Goal: Task Accomplishment & Management: Manage account settings

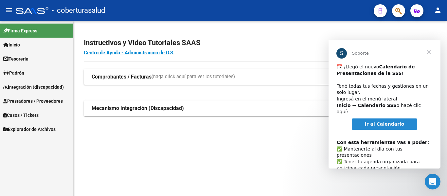
click at [218, 136] on div "Instructivos y Video Tutoriales SAAS Centro de Ayuda - Administración de O.S. C…" at bounding box center [259, 84] width 373 height 127
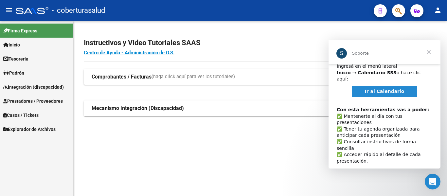
scroll to position [34, 0]
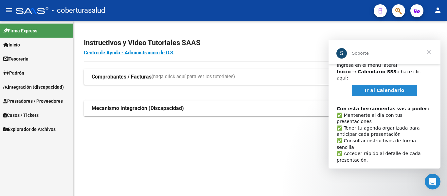
click at [428, 50] on span "Cerrar" at bounding box center [428, 52] width 24 height 24
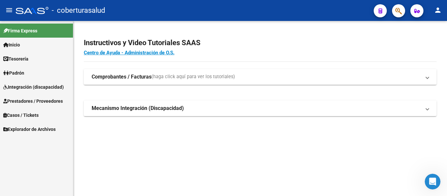
click at [21, 76] on span "Padrón" at bounding box center [13, 72] width 21 height 7
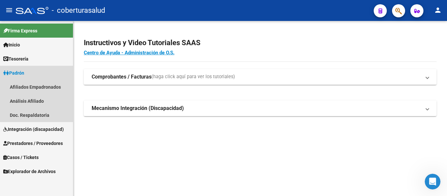
click at [14, 72] on span "Padrón" at bounding box center [13, 72] width 21 height 7
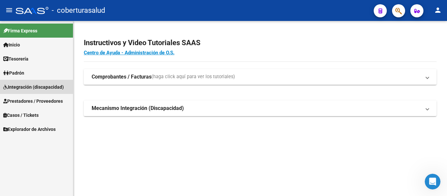
click at [23, 86] on span "Integración (discapacidad)" at bounding box center [33, 86] width 60 height 7
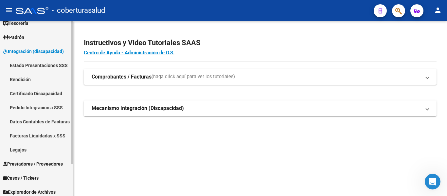
scroll to position [39, 0]
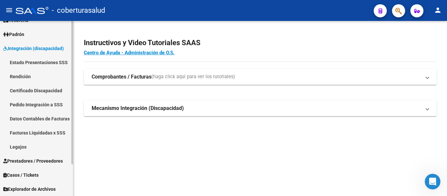
click at [15, 144] on link "Legajos" at bounding box center [36, 147] width 73 height 14
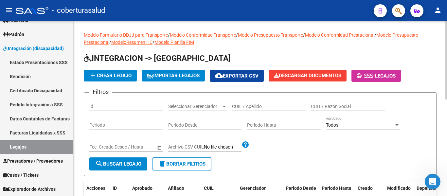
click at [246, 103] on div "CUIL / Apellido" at bounding box center [269, 104] width 74 height 13
paste input "20557259016"
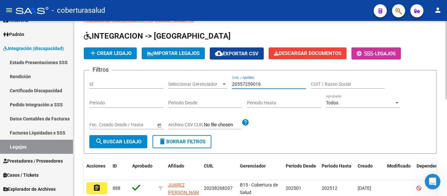
scroll to position [33, 0]
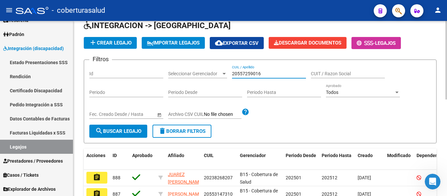
type input "20557259016"
click at [129, 131] on span "search Buscar Legajo" at bounding box center [118, 131] width 46 height 6
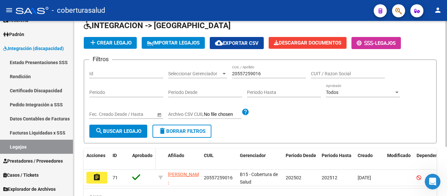
scroll to position [68, 0]
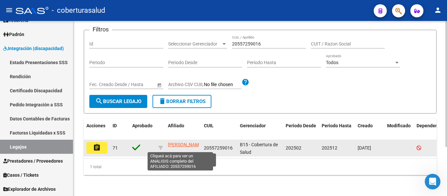
click at [185, 144] on span "[PERSON_NAME] -" at bounding box center [185, 148] width 35 height 13
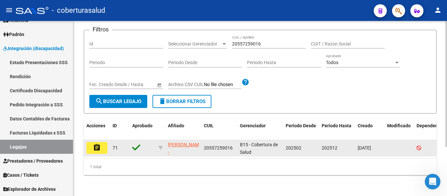
click at [95, 144] on mat-icon "assignment" at bounding box center [97, 148] width 8 height 8
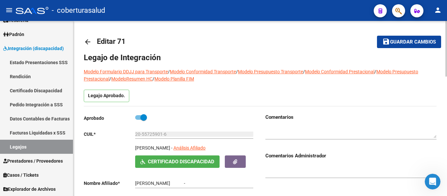
type input "[PERSON_NAME]"
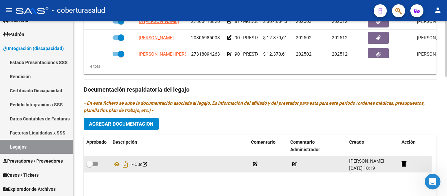
scroll to position [327, 0]
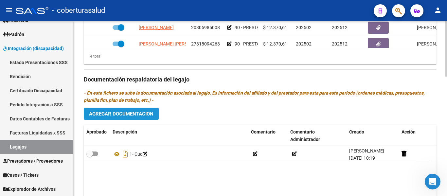
click at [146, 116] on span "Agregar Documentacion" at bounding box center [121, 114] width 64 height 6
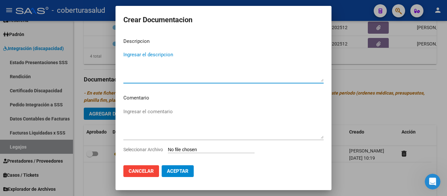
click at [205, 149] on input "Seleccionar Archivo" at bounding box center [211, 150] width 87 height 6
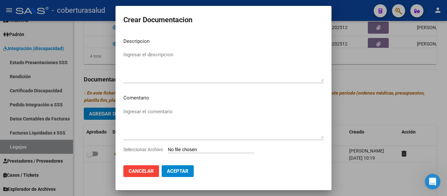
type input "C:\fakepath\2-FORMULARIOS.pdf"
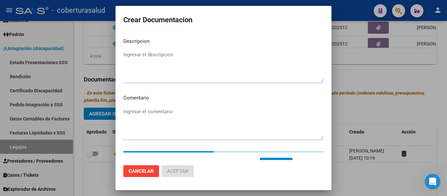
click at [142, 57] on textarea "Ingresar el descripcion" at bounding box center [223, 66] width 200 height 31
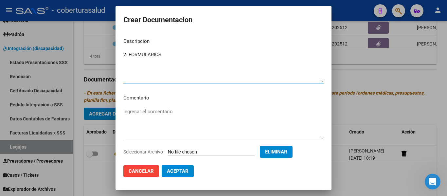
type textarea "2- FORMULARIOS"
click at [182, 172] on span "Aceptar" at bounding box center [178, 171] width 22 height 6
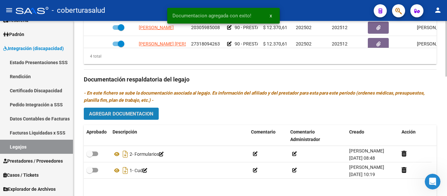
click at [133, 111] on span "Agregar Documentacion" at bounding box center [121, 114] width 64 height 6
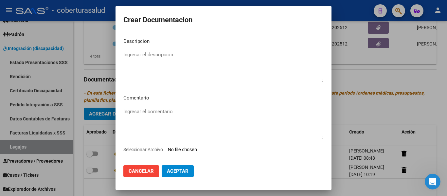
click at [195, 147] on input "Seleccionar Archivo" at bounding box center [211, 150] width 87 height 6
type input "C:\fakepath\3-PRESTACION DE APOYO EN FONOAUDIOLOGIA.pdf"
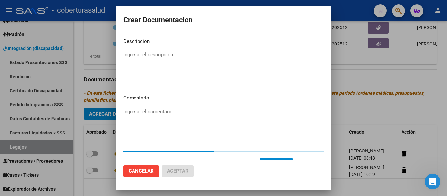
click at [161, 73] on textarea "Ingresar el descripcion" at bounding box center [223, 66] width 200 height 31
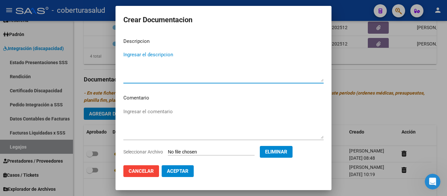
paste textarea "3-PRESTACION DE APOYO EN FONOAUDIOLOGIA"
click at [128, 54] on textarea "3-PRESTACION DE APOYO EN FONOAUDIOLOGIA" at bounding box center [223, 66] width 200 height 31
type textarea "3- PRESTACION DE APOYO EN FONOAUDIOLOGIA"
click at [185, 171] on span "Aceptar" at bounding box center [178, 171] width 22 height 6
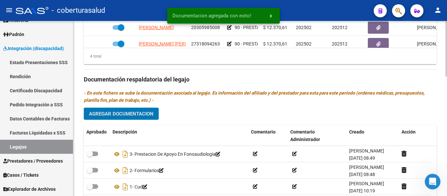
click at [137, 114] on span "Agregar Documentacion" at bounding box center [121, 114] width 64 height 6
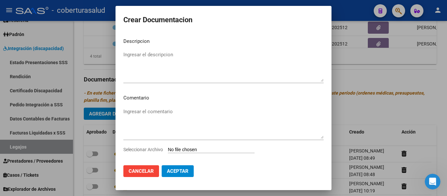
click at [191, 148] on input "Seleccionar Archivo" at bounding box center [211, 150] width 87 height 6
type input "C:\fakepath\4-MODULO MAESTRA DE APOYO.pdf"
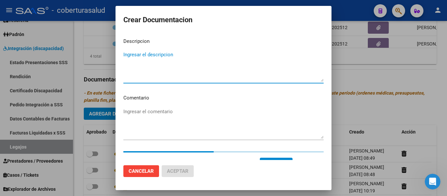
click at [170, 65] on textarea "Ingresar el descripcion" at bounding box center [223, 66] width 200 height 31
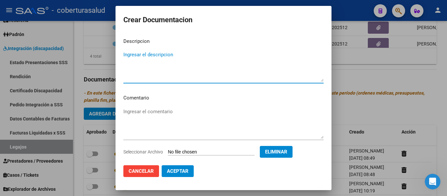
paste textarea "4-MODULO MAESTRA DE APOYO"
click at [128, 53] on textarea "4-MODULO MAESTRA DE APOYO" at bounding box center [223, 66] width 200 height 31
type textarea "4- MODULO MAESTRA DE APOYO"
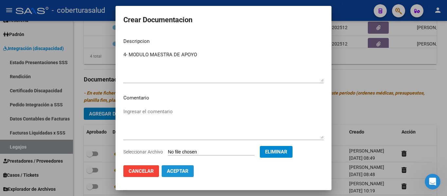
click at [186, 173] on span "Aceptar" at bounding box center [178, 171] width 22 height 6
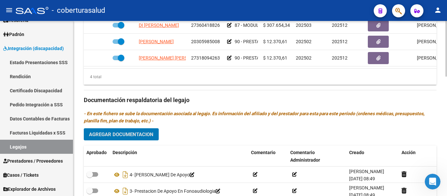
scroll to position [310, 0]
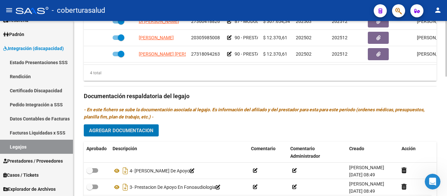
click at [137, 133] on span "Agregar Documentacion" at bounding box center [121, 130] width 64 height 6
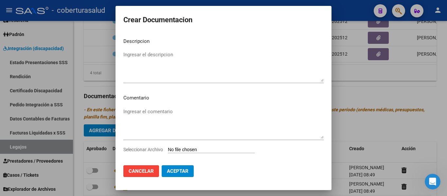
click at [226, 149] on input "Seleccionar Archivo" at bounding box center [211, 150] width 87 height 6
type input "C:\fakepath\5-PRESTACION DE APOYO EN PSICOLOGIA.pdf"
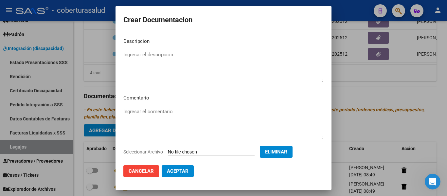
click at [165, 65] on textarea "Ingresar el descripcion" at bounding box center [223, 66] width 200 height 31
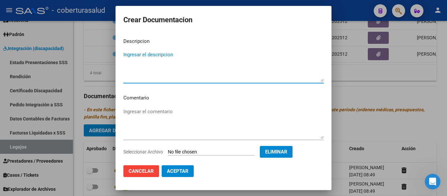
paste textarea "5-PRESTACION DE APOYO EN PSICOLOGIA"
click at [127, 53] on textarea "5-PRESTACION DE APOYO EN PSICOLOGIA" at bounding box center [223, 66] width 200 height 31
type textarea "5- PRESTACION DE APOYO EN PSICOLOGIA"
click at [179, 173] on span "Aceptar" at bounding box center [178, 171] width 22 height 6
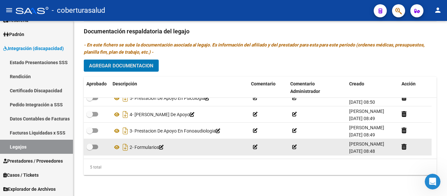
scroll to position [0, 0]
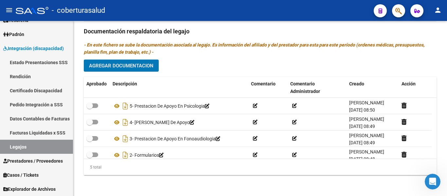
click at [144, 69] on button "Agregar Documentacion" at bounding box center [121, 65] width 75 height 12
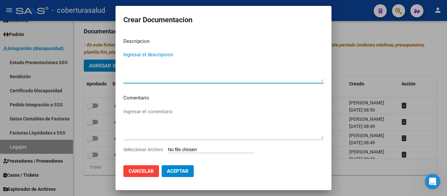
click at [181, 148] on input "Seleccionar Archivo" at bounding box center [211, 150] width 87 height 6
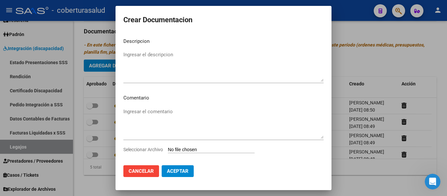
type input "C:\fakepath\6-PRESTACION DE APOYO EN [MEDICAL_DATA].pdf"
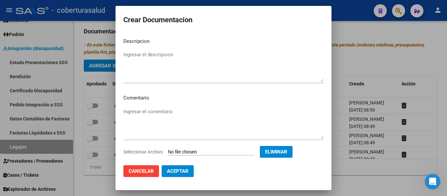
click at [160, 58] on textarea "Ingresar el descripcion" at bounding box center [223, 66] width 200 height 31
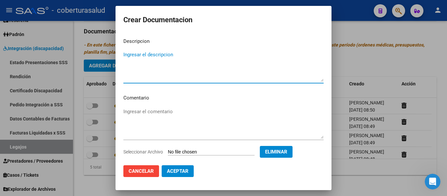
paste textarea "6-PRESTACION DE APOYO EN [MEDICAL_DATA]"
click at [128, 52] on textarea "6-PRESTACION DE APOYO EN [MEDICAL_DATA]" at bounding box center [223, 66] width 200 height 31
type textarea "6- PRESTACION DE APOYO EN [MEDICAL_DATA]"
click at [188, 172] on span "Aceptar" at bounding box center [178, 171] width 22 height 6
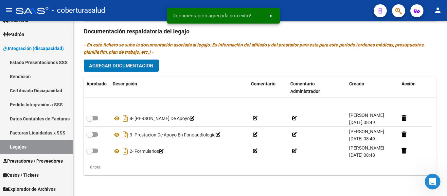
scroll to position [40, 0]
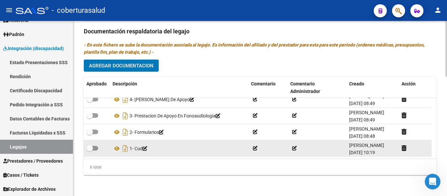
click at [94, 148] on span at bounding box center [92, 148] width 12 height 5
click at [90, 150] on input "checkbox" at bounding box center [89, 150] width 0 height 0
checkbox input "true"
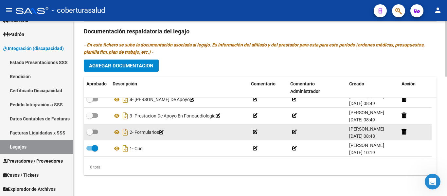
click at [92, 133] on span at bounding box center [89, 131] width 7 height 7
click at [90, 134] on input "checkbox" at bounding box center [89, 134] width 0 height 0
checkbox input "true"
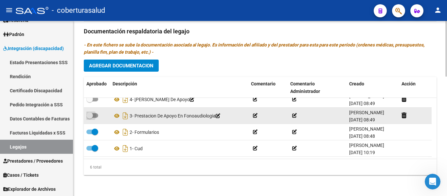
click at [94, 116] on span at bounding box center [92, 115] width 12 height 5
click at [90, 118] on input "checkbox" at bounding box center [89, 118] width 0 height 0
checkbox input "true"
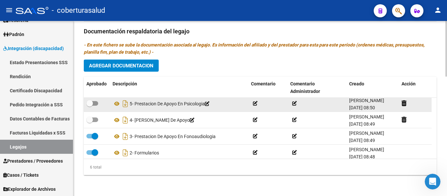
scroll to position [7, 0]
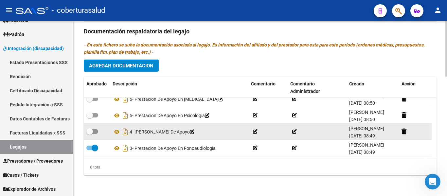
click at [94, 132] on span at bounding box center [92, 131] width 12 height 5
click at [90, 134] on input "checkbox" at bounding box center [89, 134] width 0 height 0
checkbox input "true"
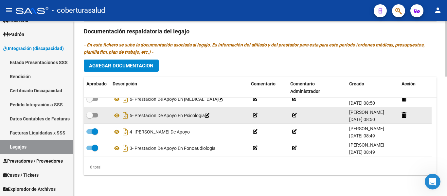
click at [92, 114] on span at bounding box center [89, 115] width 7 height 7
click at [90, 117] on input "checkbox" at bounding box center [89, 117] width 0 height 0
checkbox input "true"
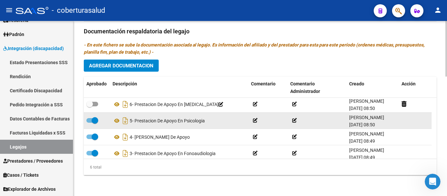
scroll to position [0, 0]
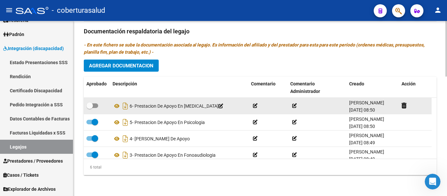
click at [92, 103] on span at bounding box center [89, 105] width 7 height 7
click at [90, 108] on input "checkbox" at bounding box center [89, 108] width 0 height 0
checkbox input "true"
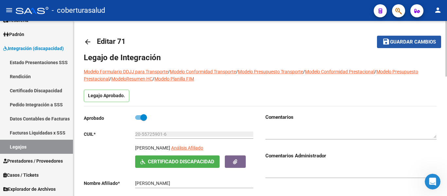
click at [410, 41] on span "Guardar cambios" at bounding box center [413, 42] width 46 height 6
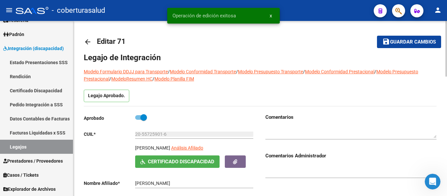
click at [305, 45] on mat-toolbar-row "arrow_back Editar 71" at bounding box center [221, 41] width 275 height 21
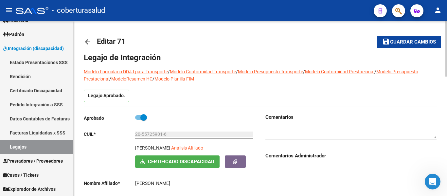
click at [390, 41] on span "Guardar cambios" at bounding box center [413, 42] width 46 height 6
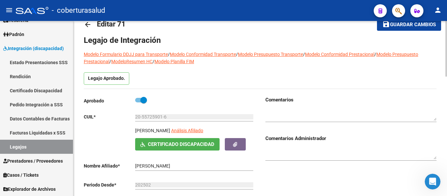
scroll to position [65, 0]
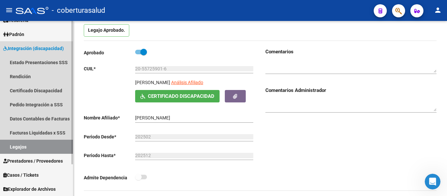
click at [16, 147] on link "Legajos" at bounding box center [36, 147] width 73 height 14
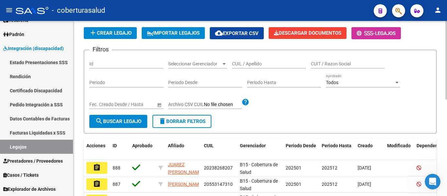
scroll to position [33, 0]
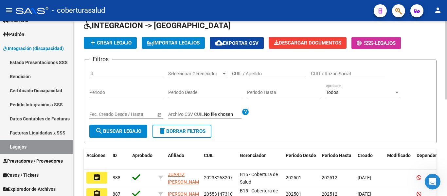
click at [252, 70] on div "CUIL / Apellido" at bounding box center [269, 71] width 74 height 13
paste input "20550910048"
type input "20550910048"
click at [117, 135] on button "search Buscar Legajo" at bounding box center [118, 131] width 58 height 13
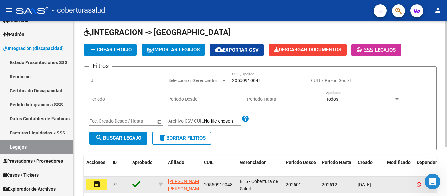
scroll to position [68, 0]
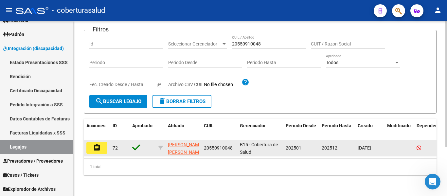
click at [96, 144] on mat-icon "assignment" at bounding box center [97, 148] width 8 height 8
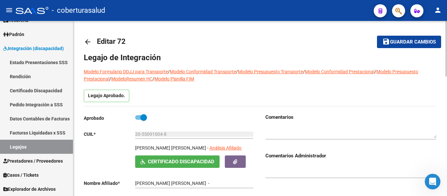
type input "[PERSON_NAME] [PERSON_NAME]"
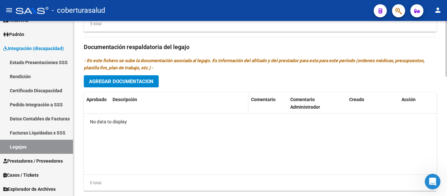
scroll to position [360, 0]
click at [144, 83] on span "Agregar Documentacion" at bounding box center [121, 81] width 64 height 6
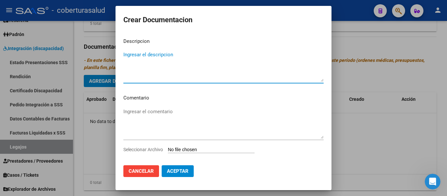
click at [198, 148] on input "Seleccionar Archivo" at bounding box center [211, 150] width 87 height 6
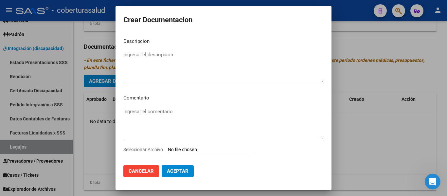
type input "C:\fakepath\3- PRESTACION DE APOYO EN PSICOLOGIA.pdf"
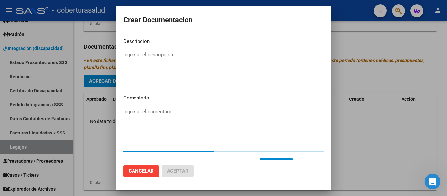
click at [176, 53] on textarea "Ingresar el descripcion" at bounding box center [223, 66] width 200 height 31
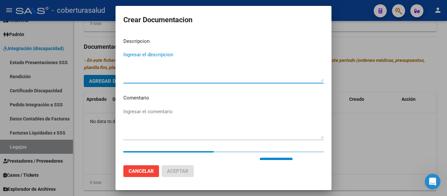
paste textarea "3- PRESTACION DE APOYO EN PSICOLOGIA"
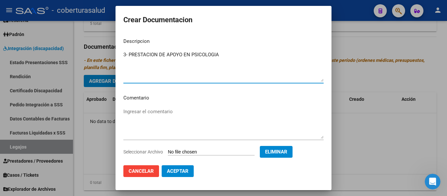
type textarea "3- PRESTACION DE APOYO EN PSICOLOGIA"
click at [142, 174] on span "Cancelar" at bounding box center [140, 171] width 25 height 6
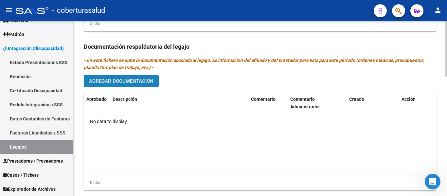
click at [145, 78] on button "Agregar Documentacion" at bounding box center [121, 81] width 75 height 12
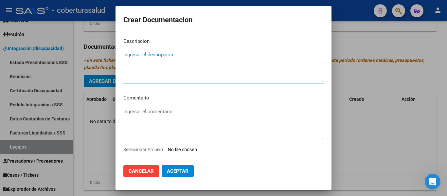
click at [216, 151] on input "Seleccionar Archivo" at bounding box center [211, 150] width 87 height 6
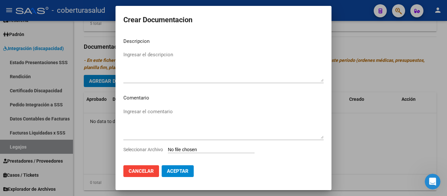
type input "C:\fakepath\1- CUD.pdf"
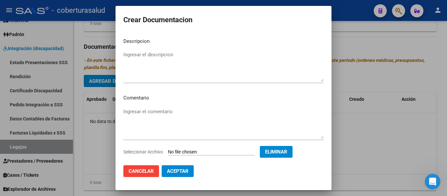
click at [134, 67] on textarea "Ingresar el descripcion" at bounding box center [223, 66] width 200 height 31
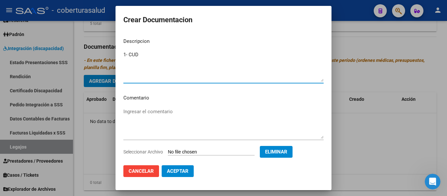
type textarea "1- CUD"
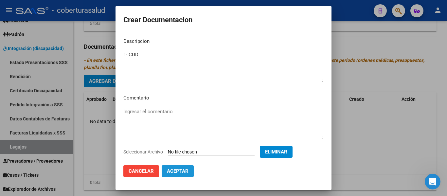
click at [167, 175] on button "Aceptar" at bounding box center [177, 171] width 32 height 12
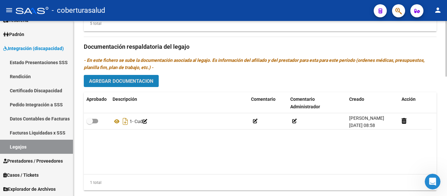
click at [120, 84] on span "Agregar Documentacion" at bounding box center [121, 81] width 64 height 6
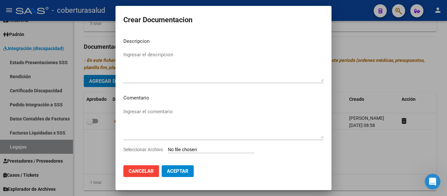
click at [206, 150] on input "Seleccionar Archivo" at bounding box center [211, 150] width 87 height 6
type input "C:\fakepath\2-FORMULARIOS.pdf"
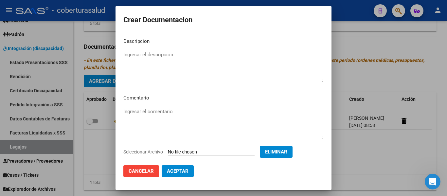
click at [124, 55] on textarea "Ingresar el descripcion" at bounding box center [223, 66] width 200 height 31
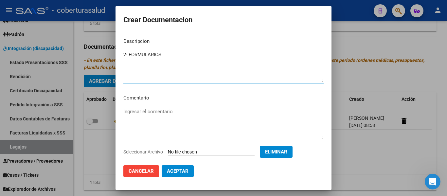
type textarea "2- FORMULARIOS"
click at [186, 168] on span "Aceptar" at bounding box center [178, 171] width 22 height 6
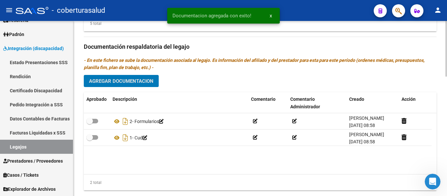
click at [140, 80] on span "Agregar Documentacion" at bounding box center [121, 81] width 64 height 6
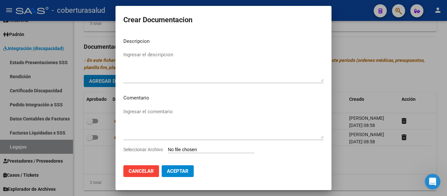
click at [189, 148] on input "Seleccionar Archivo" at bounding box center [211, 150] width 87 height 6
type input "C:\fakepath\3- PRESTACION DE APOYO EN PSICOLOGIA.pdf"
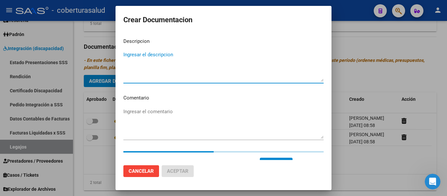
click at [186, 56] on textarea "Ingresar el descripcion" at bounding box center [223, 66] width 200 height 31
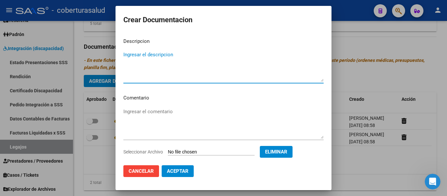
paste textarea "3- PRESTACION DE APOYO EN PSICOLOGIA"
type textarea "3- PRESTACION DE APOYO EN PSICOLOGIA"
click at [183, 170] on span "Aceptar" at bounding box center [178, 171] width 22 height 6
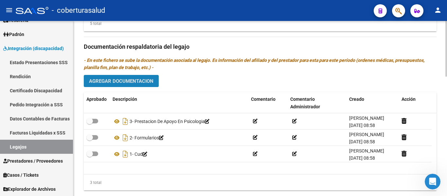
click at [140, 82] on span "Agregar Documentacion" at bounding box center [121, 81] width 64 height 6
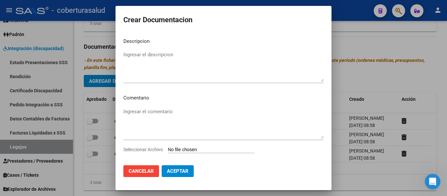
click at [202, 151] on input "Seleccionar Archivo" at bounding box center [211, 150] width 87 height 6
type input "C:\fakepath\4- PRESTACION DE APOYO EN PSICOPEDAGOGIA.pdf"
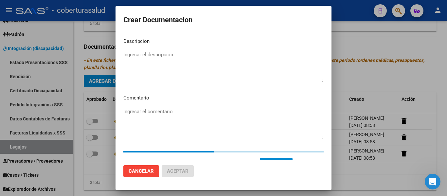
click at [160, 69] on textarea "Ingresar el descripcion" at bounding box center [223, 66] width 200 height 31
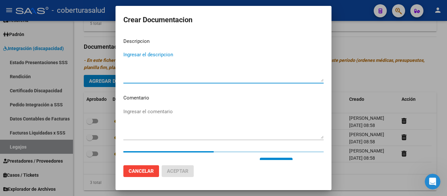
paste textarea "4- PRESTACION DE APOYO EN PSICOPEDAGOGIA"
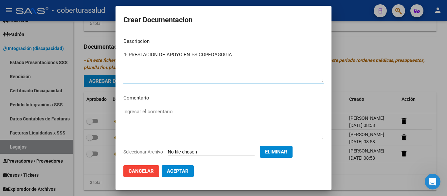
type textarea "4- PRESTACION DE APOYO EN PSICOPEDAGOGIA"
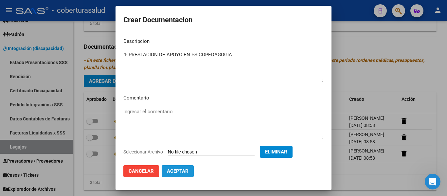
click at [186, 170] on span "Aceptar" at bounding box center [178, 171] width 22 height 6
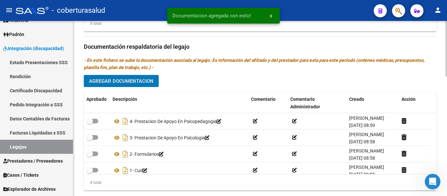
click at [139, 80] on span "Agregar Documentacion" at bounding box center [121, 81] width 64 height 6
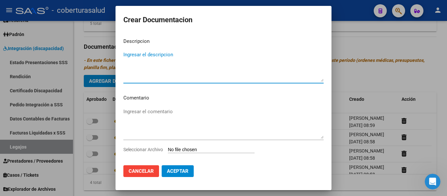
click at [197, 147] on input "Seleccionar Archivo" at bounding box center [211, 150] width 87 height 6
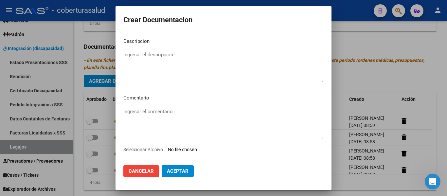
type input "C:\fakepath\5- PRESTACION DE APOYO EN FONOAUDIOLOGIA.pdf"
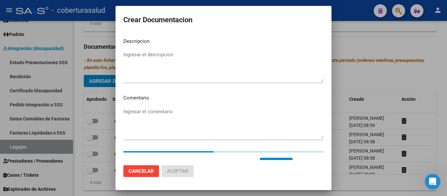
click at [166, 60] on textarea "Ingresar el descripcion" at bounding box center [223, 66] width 200 height 31
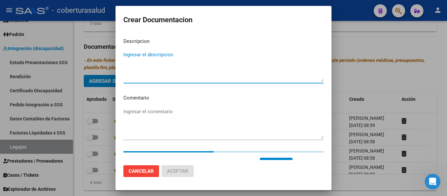
paste textarea "5- PRESTACION DE APOYO EN FONOAUDIOLOGIA"
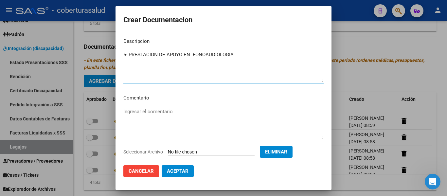
type textarea "5- PRESTACION DE APOYO EN FONOAUDIOLOGIA"
click at [189, 170] on button "Aceptar" at bounding box center [177, 171] width 32 height 12
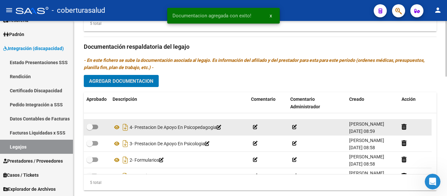
scroll to position [0, 0]
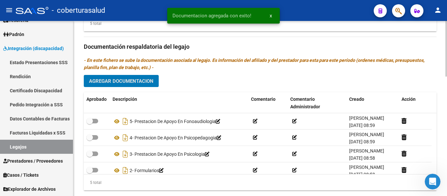
click at [132, 80] on span "Agregar Documentacion" at bounding box center [121, 81] width 64 height 6
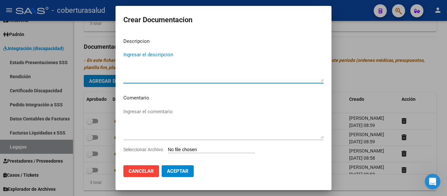
click at [184, 147] on input "Seleccionar Archivo" at bounding box center [211, 150] width 87 height 6
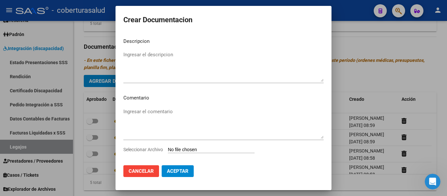
type input "C:\fakepath\6- PRESTACION DE APOYO EN [MEDICAL_DATA].pdf"
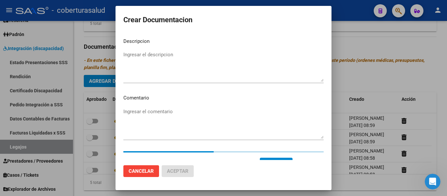
click at [167, 52] on textarea "Ingresar el descripcion" at bounding box center [223, 66] width 200 height 31
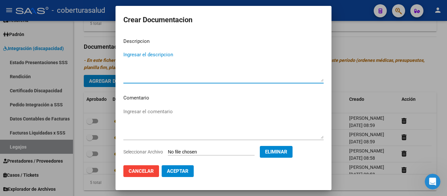
paste textarea "6- PRESTACION DE APOYO EN [MEDICAL_DATA]"
type textarea "6- PRESTACION DE APOYO EN [MEDICAL_DATA]"
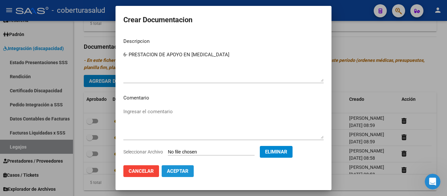
click at [181, 173] on span "Aceptar" at bounding box center [178, 171] width 22 height 6
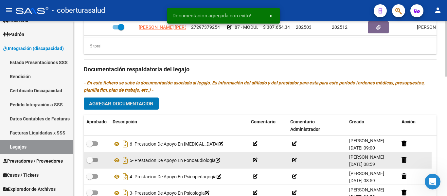
scroll to position [327, 0]
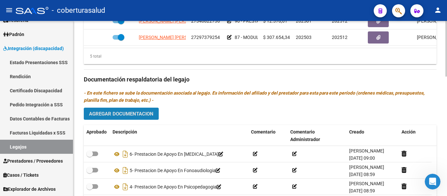
click at [118, 116] on span "Agregar Documentacion" at bounding box center [121, 114] width 64 height 6
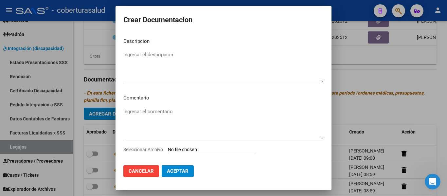
click at [192, 152] on input "Seleccionar Archivo" at bounding box center [211, 150] width 87 height 6
type input "C:\fakepath\7- MODULO MAESTRA DE APOYO.pdf"
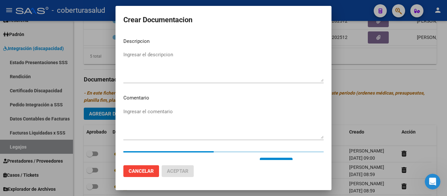
click at [164, 57] on textarea "Ingresar el descripcion" at bounding box center [223, 66] width 200 height 31
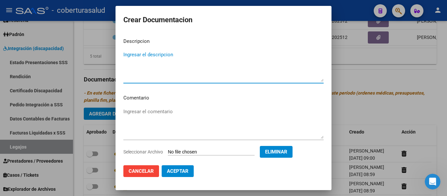
paste textarea "7- MODULO MAESTRA DE APOYO"
type textarea "7- MODULO MAESTRA DE APOYO"
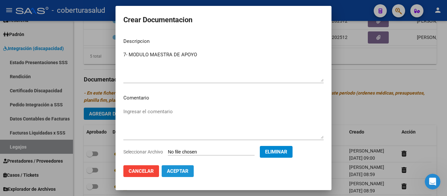
click at [173, 169] on span "Aceptar" at bounding box center [178, 171] width 22 height 6
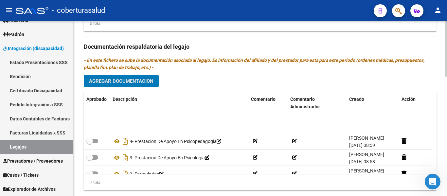
scroll to position [56, 0]
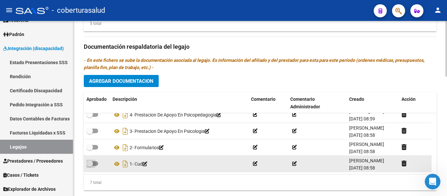
click at [93, 164] on span at bounding box center [92, 163] width 12 height 5
click at [90, 166] on input "checkbox" at bounding box center [89, 166] width 0 height 0
checkbox input "true"
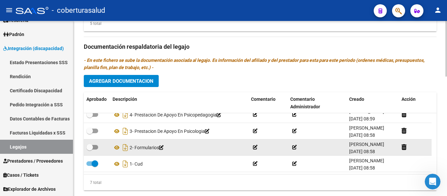
click at [91, 146] on span at bounding box center [89, 147] width 7 height 7
click at [90, 149] on input "checkbox" at bounding box center [89, 149] width 0 height 0
checkbox input "true"
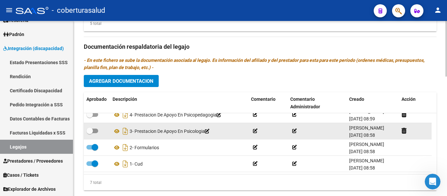
click at [93, 130] on span at bounding box center [92, 130] width 12 height 5
click at [90, 133] on input "checkbox" at bounding box center [89, 133] width 0 height 0
checkbox input "true"
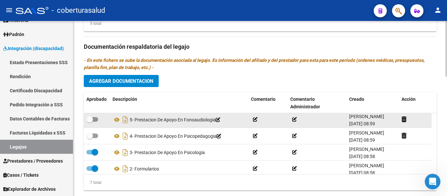
scroll to position [23, 0]
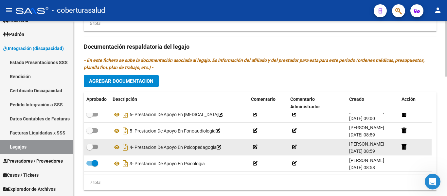
click at [92, 147] on span at bounding box center [89, 147] width 7 height 7
click at [90, 149] on input "checkbox" at bounding box center [89, 149] width 0 height 0
checkbox input "true"
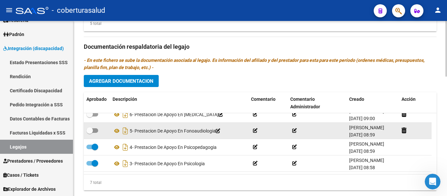
click at [92, 131] on span at bounding box center [89, 130] width 7 height 7
click at [90, 133] on input "checkbox" at bounding box center [89, 133] width 0 height 0
checkbox input "true"
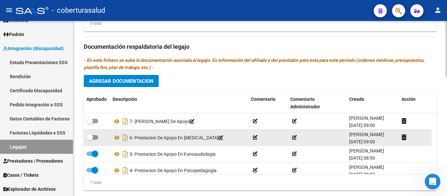
click at [93, 140] on span at bounding box center [89, 137] width 7 height 7
click at [90, 140] on input "checkbox" at bounding box center [89, 140] width 0 height 0
checkbox input "true"
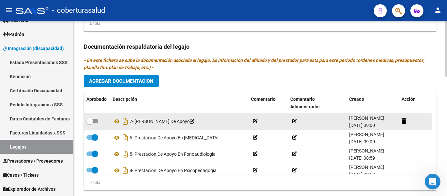
click at [96, 120] on span at bounding box center [92, 121] width 12 height 5
click at [90, 123] on input "checkbox" at bounding box center [89, 123] width 0 height 0
checkbox input "true"
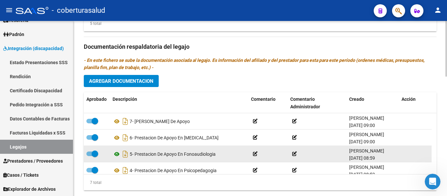
scroll to position [33, 0]
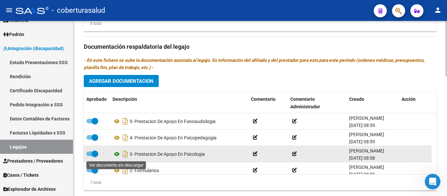
click at [118, 152] on icon at bounding box center [116, 154] width 8 height 8
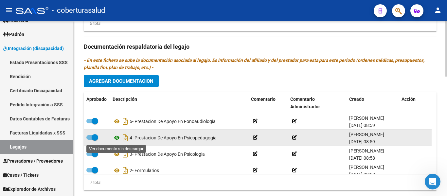
click at [118, 138] on icon at bounding box center [116, 138] width 8 height 8
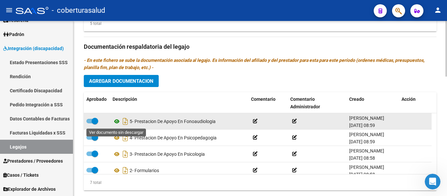
click at [118, 123] on icon at bounding box center [116, 121] width 8 height 8
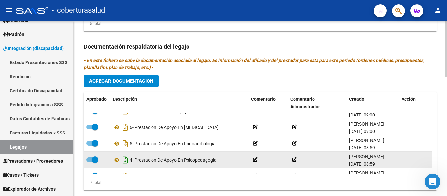
scroll to position [0, 0]
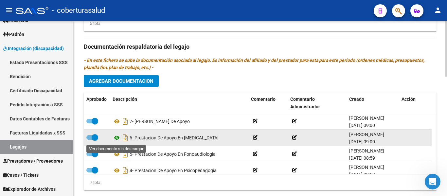
click at [118, 138] on icon at bounding box center [116, 138] width 8 height 8
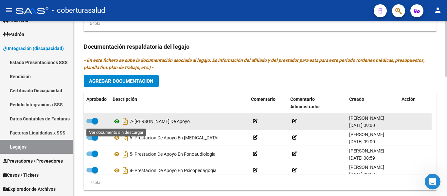
click at [118, 121] on icon at bounding box center [116, 121] width 8 height 8
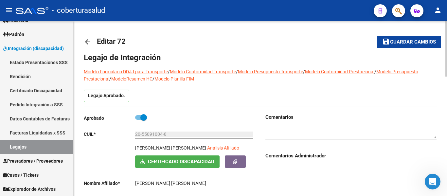
click at [409, 39] on span "save Guardar cambios" at bounding box center [409, 42] width 54 height 6
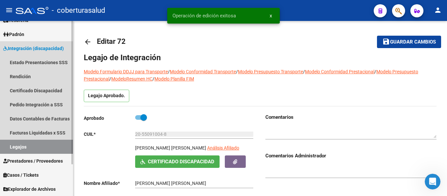
click at [14, 150] on link "Legajos" at bounding box center [36, 147] width 73 height 14
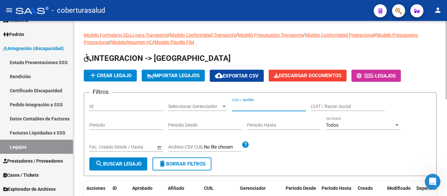
click at [271, 107] on input "CUIL / Apellido" at bounding box center [269, 107] width 74 height 6
paste input "20550910048"
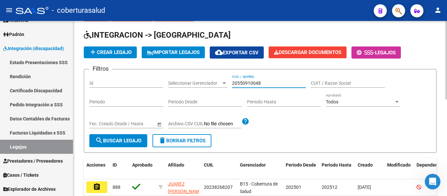
scroll to position [33, 0]
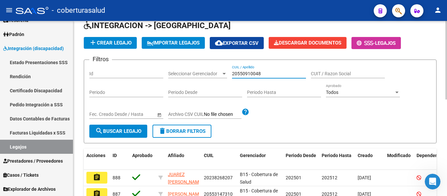
type input "20550910048"
click at [121, 135] on button "search Buscar Legajo" at bounding box center [118, 131] width 58 height 13
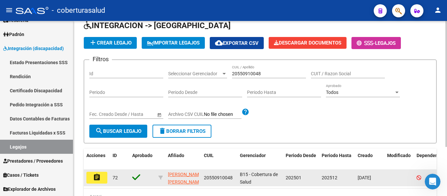
click at [100, 178] on mat-icon "assignment" at bounding box center [97, 177] width 8 height 8
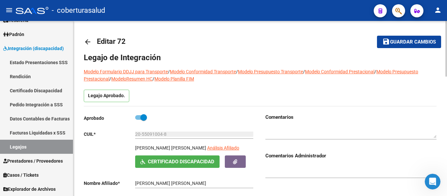
scroll to position [98, 0]
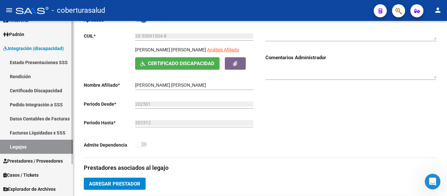
click at [35, 152] on link "Legajos" at bounding box center [36, 147] width 73 height 14
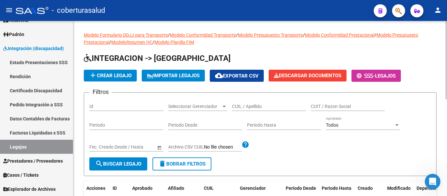
click at [267, 105] on input "CUIL / Apellido" at bounding box center [269, 107] width 74 height 6
paste input "20543240533"
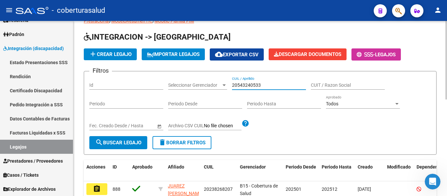
scroll to position [33, 0]
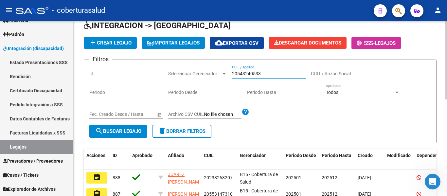
type input "20543240533"
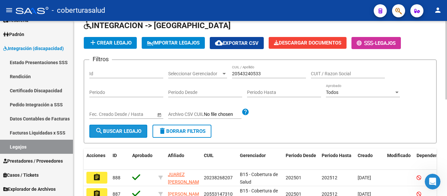
click at [123, 131] on span "search Buscar Legajo" at bounding box center [118, 131] width 46 height 6
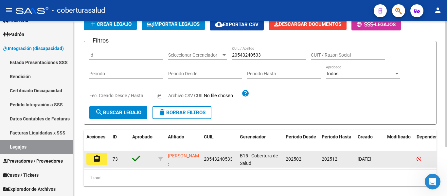
scroll to position [65, 0]
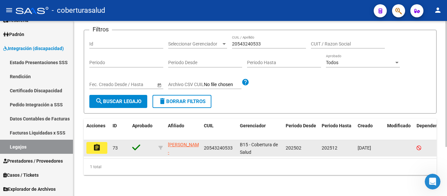
click at [100, 149] on mat-icon "assignment" at bounding box center [97, 148] width 8 height 8
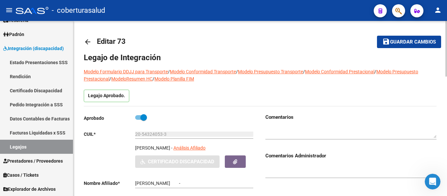
type input "[PERSON_NAME]"
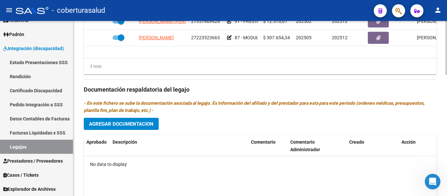
scroll to position [360, 0]
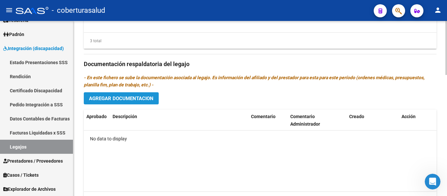
click at [136, 98] on span "Agregar Documentacion" at bounding box center [121, 98] width 64 height 6
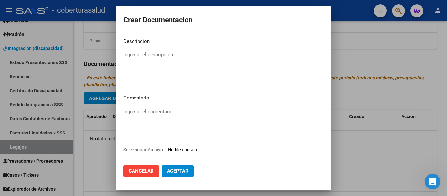
click at [187, 150] on input "Seleccionar Archivo" at bounding box center [211, 150] width 87 height 6
click at [135, 169] on span "Cancelar" at bounding box center [140, 171] width 25 height 6
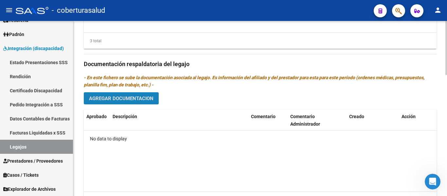
click at [129, 98] on span "Agregar Documentacion" at bounding box center [121, 98] width 64 height 6
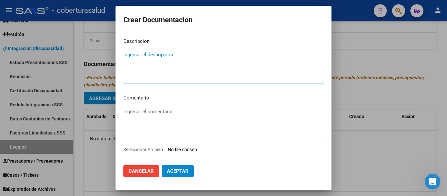
click at [191, 151] on input "Seleccionar Archivo" at bounding box center [211, 150] width 87 height 6
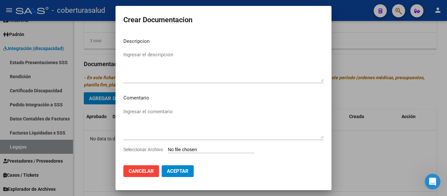
type input "C:\fakepath\1 - CUD.pdf"
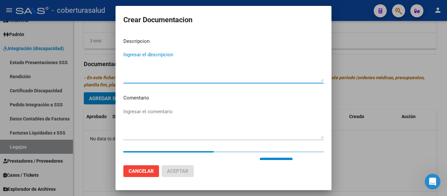
click at [138, 67] on textarea "Ingresar el descripcion" at bounding box center [223, 66] width 200 height 31
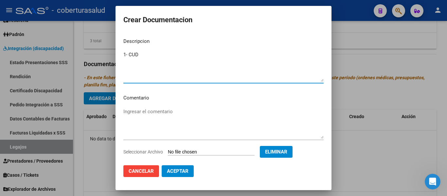
type textarea "1- CUD"
click at [171, 171] on span "Aceptar" at bounding box center [178, 171] width 22 height 6
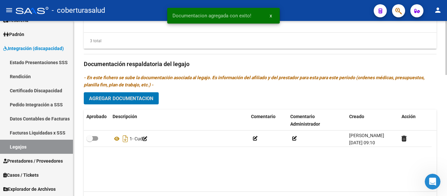
click at [127, 97] on span "Agregar Documentacion" at bounding box center [121, 98] width 64 height 6
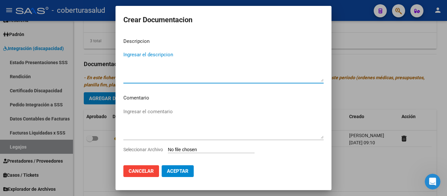
click at [197, 146] on div "Ingresar el comentario" at bounding box center [223, 127] width 200 height 40
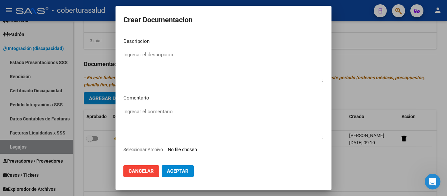
click at [201, 148] on input "Seleccionar Archivo" at bounding box center [211, 150] width 87 height 6
type input "C:\fakepath\2 - FORMULARIOS.pdf"
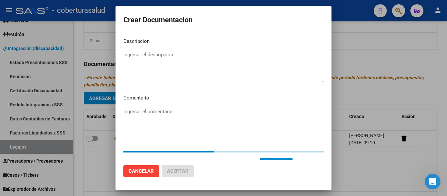
click at [136, 69] on textarea "Ingresar el descripcion" at bounding box center [223, 66] width 200 height 31
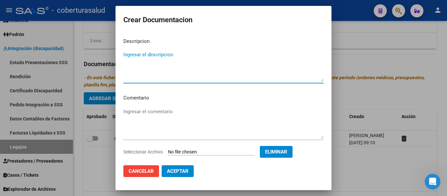
paste textarea "20543240533"
type textarea "2"
type textarea "2- FORMULARIOS"
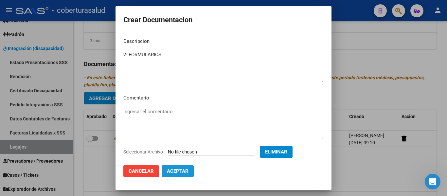
click at [177, 173] on span "Aceptar" at bounding box center [178, 171] width 22 height 6
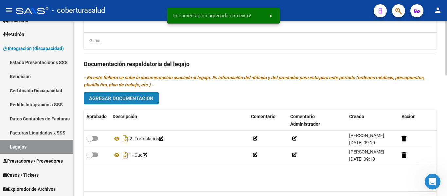
click at [147, 103] on button "Agregar Documentacion" at bounding box center [121, 98] width 75 height 12
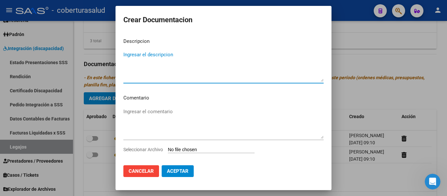
click at [195, 152] on input "Seleccionar Archivo" at bounding box center [211, 150] width 87 height 6
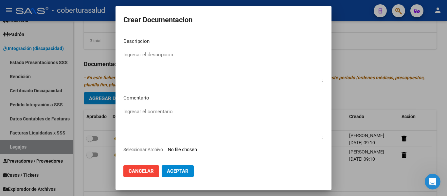
type input "C:\fakepath\3-PRESTACION DE APOYO EN FONOAUDIOLOGIA.pdf"
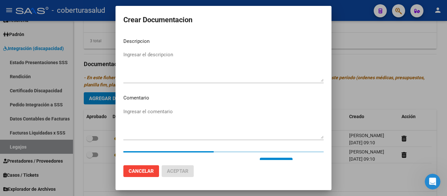
click at [161, 72] on textarea "Ingresar el descripcion" at bounding box center [223, 66] width 200 height 31
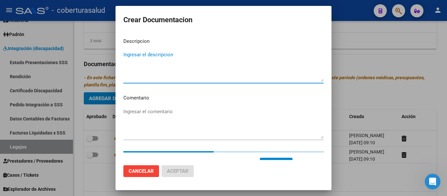
paste textarea "3-PRESTACION DE APOYO EN FONOAUDIOLOGIA"
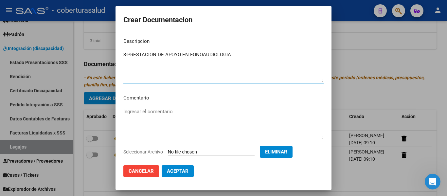
click at [127, 53] on textarea "3-PRESTACION DE APOYO EN FONOAUDIOLOGIA" at bounding box center [223, 66] width 200 height 31
type textarea "3- PRESTACION DE APOYO EN FONOAUDIOLOGIA"
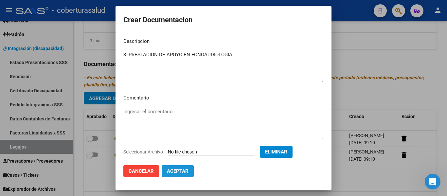
click at [181, 169] on span "Aceptar" at bounding box center [178, 171] width 22 height 6
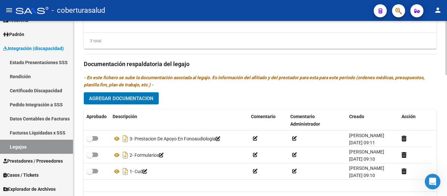
click at [145, 101] on span "Agregar Documentacion" at bounding box center [121, 98] width 64 height 6
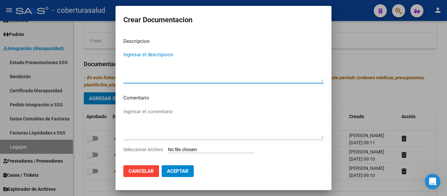
click at [177, 150] on input "Seleccionar Archivo" at bounding box center [211, 150] width 87 height 6
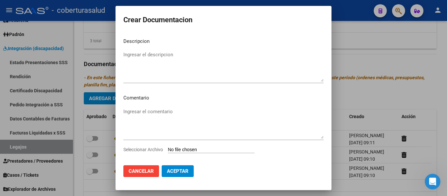
type input "C:\fakepath\5 - MODULO MAESTRA DE APOYO.pdf"
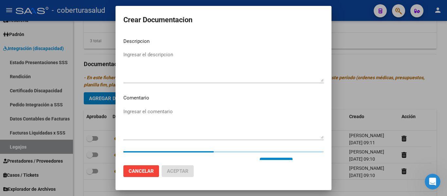
click at [154, 68] on textarea "Ingresar el descripcion" at bounding box center [223, 66] width 200 height 31
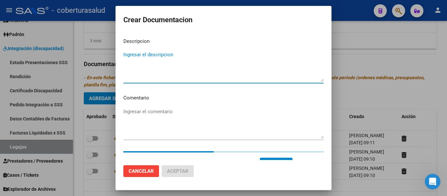
paste textarea "5 - MODULO MAESTRA DE APOYO"
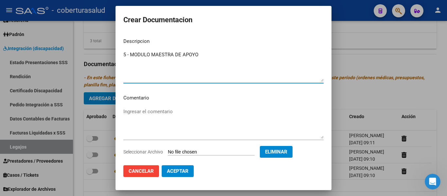
type textarea "5 - MODULO MAESTRA DE APOYO"
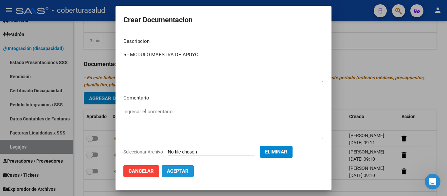
click at [182, 171] on span "Aceptar" at bounding box center [178, 171] width 22 height 6
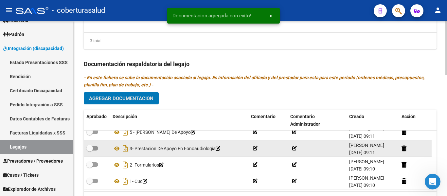
scroll to position [0, 0]
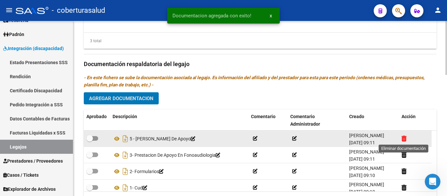
click at [401, 141] on icon at bounding box center [403, 138] width 5 height 6
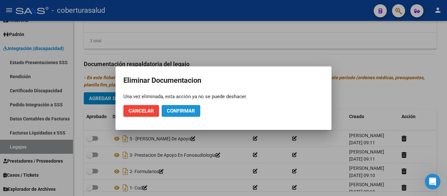
click at [169, 112] on span "Confirmar" at bounding box center [181, 111] width 28 height 6
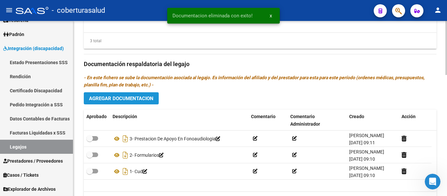
click at [151, 101] on span "Agregar Documentacion" at bounding box center [121, 98] width 64 height 6
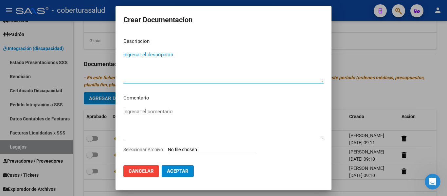
click at [217, 150] on input "Seleccionar Archivo" at bounding box center [211, 150] width 87 height 6
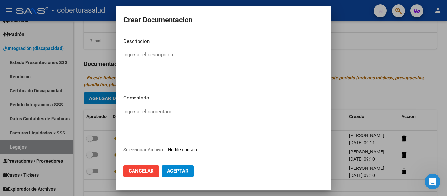
type input "C:\fakepath\4-PRESTACION DE APOYO EN PSICOPEDAGOGIA.pdf"
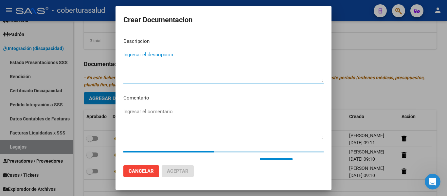
click at [195, 68] on textarea "Ingresar el descripcion" at bounding box center [223, 66] width 200 height 31
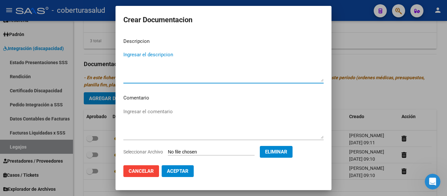
paste textarea "4-PRESTACION DE APOYO EN PSICOPEDAGOGIA"
click at [128, 53] on textarea "4-PRESTACION DE APOYO EN PSICOPEDAGOGIA" at bounding box center [223, 66] width 200 height 31
type textarea "4- PRESTACION DE APOYO EN PSICOPEDAGOGIA"
click at [178, 168] on span "Aceptar" at bounding box center [178, 171] width 22 height 6
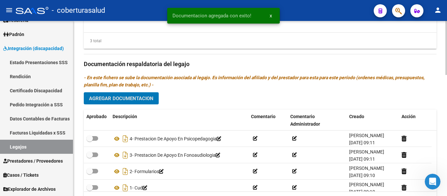
click at [137, 101] on span "Agregar Documentacion" at bounding box center [121, 98] width 64 height 6
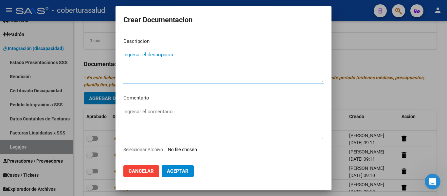
click at [189, 146] on div "Ingresar el comentario" at bounding box center [223, 127] width 200 height 40
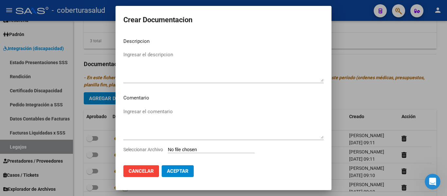
click at [192, 150] on input "Seleccionar Archivo" at bounding box center [211, 150] width 87 height 6
type input "C:\fakepath\5 - MODULO MAESTRA DE APOYO.pdf"
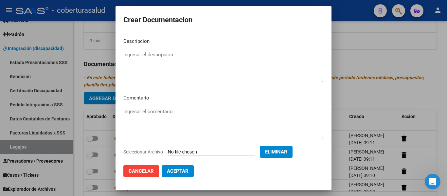
click at [138, 71] on textarea "Ingresar el descripcion" at bounding box center [223, 66] width 200 height 31
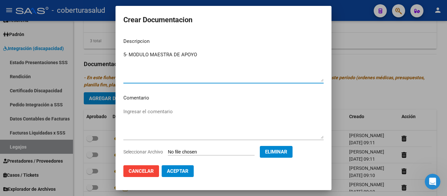
type textarea "5- MODULO MAESTRA DE APOYO"
click at [171, 171] on span "Aceptar" at bounding box center [178, 171] width 22 height 6
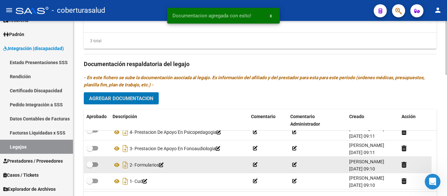
scroll to position [2, 0]
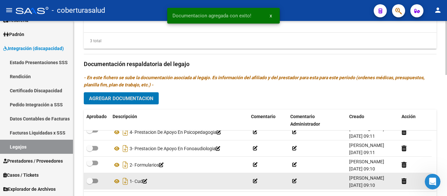
click at [93, 182] on span at bounding box center [92, 180] width 12 height 5
click at [90, 183] on input "checkbox" at bounding box center [89, 183] width 0 height 0
checkbox input "true"
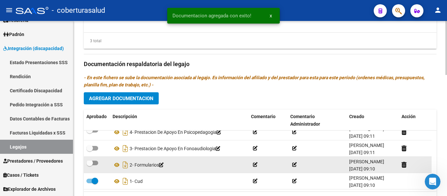
click at [92, 167] on label at bounding box center [92, 163] width 12 height 8
click at [90, 165] on input "checkbox" at bounding box center [89, 165] width 0 height 0
checkbox input "true"
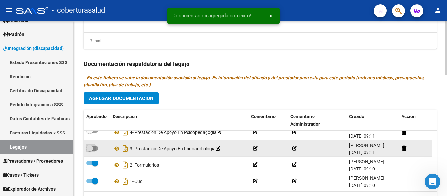
click at [93, 151] on label at bounding box center [92, 148] width 12 height 8
click at [90, 151] on input "checkbox" at bounding box center [89, 150] width 0 height 0
checkbox input "true"
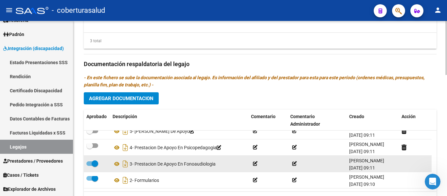
scroll to position [0, 0]
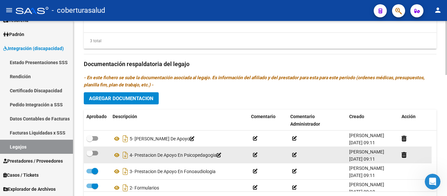
click at [99, 152] on div at bounding box center [96, 153] width 21 height 8
click at [93, 152] on span at bounding box center [92, 153] width 12 height 5
click at [90, 155] on input "checkbox" at bounding box center [89, 155] width 0 height 0
checkbox input "true"
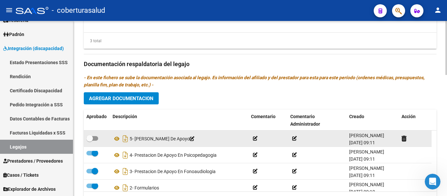
click at [88, 138] on span at bounding box center [89, 138] width 7 height 7
click at [89, 141] on input "checkbox" at bounding box center [89, 141] width 0 height 0
checkbox input "true"
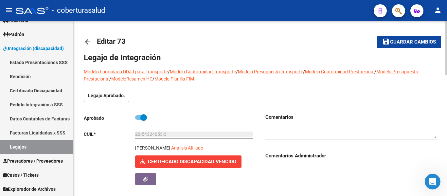
click at [417, 42] on span "Guardar cambios" at bounding box center [413, 42] width 46 height 6
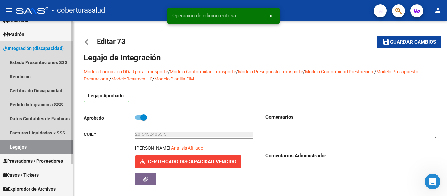
click at [20, 148] on link "Legajos" at bounding box center [36, 147] width 73 height 14
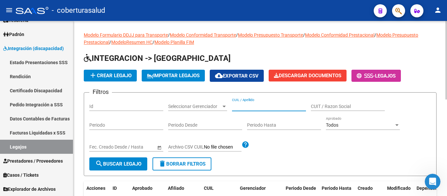
click at [253, 106] on input "CUIL / Apellido" at bounding box center [269, 107] width 74 height 6
paste input "20575111875"
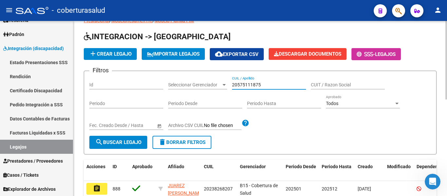
scroll to position [33, 0]
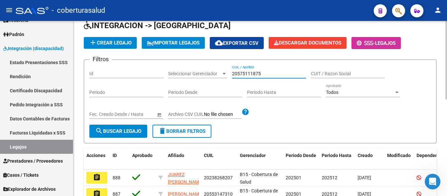
type input "20575111875"
click at [133, 134] on span "search Buscar Legajo" at bounding box center [118, 131] width 46 height 6
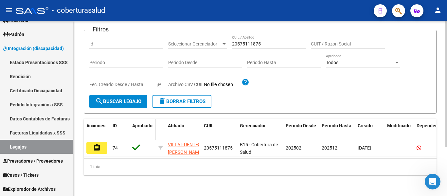
scroll to position [68, 0]
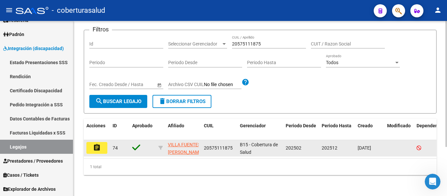
click at [101, 144] on button "assignment" at bounding box center [96, 148] width 21 height 12
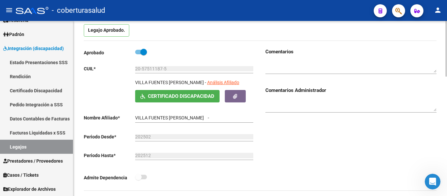
type input "VILLA FUENTES [PERSON_NAME]"
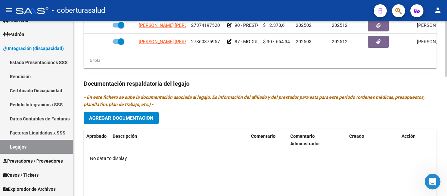
scroll to position [360, 0]
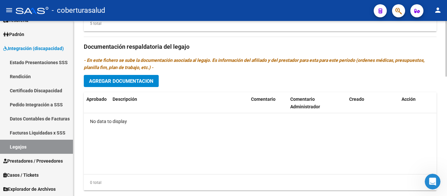
click at [151, 84] on span "Agregar Documentacion" at bounding box center [121, 81] width 64 height 6
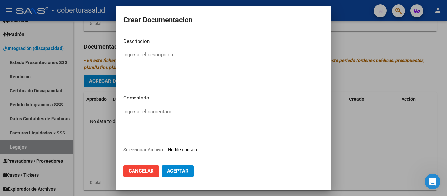
click at [191, 150] on input "Seleccionar Archivo" at bounding box center [211, 150] width 87 height 6
click at [144, 169] on span "Cancelar" at bounding box center [140, 171] width 25 height 6
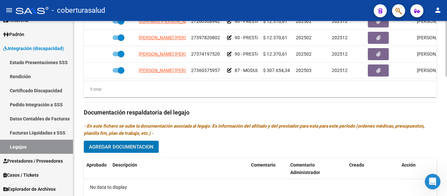
scroll to position [294, 0]
click at [148, 148] on span "Agregar Documentacion" at bounding box center [121, 147] width 64 height 6
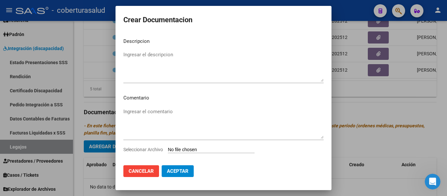
click at [180, 148] on input "Seleccionar Archivo" at bounding box center [211, 150] width 87 height 6
type input "C:\fakepath\1- CUD.pdf"
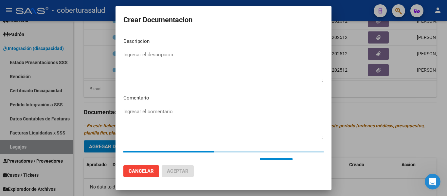
click at [143, 70] on textarea "Ingresar el descripcion" at bounding box center [223, 66] width 200 height 31
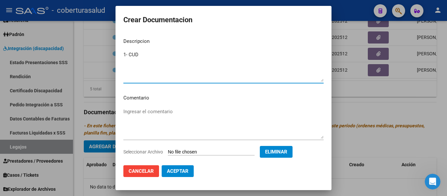
type textarea "1- CUD"
click at [183, 168] on span "Aceptar" at bounding box center [178, 171] width 22 height 6
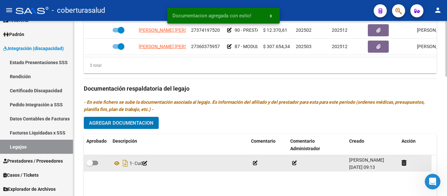
scroll to position [360, 0]
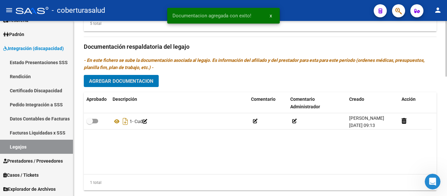
click at [138, 77] on button "Agregar Documentacion" at bounding box center [121, 81] width 75 height 12
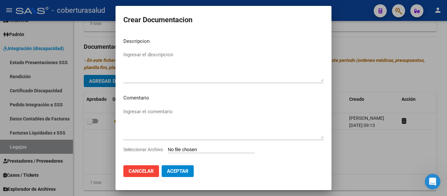
click at [194, 149] on input "Seleccionar Archivo" at bounding box center [211, 150] width 87 height 6
type input "C:\fakepath\2- FORMULARIOS.pdf"
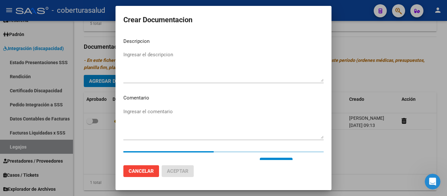
click at [134, 52] on textarea "Ingresar el descripcion" at bounding box center [223, 66] width 200 height 31
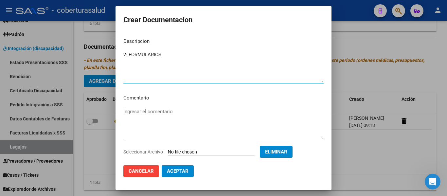
type textarea "2- FORMULARIOS"
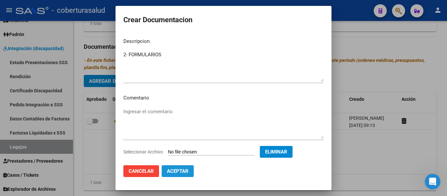
click at [178, 174] on span "Aceptar" at bounding box center [178, 171] width 22 height 6
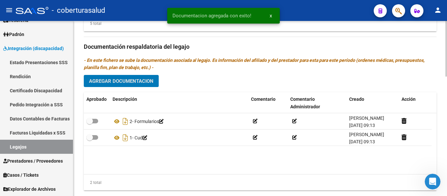
click at [146, 82] on span "Agregar Documentacion" at bounding box center [121, 81] width 64 height 6
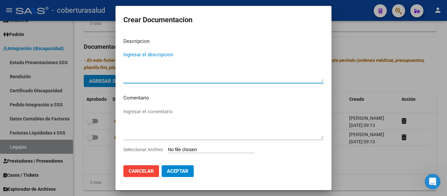
click at [187, 149] on input "Seleccionar Archivo" at bounding box center [211, 150] width 87 height 6
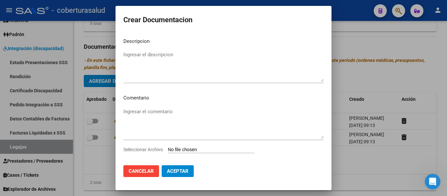
type input "C:\fakepath\3-PRESTACION DE APOYO EN PSICOLOGIA.pdf"
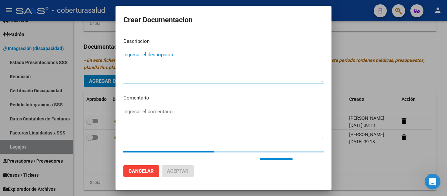
click at [206, 78] on textarea "Ingresar el descripcion" at bounding box center [223, 66] width 200 height 31
paste textarea "3-PRESTACION DE APOYO EN PSICOLOGIA"
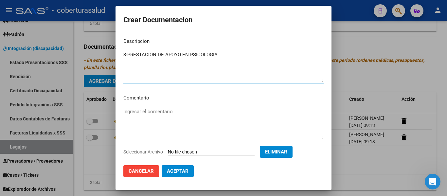
click at [127, 54] on textarea "3-PRESTACION DE APOYO EN PSICOLOGIA" at bounding box center [223, 66] width 200 height 31
type textarea "3- PRESTACION DE APOYO EN PSICOLOGIA"
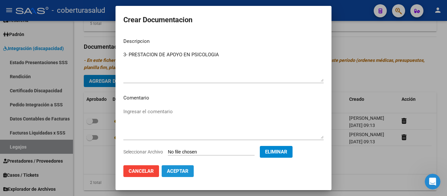
click at [181, 172] on span "Aceptar" at bounding box center [178, 171] width 22 height 6
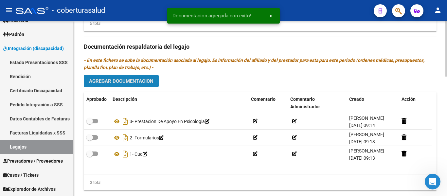
click at [135, 84] on span "Agregar Documentacion" at bounding box center [121, 81] width 64 height 6
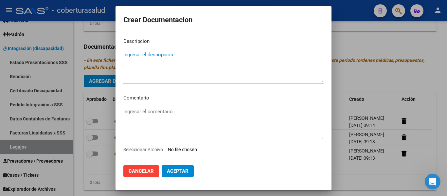
click at [187, 148] on input "Seleccionar Archivo" at bounding box center [211, 150] width 87 height 6
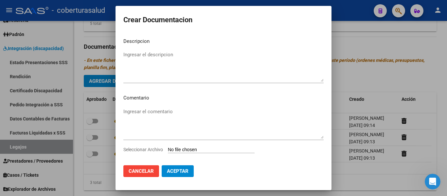
type input "C:\fakepath\4-PRESTACION DE APOYO EN FONOAUDIOLOGIA.pdf"
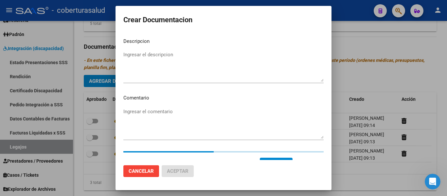
click at [144, 53] on textarea "Ingresar el descripcion" at bounding box center [223, 66] width 200 height 31
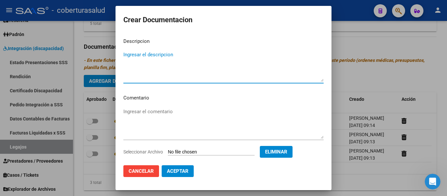
paste textarea "4-PRESTACION DE APOYO EN FONOAUDIOLOGIA"
click at [127, 54] on textarea "4-PRESTACION DE APOYO EN FONOAUDIOLOGIA" at bounding box center [223, 66] width 200 height 31
type textarea "4- PRESTACION DE APOYO EN FONOAUDIOLOGIA"
click at [179, 168] on span "Aceptar" at bounding box center [178, 171] width 22 height 6
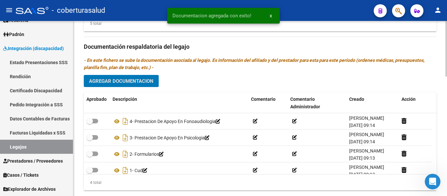
click at [142, 81] on span "Agregar Documentacion" at bounding box center [121, 81] width 64 height 6
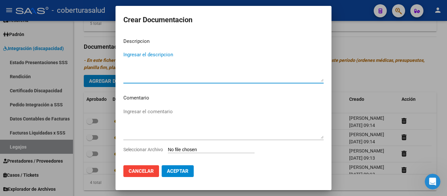
click at [187, 151] on input "Seleccionar Archivo" at bounding box center [211, 150] width 87 height 6
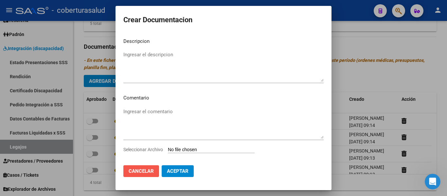
click at [143, 173] on span "Cancelar" at bounding box center [140, 171] width 25 height 6
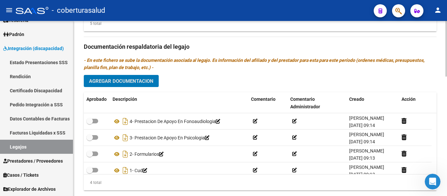
click at [139, 79] on span "Agregar Documentacion" at bounding box center [121, 81] width 64 height 6
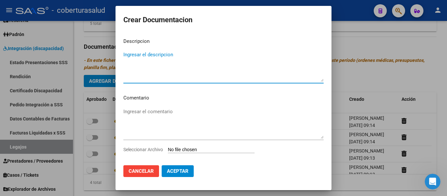
click at [194, 150] on input "Seleccionar Archivo" at bounding box center [211, 150] width 87 height 6
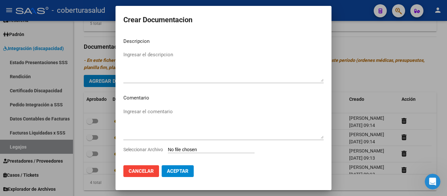
click at [145, 168] on span "Cancelar" at bounding box center [140, 171] width 25 height 6
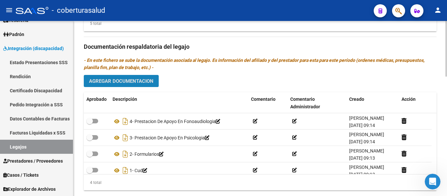
click at [143, 82] on span "Agregar Documentacion" at bounding box center [121, 81] width 64 height 6
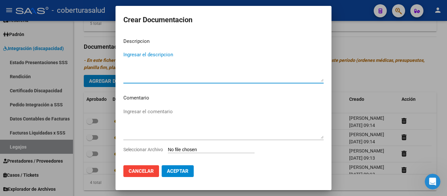
click at [201, 149] on input "Seleccionar Archivo" at bounding box center [211, 150] width 87 height 6
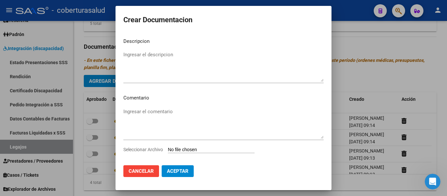
type input "C:\fakepath\5-PRESTACION DE APOYO EN [MEDICAL_DATA].pdf"
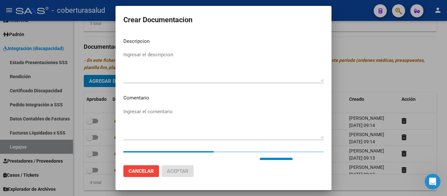
click at [186, 74] on textarea "Ingresar el descripcion" at bounding box center [223, 66] width 200 height 31
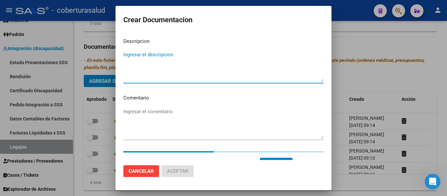
paste textarea "5-PRESTACION DE APOYO EN [MEDICAL_DATA]"
click at [128, 52] on textarea "5-PRESTACION DE APOYO EN [MEDICAL_DATA]" at bounding box center [223, 66] width 200 height 31
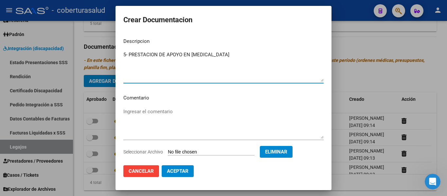
type textarea "5- PRESTACION DE APOYO EN [MEDICAL_DATA]"
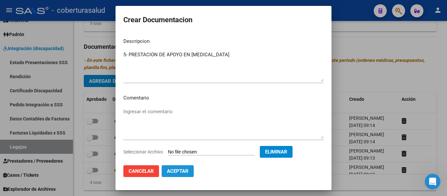
click at [181, 168] on button "Aceptar" at bounding box center [177, 171] width 32 height 12
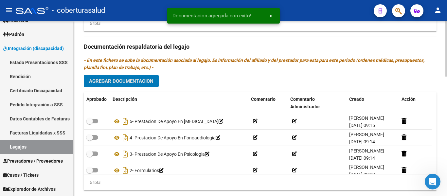
click at [136, 81] on span "Agregar Documentacion" at bounding box center [121, 81] width 64 height 6
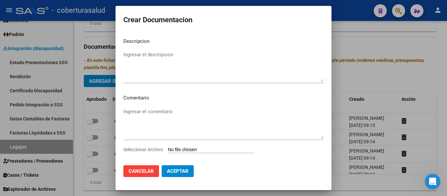
click at [188, 150] on input "Seleccionar Archivo" at bounding box center [211, 150] width 87 height 6
type input "C:\fakepath\6-PRESTACION DE APOYO EN PSICOPEDAGOGIA.pdf"
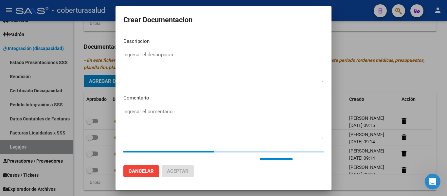
click at [154, 65] on textarea "Ingresar el descripcion" at bounding box center [223, 66] width 200 height 31
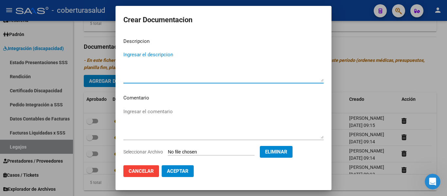
paste textarea "6-PRESTACION DE APOYO EN PSICOPEDAGOGIA"
click at [127, 53] on textarea "6-PRESTACION DE APOYO EN PSICOPEDAGOGIA" at bounding box center [223, 66] width 200 height 31
type textarea "6- PRESTACION DE APOYO EN PSICOPEDAGOGIA"
click at [172, 171] on span "Aceptar" at bounding box center [178, 171] width 22 height 6
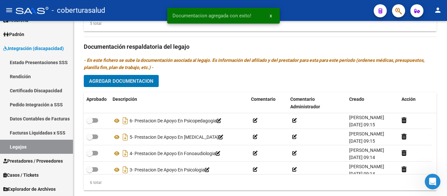
scroll to position [0, 0]
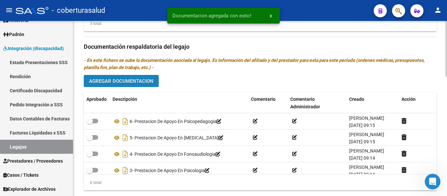
click at [137, 79] on span "Agregar Documentacion" at bounding box center [121, 81] width 64 height 6
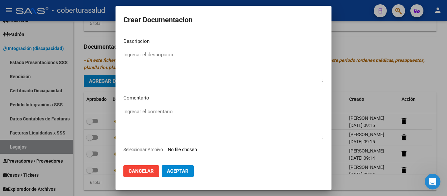
click at [188, 150] on input "Seleccionar Archivo" at bounding box center [211, 150] width 87 height 6
type input "C:\fakepath\7- MODULO MAESTRA DE APOYO.pdf"
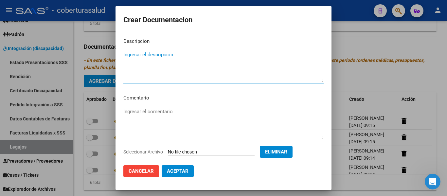
click at [190, 71] on textarea "Ingresar el descripcion" at bounding box center [223, 66] width 200 height 31
paste textarea "7- MODULO MAESTRA DE APOYO"
type textarea "7- MODULO MAESTRA DE APOYO"
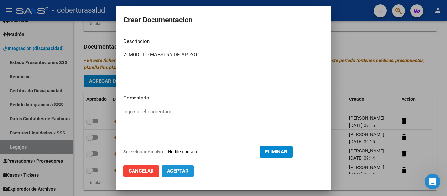
click at [192, 173] on button "Aceptar" at bounding box center [177, 171] width 32 height 12
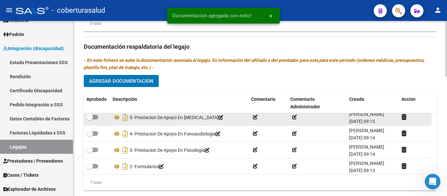
scroll to position [56, 0]
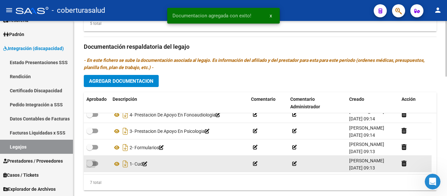
click at [90, 162] on span at bounding box center [89, 163] width 7 height 7
click at [90, 166] on input "checkbox" at bounding box center [89, 166] width 0 height 0
checkbox input "true"
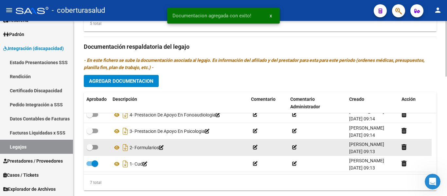
click at [89, 149] on span at bounding box center [89, 147] width 7 height 7
click at [89, 149] on input "checkbox" at bounding box center [89, 149] width 0 height 0
checkbox input "true"
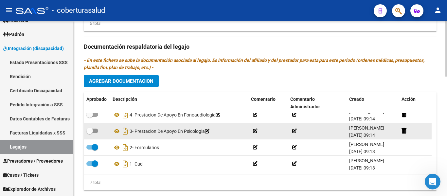
click at [93, 135] on label at bounding box center [92, 131] width 12 height 8
click at [90, 133] on input "checkbox" at bounding box center [89, 133] width 0 height 0
checkbox input "true"
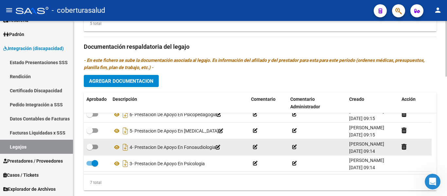
click at [95, 144] on label at bounding box center [92, 147] width 12 height 8
click at [90, 149] on input "checkbox" at bounding box center [89, 149] width 0 height 0
checkbox input "true"
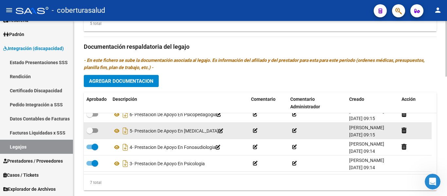
click at [91, 135] on div at bounding box center [96, 131] width 21 height 8
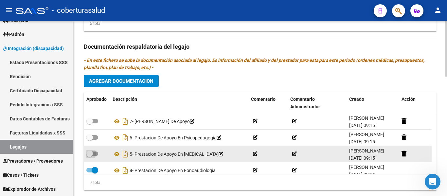
click at [95, 156] on span at bounding box center [92, 153] width 12 height 5
click at [90, 156] on input "checkbox" at bounding box center [89, 156] width 0 height 0
checkbox input "true"
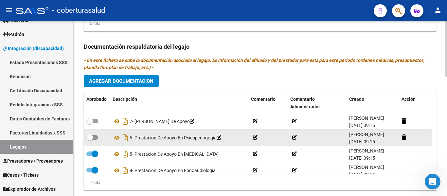
click at [91, 136] on span at bounding box center [89, 137] width 7 height 7
click at [90, 140] on input "checkbox" at bounding box center [89, 140] width 0 height 0
checkbox input "true"
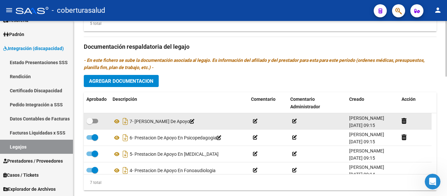
click at [91, 121] on span at bounding box center [89, 121] width 7 height 7
click at [90, 123] on input "checkbox" at bounding box center [89, 123] width 0 height 0
checkbox input "true"
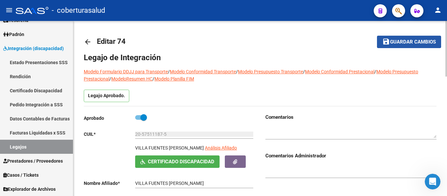
click at [408, 41] on span "Guardar cambios" at bounding box center [413, 42] width 46 height 6
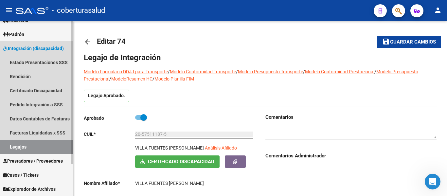
click at [34, 145] on link "Legajos" at bounding box center [36, 147] width 73 height 14
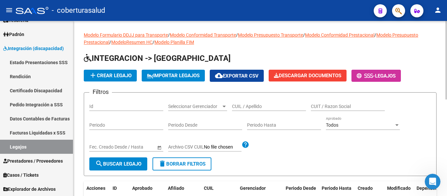
click at [245, 106] on input "CUIL / Apellido" at bounding box center [269, 107] width 74 height 6
paste input "20494689074"
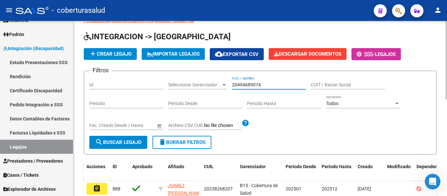
scroll to position [33, 0]
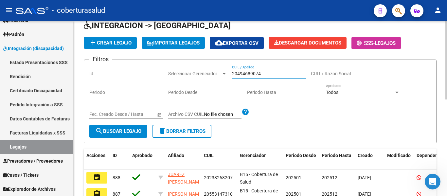
type input "20494689074"
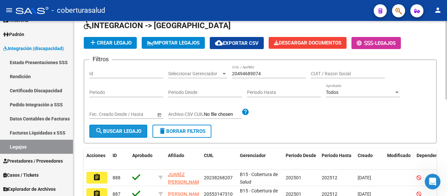
click at [127, 130] on span "search Buscar Legajo" at bounding box center [118, 131] width 46 height 6
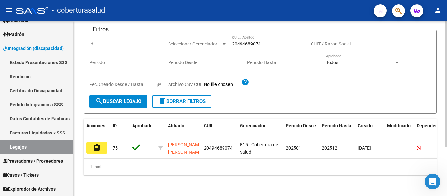
scroll to position [68, 0]
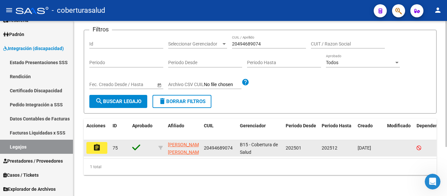
click at [101, 143] on button "assignment" at bounding box center [96, 148] width 21 height 12
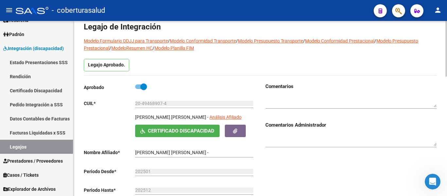
type input "[PERSON_NAME] [PERSON_NAME]"
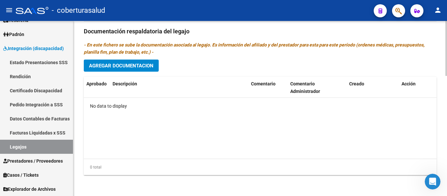
scroll to position [383, 0]
click at [150, 61] on button "Agregar Documentacion" at bounding box center [121, 65] width 75 height 12
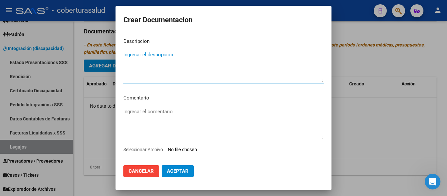
click at [194, 149] on input "Seleccionar Archivo" at bounding box center [211, 150] width 87 height 6
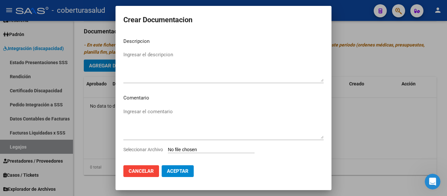
click at [205, 150] on input "Seleccionar Archivo" at bounding box center [211, 150] width 87 height 6
click at [218, 148] on input "Seleccionar Archivo" at bounding box center [211, 150] width 87 height 6
type input "C:\fakepath\1- CUD.pdf"
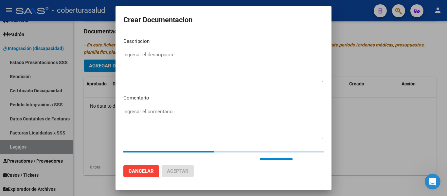
click at [165, 60] on textarea "Ingresar el descripcion" at bounding box center [223, 66] width 200 height 31
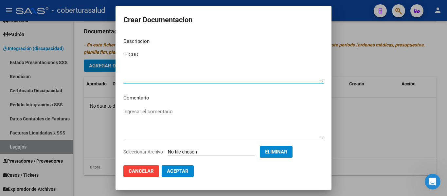
type textarea "1- CUD"
click at [189, 168] on button "Aceptar" at bounding box center [177, 171] width 32 height 12
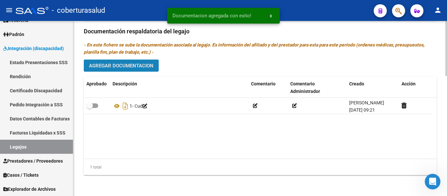
click at [146, 64] on span "Agregar Documentacion" at bounding box center [121, 66] width 64 height 6
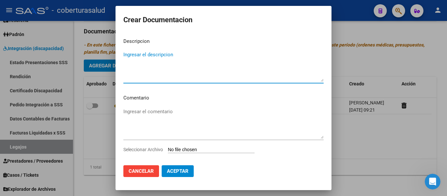
click at [195, 150] on input "Seleccionar Archivo" at bounding box center [211, 150] width 87 height 6
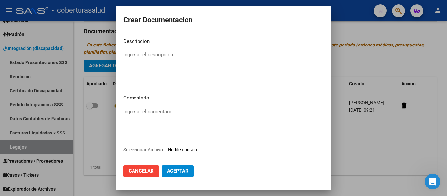
type input "C:\fakepath\2- FORMULARIOS.pdf"
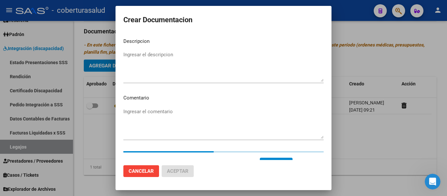
click at [153, 55] on textarea "Ingresar el descripcion" at bounding box center [223, 66] width 200 height 31
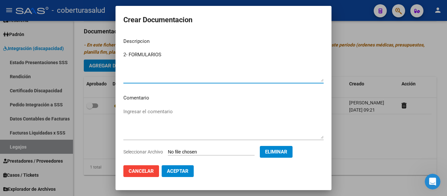
type textarea "2- FORMULARIOS"
click at [187, 175] on button "Aceptar" at bounding box center [177, 171] width 32 height 12
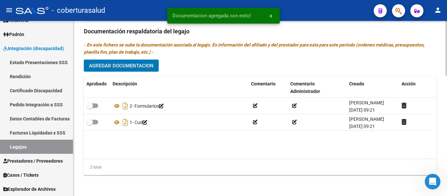
click at [144, 65] on span "Agregar Documentacion" at bounding box center [121, 66] width 64 height 6
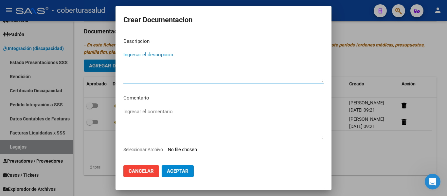
click at [183, 150] on input "Seleccionar Archivo" at bounding box center [211, 150] width 87 height 6
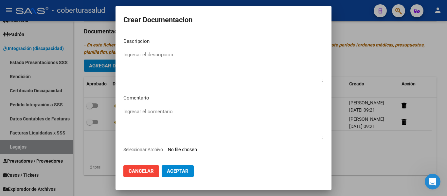
type input "C:\fakepath\3-PRESTACION DE APOYO EN PSICOLOGIA.pdf"
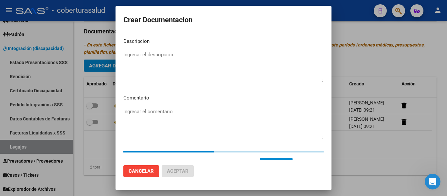
click at [150, 58] on textarea "Ingresar el descripcion" at bounding box center [223, 66] width 200 height 31
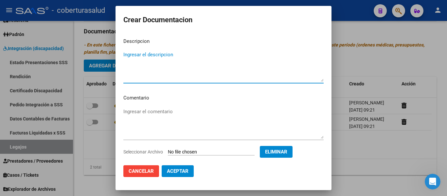
paste textarea "3-PRESTACION DE APOYO EN PSICOLOGIA"
click at [127, 53] on textarea "3-PRESTACION DE APOYO EN PSICOLOGIA" at bounding box center [223, 66] width 200 height 31
type textarea "3- PRESTACION DE APOYO EN PSICOLOGIA"
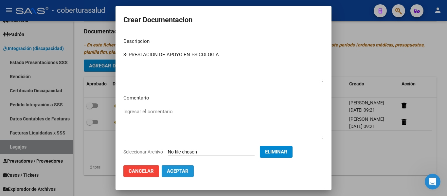
click at [185, 172] on span "Aceptar" at bounding box center [178, 171] width 22 height 6
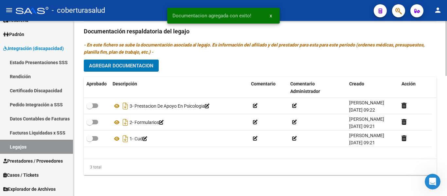
click at [139, 66] on span "Agregar Documentacion" at bounding box center [121, 66] width 64 height 6
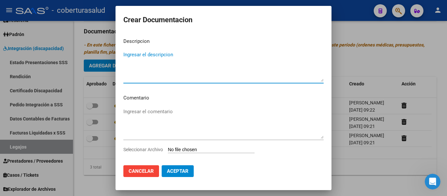
click at [189, 150] on input "Seleccionar Archivo" at bounding box center [211, 150] width 87 height 6
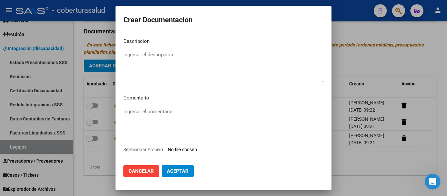
type input "C:\fakepath\4-PRESTACION DE APOYO EN FONOAUDIOLOGIA.pdf"
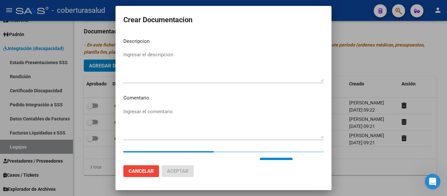
click at [157, 49] on mat-dialog-content "Descripcion Ingresar el descripcion Comentario Ingresar el comentario Seleccion…" at bounding box center [223, 96] width 216 height 127
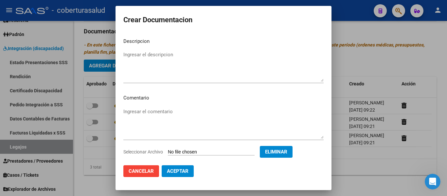
click at [156, 56] on textarea "Ingresar el descripcion" at bounding box center [223, 66] width 200 height 31
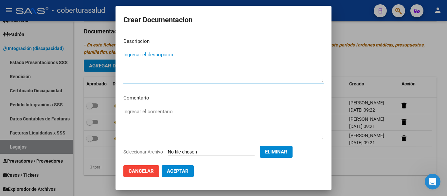
paste textarea "4-PRESTACION DE APOYO EN FONOAUDIOLOGIA"
click at [127, 53] on textarea "4-PRESTACION DE APOYO EN FONOAUDIOLOGIA" at bounding box center [223, 66] width 200 height 31
type textarea "4- PRESTACION DE APOYO EN FONOAUDIOLOGIA"
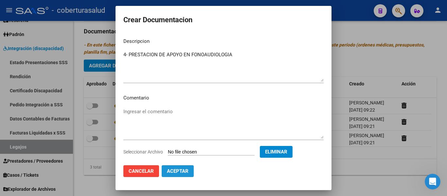
click at [174, 171] on span "Aceptar" at bounding box center [178, 171] width 22 height 6
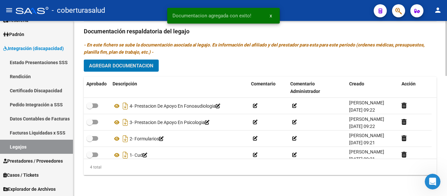
click at [126, 66] on span "Agregar Documentacion" at bounding box center [121, 66] width 64 height 6
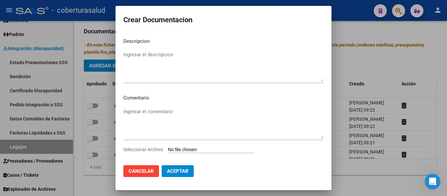
click at [186, 151] on input "Seleccionar Archivo" at bounding box center [211, 150] width 87 height 6
type input "C:\fakepath\5-PRESTACION DE APOYO EN [MEDICAL_DATA].pdf"
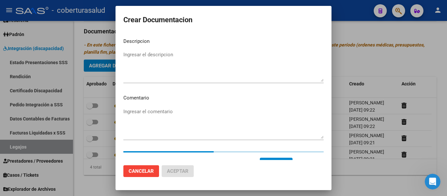
click at [161, 61] on textarea "Ingresar el descripcion" at bounding box center [223, 66] width 200 height 31
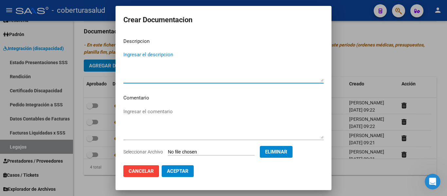
paste textarea "5-PRESTACION DE APOYO EN [MEDICAL_DATA]"
click at [128, 53] on textarea "5-PRESTACION DE APOYO EN [MEDICAL_DATA]" at bounding box center [223, 66] width 200 height 31
type textarea "5- PRESTACION DE APOYO EN [MEDICAL_DATA]"
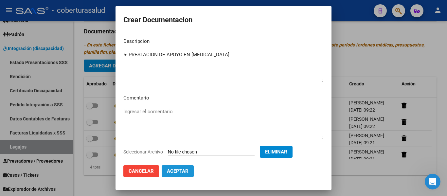
click at [187, 174] on span "Aceptar" at bounding box center [178, 171] width 22 height 6
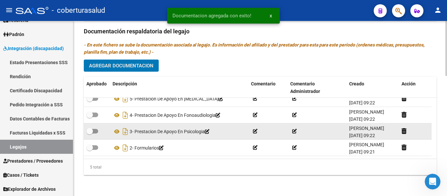
scroll to position [0, 0]
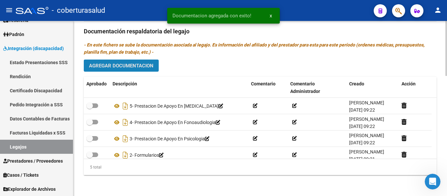
click at [134, 72] on button "Agregar Documentacion" at bounding box center [121, 65] width 75 height 12
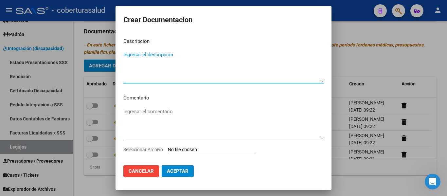
click at [191, 150] on input "Seleccionar Archivo" at bounding box center [211, 150] width 87 height 6
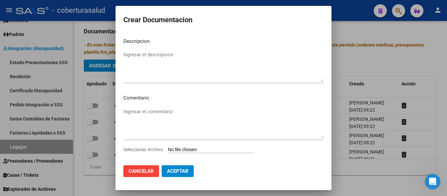
click at [132, 174] on button "Cancelar" at bounding box center [141, 171] width 36 height 12
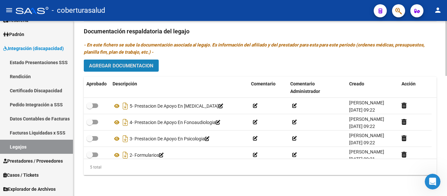
click at [128, 68] on span "Agregar Documentacion" at bounding box center [121, 66] width 64 height 6
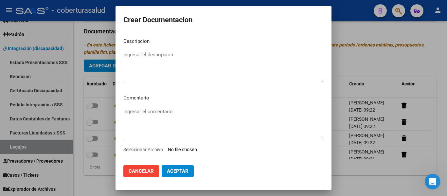
click at [196, 150] on input "Seleccionar Archivo" at bounding box center [211, 150] width 87 height 6
click at [150, 175] on button "Cancelar" at bounding box center [141, 171] width 36 height 12
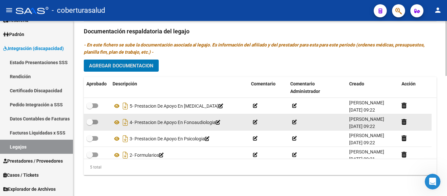
scroll to position [350, 0]
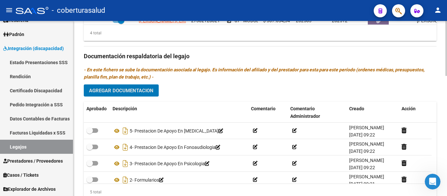
click at [123, 93] on span "Agregar Documentacion" at bounding box center [121, 91] width 64 height 6
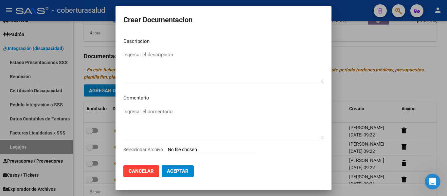
click at [190, 150] on input "Seleccionar Archivo" at bounding box center [211, 150] width 87 height 6
type input "C:\fakepath\6-PRESTACION DE APOYO EN PSICOPEDAGOGIA.pdf"
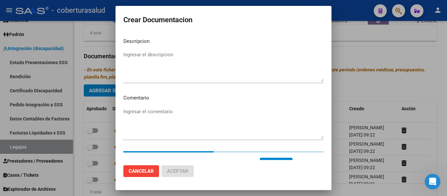
click at [164, 79] on textarea "Ingresar el descripcion" at bounding box center [223, 66] width 200 height 31
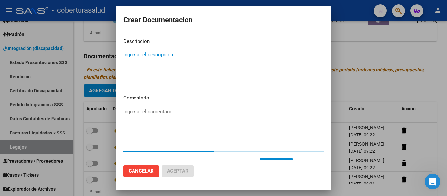
paste textarea "6-PRESTACION DE APOYO EN PSICOPEDAGOGIA"
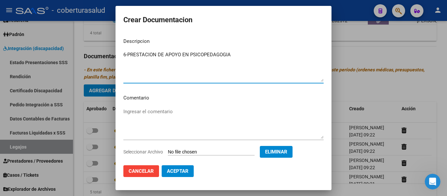
click at [129, 55] on textarea "6-PRESTACION DE APOYO EN PSICOPEDAGOGIA" at bounding box center [223, 66] width 200 height 31
type textarea "6- PRESTACION DE APOYO EN PSICOPEDAGOGIA"
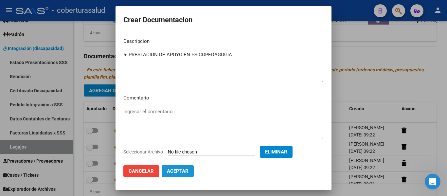
click at [187, 173] on span "Aceptar" at bounding box center [178, 171] width 22 height 6
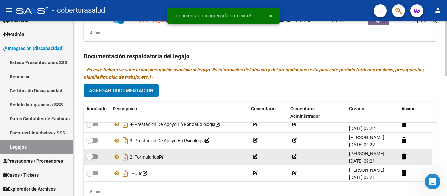
scroll to position [0, 0]
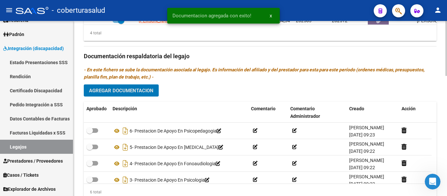
click at [126, 93] on span "Agregar Documentacion" at bounding box center [121, 91] width 64 height 6
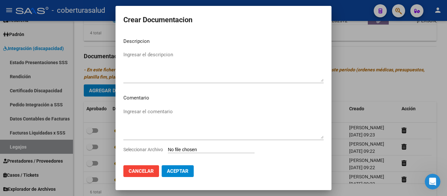
click at [193, 147] on input "Seleccionar Archivo" at bounding box center [211, 150] width 87 height 6
type input "C:\fakepath\7- MODULO MAESTRA DE APOYO.pdf"
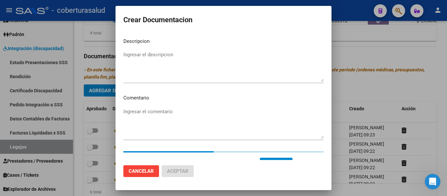
click at [154, 65] on textarea "Ingresar el descripcion" at bounding box center [223, 66] width 200 height 31
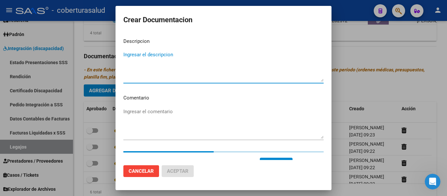
paste textarea "7- MODULO MAESTRA DE APOYO"
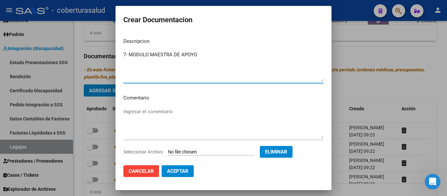
click at [128, 54] on textarea "7- MODULO MAESTRA DE APOYO" at bounding box center [223, 66] width 200 height 31
type textarea "7- MODULO MAESTRA DE APOYO"
click at [184, 169] on span "Aceptar" at bounding box center [178, 171] width 22 height 6
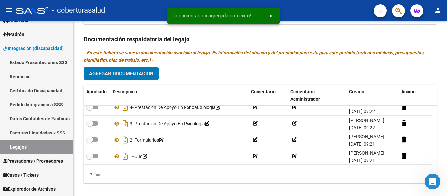
scroll to position [383, 0]
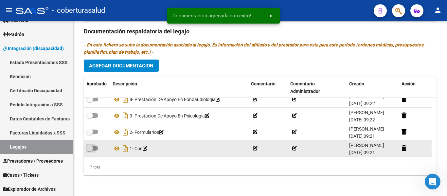
drag, startPoint x: 91, startPoint y: 146, endPoint x: 91, endPoint y: 142, distance: 4.6
click at [91, 146] on span at bounding box center [89, 148] width 7 height 7
click at [90, 150] on input "checkbox" at bounding box center [89, 150] width 0 height 0
checkbox input "true"
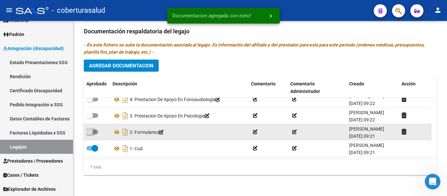
click at [92, 130] on span at bounding box center [89, 131] width 7 height 7
click at [90, 134] on input "checkbox" at bounding box center [89, 134] width 0 height 0
checkbox input "true"
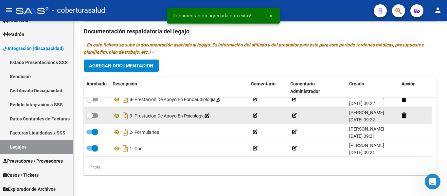
click at [93, 113] on span at bounding box center [92, 115] width 12 height 5
click at [90, 118] on input "checkbox" at bounding box center [89, 118] width 0 height 0
checkbox input "true"
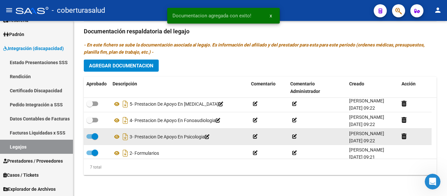
scroll to position [23, 0]
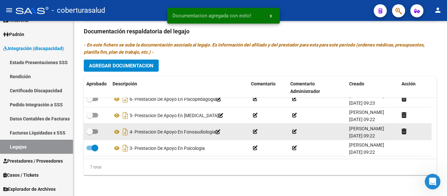
click at [95, 131] on span at bounding box center [92, 131] width 12 height 5
click at [90, 134] on input "checkbox" at bounding box center [89, 134] width 0 height 0
checkbox input "true"
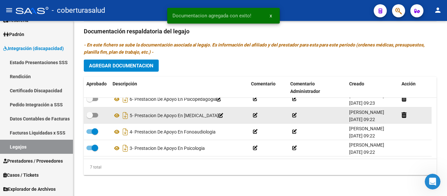
click at [93, 110] on datatable-body-cell at bounding box center [97, 115] width 26 height 16
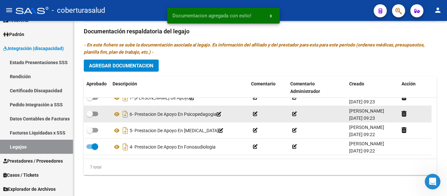
scroll to position [0, 0]
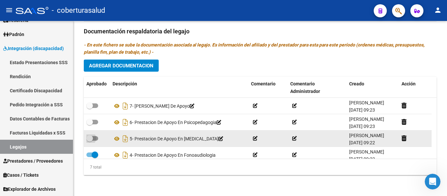
click at [92, 137] on span at bounding box center [89, 138] width 7 height 7
click at [90, 141] on input "checkbox" at bounding box center [89, 141] width 0 height 0
checkbox input "true"
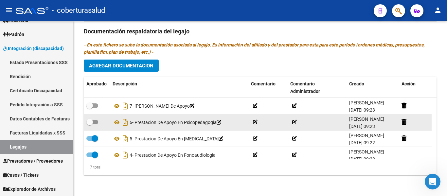
click at [92, 115] on datatable-body-cell at bounding box center [97, 122] width 26 height 16
click at [94, 122] on span at bounding box center [92, 122] width 12 height 5
click at [90, 124] on input "checkbox" at bounding box center [89, 124] width 0 height 0
checkbox input "true"
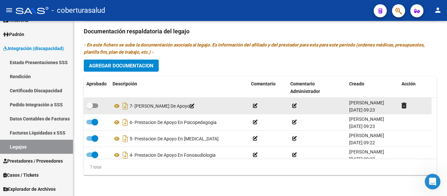
click at [94, 102] on label at bounding box center [92, 106] width 12 height 8
click at [90, 108] on input "checkbox" at bounding box center [89, 108] width 0 height 0
checkbox input "true"
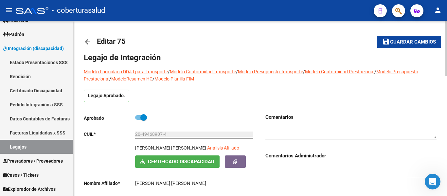
click at [398, 42] on span "Guardar cambios" at bounding box center [413, 42] width 46 height 6
click at [34, 146] on link "Legajos" at bounding box center [36, 147] width 73 height 14
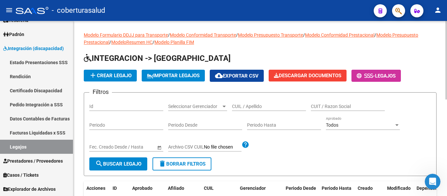
click at [248, 104] on input "CUIL / Apellido" at bounding box center [269, 107] width 74 height 6
paste input "20563734087"
type input "20563734087"
click at [100, 160] on mat-icon "search" at bounding box center [99, 164] width 8 height 8
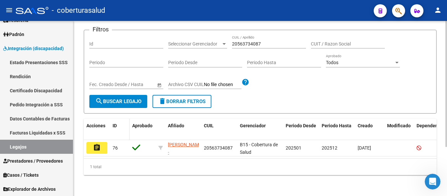
scroll to position [68, 0]
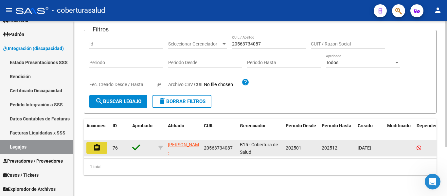
click at [102, 144] on button "assignment" at bounding box center [96, 148] width 21 height 12
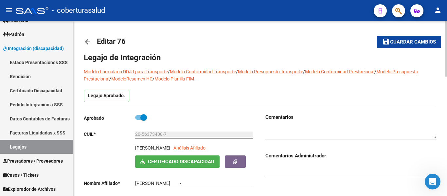
type input "[PERSON_NAME]"
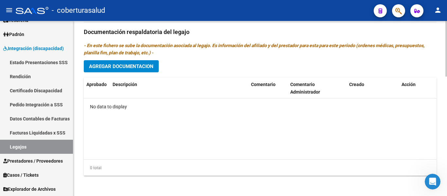
scroll to position [376, 0]
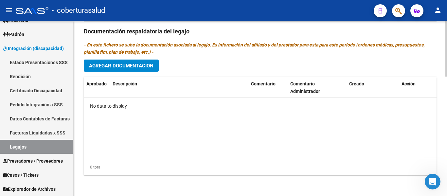
click at [131, 64] on span "Agregar Documentacion" at bounding box center [121, 66] width 64 height 6
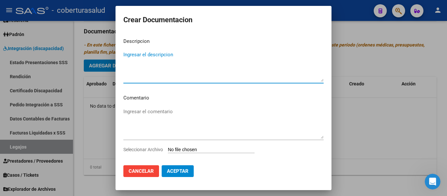
click at [193, 150] on input "Seleccionar Archivo" at bounding box center [211, 150] width 87 height 6
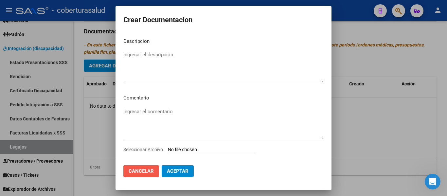
click at [146, 175] on button "Cancelar" at bounding box center [141, 171] width 36 height 12
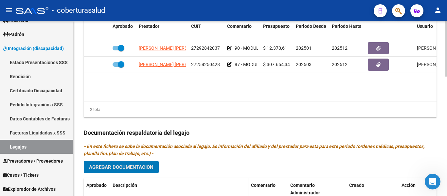
scroll to position [245, 0]
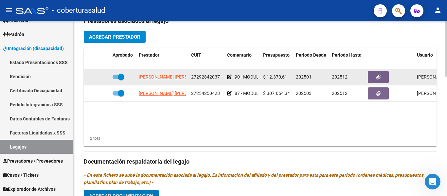
click at [119, 76] on span at bounding box center [121, 77] width 7 height 7
click at [116, 79] on input "checkbox" at bounding box center [115, 79] width 0 height 0
checkbox input "false"
click at [101, 79] on icon at bounding box center [100, 77] width 5 height 5
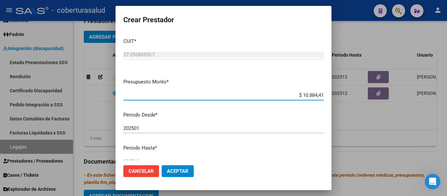
type input "$ 108.844,14"
click at [182, 171] on span "Aceptar" at bounding box center [178, 171] width 22 height 6
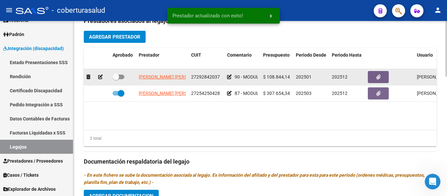
click at [117, 76] on span at bounding box center [115, 77] width 7 height 7
click at [116, 79] on input "checkbox" at bounding box center [115, 79] width 0 height 0
checkbox input "true"
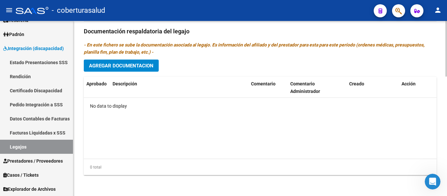
scroll to position [376, 0]
click at [131, 62] on button "Agregar Documentacion" at bounding box center [121, 65] width 75 height 12
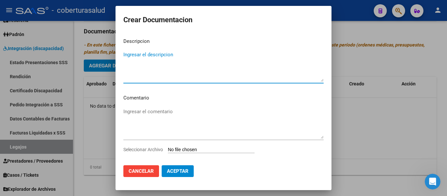
click at [183, 146] on div "Seleccionar Archivo" at bounding box center [223, 152] width 200 height 12
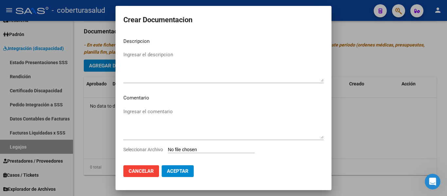
click at [184, 148] on input "Seleccionar Archivo" at bounding box center [211, 150] width 87 height 6
type input "C:\fakepath\1-CUD.pdf"
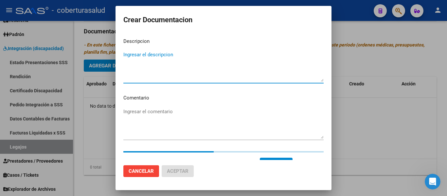
click at [144, 61] on textarea "Ingresar el descripcion" at bounding box center [223, 66] width 200 height 31
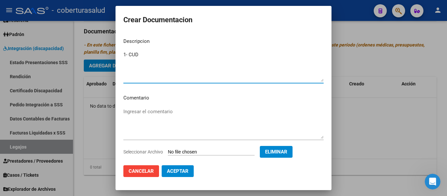
type textarea "1- CUD"
click at [185, 173] on span "Aceptar" at bounding box center [178, 171] width 22 height 6
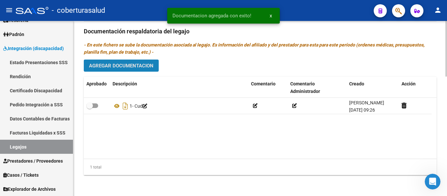
click at [128, 66] on span "Agregar Documentacion" at bounding box center [121, 66] width 64 height 6
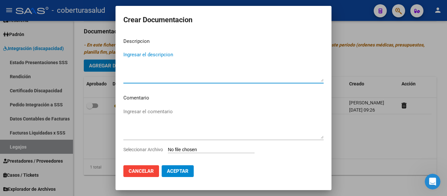
click at [197, 149] on input "Seleccionar Archivo" at bounding box center [211, 150] width 87 height 6
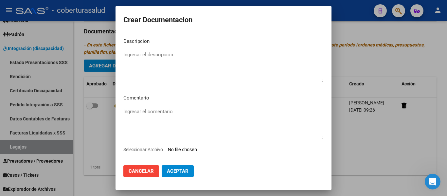
type input "C:\fakepath\2-FORMULARIOS.pdf"
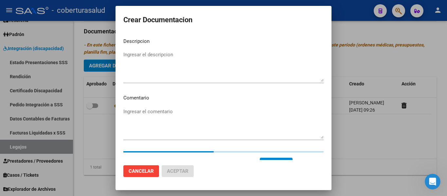
click at [143, 51] on textarea "Ingresar el descripcion" at bounding box center [223, 66] width 200 height 31
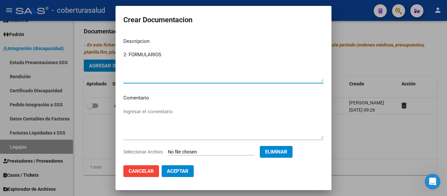
type textarea "2- FORMULARIOS"
click at [182, 170] on span "Aceptar" at bounding box center [178, 171] width 22 height 6
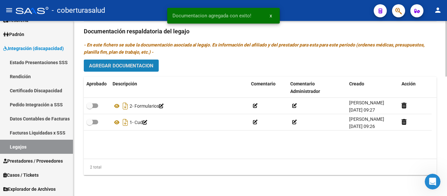
click at [146, 68] on span "Agregar Documentacion" at bounding box center [121, 66] width 64 height 6
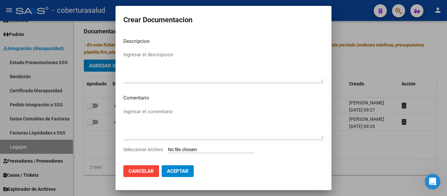
click at [196, 153] on input "Seleccionar Archivo" at bounding box center [211, 150] width 87 height 6
type input "C:\fakepath\3-MODULO INTEGRAL INTENSIVO.pdf"
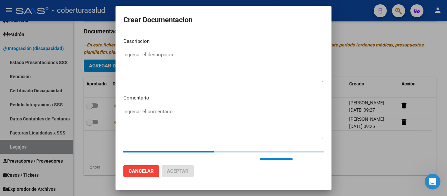
click at [178, 59] on textarea "Ingresar el descripcion" at bounding box center [223, 66] width 200 height 31
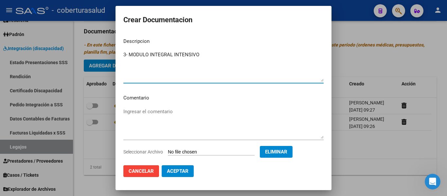
type textarea "3- MODULO INTEGRAL INTENSIVO"
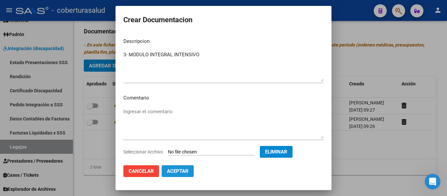
click at [181, 172] on span "Aceptar" at bounding box center [178, 171] width 22 height 6
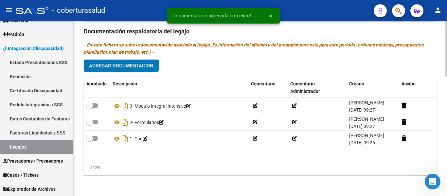
click at [125, 62] on button "Agregar Documentacion" at bounding box center [121, 65] width 75 height 12
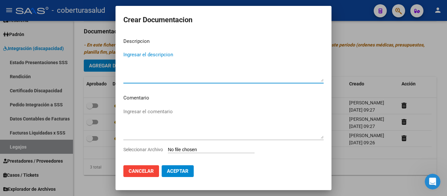
click at [190, 149] on input "Seleccionar Archivo" at bounding box center [211, 150] width 87 height 6
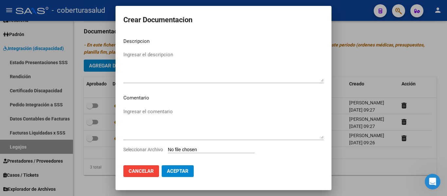
type input "C:\fakepath\4- MODULO MAESTRA DE APOYO.pdf"
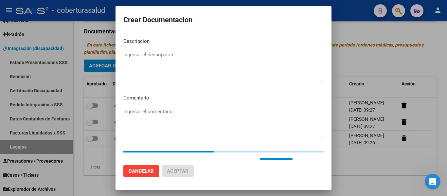
click at [170, 55] on textarea "Ingresar el descripcion" at bounding box center [223, 66] width 200 height 31
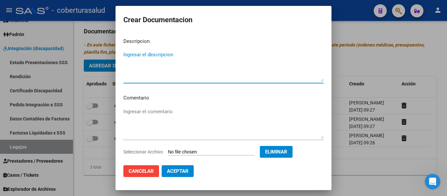
paste textarea "4- MODULO MAESTRA DE APOYO"
type textarea "4- MODULO MAESTRA DE APOYO"
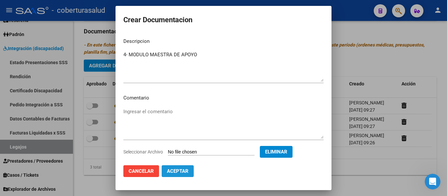
click at [176, 170] on span "Aceptar" at bounding box center [178, 171] width 22 height 6
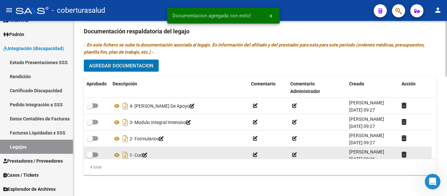
click at [91, 155] on span at bounding box center [89, 154] width 7 height 7
click at [90, 157] on input "checkbox" at bounding box center [89, 157] width 0 height 0
checkbox input "true"
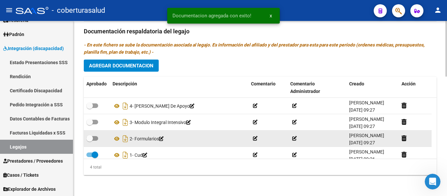
click at [94, 140] on span at bounding box center [92, 138] width 12 height 5
click at [90, 141] on input "checkbox" at bounding box center [89, 141] width 0 height 0
checkbox input "true"
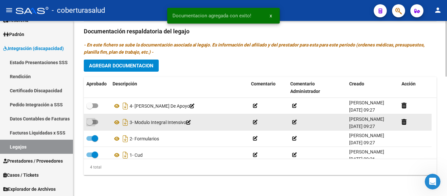
click at [94, 126] on label at bounding box center [92, 122] width 12 height 8
click at [90, 125] on input "checkbox" at bounding box center [89, 124] width 0 height 0
checkbox input "true"
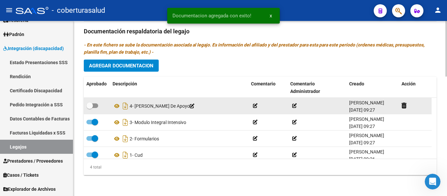
click at [94, 106] on span at bounding box center [92, 105] width 12 height 5
click at [90, 108] on input "checkbox" at bounding box center [89, 108] width 0 height 0
checkbox input "true"
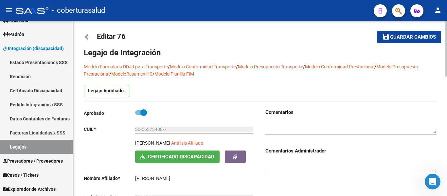
scroll to position [0, 0]
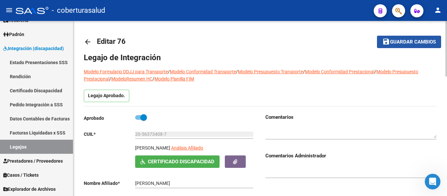
click at [402, 38] on button "save Guardar cambios" at bounding box center [409, 42] width 64 height 12
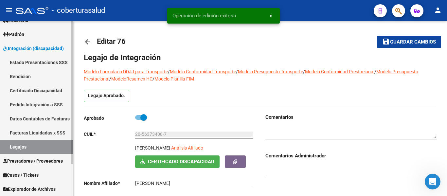
click at [39, 146] on link "Legajos" at bounding box center [36, 147] width 73 height 14
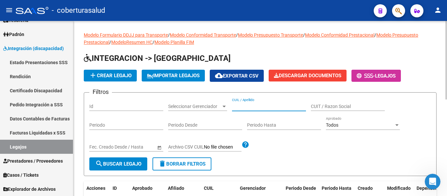
click at [250, 104] on input "CUIL / Apellido" at bounding box center [269, 107] width 74 height 6
paste input "27541968046"
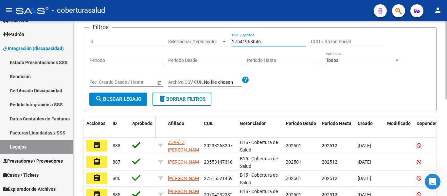
scroll to position [65, 0]
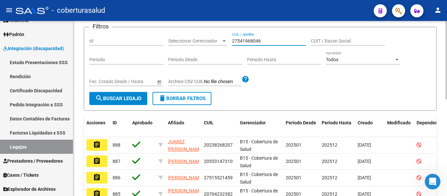
type input "27541968046"
click at [131, 98] on span "search Buscar Legajo" at bounding box center [118, 98] width 46 height 6
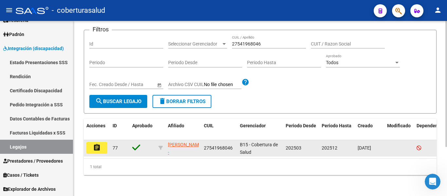
click at [101, 146] on button "assignment" at bounding box center [96, 148] width 21 height 12
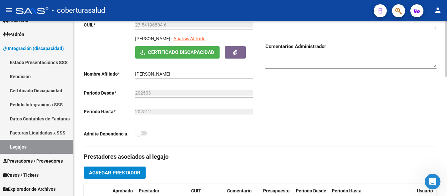
type input "[PERSON_NAME]"
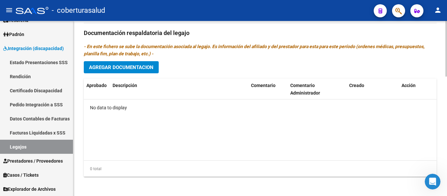
scroll to position [376, 0]
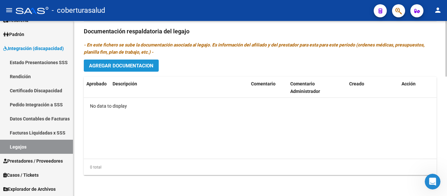
click at [143, 63] on span "Agregar Documentacion" at bounding box center [121, 66] width 64 height 6
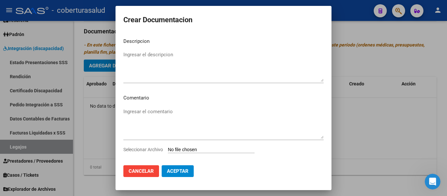
click at [195, 146] on div "Seleccionar Archivo" at bounding box center [223, 152] width 200 height 12
click at [196, 148] on input "Seleccionar Archivo" at bounding box center [211, 150] width 87 height 6
type input "C:\fakepath\1 - CUD.pdf"
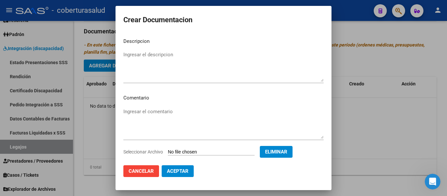
click at [151, 49] on mat-dialog-content "Descripcion Ingresar el descripcion Comentario Ingresar el comentario Seleccion…" at bounding box center [223, 96] width 216 height 127
click at [150, 50] on div "Ingresar el descripcion" at bounding box center [223, 66] width 200 height 33
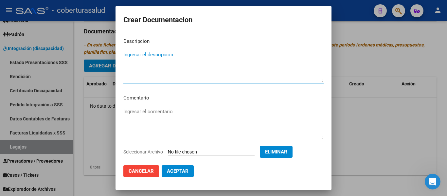
click at [149, 54] on textarea "Ingresar el descripcion" at bounding box center [223, 66] width 200 height 31
type textarea "1- CUD"
click at [187, 177] on button "Aceptar" at bounding box center [177, 171] width 32 height 12
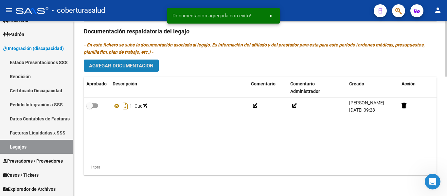
click at [149, 68] on span "Agregar Documentacion" at bounding box center [121, 66] width 64 height 6
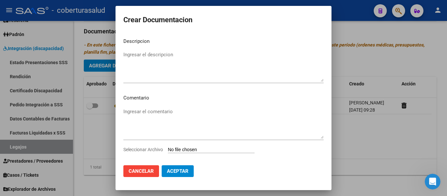
click at [195, 147] on input "Seleccionar Archivo" at bounding box center [211, 150] width 87 height 6
type input "C:\fakepath\2 - FORMULARIOS.pdf"
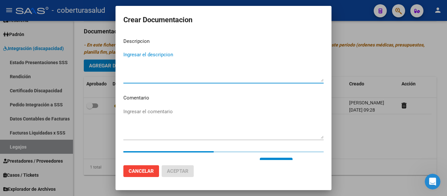
click at [149, 55] on textarea "Ingresar el descripcion" at bounding box center [223, 66] width 200 height 31
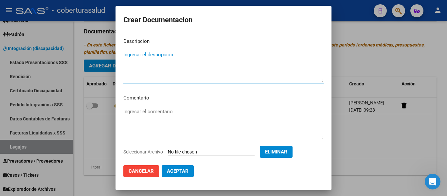
paste textarea "2 - FORMULARIOS"
click at [129, 53] on textarea "2 - FORMULARIOS" at bounding box center [223, 66] width 200 height 31
click at [130, 53] on textarea "2 - FORMULARIOS" at bounding box center [223, 66] width 200 height 31
type textarea "2 - FORMULARIOS"
click at [183, 168] on span "Aceptar" at bounding box center [178, 171] width 22 height 6
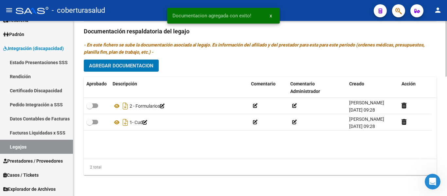
click at [103, 67] on span "Agregar Documentacion" at bounding box center [121, 66] width 64 height 6
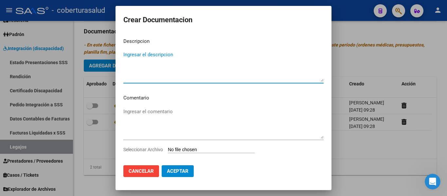
click at [193, 149] on input "Seleccionar Archivo" at bounding box center [211, 150] width 87 height 6
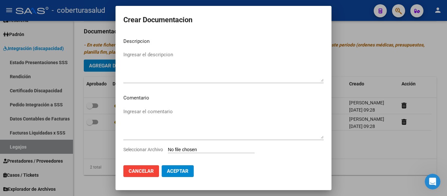
type input "C:\fakepath\3-MODULO DE APOYO A LA INTEGRACION ESCOLAR.pdf"
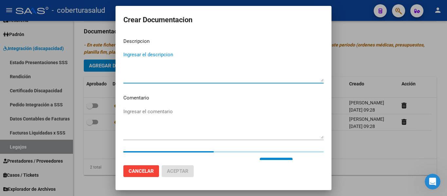
click at [144, 59] on textarea "Ingresar el descripcion" at bounding box center [223, 66] width 200 height 31
paste textarea "3-MODULO DE APOYO A LA INTEGRACION ESCOLAR"
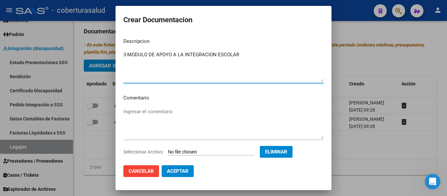
click at [129, 54] on textarea "3-MODULO DE APOYO A LA INTEGRACION ESCOLAR" at bounding box center [223, 66] width 200 height 31
type textarea "3- MODULO DE APOYO A LA INTEGRACION ESCOLAR"
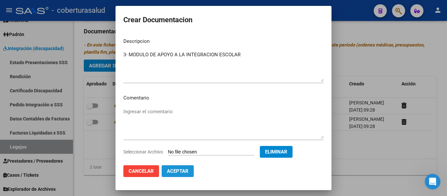
click at [183, 172] on span "Aceptar" at bounding box center [178, 171] width 22 height 6
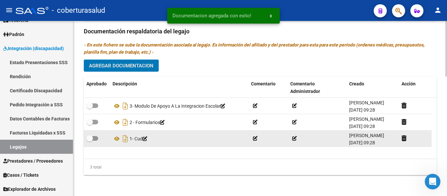
click at [92, 141] on label at bounding box center [92, 138] width 12 height 8
click at [90, 141] on input "checkbox" at bounding box center [89, 141] width 0 height 0
checkbox input "true"
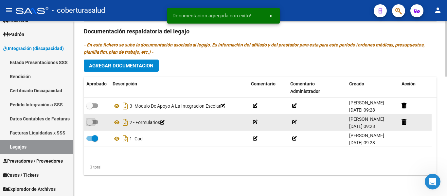
click at [92, 121] on span at bounding box center [89, 122] width 7 height 7
click at [90, 124] on input "checkbox" at bounding box center [89, 124] width 0 height 0
checkbox input "true"
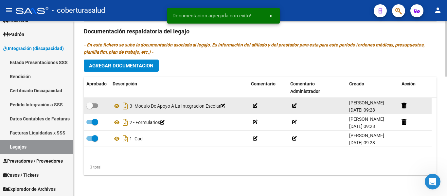
click at [95, 105] on span at bounding box center [92, 105] width 12 height 5
click at [90, 108] on input "checkbox" at bounding box center [89, 108] width 0 height 0
checkbox input "true"
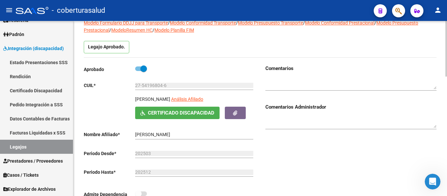
scroll to position [0, 0]
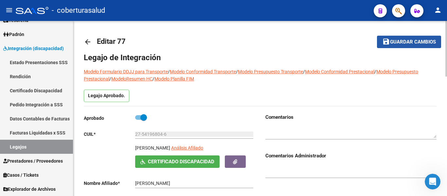
click at [415, 40] on span "Guardar cambios" at bounding box center [413, 42] width 46 height 6
click at [391, 45] on button "save Guardar cambios" at bounding box center [409, 42] width 64 height 12
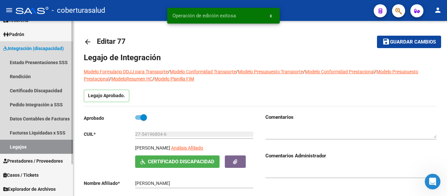
click at [42, 148] on link "Legajos" at bounding box center [36, 147] width 73 height 14
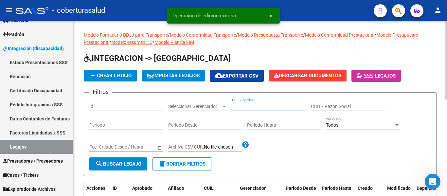
click at [244, 107] on input "CUIL / Apellido" at bounding box center [269, 107] width 74 height 6
paste input "20573641095"
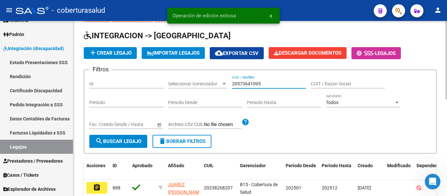
scroll to position [33, 0]
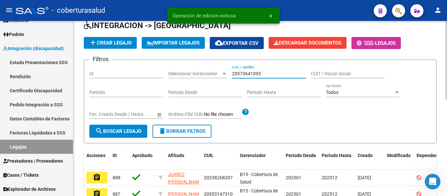
type input "20573641095"
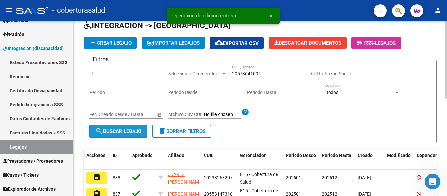
click at [121, 129] on span "search Buscar Legajo" at bounding box center [118, 131] width 46 height 6
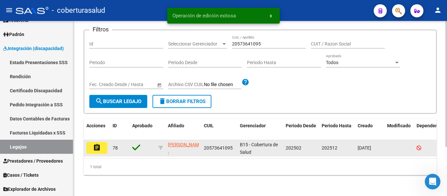
scroll to position [68, 0]
click at [98, 144] on mat-icon "assignment" at bounding box center [97, 148] width 8 height 8
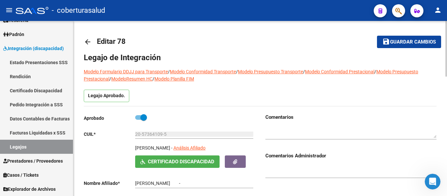
type input "[PERSON_NAME]"
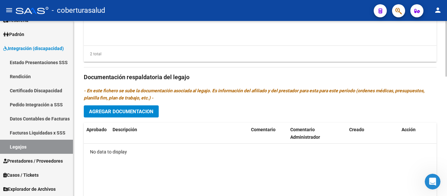
scroll to position [376, 0]
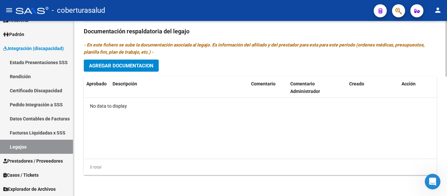
click at [138, 66] on span "Agregar Documentacion" at bounding box center [121, 66] width 64 height 6
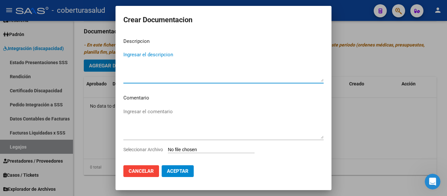
click at [205, 150] on input "Seleccionar Archivo" at bounding box center [211, 150] width 87 height 6
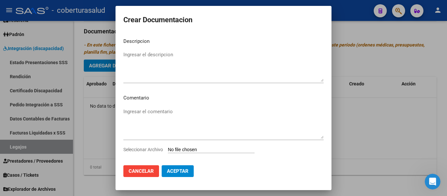
type input "C:\fakepath\1- CUD.pdf"
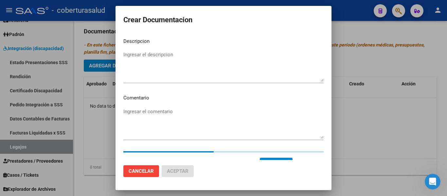
click at [164, 54] on textarea "Ingresar el descripcion" at bounding box center [223, 66] width 200 height 31
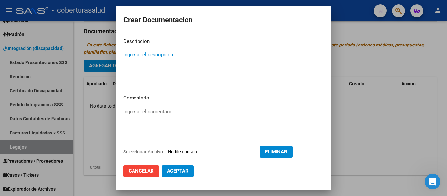
paste textarea "1- CUD"
type textarea "1- CUD"
click at [180, 171] on span "Aceptar" at bounding box center [178, 171] width 22 height 6
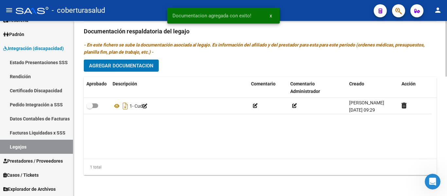
click at [141, 63] on span "Agregar Documentacion" at bounding box center [121, 66] width 64 height 6
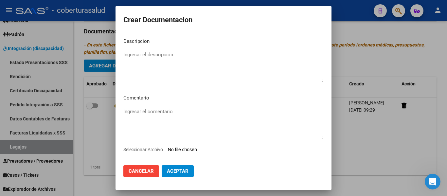
click at [195, 151] on input "Seleccionar Archivo" at bounding box center [211, 150] width 87 height 6
type input "C:\fakepath\2- FORMULARIOS.pdf"
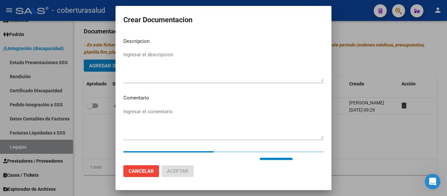
click at [173, 55] on textarea "Ingresar el descripcion" at bounding box center [223, 66] width 200 height 31
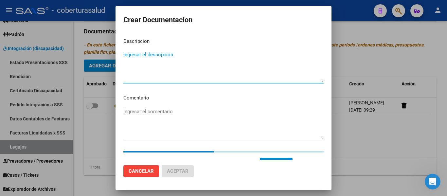
paste textarea "2- FORMULARIOS"
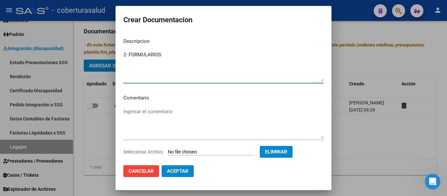
type textarea "2- FORMULARIOS"
click at [178, 168] on button "Aceptar" at bounding box center [177, 171] width 32 height 12
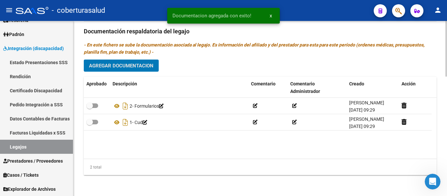
click at [143, 64] on span "Agregar Documentacion" at bounding box center [121, 66] width 64 height 6
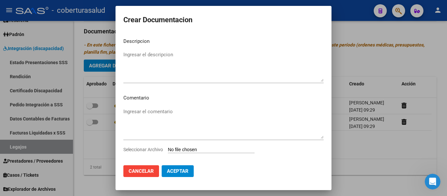
click at [209, 145] on div "Ingresar el comentario" at bounding box center [223, 127] width 200 height 40
click at [212, 149] on input "Seleccionar Archivo" at bounding box center [211, 150] width 87 height 6
type input "C:\fakepath\3- PRESTACION DE APOYO EN PSICOPEDAGOGIA.pdf"
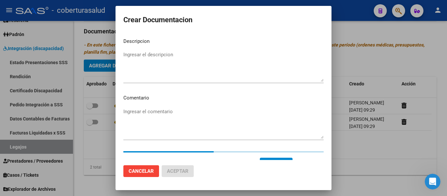
click at [171, 51] on div "Ingresar el descripcion" at bounding box center [223, 66] width 200 height 33
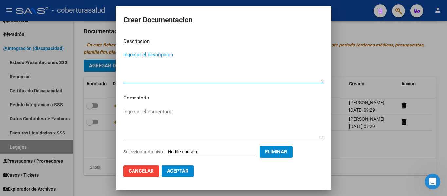
paste textarea "3- PRESTACION DE APOYO EN PSICOPEDAGOGIA"
type textarea "3- PRESTACION DE APOYO EN PSICOPEDAGOGIA"
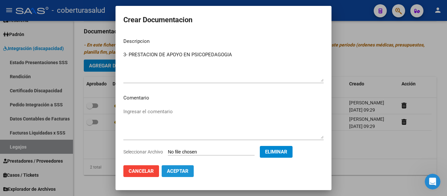
click at [183, 168] on span "Aceptar" at bounding box center [178, 171] width 22 height 6
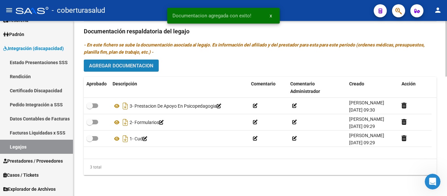
click at [135, 69] on span "Agregar Documentacion" at bounding box center [121, 66] width 64 height 6
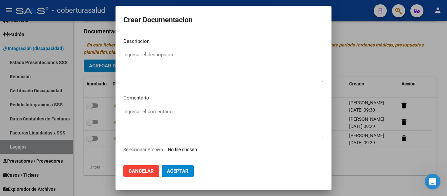
click at [200, 149] on input "Seleccionar Archivo" at bounding box center [211, 150] width 87 height 6
type input "C:\fakepath\4- MODULO MAESTRA DE APOYO.pdf"
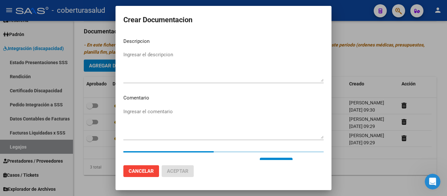
click at [152, 59] on textarea "Ingresar el descripcion" at bounding box center [223, 66] width 200 height 31
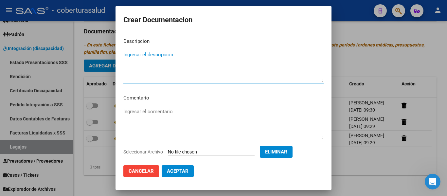
paste textarea "4- MODULO MAESTRA DE APOYO"
type textarea "4- MODULO MAESTRA DE APOYO"
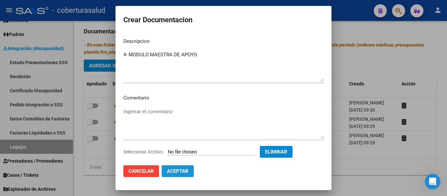
click at [183, 170] on span "Aceptar" at bounding box center [178, 171] width 22 height 6
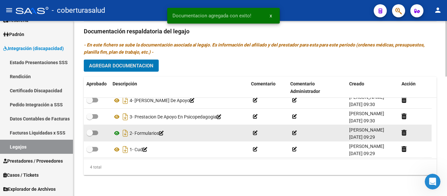
scroll to position [7, 0]
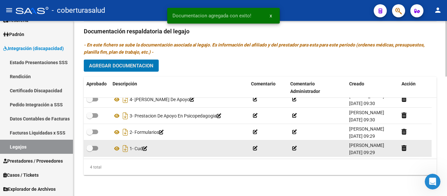
click at [95, 147] on span at bounding box center [92, 148] width 12 height 5
click at [90, 150] on input "checkbox" at bounding box center [89, 150] width 0 height 0
checkbox input "true"
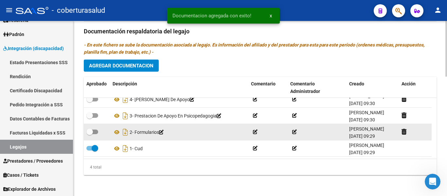
click at [93, 129] on span at bounding box center [92, 131] width 12 height 5
click at [90, 134] on input "checkbox" at bounding box center [89, 134] width 0 height 0
checkbox input "true"
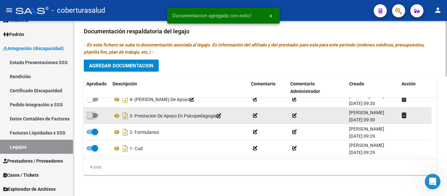
click at [95, 113] on span at bounding box center [92, 115] width 12 height 5
click at [90, 118] on input "checkbox" at bounding box center [89, 118] width 0 height 0
checkbox input "true"
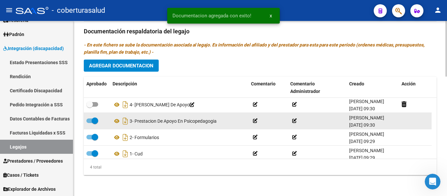
scroll to position [0, 0]
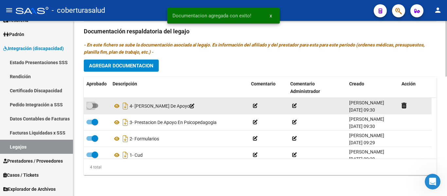
click at [95, 106] on span at bounding box center [92, 105] width 12 height 5
click at [90, 108] on input "checkbox" at bounding box center [89, 108] width 0 height 0
checkbox input "true"
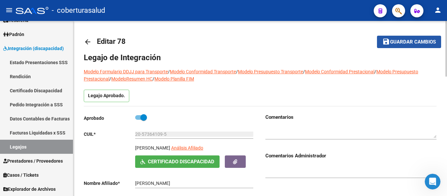
click at [432, 39] on span "Guardar cambios" at bounding box center [413, 42] width 46 height 6
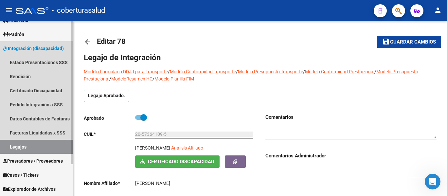
click at [19, 146] on link "Legajos" at bounding box center [36, 147] width 73 height 14
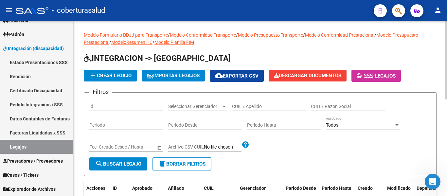
click at [243, 106] on input "CUIL / Apellido" at bounding box center [269, 107] width 74 height 6
paste input "27525671335"
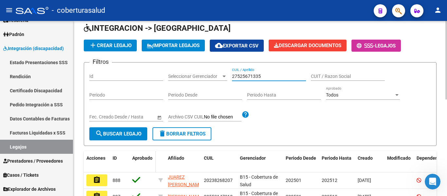
scroll to position [65, 0]
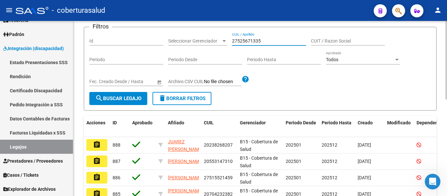
type input "27525671335"
click at [133, 97] on span "search Buscar Legajo" at bounding box center [118, 98] width 46 height 6
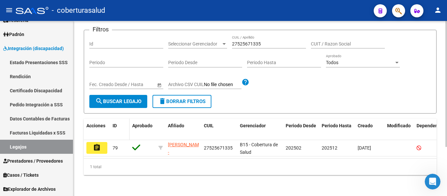
scroll to position [68, 0]
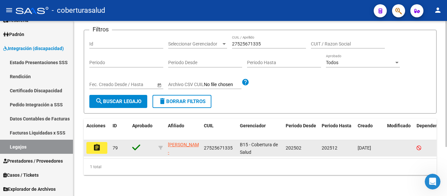
click at [100, 144] on mat-icon "assignment" at bounding box center [97, 148] width 8 height 8
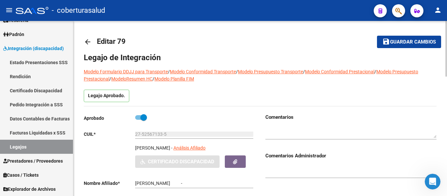
type input "[PERSON_NAME]"
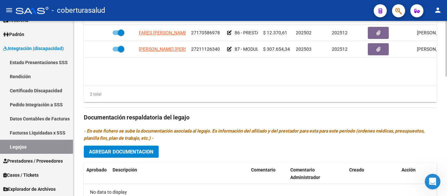
scroll to position [327, 0]
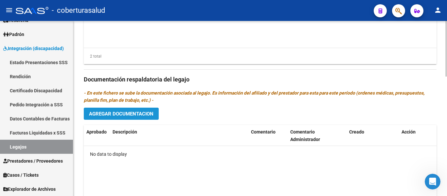
click at [144, 117] on span "Agregar Documentacion" at bounding box center [121, 114] width 64 height 6
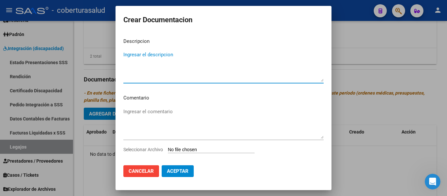
click at [188, 149] on input "Seleccionar Archivo" at bounding box center [211, 150] width 87 height 6
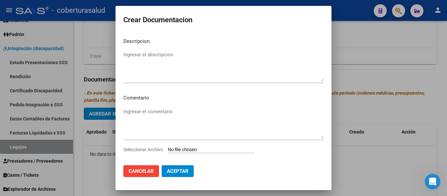
type input "C:\fakepath\1 - CUD.pdf"
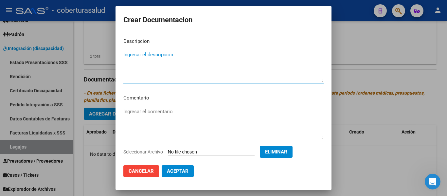
click at [142, 59] on textarea "Ingresar el descripcion" at bounding box center [223, 66] width 200 height 31
type textarea "1- CUD"
click at [177, 170] on span "Aceptar" at bounding box center [178, 171] width 22 height 6
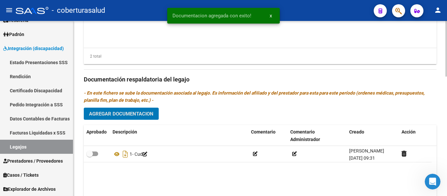
click at [122, 115] on span "Agregar Documentacion" at bounding box center [121, 114] width 64 height 6
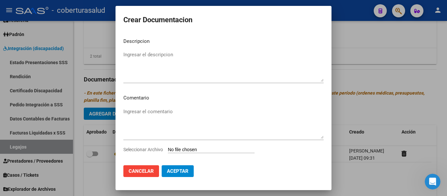
click at [179, 149] on input "Seleccionar Archivo" at bounding box center [211, 150] width 87 height 6
type input "C:\fakepath\2 - FORMULARIOS.pdf"
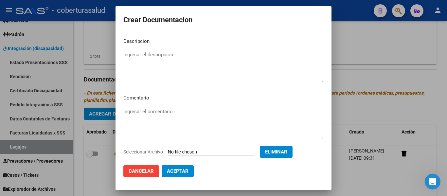
click at [157, 56] on textarea "Ingresar el descripcion" at bounding box center [223, 66] width 200 height 31
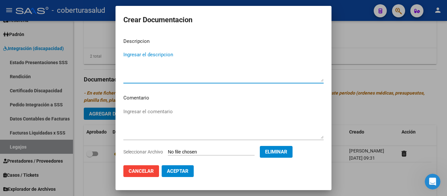
paste textarea "2 - FORMULARIOS"
type textarea "2 - FORMULARIOS"
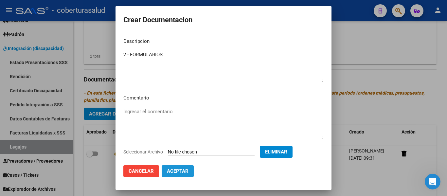
click at [180, 171] on span "Aceptar" at bounding box center [178, 171] width 22 height 6
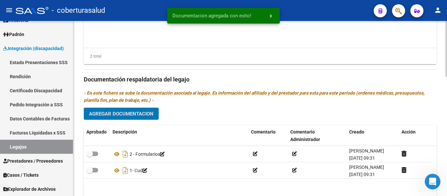
click at [117, 112] on span "Agregar Documentacion" at bounding box center [121, 114] width 64 height 6
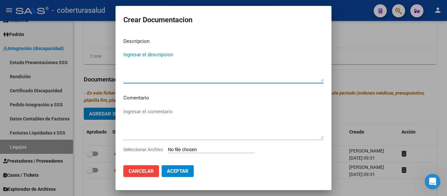
click at [190, 150] on input "Seleccionar Archivo" at bounding box center [211, 150] width 87 height 6
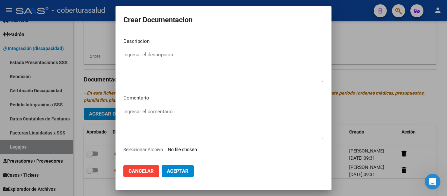
type input "C:\fakepath\3-PRESTACION DE APOYO EN FONOAUDIOLOGIA.pdf"
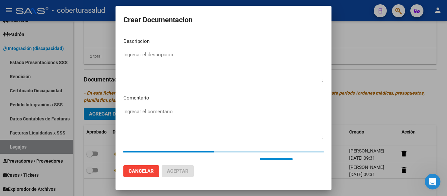
click at [146, 55] on textarea "Ingresar el descripcion" at bounding box center [223, 66] width 200 height 31
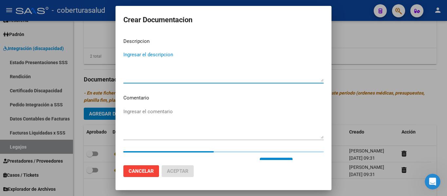
paste textarea "3-PRESTACION DE APOYO EN FONOAUDIOLOGIA"
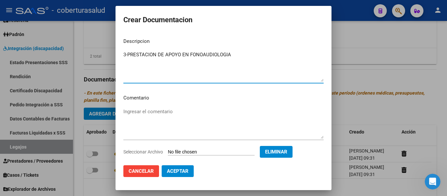
click at [128, 52] on textarea "3-PRESTACION DE APOYO EN FONOAUDIOLOGIA" at bounding box center [223, 66] width 200 height 31
type textarea "3- PRESTACION DE APOYO EN FONOAUDIOLOGIA"
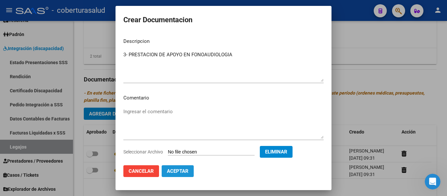
click at [181, 166] on button "Aceptar" at bounding box center [177, 171] width 32 height 12
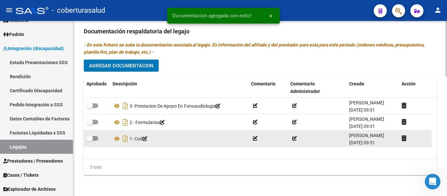
scroll to position [376, 0]
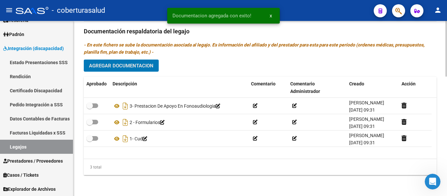
click at [127, 67] on span "Agregar Documentacion" at bounding box center [121, 66] width 64 height 6
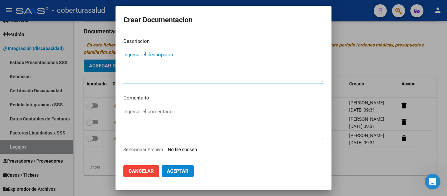
click at [201, 150] on input "Seleccionar Archivo" at bounding box center [211, 150] width 87 height 6
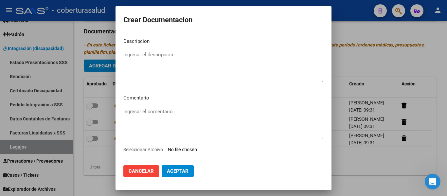
type input "C:\fakepath\4-MODULO MAESTRA DE APOYO.pdf"
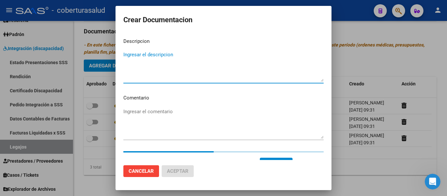
click at [175, 59] on textarea "Ingresar el descripcion" at bounding box center [223, 66] width 200 height 31
paste textarea "4-MODULO MAESTRA DE APOYO"
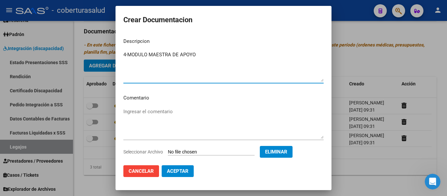
drag, startPoint x: 127, startPoint y: 52, endPoint x: 132, endPoint y: 55, distance: 5.4
click at [128, 52] on textarea "4-MODULO MAESTRA DE APOYO" at bounding box center [223, 66] width 200 height 31
type textarea "4- MODULO MAESTRA DE APOYO"
click at [182, 177] on button "Aceptar" at bounding box center [177, 171] width 32 height 12
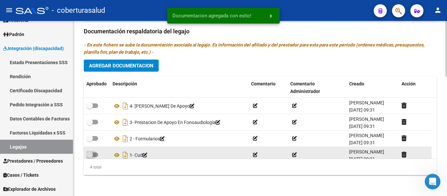
click at [94, 152] on label at bounding box center [92, 155] width 12 height 8
click at [90, 157] on input "checkbox" at bounding box center [89, 157] width 0 height 0
checkbox input "true"
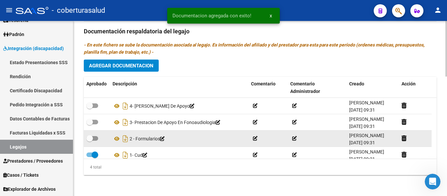
click at [94, 139] on span at bounding box center [92, 138] width 12 height 5
click at [90, 141] on input "checkbox" at bounding box center [89, 141] width 0 height 0
checkbox input "true"
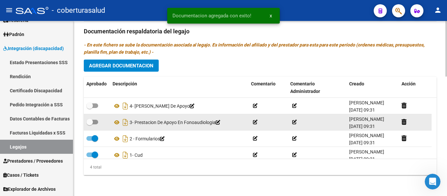
click at [98, 119] on div at bounding box center [96, 122] width 21 height 8
click at [96, 121] on span at bounding box center [92, 122] width 12 height 5
click at [90, 124] on input "checkbox" at bounding box center [89, 124] width 0 height 0
checkbox input "true"
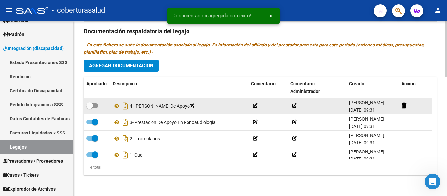
click at [93, 103] on span at bounding box center [89, 105] width 7 height 7
click at [90, 108] on input "checkbox" at bounding box center [89, 108] width 0 height 0
checkbox input "true"
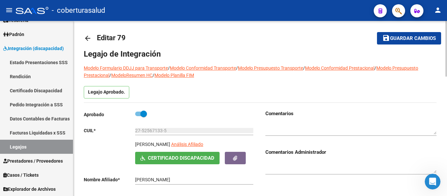
scroll to position [0, 0]
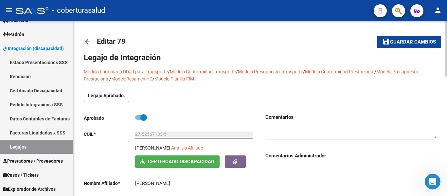
click at [404, 44] on span "Guardar cambios" at bounding box center [413, 42] width 46 height 6
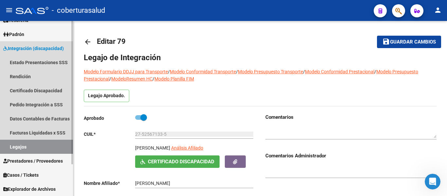
click at [28, 147] on link "Legajos" at bounding box center [36, 147] width 73 height 14
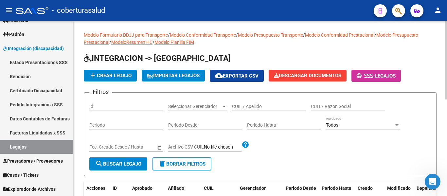
click at [252, 105] on input "CUIL / Apellido" at bounding box center [269, 107] width 74 height 6
paste input "20560152184"
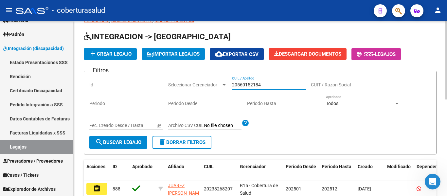
scroll to position [33, 0]
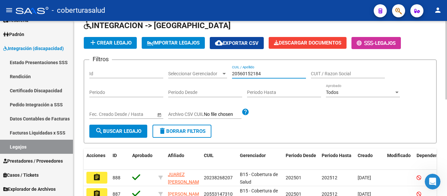
type input "20560152184"
click at [135, 132] on span "search Buscar Legajo" at bounding box center [118, 131] width 46 height 6
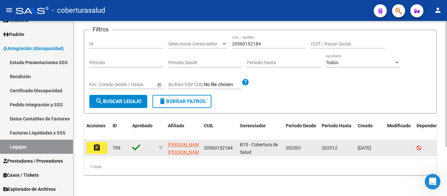
scroll to position [68, 0]
click at [95, 145] on mat-icon "assignment" at bounding box center [97, 148] width 8 height 8
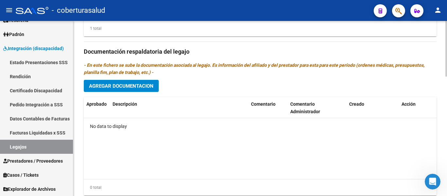
scroll to position [343, 0]
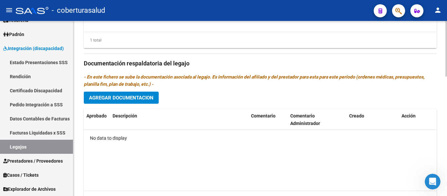
click at [140, 96] on span "Agregar Documentacion" at bounding box center [121, 98] width 64 height 6
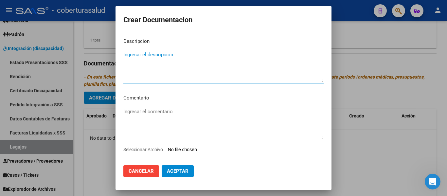
click at [194, 149] on input "Seleccionar Archivo" at bounding box center [211, 150] width 87 height 6
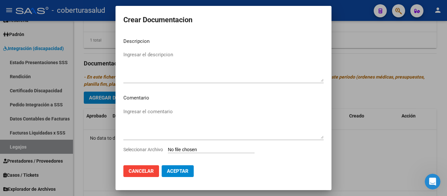
type input "C:\fakepath\1-CUD.pdf"
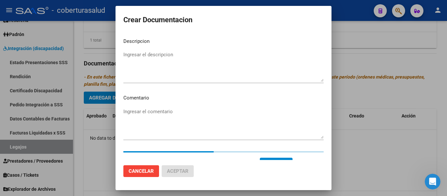
click at [176, 72] on textarea "Ingresar el descripcion" at bounding box center [223, 66] width 200 height 31
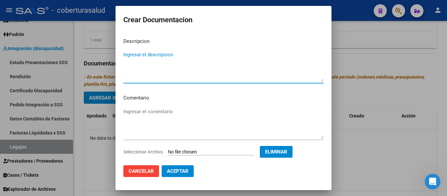
paste textarea "1-CUD"
click at [127, 54] on textarea "1-CUD" at bounding box center [223, 66] width 200 height 31
type textarea "1- CUD"
click at [174, 173] on span "Aceptar" at bounding box center [178, 171] width 22 height 6
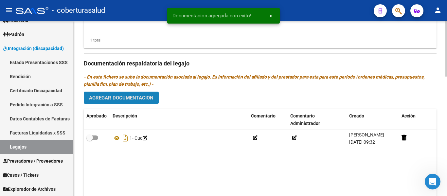
click at [114, 93] on button "Agregar Documentacion" at bounding box center [121, 98] width 75 height 12
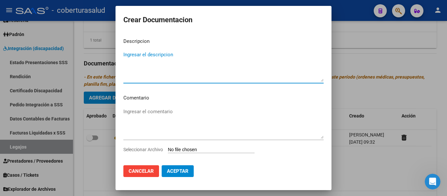
click at [188, 148] on input "Seleccionar Archivo" at bounding box center [211, 150] width 87 height 6
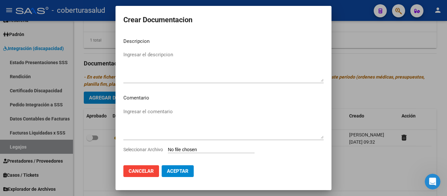
type input "C:\fakepath\2-FORMULARIOS.pdf"
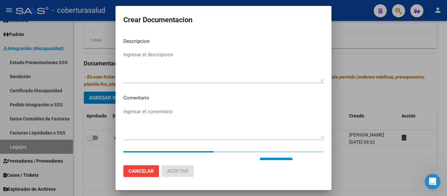
click at [154, 52] on textarea "Ingresar el descripcion" at bounding box center [223, 66] width 200 height 31
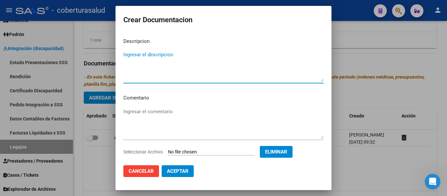
paste textarea "2-FORMULARIOS"
click at [128, 53] on textarea "2-FORMULARIOS" at bounding box center [223, 66] width 200 height 31
type textarea "2- FORMULARIOS"
click at [179, 170] on span "Aceptar" at bounding box center [178, 171] width 22 height 6
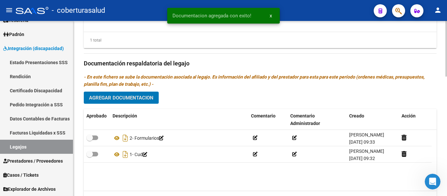
click at [128, 97] on span "Agregar Documentacion" at bounding box center [121, 98] width 64 height 6
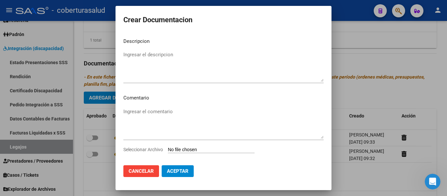
click at [189, 150] on input "Seleccionar Archivo" at bounding box center [211, 150] width 87 height 6
type input "C:\fakepath\3-MODULO INTEGRAL INTENSIVO.pdf"
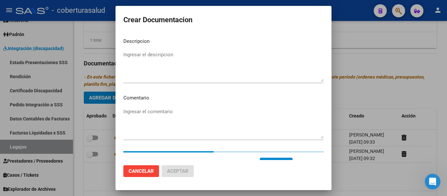
click at [175, 67] on textarea "Ingresar el descripcion" at bounding box center [223, 66] width 200 height 31
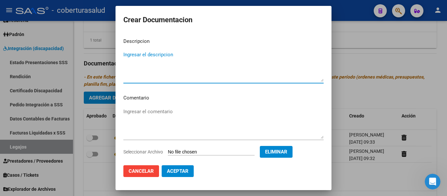
paste textarea "3-MODULO INTEGRAL INTENSIVO"
click at [127, 54] on textarea "3-MODULO INTEGRAL INTENSIVO" at bounding box center [223, 66] width 200 height 31
type textarea "3- MODULO INTEGRAL INTENSIVO"
click at [181, 170] on span "Aceptar" at bounding box center [178, 171] width 22 height 6
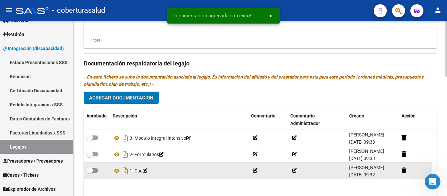
click at [91, 170] on span at bounding box center [89, 170] width 7 height 7
click at [90, 173] on input "checkbox" at bounding box center [89, 173] width 0 height 0
checkbox input "true"
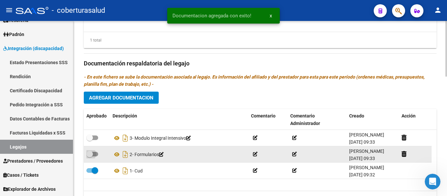
click at [93, 154] on span at bounding box center [92, 154] width 12 height 5
click at [90, 156] on input "checkbox" at bounding box center [89, 156] width 0 height 0
checkbox input "true"
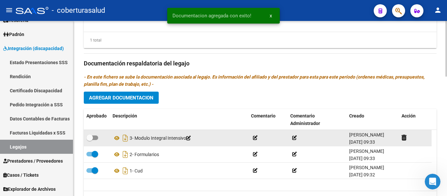
click at [96, 137] on span at bounding box center [92, 137] width 12 height 5
click at [90, 140] on input "checkbox" at bounding box center [89, 140] width 0 height 0
checkbox input "true"
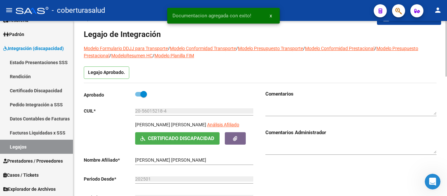
scroll to position [0, 0]
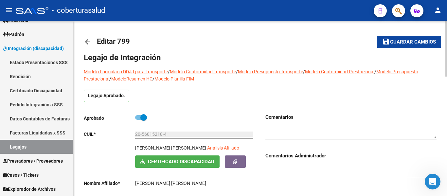
click at [397, 43] on span "Guardar cambios" at bounding box center [413, 42] width 46 height 6
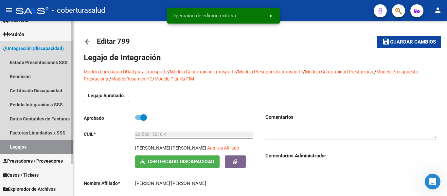
click at [38, 146] on link "Legajos" at bounding box center [36, 147] width 73 height 14
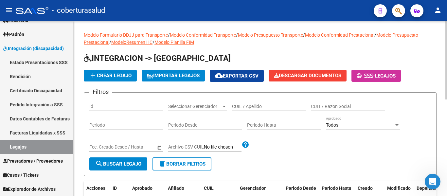
click at [244, 106] on input "CUIL / Apellido" at bounding box center [269, 107] width 74 height 6
paste input "27508541355"
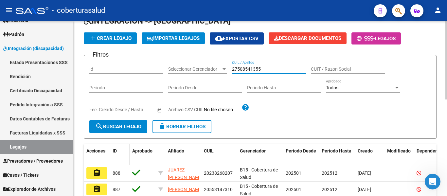
scroll to position [65, 0]
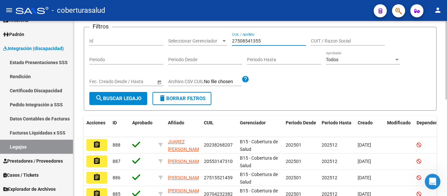
type input "27508541355"
click at [114, 101] on span "search Buscar Legajo" at bounding box center [118, 98] width 46 height 6
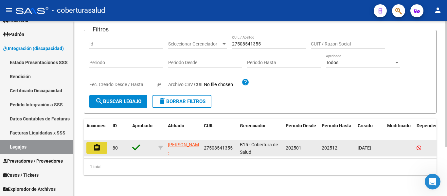
click at [105, 145] on button "assignment" at bounding box center [96, 148] width 21 height 12
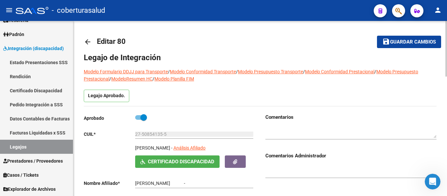
type input "[PERSON_NAME] AZUL"
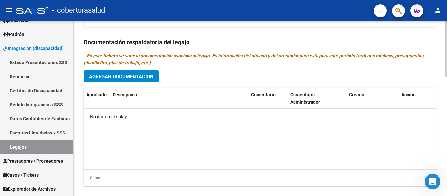
scroll to position [376, 0]
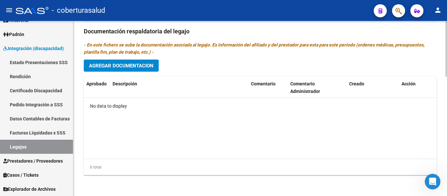
click at [148, 65] on span "Agregar Documentacion" at bounding box center [121, 66] width 64 height 6
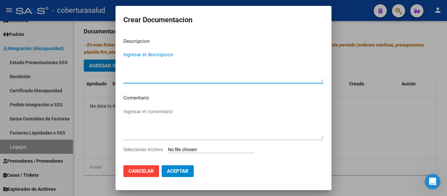
click at [198, 149] on input "Seleccionar Archivo" at bounding box center [211, 150] width 87 height 6
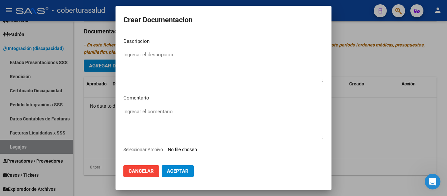
type input "C:\fakepath\1-CUD.pdf"
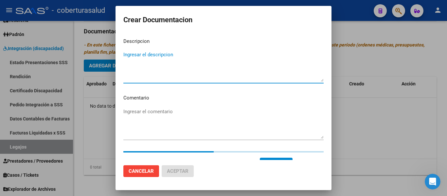
click at [175, 68] on textarea "Ingresar el descripcion" at bounding box center [223, 66] width 200 height 31
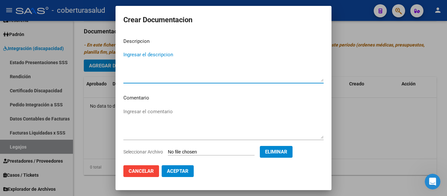
paste textarea "1-CUD"
click at [127, 53] on textarea "1-CUD" at bounding box center [223, 66] width 200 height 31
type textarea "1- CUD"
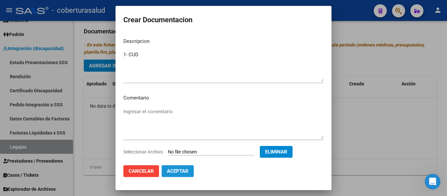
click at [174, 172] on span "Aceptar" at bounding box center [178, 171] width 22 height 6
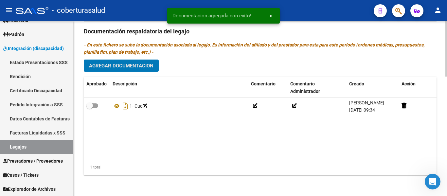
click at [132, 62] on button "Agregar Documentacion" at bounding box center [121, 65] width 75 height 12
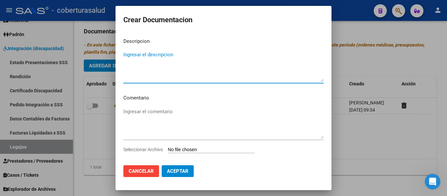
click at [196, 148] on input "Seleccionar Archivo" at bounding box center [211, 150] width 87 height 6
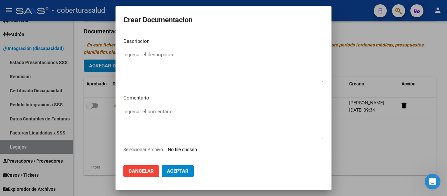
type input "C:\fakepath\2-FORMULARIOS.pdf"
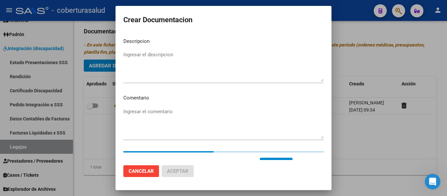
click at [159, 63] on textarea "Ingresar el descripcion" at bounding box center [223, 66] width 200 height 31
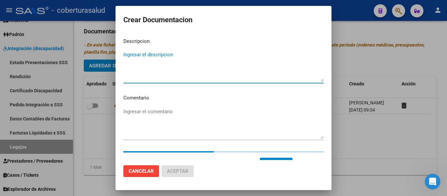
paste textarea "2-FORMULARIOS"
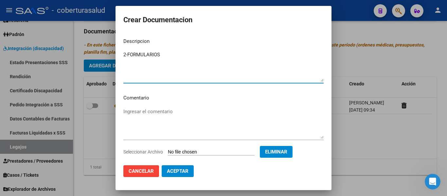
click at [127, 54] on textarea "2-FORMULARIOS" at bounding box center [223, 66] width 200 height 31
type textarea "2- FORMULARIOS"
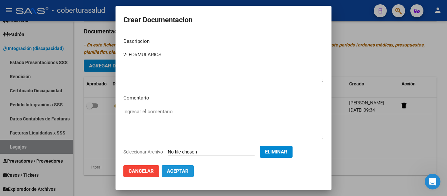
click at [183, 172] on span "Aceptar" at bounding box center [178, 171] width 22 height 6
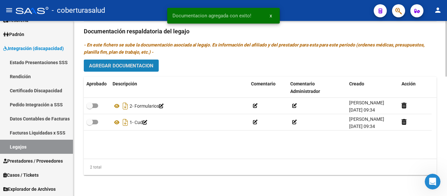
click at [131, 61] on button "Agregar Documentacion" at bounding box center [121, 65] width 75 height 12
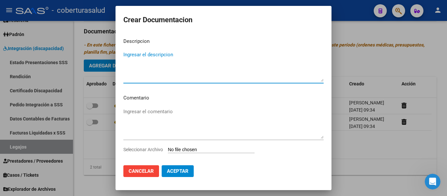
click at [182, 149] on input "Seleccionar Archivo" at bounding box center [211, 150] width 87 height 6
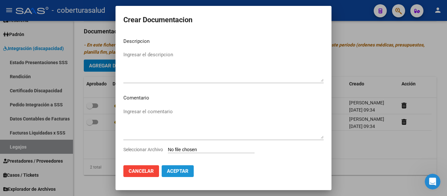
click at [184, 170] on span "Aceptar" at bounding box center [178, 171] width 22 height 6
click at [193, 150] on input "Seleccionar Archivo" at bounding box center [211, 150] width 87 height 6
type input "C:\fakepath\3-PRESTACION DE APOYO EN PSICOPEDAGOGIA.pdf"
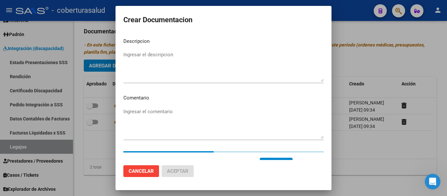
click at [159, 68] on textarea "Ingresar el descripcion" at bounding box center [223, 66] width 200 height 31
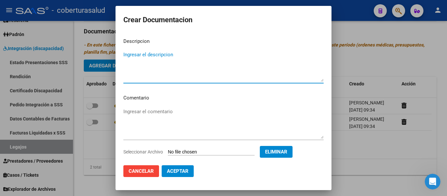
paste textarea "3-PRESTACION DE APOYO EN PSICOPEDAGOGIA"
click at [128, 52] on textarea "3-PRESTACION DE APOYO EN PSICOPEDAGOGIA" at bounding box center [223, 66] width 200 height 31
type textarea "3- PRESTACION DE APOYO EN PSICOPEDAGOGIA"
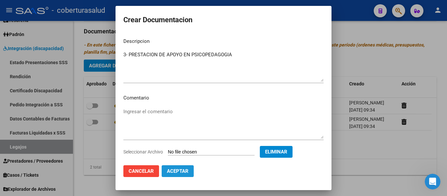
click at [178, 171] on span "Aceptar" at bounding box center [178, 171] width 22 height 6
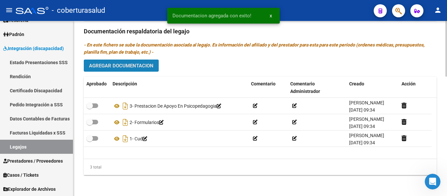
click at [136, 67] on span "Agregar Documentacion" at bounding box center [121, 66] width 64 height 6
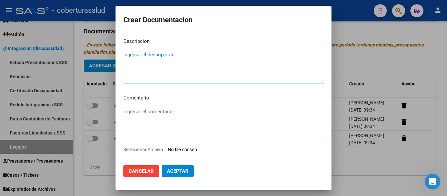
click at [195, 149] on input "Seleccionar Archivo" at bounding box center [211, 150] width 87 height 6
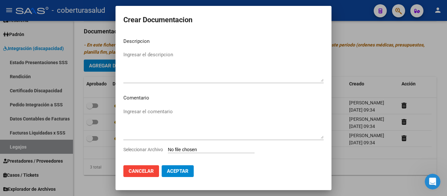
type input "C:\fakepath\4-PRESTACION DE APOYO EN FONOAUDIOLOGIA.pdf"
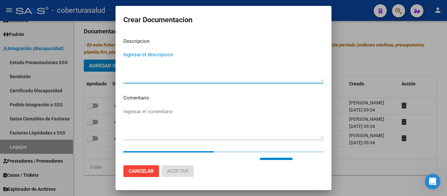
click at [174, 62] on textarea "Ingresar el descripcion" at bounding box center [223, 66] width 200 height 31
paste textarea "4-PRESTACION DE APOYO EN FONOAUDIOLOGIA"
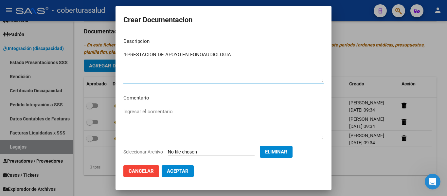
click at [128, 55] on textarea "4-PRESTACION DE APOYO EN FONOAUDIOLOGIA" at bounding box center [223, 66] width 200 height 31
type textarea "4- PRESTACION DE APOYO EN FONOAUDIOLOGIA"
click at [176, 172] on span "Aceptar" at bounding box center [178, 171] width 22 height 6
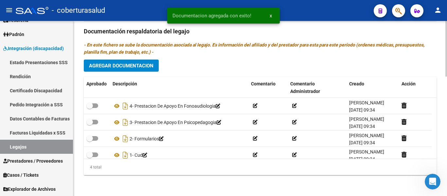
click at [126, 59] on div "Prestadores asociados al legajo Agregar Prestador Aprobado Prestador CUIT Comen…" at bounding box center [260, 30] width 352 height 299
click at [127, 63] on span "Agregar Documentacion" at bounding box center [121, 66] width 64 height 6
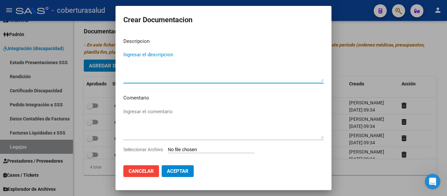
click at [193, 150] on input "Seleccionar Archivo" at bounding box center [211, 150] width 87 height 6
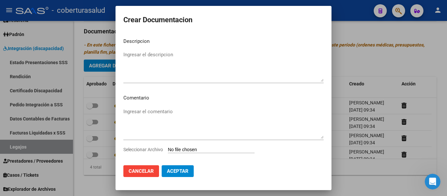
click at [150, 169] on span "Cancelar" at bounding box center [140, 171] width 25 height 6
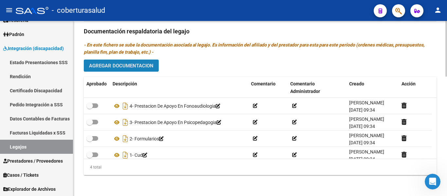
click at [133, 68] on span "Agregar Documentacion" at bounding box center [121, 66] width 64 height 6
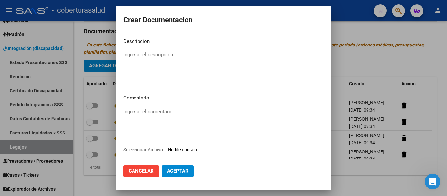
click at [184, 150] on input "Seleccionar Archivo" at bounding box center [211, 150] width 87 height 6
type input "C:\fakepath\5-PRESTACION DE APOYO EN [MEDICAL_DATA].pdf"
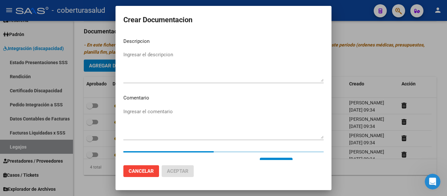
click at [193, 65] on textarea "Ingresar el descripcion" at bounding box center [223, 66] width 200 height 31
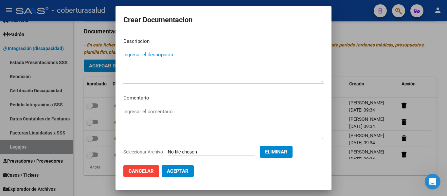
paste textarea "5-PRESTACION DE APOYO EN [MEDICAL_DATA]"
click at [127, 54] on textarea "5-PRESTACION DE APOYO EN [MEDICAL_DATA]" at bounding box center [223, 66] width 200 height 31
type textarea "5- PRESTACION DE APOYO EN [MEDICAL_DATA]"
click at [182, 171] on span "Aceptar" at bounding box center [178, 171] width 22 height 6
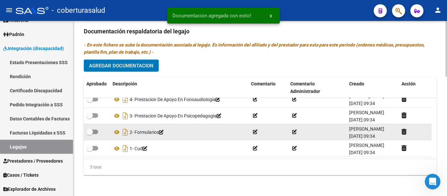
scroll to position [0, 0]
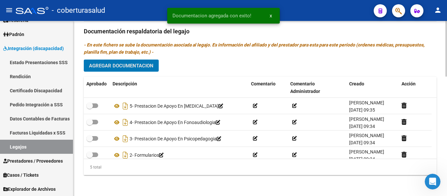
click at [133, 67] on span "Agregar Documentacion" at bounding box center [121, 66] width 64 height 6
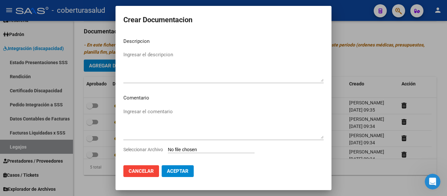
click at [185, 148] on input "Seleccionar Archivo" at bounding box center [211, 150] width 87 height 6
click at [146, 173] on span "Cancelar" at bounding box center [140, 171] width 25 height 6
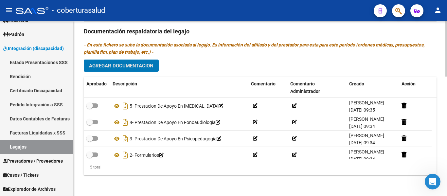
click at [127, 63] on span "Agregar Documentacion" at bounding box center [121, 66] width 64 height 6
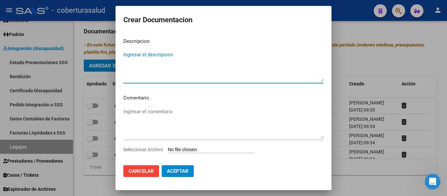
click at [208, 152] on input "Seleccionar Archivo" at bounding box center [211, 150] width 87 height 6
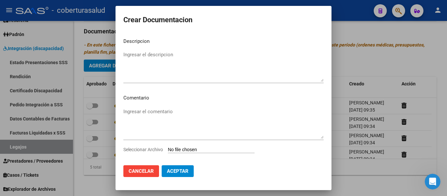
type input "C:\fakepath\6-PRESTACION DE APOYO EN PSICOLOGIA.pdf"
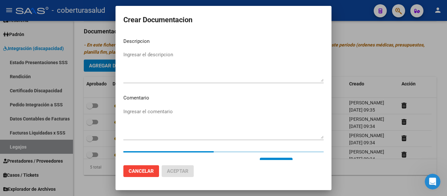
click at [168, 54] on textarea "Ingresar el descripcion" at bounding box center [223, 66] width 200 height 31
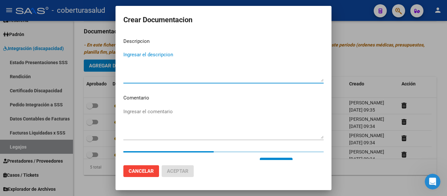
paste textarea "6-PRESTACION DE APOYO EN PSICOLOGIA"
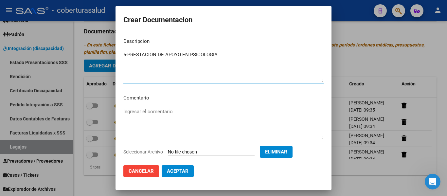
click at [127, 54] on textarea "6-PRESTACION DE APOYO EN PSICOLOGIA" at bounding box center [223, 66] width 200 height 31
type textarea "6- PRESTACION DE APOYO EN PSICOLOGIA"
click at [176, 174] on button "Aceptar" at bounding box center [177, 171] width 32 height 12
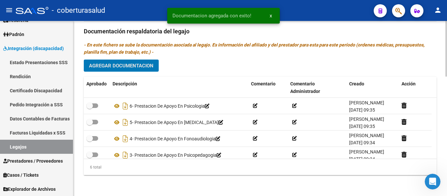
click at [141, 68] on span "Agregar Documentacion" at bounding box center [121, 66] width 64 height 6
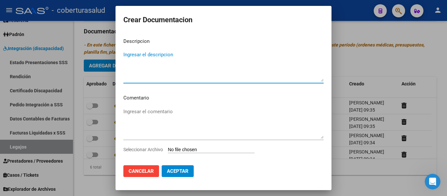
click at [201, 150] on input "Seleccionar Archivo" at bounding box center [211, 150] width 87 height 6
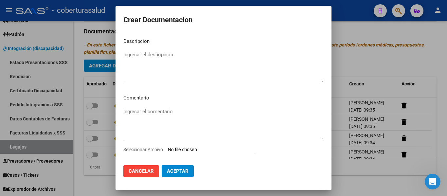
type input "C:\fakepath\7-MODULO MAESTRA DE APOYO-[PERSON_NAME].pdf"
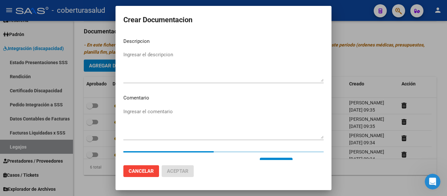
click at [169, 75] on textarea "Ingresar el descripcion" at bounding box center [223, 66] width 200 height 31
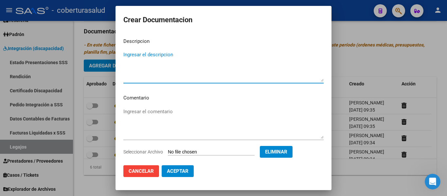
paste textarea "7-MODULO MAESTRA DE APOYO-[PERSON_NAME]"
click at [128, 56] on textarea "7-MODULO MAESTRA DE APOYO-[PERSON_NAME]" at bounding box center [223, 66] width 200 height 31
type textarea "7- MODULO MAESTRA DE APOYO-[PERSON_NAME]"
click at [180, 172] on span "Aceptar" at bounding box center [178, 171] width 22 height 6
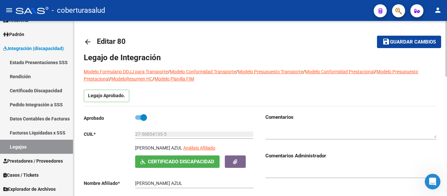
click at [418, 45] on button "save Guardar cambios" at bounding box center [409, 42] width 64 height 12
click at [307, 46] on mat-toolbar-row "arrow_back Editar 80" at bounding box center [221, 41] width 275 height 21
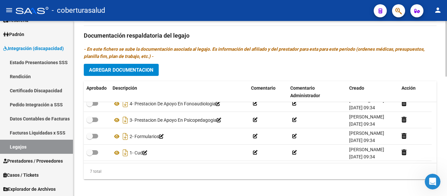
scroll to position [376, 0]
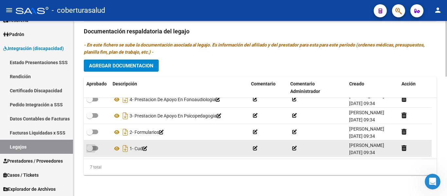
click at [91, 149] on span at bounding box center [89, 148] width 7 height 7
click at [90, 150] on input "checkbox" at bounding box center [89, 150] width 0 height 0
checkbox input "true"
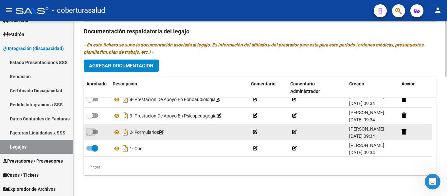
click at [91, 131] on span at bounding box center [89, 131] width 7 height 7
click at [90, 134] on input "checkbox" at bounding box center [89, 134] width 0 height 0
checkbox input "true"
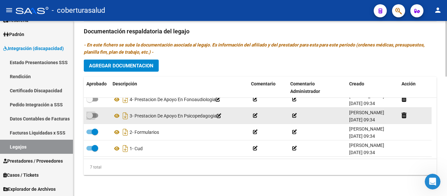
click at [95, 114] on span at bounding box center [92, 115] width 12 height 5
click at [90, 118] on input "checkbox" at bounding box center [89, 118] width 0 height 0
checkbox input "true"
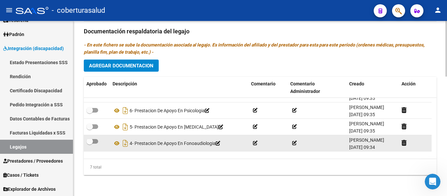
scroll to position [33, 0]
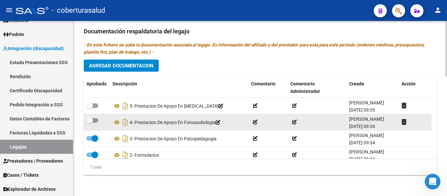
click at [95, 117] on datatable-body-cell at bounding box center [97, 122] width 26 height 16
click at [90, 123] on span at bounding box center [89, 120] width 7 height 7
click at [90, 123] on input "checkbox" at bounding box center [89, 123] width 0 height 0
checkbox input "true"
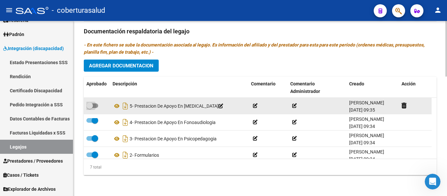
click at [92, 105] on span at bounding box center [89, 105] width 7 height 7
click at [90, 108] on input "checkbox" at bounding box center [89, 108] width 0 height 0
checkbox input "true"
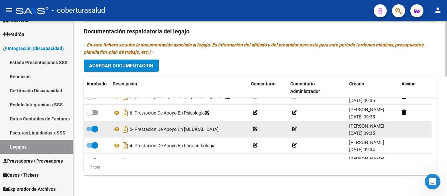
scroll to position [0, 0]
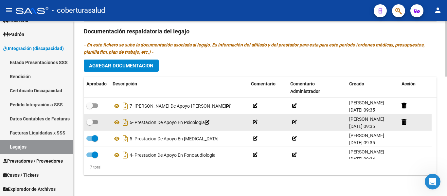
click at [95, 124] on span at bounding box center [92, 122] width 12 height 5
click at [90, 124] on input "checkbox" at bounding box center [89, 124] width 0 height 0
checkbox input "true"
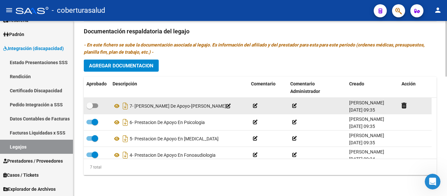
click at [95, 105] on span at bounding box center [92, 105] width 12 height 5
click at [90, 108] on input "checkbox" at bounding box center [89, 108] width 0 height 0
checkbox input "true"
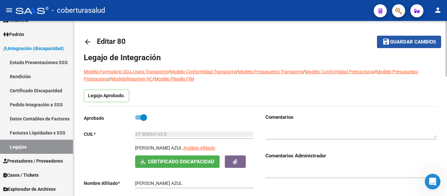
click at [406, 43] on span "Guardar cambios" at bounding box center [413, 42] width 46 height 6
click at [417, 41] on span "Guardar cambios" at bounding box center [413, 42] width 46 height 6
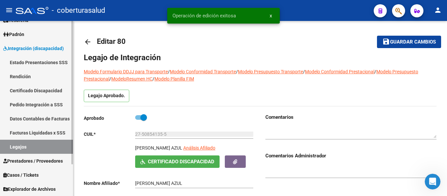
click at [53, 144] on link "Legajos" at bounding box center [36, 147] width 73 height 14
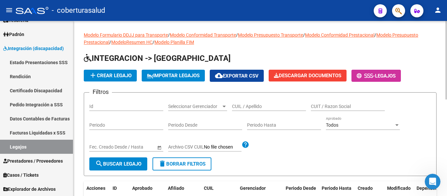
click at [263, 102] on div "CUIL / Apellido" at bounding box center [269, 104] width 74 height 13
paste input "27588604549"
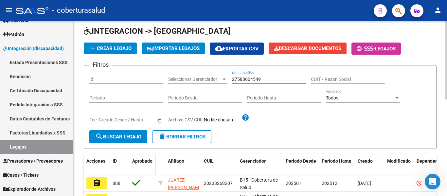
scroll to position [65, 0]
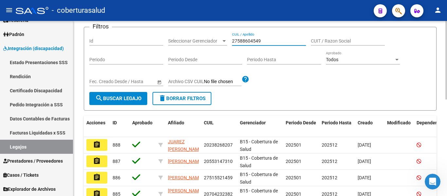
type input "27588604549"
click at [127, 99] on span "search Buscar Legajo" at bounding box center [118, 98] width 46 height 6
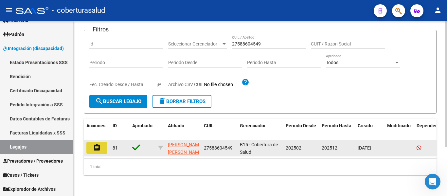
click at [98, 146] on mat-icon "assignment" at bounding box center [97, 148] width 8 height 8
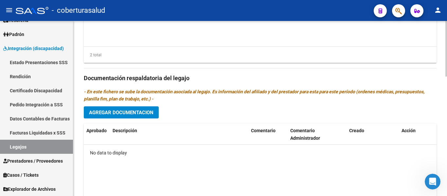
scroll to position [376, 0]
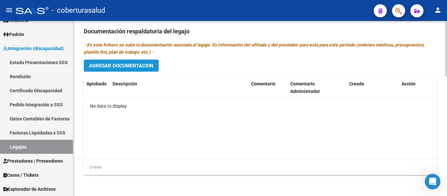
click at [133, 68] on span "Agregar Documentacion" at bounding box center [121, 66] width 64 height 6
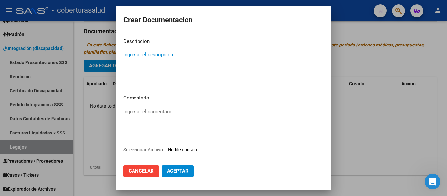
click at [195, 144] on div "Ingresar el comentario" at bounding box center [223, 127] width 200 height 40
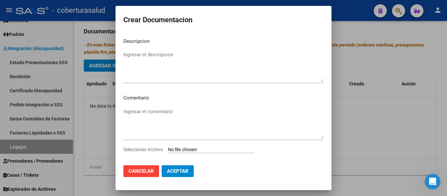
click at [196, 151] on input "Seleccionar Archivo" at bounding box center [211, 150] width 87 height 6
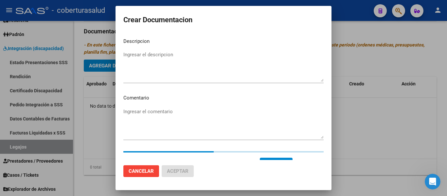
click at [157, 58] on textarea "Ingresar el descripcion" at bounding box center [223, 66] width 200 height 31
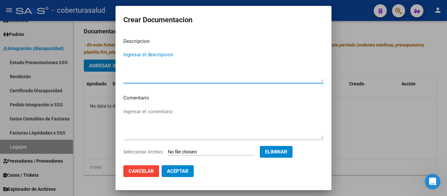
paste textarea "1-CUD"
click at [128, 54] on textarea "1-CUD" at bounding box center [223, 66] width 200 height 31
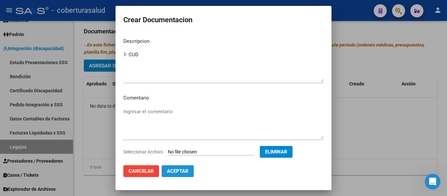
click at [180, 169] on span "Aceptar" at bounding box center [178, 171] width 22 height 6
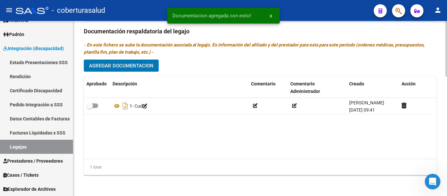
click at [116, 67] on span "Agregar Documentacion" at bounding box center [121, 66] width 64 height 6
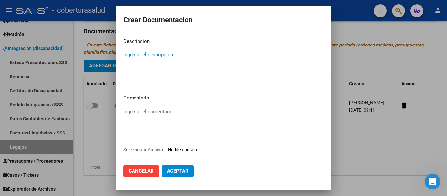
click at [201, 149] on input "Seleccionar Archivo" at bounding box center [211, 150] width 87 height 6
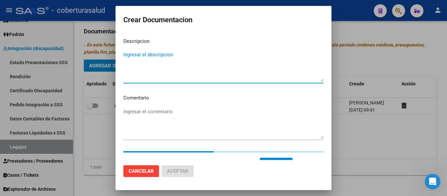
click at [168, 59] on textarea "Ingresar el descripcion" at bounding box center [223, 66] width 200 height 31
paste textarea "2-FORMULARIOS"
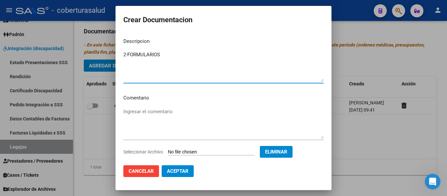
click at [129, 51] on textarea "2-FORMULARIOS" at bounding box center [223, 66] width 200 height 31
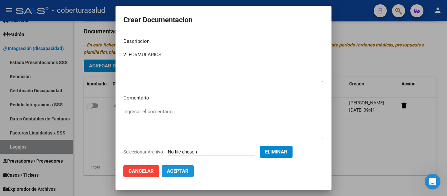
click at [183, 170] on span "Aceptar" at bounding box center [178, 171] width 22 height 6
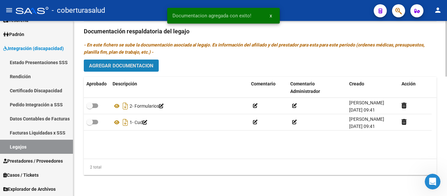
click at [138, 65] on span "Agregar Documentacion" at bounding box center [121, 66] width 64 height 6
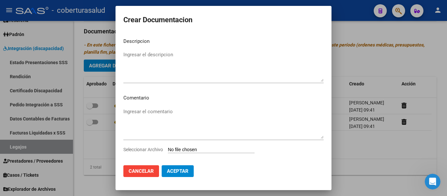
click at [197, 151] on input "Seleccionar Archivo" at bounding box center [211, 150] width 87 height 6
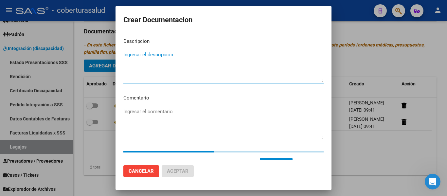
click at [163, 65] on textarea "Ingresar el descripcion" at bounding box center [223, 66] width 200 height 31
paste textarea "3-MODULO DE APOYO A LA INTEGRACION ESCOLAR"
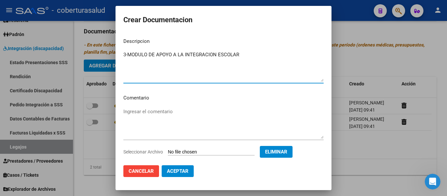
click at [128, 52] on textarea "3-MODULO DE APOYO A LA INTEGRACION ESCOLAR" at bounding box center [223, 66] width 200 height 31
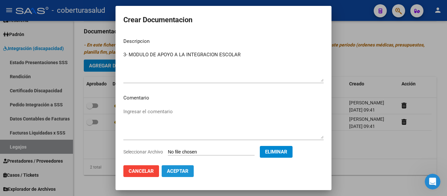
click at [179, 169] on span "Aceptar" at bounding box center [178, 171] width 22 height 6
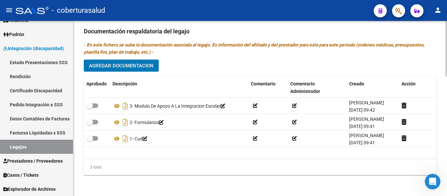
click at [146, 63] on span "Agregar Documentacion" at bounding box center [121, 66] width 64 height 6
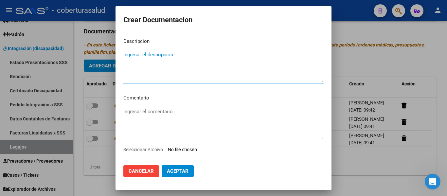
click at [202, 149] on input "Seleccionar Archivo" at bounding box center [211, 150] width 87 height 6
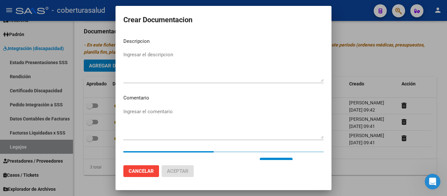
click at [163, 52] on textarea "Ingresar el descripcion" at bounding box center [223, 66] width 200 height 31
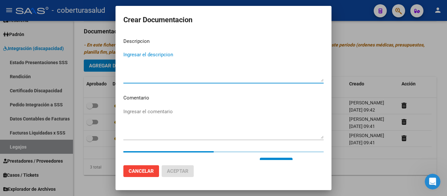
paste textarea "4-TRANSPORTE SIN DEPENDENCIA"
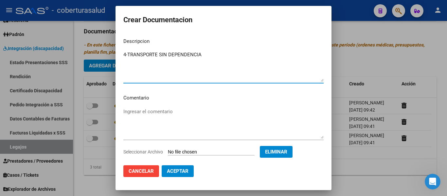
click at [128, 53] on textarea "4-TRANSPORTE SIN DEPENDENCIA" at bounding box center [223, 66] width 200 height 31
click at [176, 172] on span "Aceptar" at bounding box center [178, 171] width 22 height 6
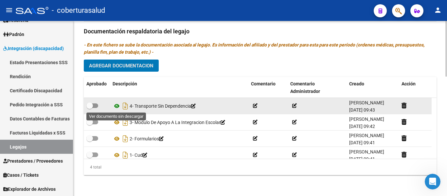
click at [114, 108] on icon at bounding box center [116, 106] width 8 height 8
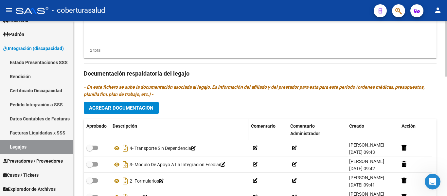
scroll to position [245, 0]
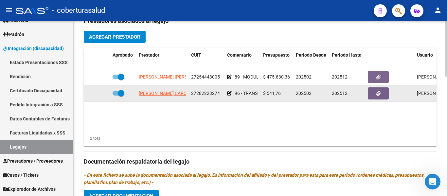
click at [123, 94] on span at bounding box center [121, 93] width 7 height 7
click at [116, 95] on input "checkbox" at bounding box center [115, 95] width 0 height 0
click at [98, 93] on div at bounding box center [96, 94] width 21 height 8
click at [99, 93] on icon at bounding box center [100, 93] width 5 height 5
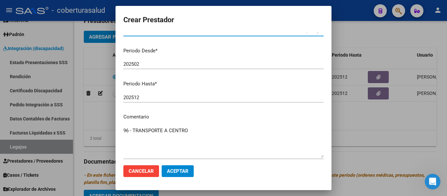
scroll to position [97, 0]
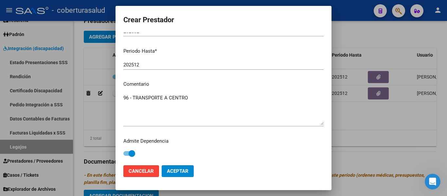
click at [133, 153] on span at bounding box center [131, 153] width 7 height 7
click at [127, 156] on input "checkbox" at bounding box center [126, 156] width 0 height 0
click at [183, 171] on span "Aceptar" at bounding box center [178, 171] width 22 height 6
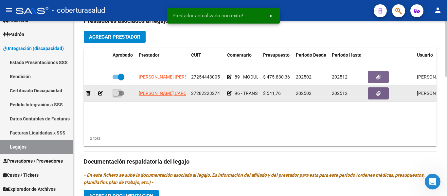
click at [119, 90] on label at bounding box center [118, 93] width 12 height 8
click at [116, 95] on input "checkbox" at bounding box center [115, 95] width 0 height 0
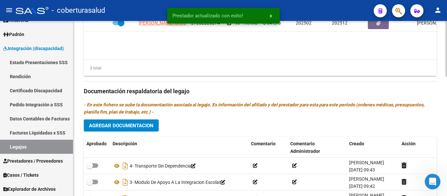
scroll to position [376, 0]
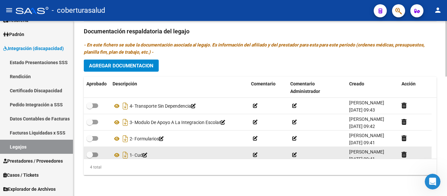
click at [96, 153] on span at bounding box center [92, 154] width 12 height 5
click at [90, 157] on input "checkbox" at bounding box center [89, 157] width 0 height 0
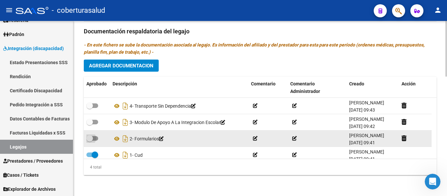
click at [93, 138] on span at bounding box center [92, 138] width 12 height 5
click at [90, 141] on input "checkbox" at bounding box center [89, 141] width 0 height 0
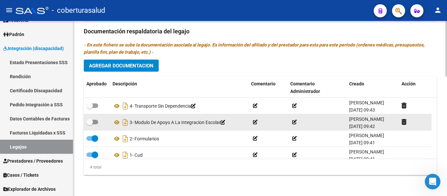
click at [94, 122] on span at bounding box center [92, 122] width 12 height 5
click at [90, 124] on input "checkbox" at bounding box center [89, 124] width 0 height 0
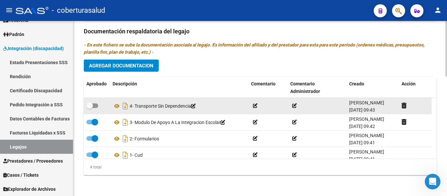
click at [95, 104] on span at bounding box center [92, 105] width 12 height 5
click at [90, 108] on input "checkbox" at bounding box center [89, 108] width 0 height 0
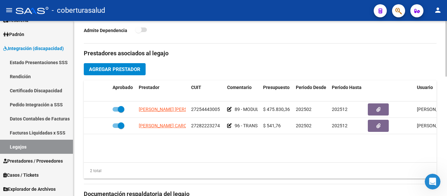
scroll to position [212, 0]
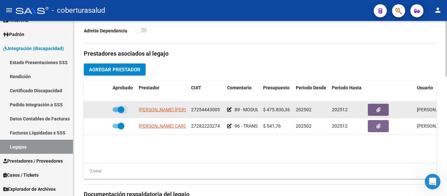
click at [116, 111] on span at bounding box center [118, 109] width 12 height 5
click at [116, 112] on input "checkbox" at bounding box center [115, 112] width 0 height 0
click at [102, 111] on icon at bounding box center [100, 109] width 5 height 5
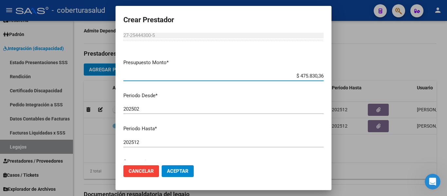
scroll to position [97, 0]
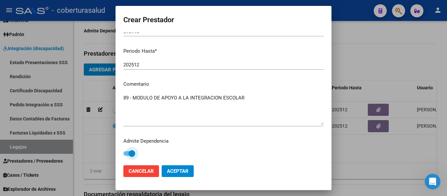
click at [131, 153] on span at bounding box center [131, 153] width 7 height 7
click at [127, 156] on input "checkbox" at bounding box center [126, 156] width 0 height 0
click at [174, 169] on span "Aceptar" at bounding box center [178, 171] width 22 height 6
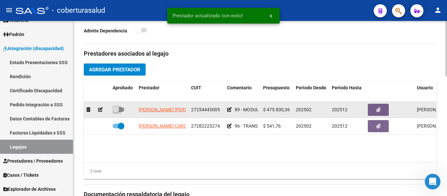
click at [117, 106] on label at bounding box center [118, 110] width 12 height 8
click at [116, 112] on input "checkbox" at bounding box center [115, 112] width 0 height 0
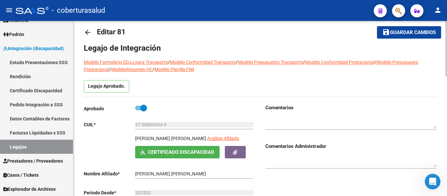
scroll to position [0, 0]
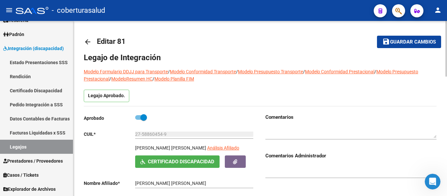
click at [410, 42] on span "Guardar cambios" at bounding box center [413, 42] width 46 height 6
click at [50, 148] on link "Legajos" at bounding box center [36, 147] width 73 height 14
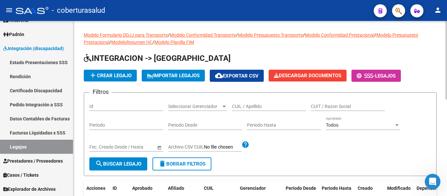
click at [257, 104] on input "CUIL / Apellido" at bounding box center [269, 107] width 74 height 6
paste input "27588604549"
click at [138, 163] on span "search Buscar Legajo" at bounding box center [118, 164] width 46 height 6
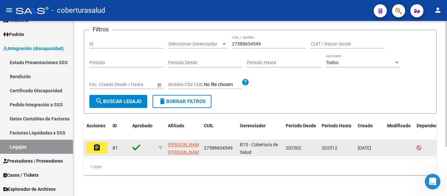
scroll to position [68, 0]
click at [106, 143] on button "assignment" at bounding box center [96, 148] width 21 height 12
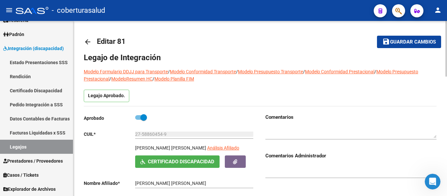
click at [413, 34] on mat-toolbar-row "save Guardar cambios" at bounding box center [403, 41] width 75 height 21
click at [410, 42] on span "Guardar cambios" at bounding box center [413, 42] width 46 height 6
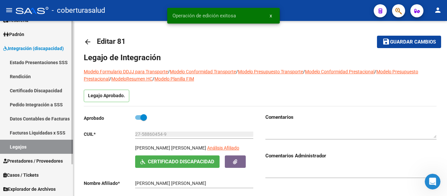
click at [38, 144] on link "Legajos" at bounding box center [36, 147] width 73 height 14
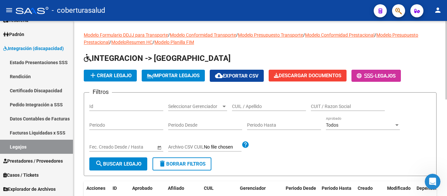
click at [261, 102] on div "CUIL / Apellido" at bounding box center [269, 104] width 74 height 13
paste input "20505624328"
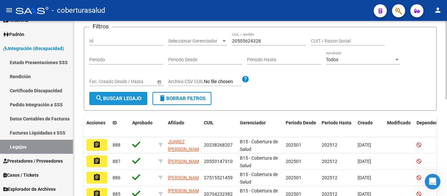
click at [132, 103] on button "search Buscar Legajo" at bounding box center [118, 98] width 58 height 13
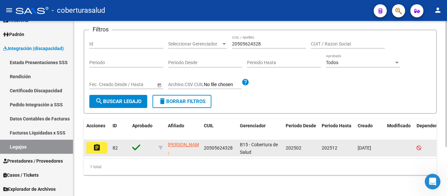
click at [97, 145] on mat-icon "assignment" at bounding box center [97, 148] width 8 height 8
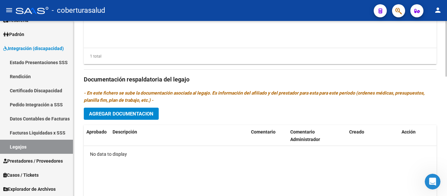
scroll to position [360, 0]
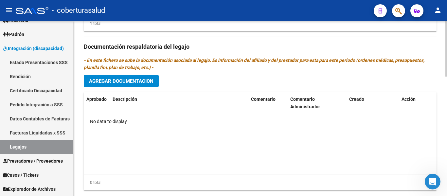
click at [135, 82] on span "Agregar Documentacion" at bounding box center [121, 81] width 64 height 6
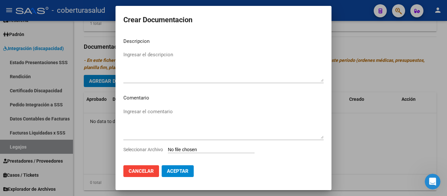
click at [187, 149] on input "Seleccionar Archivo" at bounding box center [211, 150] width 87 height 6
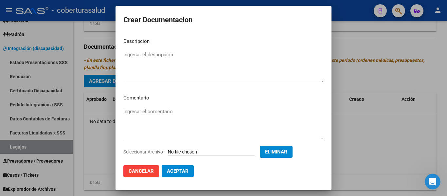
click at [153, 79] on textarea "Ingresar el descripcion" at bounding box center [223, 66] width 200 height 31
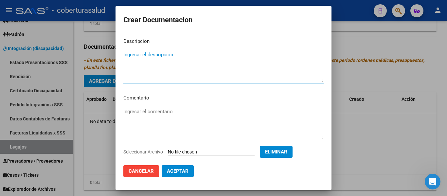
paste textarea "1-CUD"
click at [128, 52] on textarea "1-CUD" at bounding box center [223, 66] width 200 height 31
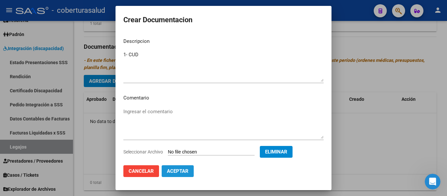
click at [181, 171] on span "Aceptar" at bounding box center [178, 171] width 22 height 6
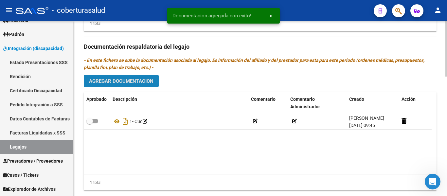
click at [106, 80] on span "Agregar Documentacion" at bounding box center [121, 81] width 64 height 6
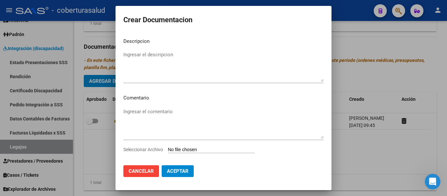
click at [180, 150] on input "Seleccionar Archivo" at bounding box center [211, 150] width 87 height 6
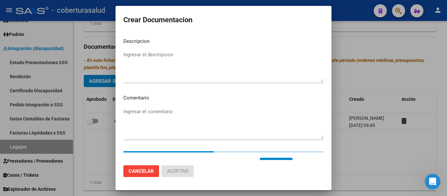
click at [162, 75] on textarea "Ingresar el descripcion" at bounding box center [223, 66] width 200 height 31
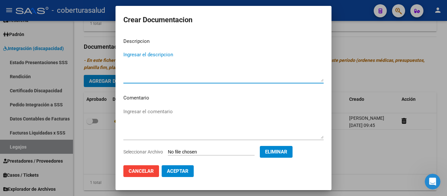
paste textarea "2-FORMULARIOS"
click at [127, 53] on textarea "2-FORMULARIOS" at bounding box center [223, 66] width 200 height 31
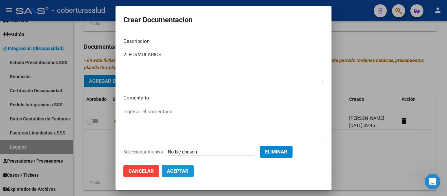
click at [182, 172] on span "Aceptar" at bounding box center [178, 171] width 22 height 6
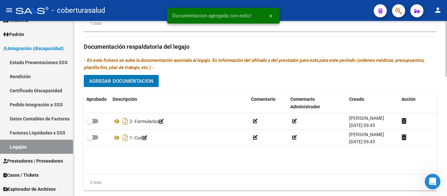
click at [123, 74] on div "Prestadores asociados al legajo Agregar Prestador Aprobado Prestador CUIT Comen…" at bounding box center [260, 45] width 352 height 299
click at [121, 80] on span "Agregar Documentacion" at bounding box center [121, 81] width 64 height 6
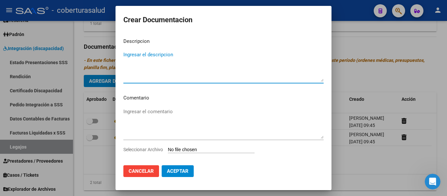
click at [181, 146] on div "Seleccionar Archivo" at bounding box center [223, 152] width 200 height 12
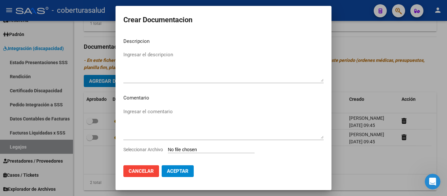
click at [184, 147] on input "Seleccionar Archivo" at bounding box center [211, 150] width 87 height 6
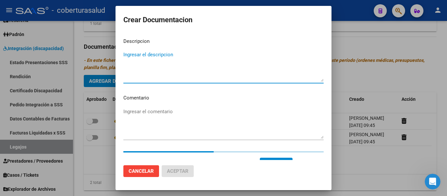
click at [193, 61] on textarea "Ingresar el descripcion" at bounding box center [223, 66] width 200 height 31
paste textarea "3-MODULO DE APOYO A LA INTEGRACION ESCOLAR"
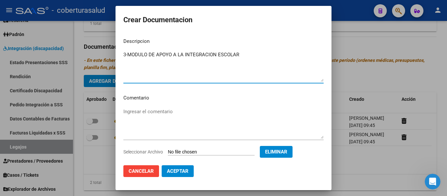
click at [127, 54] on textarea "3-MODULO DE APOYO A LA INTEGRACION ESCOLAR" at bounding box center [223, 66] width 200 height 31
click at [177, 167] on button "Aceptar" at bounding box center [177, 171] width 32 height 12
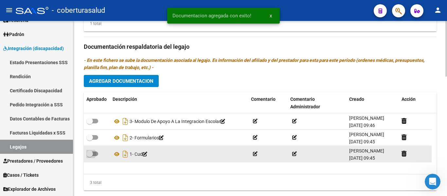
click at [91, 155] on span at bounding box center [89, 153] width 7 height 7
click at [90, 156] on input "checkbox" at bounding box center [89, 156] width 0 height 0
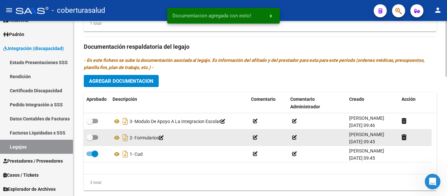
click at [94, 135] on label at bounding box center [92, 137] width 12 height 8
click at [90, 140] on input "checkbox" at bounding box center [89, 140] width 0 height 0
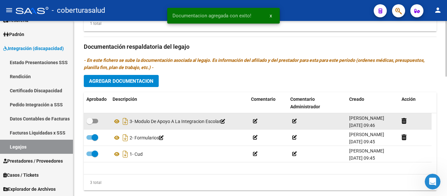
click at [95, 122] on span at bounding box center [92, 121] width 12 height 5
click at [90, 123] on input "checkbox" at bounding box center [89, 123] width 0 height 0
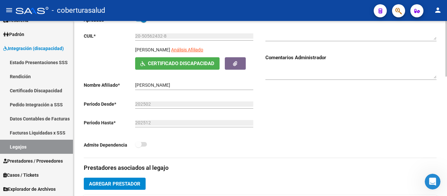
scroll to position [196, 0]
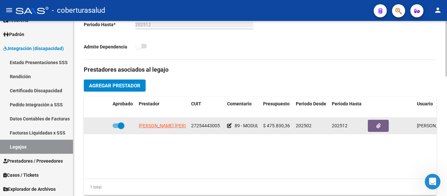
click at [119, 125] on span at bounding box center [121, 125] width 7 height 7
click at [116, 128] on input "checkbox" at bounding box center [115, 128] width 0 height 0
click at [101, 127] on icon at bounding box center [100, 125] width 5 height 5
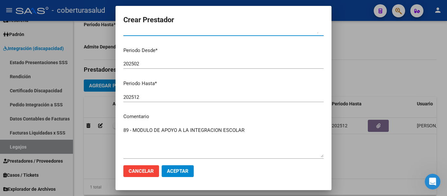
scroll to position [97, 0]
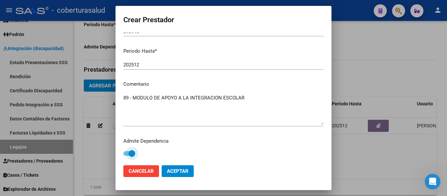
click at [128, 151] on label at bounding box center [129, 153] width 12 height 8
click at [127, 156] on input "checkbox" at bounding box center [126, 156] width 0 height 0
click at [182, 171] on span "Aceptar" at bounding box center [178, 171] width 22 height 6
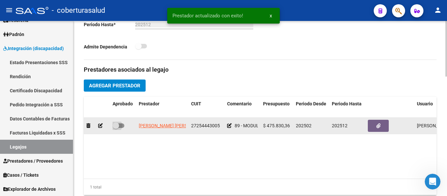
click at [117, 126] on span at bounding box center [115, 125] width 7 height 7
click at [116, 128] on input "checkbox" at bounding box center [115, 128] width 0 height 0
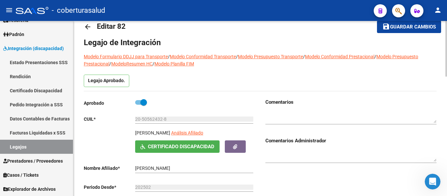
scroll to position [0, 0]
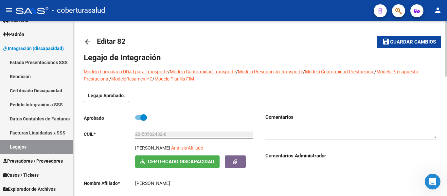
click at [397, 41] on span "Guardar cambios" at bounding box center [413, 42] width 46 height 6
click at [19, 146] on link "Legajos" at bounding box center [36, 147] width 73 height 14
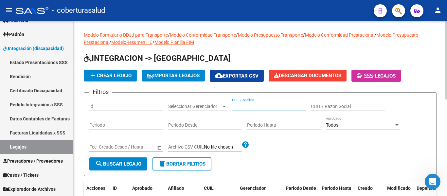
click at [242, 106] on input "CUIL / Apellido" at bounding box center [269, 107] width 74 height 6
paste input "27553856227"
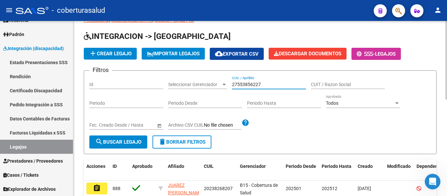
scroll to position [33, 0]
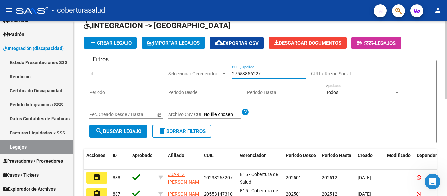
click at [126, 133] on span "search Buscar Legajo" at bounding box center [118, 131] width 46 height 6
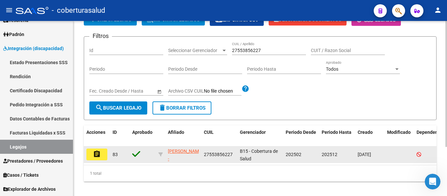
scroll to position [68, 0]
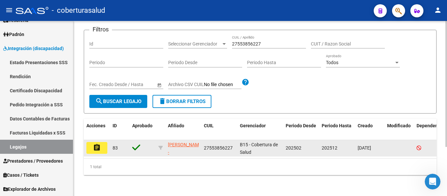
click at [99, 144] on mat-icon "assignment" at bounding box center [97, 148] width 8 height 8
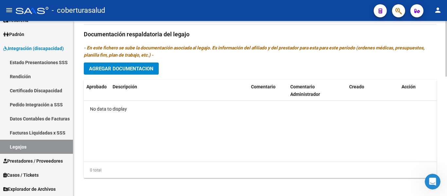
scroll to position [376, 0]
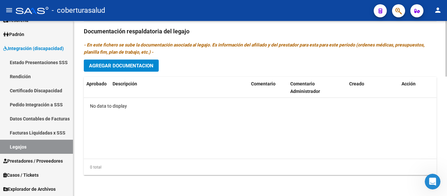
click at [142, 67] on span "Agregar Documentacion" at bounding box center [121, 66] width 64 height 6
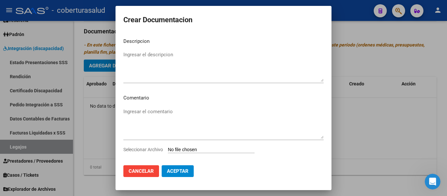
click at [189, 148] on input "Seleccionar Archivo" at bounding box center [211, 150] width 87 height 6
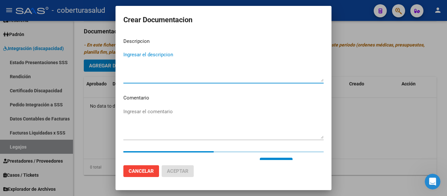
click at [184, 66] on textarea "Ingresar el descripcion" at bounding box center [223, 66] width 200 height 31
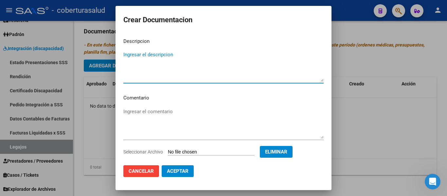
paste textarea "1- CUD"
click at [127, 54] on textarea "1- CUD" at bounding box center [223, 66] width 200 height 31
click at [130, 55] on textarea "1- CUD" at bounding box center [223, 66] width 200 height 31
click at [184, 172] on span "Aceptar" at bounding box center [178, 171] width 22 height 6
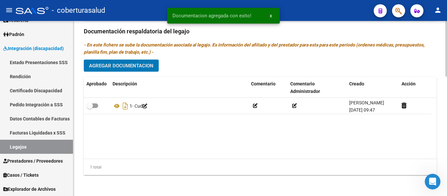
click at [117, 68] on span "Agregar Documentacion" at bounding box center [121, 66] width 64 height 6
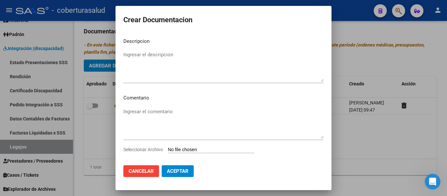
click at [195, 150] on input "Seleccionar Archivo" at bounding box center [211, 150] width 87 height 6
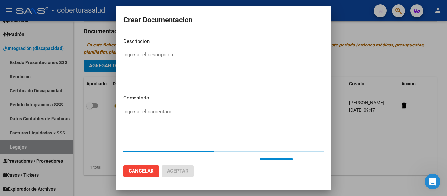
click at [141, 47] on mat-dialog-content "Descripcion Ingresar el descripcion Comentario Ingresar el comentario Seleccion…" at bounding box center [223, 96] width 216 height 127
click at [145, 56] on textarea "Ingresar el descripcion" at bounding box center [223, 66] width 200 height 31
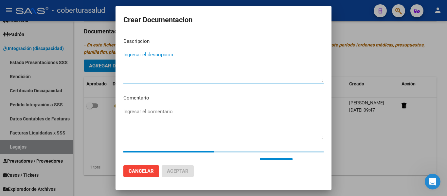
paste textarea "2- FORMULARIOS"
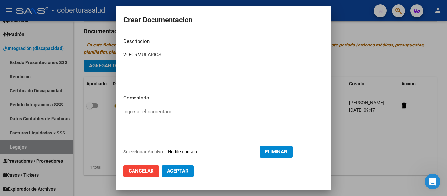
click at [185, 172] on span "Aceptar" at bounding box center [178, 171] width 22 height 6
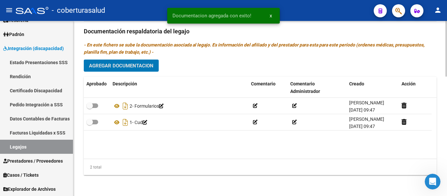
click at [118, 64] on span "Agregar Documentacion" at bounding box center [121, 66] width 64 height 6
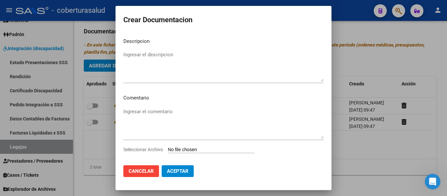
click at [188, 152] on input "Seleccionar Archivo" at bounding box center [211, 150] width 87 height 6
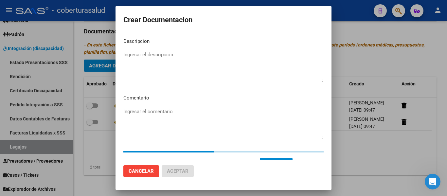
click at [162, 68] on textarea "Ingresar el descripcion" at bounding box center [223, 66] width 200 height 31
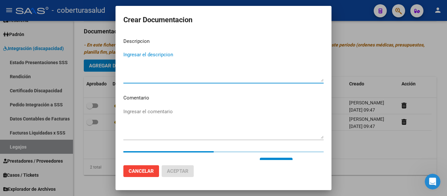
paste textarea "3- MODULO INTEGRAL INTENSIVO"
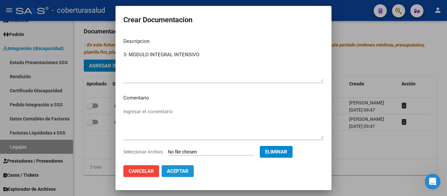
click at [180, 171] on span "Aceptar" at bounding box center [178, 171] width 22 height 6
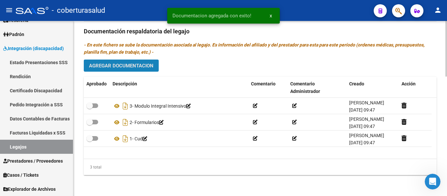
click at [127, 64] on span "Agregar Documentacion" at bounding box center [121, 66] width 64 height 6
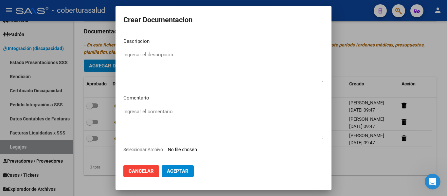
click at [183, 148] on input "Seleccionar Archivo" at bounding box center [211, 150] width 87 height 6
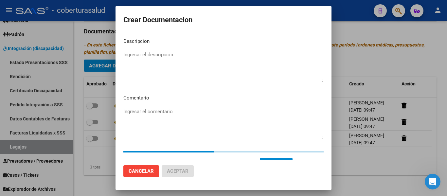
click at [150, 69] on textarea "Ingresar el descripcion" at bounding box center [223, 66] width 200 height 31
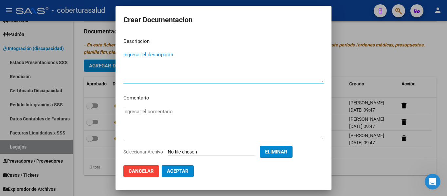
paste textarea "4- MODULO MAESTRA DE APOYO"
click at [183, 167] on button "Aceptar" at bounding box center [177, 171] width 32 height 12
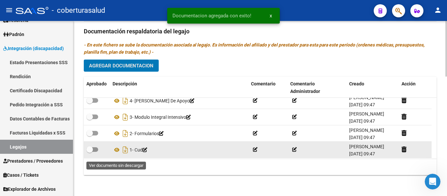
scroll to position [7, 0]
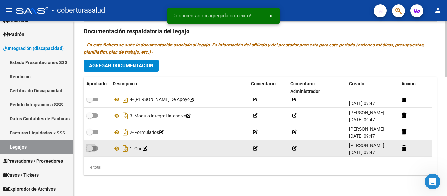
click at [89, 149] on span at bounding box center [89, 148] width 7 height 7
click at [89, 150] on input "checkbox" at bounding box center [89, 150] width 0 height 0
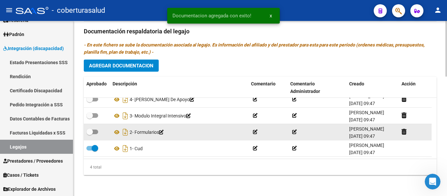
click at [92, 132] on span at bounding box center [89, 131] width 7 height 7
click at [90, 134] on input "checkbox" at bounding box center [89, 134] width 0 height 0
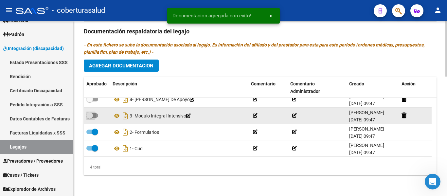
click at [92, 114] on span at bounding box center [89, 115] width 7 height 7
click at [90, 118] on input "checkbox" at bounding box center [89, 118] width 0 height 0
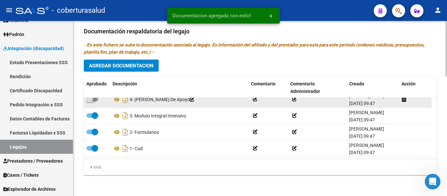
click at [95, 100] on span at bounding box center [92, 99] width 12 height 5
click at [90, 101] on input "checkbox" at bounding box center [89, 101] width 0 height 0
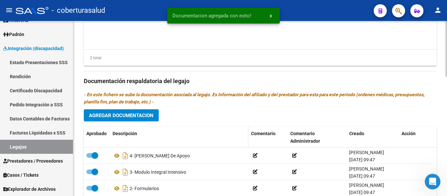
scroll to position [212, 0]
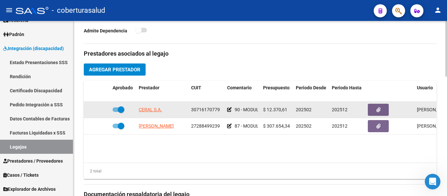
click at [118, 109] on span at bounding box center [121, 109] width 7 height 7
click at [116, 112] on input "checkbox" at bounding box center [115, 112] width 0 height 0
click at [101, 110] on icon at bounding box center [100, 109] width 5 height 5
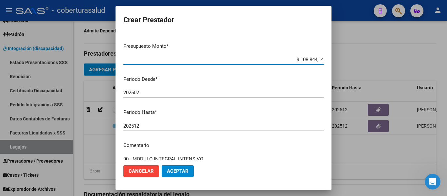
scroll to position [97, 0]
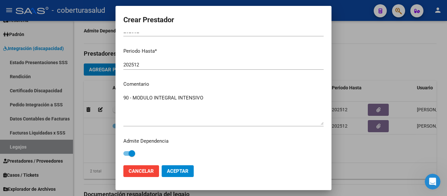
click at [129, 155] on span at bounding box center [131, 153] width 7 height 7
click at [127, 156] on input "checkbox" at bounding box center [126, 156] width 0 height 0
click at [178, 171] on span "Aceptar" at bounding box center [178, 171] width 22 height 6
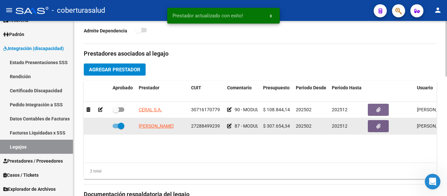
click at [120, 129] on span at bounding box center [121, 126] width 7 height 7
click at [116, 128] on input "checkbox" at bounding box center [115, 128] width 0 height 0
click at [97, 126] on div at bounding box center [96, 126] width 21 height 8
click at [99, 127] on icon at bounding box center [100, 126] width 5 height 5
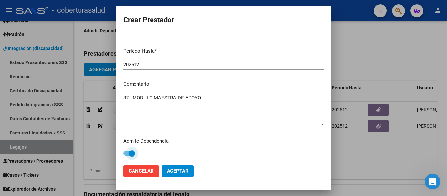
click at [132, 153] on span at bounding box center [131, 153] width 7 height 7
click at [127, 156] on input "checkbox" at bounding box center [126, 156] width 0 height 0
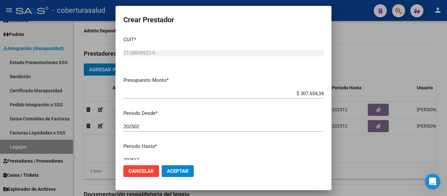
scroll to position [0, 0]
click at [181, 173] on span "Aceptar" at bounding box center [178, 171] width 22 height 6
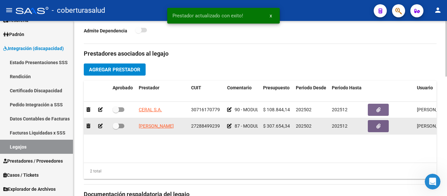
click at [118, 127] on span at bounding box center [115, 126] width 7 height 7
click at [116, 128] on input "checkbox" at bounding box center [115, 128] width 0 height 0
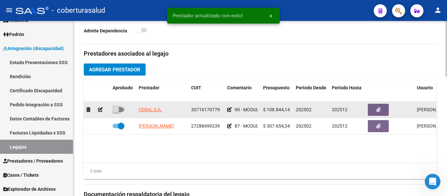
click at [120, 108] on span at bounding box center [118, 109] width 12 height 5
click at [116, 112] on input "checkbox" at bounding box center [115, 112] width 0 height 0
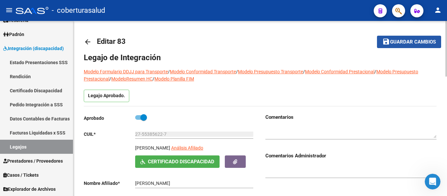
click at [386, 42] on mat-icon "save" at bounding box center [386, 42] width 8 height 8
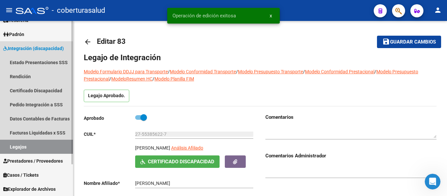
click at [24, 144] on link "Legajos" at bounding box center [36, 147] width 73 height 14
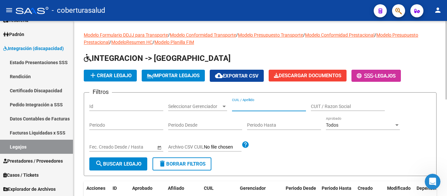
click at [255, 105] on input "CUIL / Apellido" at bounding box center [269, 107] width 74 height 6
paste input "20580037535"
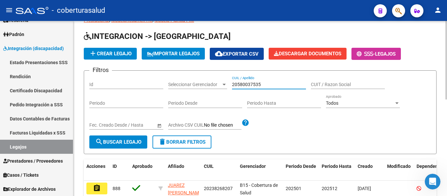
scroll to position [33, 0]
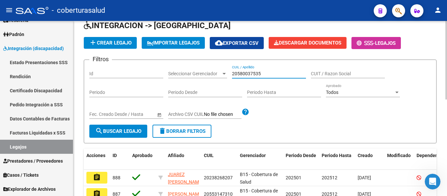
click at [119, 131] on span "search Buscar Legajo" at bounding box center [118, 131] width 46 height 6
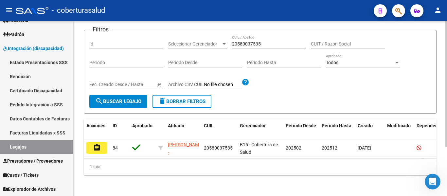
scroll to position [68, 0]
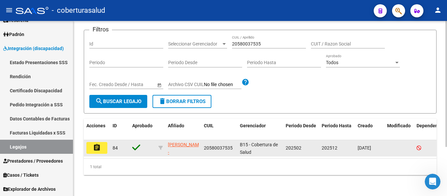
click at [99, 144] on mat-icon "assignment" at bounding box center [97, 148] width 8 height 8
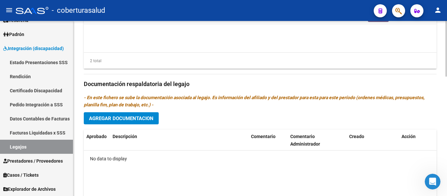
scroll to position [310, 0]
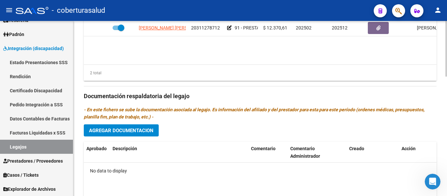
click at [138, 130] on span "Agregar Documentacion" at bounding box center [121, 130] width 64 height 6
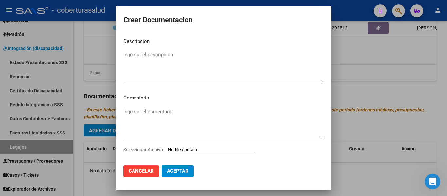
click at [193, 149] on input "Seleccionar Archivo" at bounding box center [211, 150] width 87 height 6
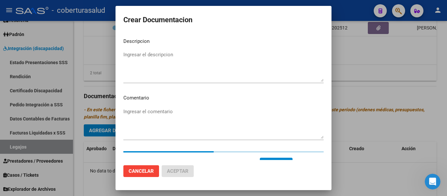
click at [154, 66] on textarea "Ingresar el descripcion" at bounding box center [223, 66] width 200 height 31
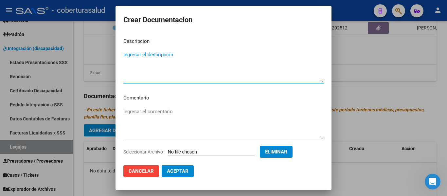
paste textarea "1-CUD"
click at [126, 54] on textarea "1-CUD" at bounding box center [223, 66] width 200 height 31
click at [172, 172] on span "Aceptar" at bounding box center [178, 171] width 22 height 6
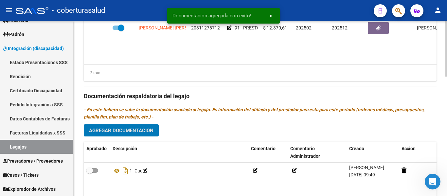
click at [144, 128] on span "Agregar Documentacion" at bounding box center [121, 130] width 64 height 6
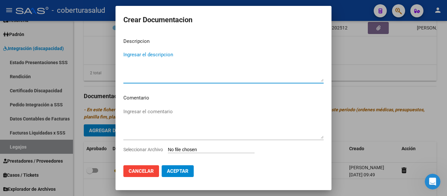
click at [194, 148] on input "Seleccionar Archivo" at bounding box center [211, 150] width 87 height 6
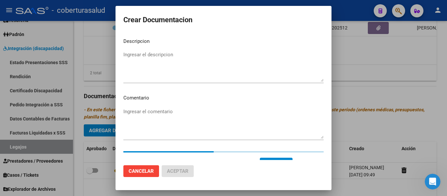
click at [145, 58] on textarea "Ingresar el descripcion" at bounding box center [223, 66] width 200 height 31
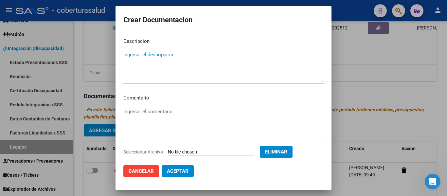
paste textarea "2-FORMULARIOS"
click at [127, 54] on textarea "2-FORMULARIOS" at bounding box center [223, 66] width 200 height 31
click at [189, 167] on button "Aceptar" at bounding box center [177, 171] width 32 height 12
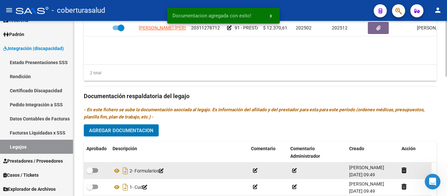
scroll to position [376, 0]
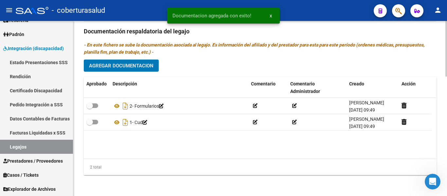
click at [126, 68] on span "Agregar Documentacion" at bounding box center [121, 66] width 64 height 6
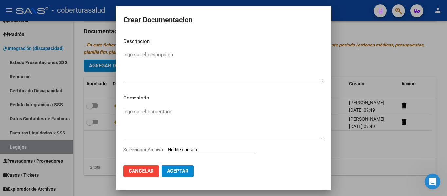
click at [191, 146] on app-file-uploader "Seleccionar Archivo" at bounding box center [191, 149] width 136 height 6
click at [193, 149] on input "Seleccionar Archivo" at bounding box center [211, 150] width 87 height 6
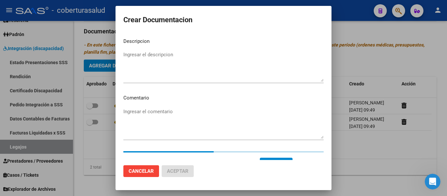
click at [165, 83] on div "Ingresar el descripcion" at bounding box center [223, 66] width 200 height 33
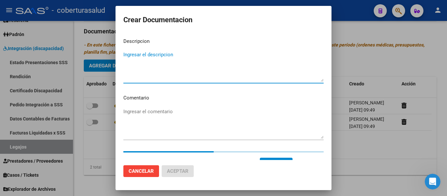
click at [163, 71] on textarea "Ingresar el descripcion" at bounding box center [223, 66] width 200 height 31
paste textarea "3-PRESTACION DE APOYO EN FONOAUDIOLOGIA"
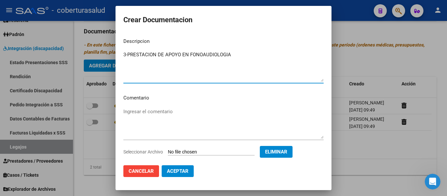
click at [127, 53] on textarea "3-PRESTACION DE APOYO EN FONOAUDIOLOGIA" at bounding box center [223, 66] width 200 height 31
click at [174, 170] on span "Aceptar" at bounding box center [178, 171] width 22 height 6
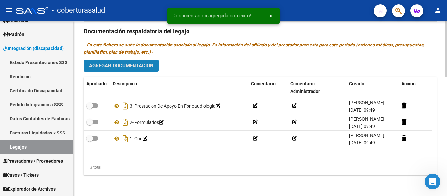
click at [140, 68] on span "Agregar Documentacion" at bounding box center [121, 66] width 64 height 6
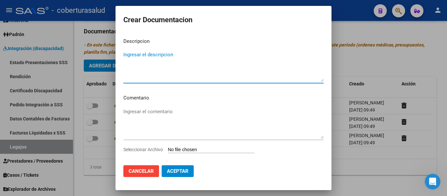
click at [196, 150] on input "Seleccionar Archivo" at bounding box center [211, 150] width 87 height 6
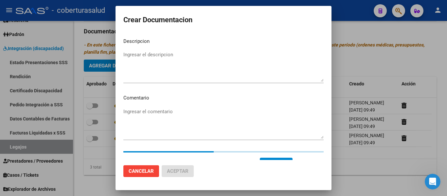
click at [171, 65] on textarea "Ingresar el descripcion" at bounding box center [223, 66] width 200 height 31
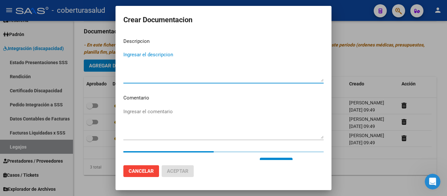
paste textarea "4-PRESTACION DE APOYO EN [MEDICAL_DATA]"
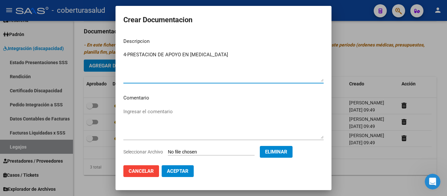
click at [128, 55] on textarea "4-PRESTACION DE APOYO EN [MEDICAL_DATA]" at bounding box center [223, 66] width 200 height 31
click at [181, 171] on span "Aceptar" at bounding box center [178, 171] width 22 height 6
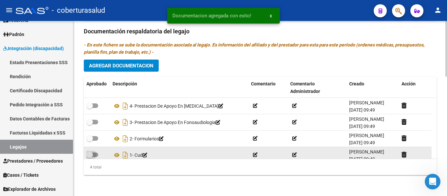
click at [93, 156] on span at bounding box center [92, 154] width 12 height 5
click at [90, 157] on input "checkbox" at bounding box center [89, 157] width 0 height 0
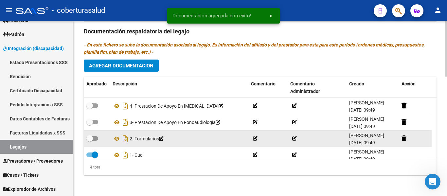
click at [95, 138] on span at bounding box center [92, 138] width 12 height 5
click at [90, 141] on input "checkbox" at bounding box center [89, 141] width 0 height 0
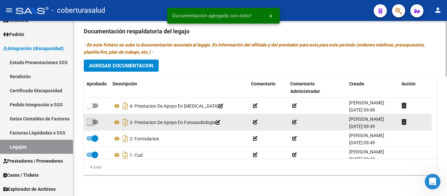
click at [93, 121] on span at bounding box center [92, 122] width 12 height 5
click at [90, 124] on input "checkbox" at bounding box center [89, 124] width 0 height 0
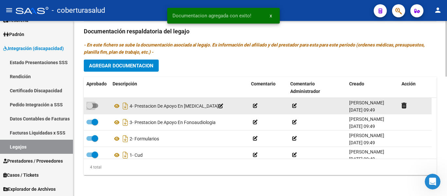
click at [96, 105] on span at bounding box center [92, 105] width 12 height 5
click at [90, 108] on input "checkbox" at bounding box center [89, 108] width 0 height 0
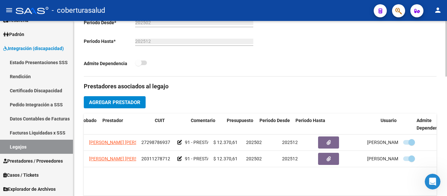
scroll to position [0, 0]
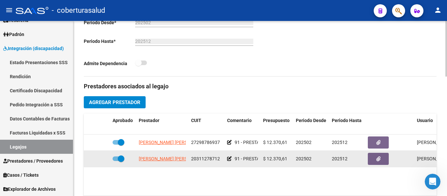
click at [118, 158] on span at bounding box center [121, 158] width 7 height 7
click at [116, 161] on input "checkbox" at bounding box center [115, 161] width 0 height 0
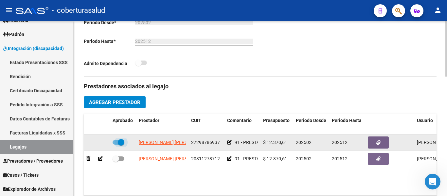
click at [120, 144] on span at bounding box center [121, 142] width 7 height 7
click at [116, 144] on input "checkbox" at bounding box center [115, 144] width 0 height 0
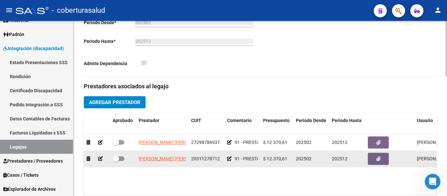
click at [100, 160] on icon at bounding box center [100, 158] width 5 height 5
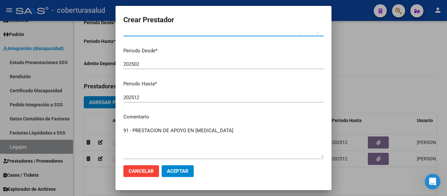
scroll to position [97, 0]
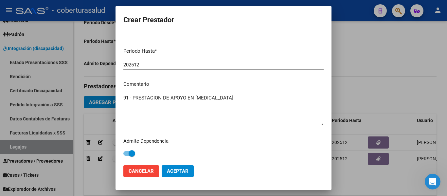
click at [131, 152] on span at bounding box center [131, 153] width 7 height 7
click at [127, 156] on input "checkbox" at bounding box center [126, 156] width 0 height 0
click at [179, 171] on span "Aceptar" at bounding box center [178, 171] width 22 height 6
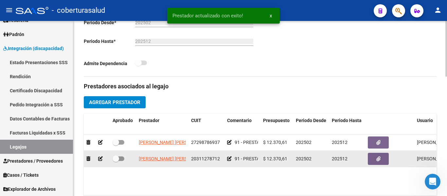
click at [118, 159] on span at bounding box center [115, 158] width 7 height 7
click at [116, 161] on input "checkbox" at bounding box center [115, 161] width 0 height 0
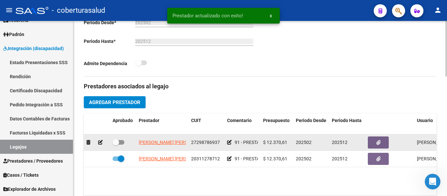
click at [100, 142] on icon at bounding box center [100, 142] width 5 height 5
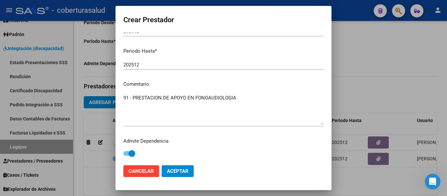
click at [132, 151] on span at bounding box center [131, 153] width 7 height 7
click at [127, 156] on input "checkbox" at bounding box center [126, 156] width 0 height 0
click at [175, 168] on span "Aceptar" at bounding box center [178, 171] width 22 height 6
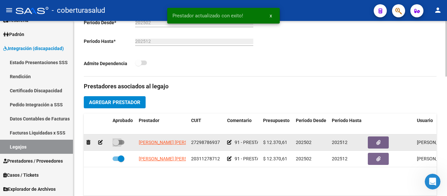
click at [118, 144] on span at bounding box center [115, 142] width 7 height 7
click at [116, 144] on input "checkbox" at bounding box center [115, 144] width 0 height 0
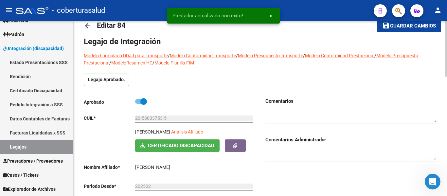
scroll to position [0, 0]
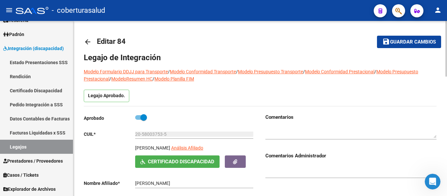
click at [382, 43] on mat-icon "save" at bounding box center [386, 42] width 8 height 8
click at [407, 42] on span "Guardar cambios" at bounding box center [413, 42] width 46 height 6
click at [26, 144] on link "Legajos" at bounding box center [36, 147] width 73 height 14
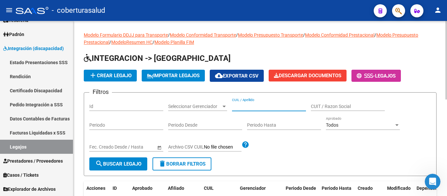
click at [234, 109] on input "CUIL / Apellido" at bounding box center [269, 107] width 74 height 6
paste input "27496910864"
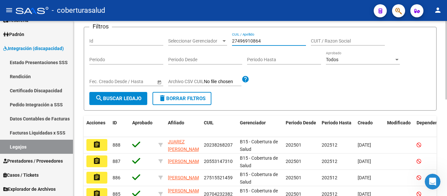
click at [132, 101] on span "search Buscar Legajo" at bounding box center [118, 98] width 46 height 6
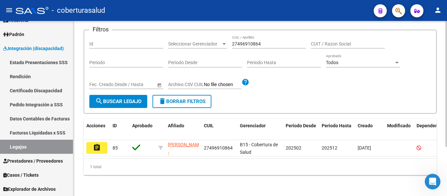
scroll to position [68, 0]
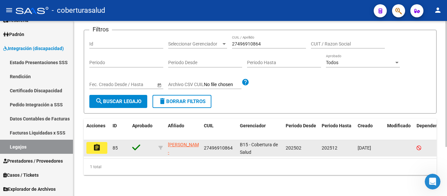
click at [96, 144] on mat-icon "assignment" at bounding box center [97, 148] width 8 height 8
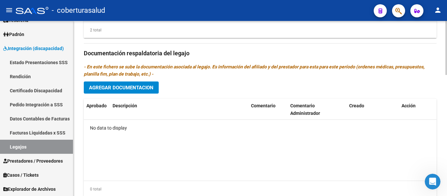
scroll to position [360, 0]
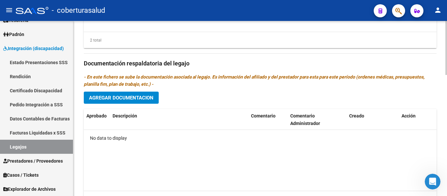
click at [136, 95] on span "Agregar Documentacion" at bounding box center [121, 98] width 64 height 6
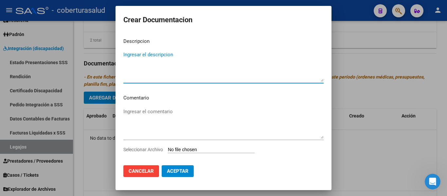
click at [190, 150] on input "Seleccionar Archivo" at bounding box center [211, 150] width 87 height 6
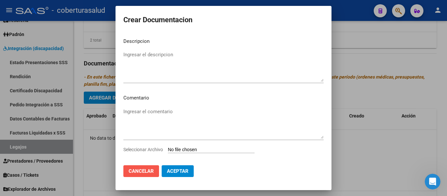
click at [142, 170] on span "Cancelar" at bounding box center [140, 171] width 25 height 6
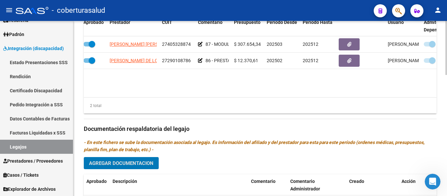
scroll to position [393, 0]
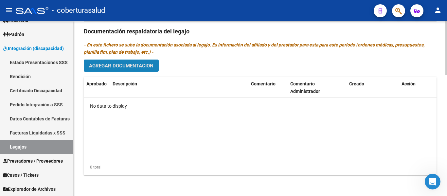
click at [147, 67] on span "Agregar Documentacion" at bounding box center [121, 66] width 64 height 6
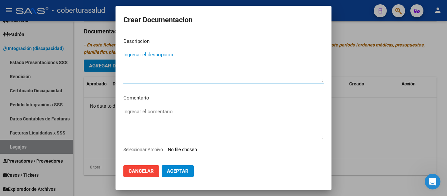
click at [188, 150] on input "Seleccionar Archivo" at bounding box center [211, 150] width 87 height 6
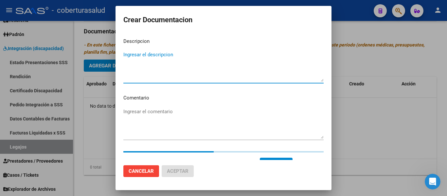
click at [160, 57] on textarea "Ingresar el descripcion" at bounding box center [223, 66] width 200 height 31
paste textarea "1- CUD"
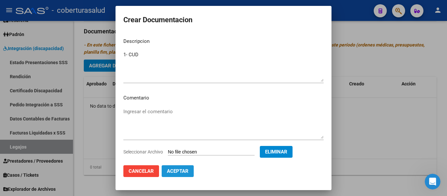
click at [181, 169] on span "Aceptar" at bounding box center [178, 171] width 22 height 6
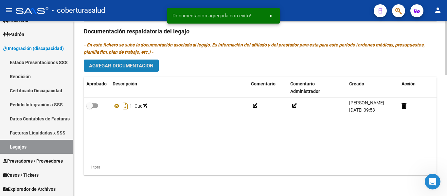
click at [127, 64] on span "Agregar Documentacion" at bounding box center [121, 66] width 64 height 6
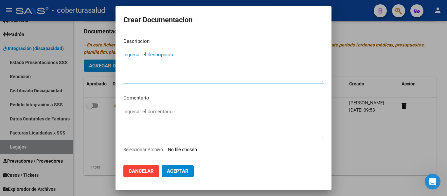
click at [187, 152] on input "Seleccionar Archivo" at bounding box center [211, 150] width 87 height 6
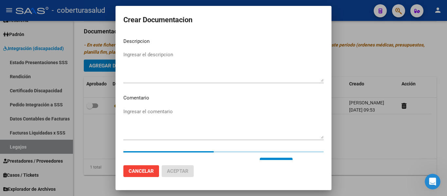
click at [182, 55] on textarea "Ingresar el descripcion" at bounding box center [223, 66] width 200 height 31
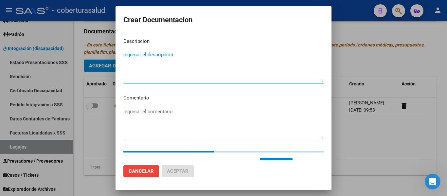
paste textarea "2- FORMULARIOS"
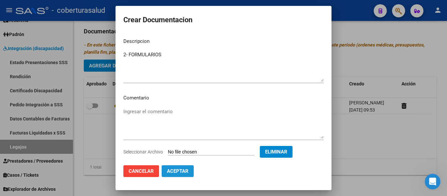
click at [179, 169] on span "Aceptar" at bounding box center [178, 171] width 22 height 6
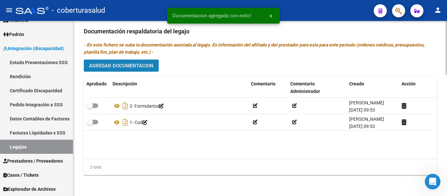
click at [150, 61] on button "Agregar Documentacion" at bounding box center [121, 65] width 75 height 12
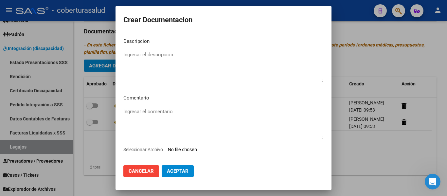
click at [198, 148] on input "Seleccionar Archivo" at bounding box center [211, 150] width 87 height 6
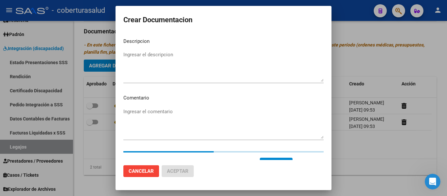
click at [173, 55] on textarea "Ingresar el descripcion" at bounding box center [223, 66] width 200 height 31
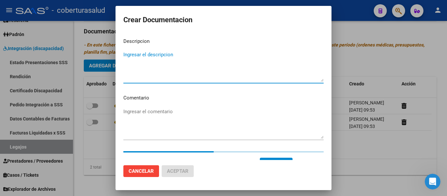
paste textarea "3-MODULO MAESTRA DE APOYO"
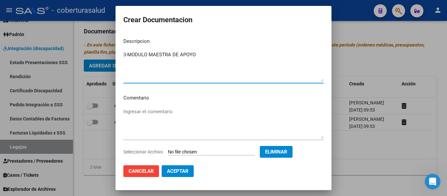
click at [127, 53] on textarea "3-MODULO MAESTRA DE APOYO" at bounding box center [223, 66] width 200 height 31
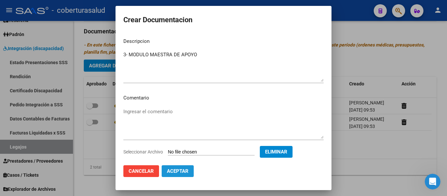
click at [178, 169] on span "Aceptar" at bounding box center [178, 171] width 22 height 6
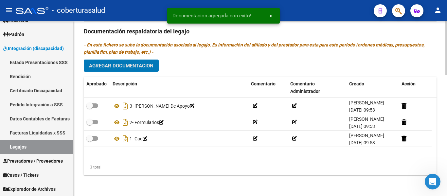
click at [148, 65] on span "Agregar Documentacion" at bounding box center [121, 66] width 64 height 6
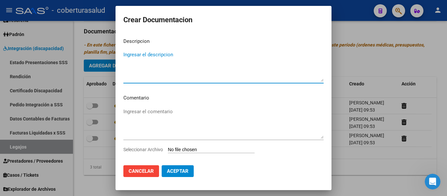
click at [203, 150] on input "Seleccionar Archivo" at bounding box center [211, 150] width 87 height 6
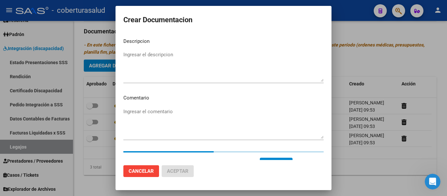
click at [169, 53] on textarea "Ingresar el descripcion" at bounding box center [223, 66] width 200 height 31
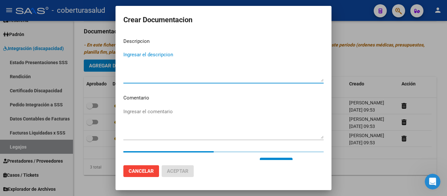
paste textarea "4-PRESTACION DE APOYO EN PSICOLOGIA"
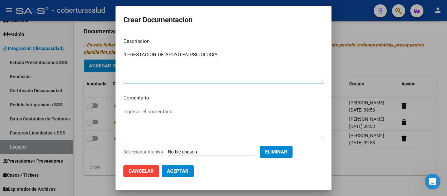
click at [128, 53] on textarea "4-PRESTACION DE APOYO EN PSICOLOGIA" at bounding box center [223, 66] width 200 height 31
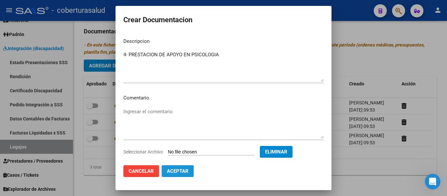
click at [189, 168] on button "Aceptar" at bounding box center [177, 171] width 32 height 12
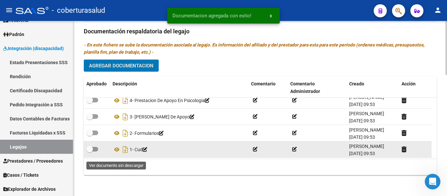
scroll to position [7, 0]
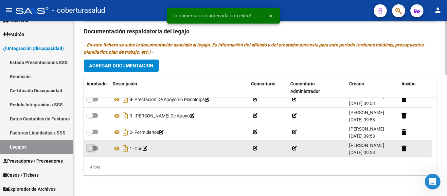
click at [93, 151] on label at bounding box center [92, 148] width 12 height 8
click at [90, 151] on input "checkbox" at bounding box center [89, 150] width 0 height 0
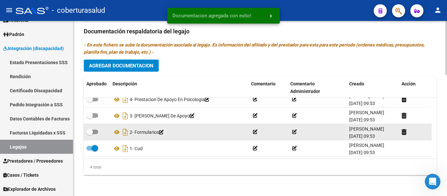
click at [97, 133] on label at bounding box center [92, 132] width 12 height 8
click at [90, 134] on input "checkbox" at bounding box center [89, 134] width 0 height 0
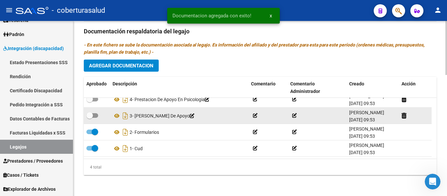
click at [93, 115] on span at bounding box center [92, 115] width 12 height 5
click at [90, 118] on input "checkbox" at bounding box center [89, 118] width 0 height 0
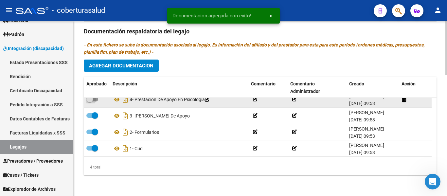
click at [95, 100] on span at bounding box center [92, 99] width 12 height 5
click at [90, 101] on input "checkbox" at bounding box center [89, 101] width 0 height 0
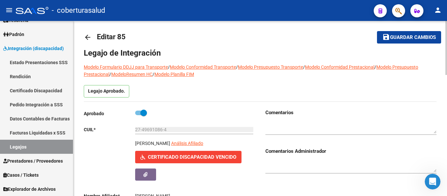
scroll to position [0, 0]
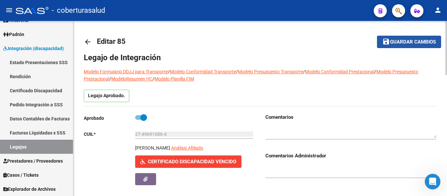
click at [398, 39] on span "Guardar cambios" at bounding box center [413, 42] width 46 height 6
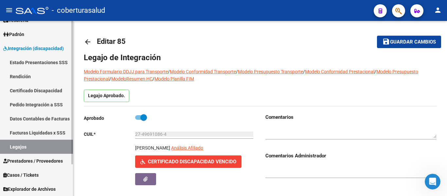
click at [39, 144] on link "Legajos" at bounding box center [36, 147] width 73 height 14
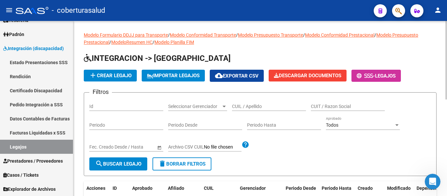
click at [248, 106] on input "CUIL / Apellido" at bounding box center [269, 107] width 74 height 6
paste input "20958589884"
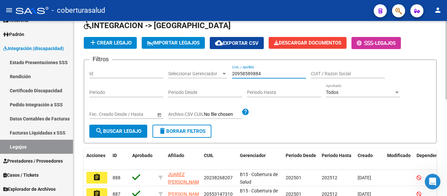
click at [134, 131] on span "search Buscar Legajo" at bounding box center [118, 131] width 46 height 6
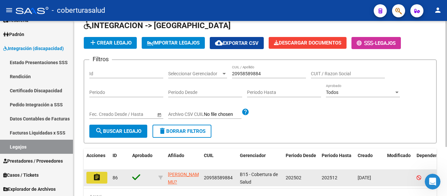
click at [100, 176] on mat-icon "assignment" at bounding box center [97, 177] width 8 height 8
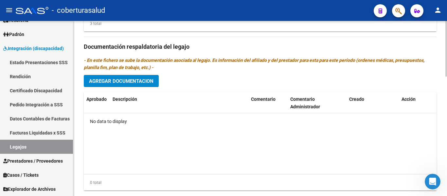
scroll to position [376, 0]
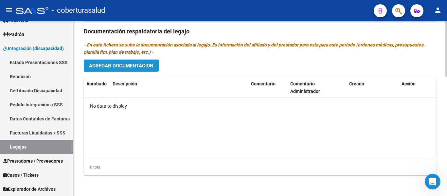
click at [133, 62] on button "Agregar Documentacion" at bounding box center [121, 65] width 75 height 12
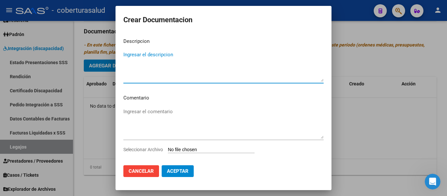
click at [203, 149] on input "Seleccionar Archivo" at bounding box center [211, 150] width 87 height 6
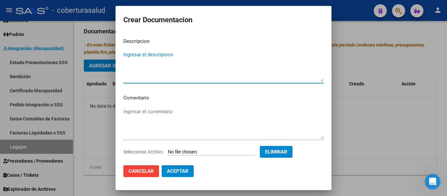
click at [178, 60] on textarea "Ingresar el descripcion" at bounding box center [223, 66] width 200 height 31
paste textarea "1-CUD"
click at [127, 55] on textarea "1-CUD" at bounding box center [223, 66] width 200 height 31
click at [181, 172] on span "Aceptar" at bounding box center [178, 171] width 22 height 6
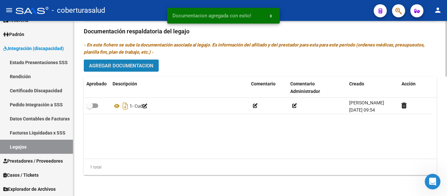
click at [138, 62] on button "Agregar Documentacion" at bounding box center [121, 65] width 75 height 12
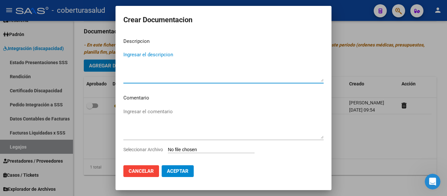
click at [206, 149] on input "Seleccionar Archivo" at bounding box center [211, 150] width 87 height 6
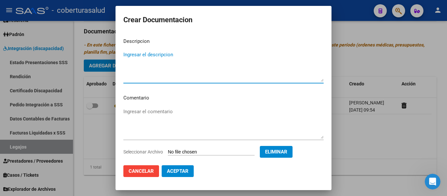
click at [155, 57] on textarea "Ingresar el descripcion" at bounding box center [223, 66] width 200 height 31
paste textarea "2-FORMULARIOS"
click at [127, 52] on textarea "2-FORMULARIOS" at bounding box center [223, 66] width 200 height 31
click at [182, 170] on span "Aceptar" at bounding box center [178, 171] width 22 height 6
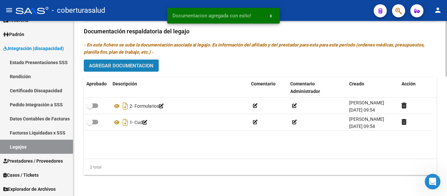
click at [127, 67] on span "Agregar Documentacion" at bounding box center [121, 66] width 64 height 6
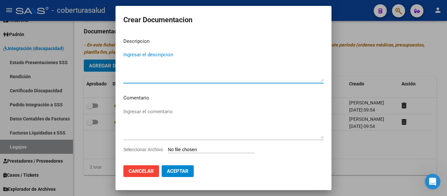
click at [214, 149] on input "Seleccionar Archivo" at bounding box center [211, 150] width 87 height 6
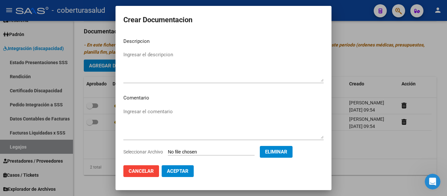
click at [171, 67] on textarea "Ingresar el descripcion" at bounding box center [223, 66] width 200 height 31
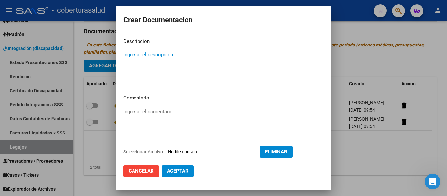
paste textarea "3-PRESTACION DE APOYO EN FONOAUDIOLOGIA"
click at [127, 53] on textarea "3-PRESTACION DE APOYO EN FONOAUDIOLOGIA" at bounding box center [223, 66] width 200 height 31
click at [187, 171] on span "Aceptar" at bounding box center [178, 171] width 22 height 6
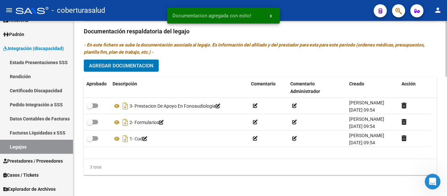
click at [145, 64] on span "Agregar Documentacion" at bounding box center [121, 66] width 64 height 6
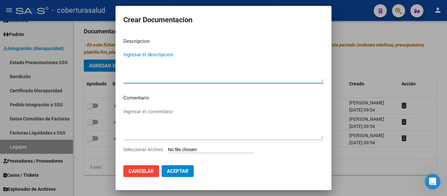
click at [205, 148] on input "Seleccionar Archivo" at bounding box center [211, 150] width 87 height 6
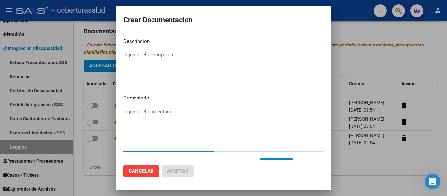
click at [172, 59] on textarea "Ingresar el descripcion" at bounding box center [223, 66] width 200 height 31
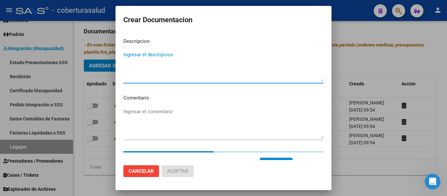
paste textarea "4-PRESTACION DE APOYO EN PSICOLOGIA"
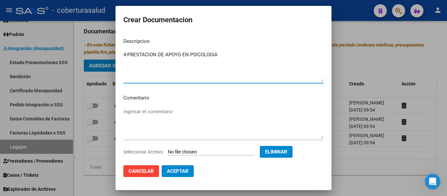
click at [127, 55] on textarea "4-PRESTACION DE APOYO EN PSICOLOGIA" at bounding box center [223, 66] width 200 height 31
click at [184, 170] on span "Aceptar" at bounding box center [178, 171] width 22 height 6
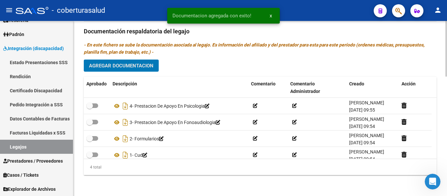
click at [131, 67] on span "Agregar Documentacion" at bounding box center [121, 66] width 64 height 6
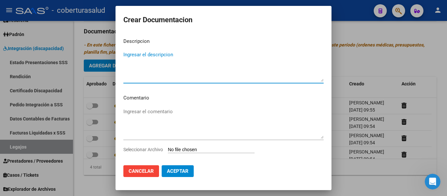
click at [199, 147] on input "Seleccionar Archivo" at bounding box center [211, 150] width 87 height 6
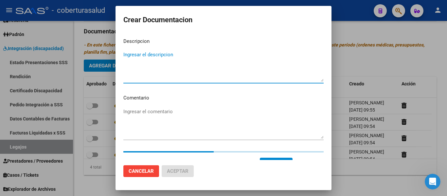
click at [184, 63] on textarea "Ingresar el descripcion" at bounding box center [223, 66] width 200 height 31
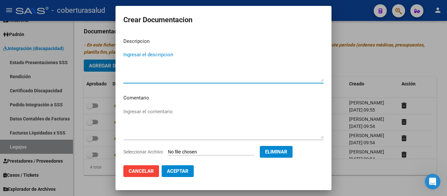
paste textarea "5-MODULO MAESTRA DE APOYO"
click at [127, 55] on textarea "5-MODULO MAESTRA DE APOYO" at bounding box center [223, 66] width 200 height 31
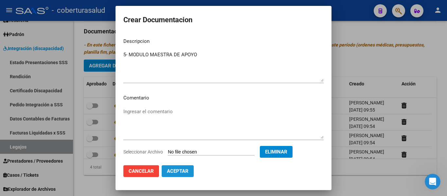
click at [185, 173] on span "Aceptar" at bounding box center [178, 171] width 22 height 6
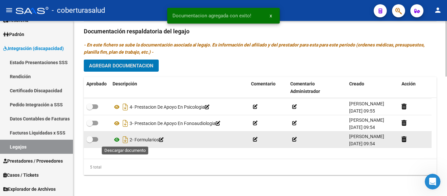
scroll to position [23, 0]
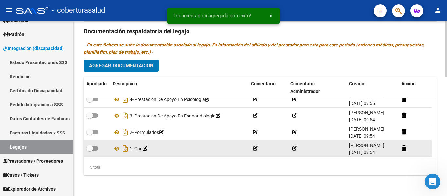
click at [93, 146] on span at bounding box center [92, 148] width 12 height 5
click at [90, 150] on input "checkbox" at bounding box center [89, 150] width 0 height 0
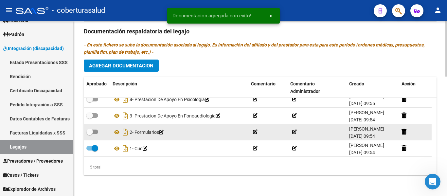
click at [95, 126] on datatable-body-cell at bounding box center [97, 132] width 26 height 16
click at [93, 130] on span at bounding box center [92, 131] width 12 height 5
click at [90, 134] on input "checkbox" at bounding box center [89, 134] width 0 height 0
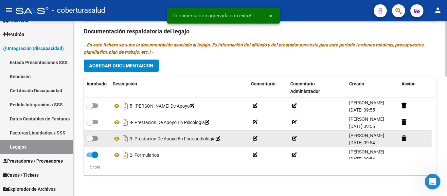
click at [95, 139] on span at bounding box center [92, 138] width 12 height 5
click at [90, 141] on input "checkbox" at bounding box center [89, 141] width 0 height 0
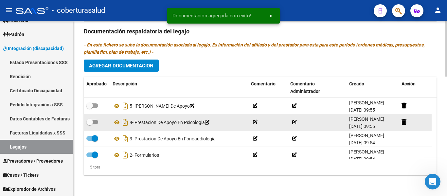
click at [95, 116] on datatable-body-cell at bounding box center [97, 122] width 26 height 16
click at [93, 121] on span at bounding box center [89, 122] width 7 height 7
click at [90, 124] on input "checkbox" at bounding box center [89, 124] width 0 height 0
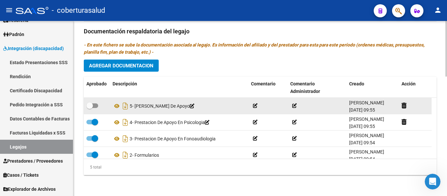
click at [94, 102] on label at bounding box center [92, 106] width 12 height 8
click at [90, 108] on input "checkbox" at bounding box center [89, 108] width 0 height 0
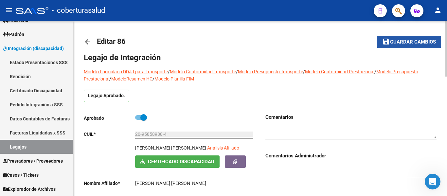
click at [402, 37] on button "save Guardar cambios" at bounding box center [409, 42] width 64 height 12
click at [409, 44] on span "Guardar cambios" at bounding box center [413, 42] width 46 height 6
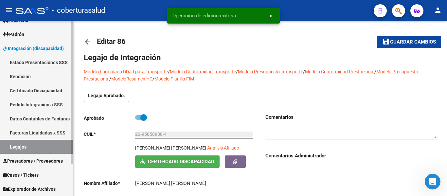
click at [29, 147] on link "Legajos" at bounding box center [36, 147] width 73 height 14
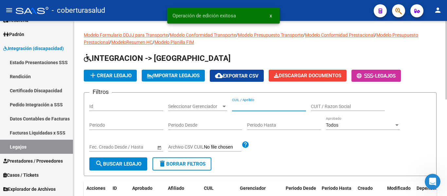
click at [256, 107] on input "CUIL / Apellido" at bounding box center [269, 107] width 74 height 6
paste input "23566774089"
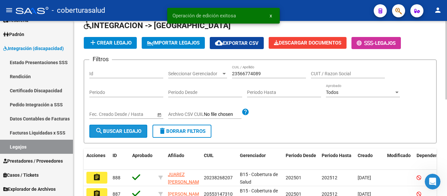
click at [117, 129] on span "search Buscar Legajo" at bounding box center [118, 131] width 46 height 6
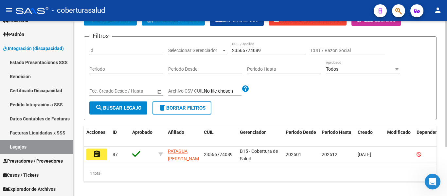
scroll to position [65, 0]
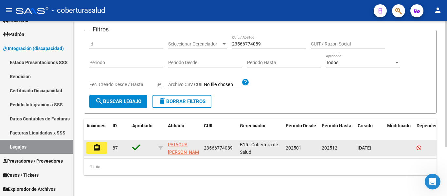
click at [101, 145] on button "assignment" at bounding box center [96, 148] width 21 height 12
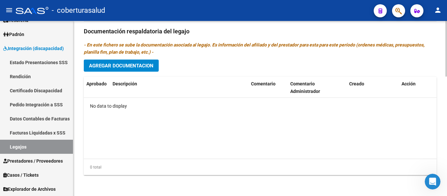
scroll to position [376, 0]
click at [152, 69] on button "Agregar Documentacion" at bounding box center [121, 65] width 75 height 12
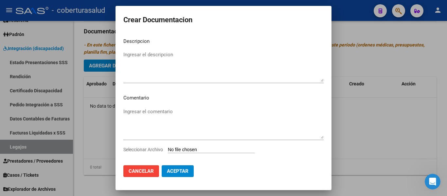
click at [214, 147] on input "Seleccionar Archivo" at bounding box center [211, 150] width 87 height 6
click at [142, 172] on span "Cancelar" at bounding box center [140, 171] width 25 height 6
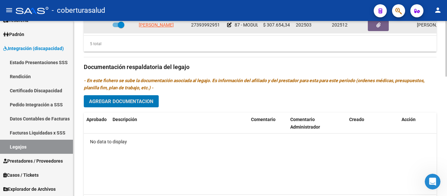
scroll to position [343, 0]
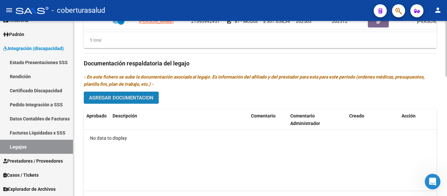
click at [96, 97] on span "Agregar Documentacion" at bounding box center [121, 98] width 64 height 6
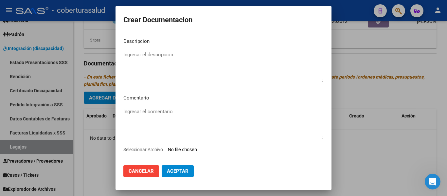
click at [197, 149] on input "Seleccionar Archivo" at bounding box center [211, 150] width 87 height 6
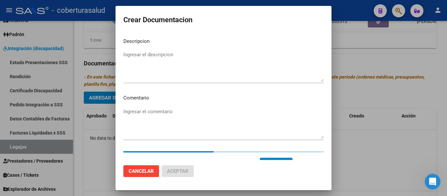
click at [186, 58] on textarea "Ingresar el descripcion" at bounding box center [223, 66] width 200 height 31
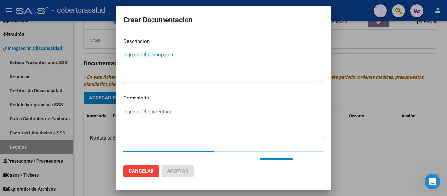
paste textarea "1-CUD"
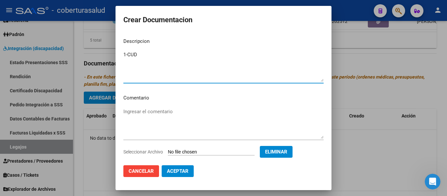
click at [128, 55] on textarea "1-CUD" at bounding box center [223, 66] width 200 height 31
click at [182, 171] on span "Aceptar" at bounding box center [178, 171] width 22 height 6
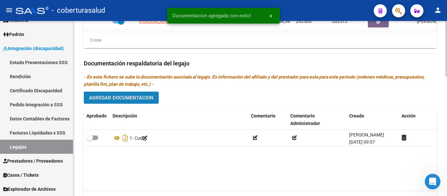
click at [130, 102] on button "Agregar Documentacion" at bounding box center [121, 98] width 75 height 12
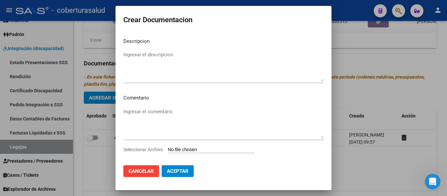
click at [190, 147] on input "Seleccionar Archivo" at bounding box center [211, 150] width 87 height 6
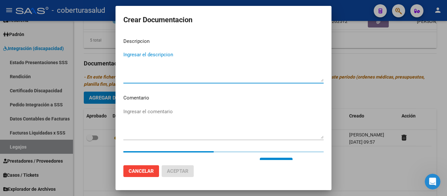
click at [167, 59] on textarea "Ingresar el descripcion" at bounding box center [223, 66] width 200 height 31
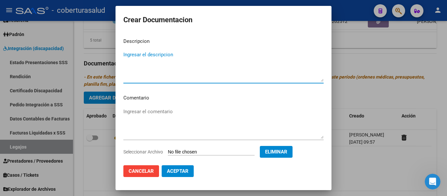
paste textarea "2- FORMULARIOS"
click at [183, 170] on span "Aceptar" at bounding box center [178, 171] width 22 height 6
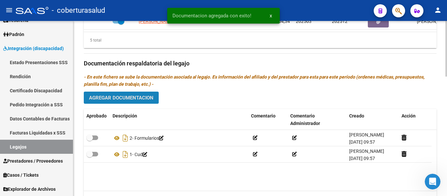
click at [137, 99] on span "Agregar Documentacion" at bounding box center [121, 98] width 64 height 6
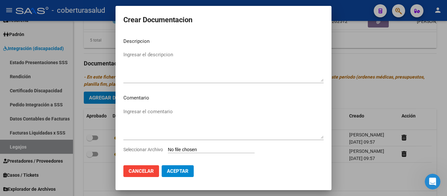
click at [195, 148] on input "Seleccionar Archivo" at bounding box center [211, 150] width 87 height 6
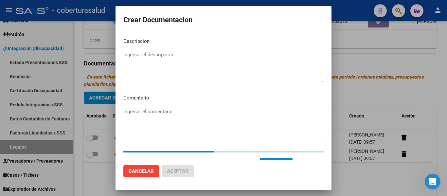
click at [176, 71] on textarea "Ingresar el descripcion" at bounding box center [223, 66] width 200 height 31
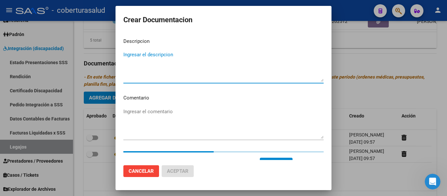
paste textarea "3-PRESTACION DE APOYO EN PSICOPEDAGOGIA"
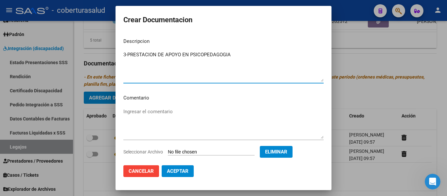
click at [127, 53] on textarea "3-PRESTACION DE APOYO EN PSICOPEDAGOGIA" at bounding box center [223, 66] width 200 height 31
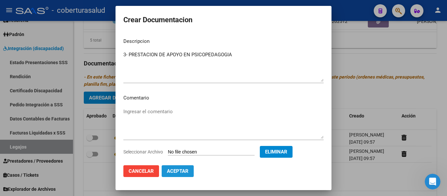
click at [179, 172] on span "Aceptar" at bounding box center [178, 171] width 22 height 6
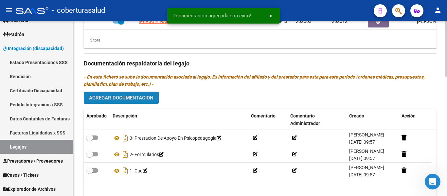
click at [145, 99] on span "Agregar Documentacion" at bounding box center [121, 98] width 64 height 6
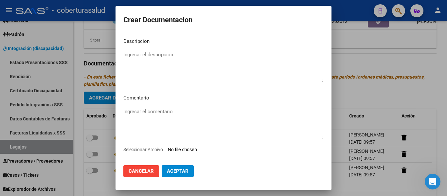
click at [198, 148] on input "Seleccionar Archivo" at bounding box center [211, 150] width 87 height 6
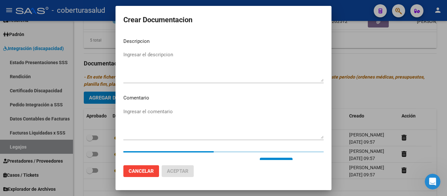
click at [202, 69] on textarea "Ingresar el descripcion" at bounding box center [223, 66] width 200 height 31
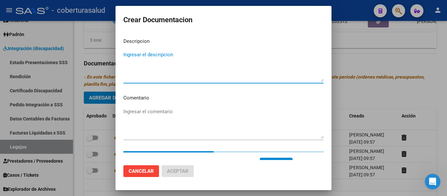
paste textarea "4-PRESTACION DE APOYO EN PSICOLOGIA"
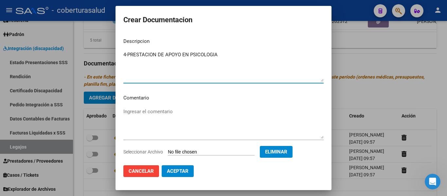
click at [128, 55] on textarea "4-PRESTACION DE APOYO EN PSICOLOGIA" at bounding box center [223, 66] width 200 height 31
click at [183, 174] on span "Aceptar" at bounding box center [178, 171] width 22 height 6
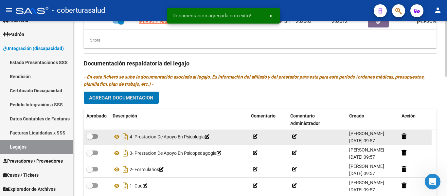
scroll to position [0, 0]
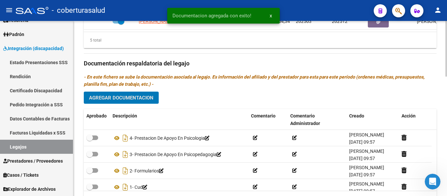
click at [132, 95] on span "Agregar Documentacion" at bounding box center [121, 97] width 64 height 6
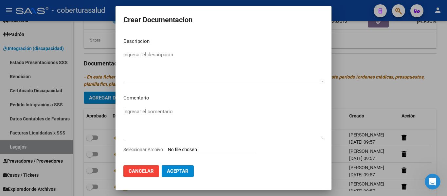
click at [207, 150] on input "Seleccionar Archivo" at bounding box center [211, 150] width 87 height 6
click at [142, 170] on span "Cancelar" at bounding box center [140, 171] width 25 height 6
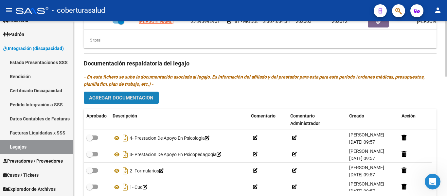
click at [141, 95] on span "Agregar Documentacion" at bounding box center [121, 98] width 64 height 6
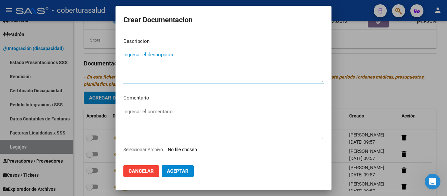
click at [214, 147] on input "Seleccionar Archivo" at bounding box center [211, 150] width 87 height 6
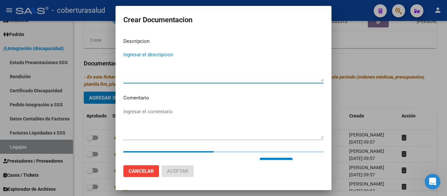
click at [153, 66] on textarea "Ingresar el descripcion" at bounding box center [223, 66] width 200 height 31
paste textarea "5-PRESTACION DE APOYO EN [MEDICAL_DATA]"
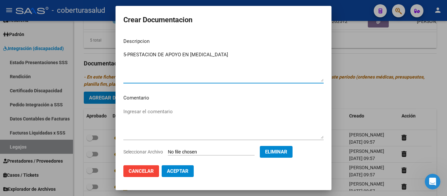
click at [128, 53] on textarea "5-PRESTACION DE APOYO EN [MEDICAL_DATA]" at bounding box center [223, 66] width 200 height 31
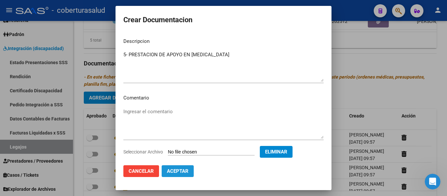
click at [182, 174] on span "Aceptar" at bounding box center [178, 171] width 22 height 6
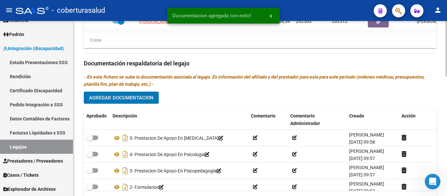
click at [141, 100] on span "Agregar Documentacion" at bounding box center [121, 98] width 64 height 6
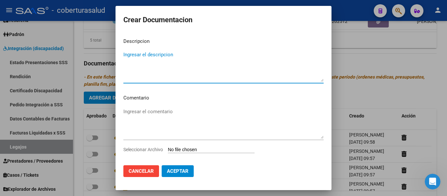
click at [195, 147] on input "Seleccionar Archivo" at bounding box center [211, 150] width 87 height 6
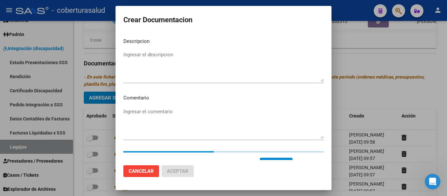
click at [143, 62] on textarea "Ingresar el descripcion" at bounding box center [223, 66] width 200 height 31
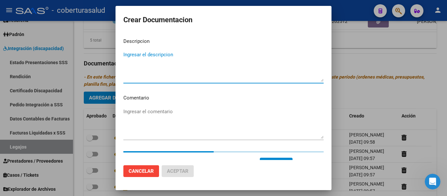
paste textarea "6-PRESTACION DE APOYO EN FONOAUDIOLOGIA"
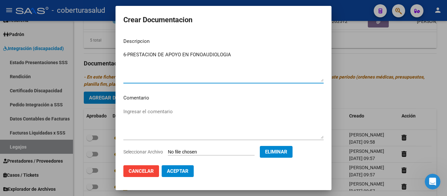
click at [127, 52] on textarea "6-PRESTACION DE APOYO EN FONOAUDIOLOGIA" at bounding box center [223, 66] width 200 height 31
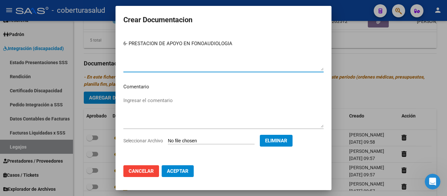
click at [187, 171] on span "Aceptar" at bounding box center [178, 171] width 22 height 6
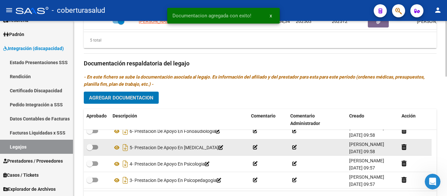
scroll to position [0, 0]
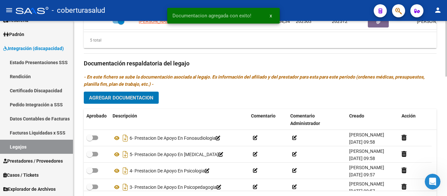
click at [131, 98] on span "Agregar Documentacion" at bounding box center [121, 98] width 64 height 6
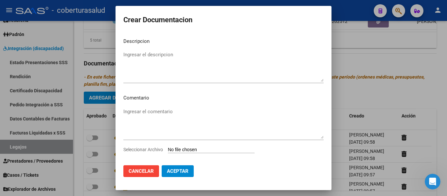
click at [188, 150] on input "Seleccionar Archivo" at bounding box center [211, 150] width 87 height 6
click at [153, 174] on span "Cancelar" at bounding box center [140, 171] width 25 height 6
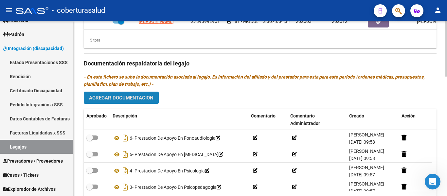
click at [135, 99] on span "Agregar Documentacion" at bounding box center [121, 98] width 64 height 6
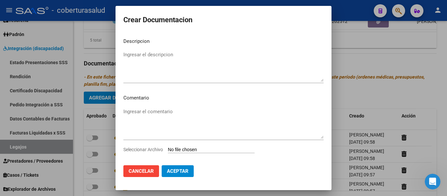
click at [181, 149] on input "Seleccionar Archivo" at bounding box center [211, 150] width 87 height 6
click at [137, 170] on span "Cancelar" at bounding box center [140, 171] width 25 height 6
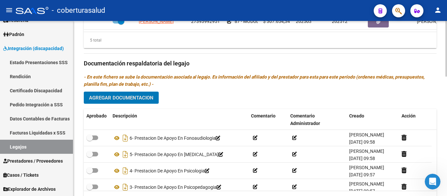
click at [137, 94] on button "Agregar Documentacion" at bounding box center [121, 98] width 75 height 12
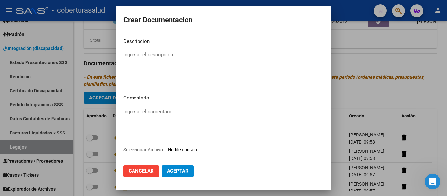
click at [200, 148] on input "Seleccionar Archivo" at bounding box center [211, 150] width 87 height 6
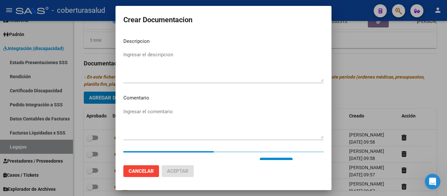
click at [167, 64] on textarea "Ingresar el descripcion" at bounding box center [223, 66] width 200 height 31
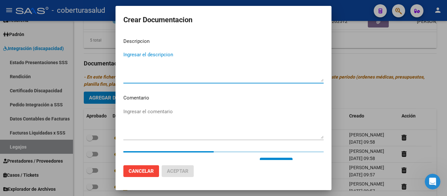
paste textarea "7-MODULO MAESTRA DE APOYO"
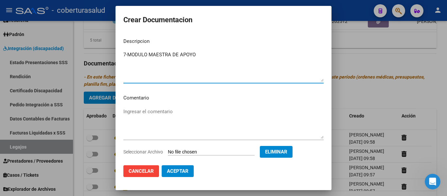
click at [127, 54] on textarea "7-MODULO MAESTRA DE APOYO" at bounding box center [223, 66] width 200 height 31
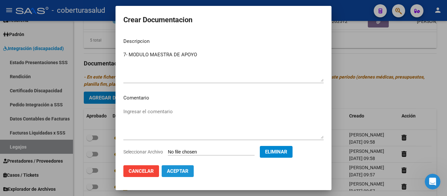
click at [176, 171] on span "Aceptar" at bounding box center [178, 171] width 22 height 6
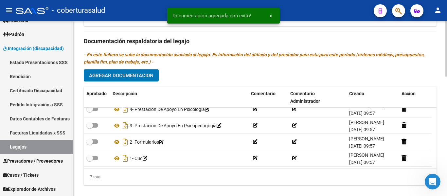
scroll to position [376, 0]
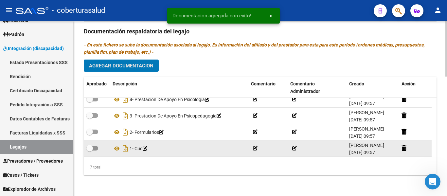
click at [91, 145] on span at bounding box center [89, 148] width 7 height 7
click at [90, 150] on input "checkbox" at bounding box center [89, 150] width 0 height 0
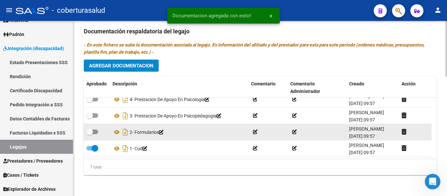
click at [91, 128] on label at bounding box center [92, 132] width 12 height 8
click at [90, 134] on input "checkbox" at bounding box center [89, 134] width 0 height 0
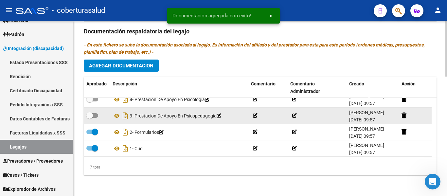
click at [94, 114] on span at bounding box center [92, 115] width 12 height 5
click at [90, 118] on input "checkbox" at bounding box center [89, 118] width 0 height 0
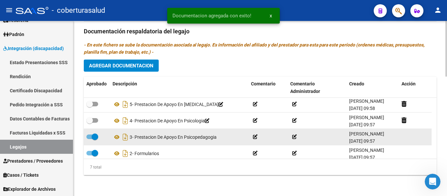
scroll to position [23, 0]
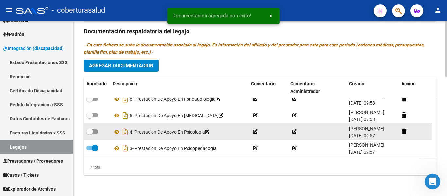
click at [96, 131] on span at bounding box center [92, 131] width 12 height 5
click at [90, 134] on input "checkbox" at bounding box center [89, 134] width 0 height 0
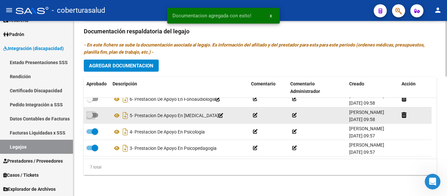
click at [95, 114] on span at bounding box center [92, 115] width 12 height 5
click at [90, 117] on input "checkbox" at bounding box center [89, 117] width 0 height 0
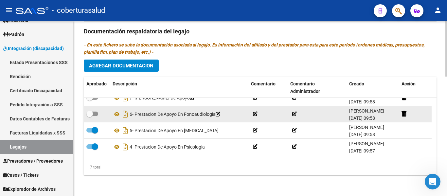
scroll to position [0, 0]
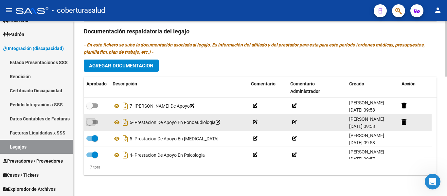
click at [95, 125] on label at bounding box center [92, 122] width 12 height 8
click at [90, 125] on input "checkbox" at bounding box center [89, 124] width 0 height 0
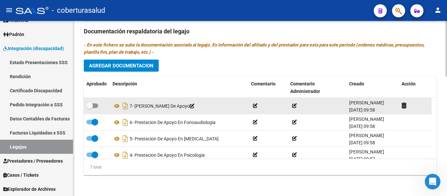
click at [96, 104] on span at bounding box center [92, 105] width 12 height 5
click at [90, 108] on input "checkbox" at bounding box center [89, 108] width 0 height 0
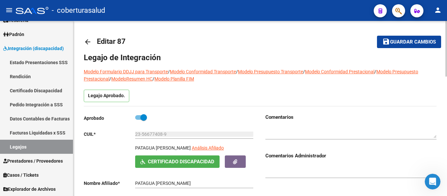
click at [403, 43] on span "Guardar cambios" at bounding box center [413, 42] width 46 height 6
click at [395, 44] on span "Guardar cambios" at bounding box center [413, 42] width 46 height 6
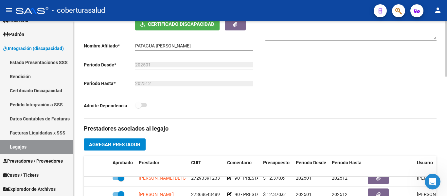
scroll to position [16, 0]
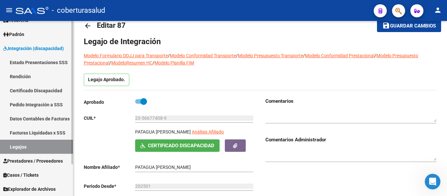
click at [40, 146] on link "Legajos" at bounding box center [36, 147] width 73 height 14
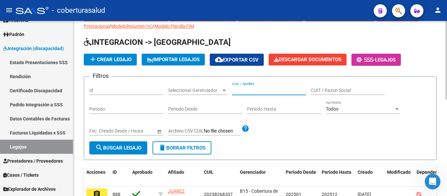
click at [241, 91] on input "CUIL / Apellido" at bounding box center [269, 91] width 74 height 6
paste input "20415333871"
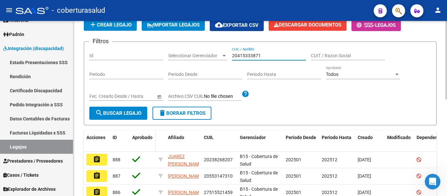
scroll to position [81, 0]
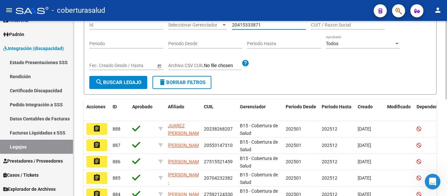
click at [136, 83] on span "search Buscar Legajo" at bounding box center [118, 82] width 46 height 6
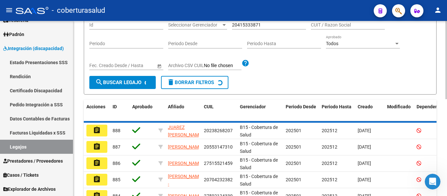
scroll to position [68, 0]
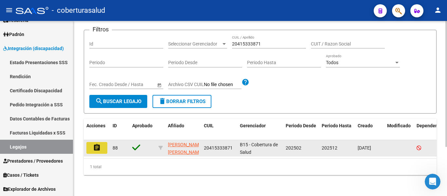
click at [102, 142] on button "assignment" at bounding box center [96, 148] width 21 height 12
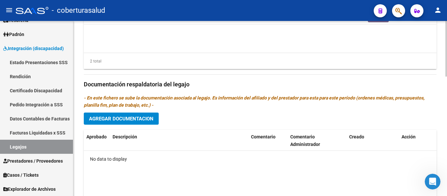
scroll to position [360, 0]
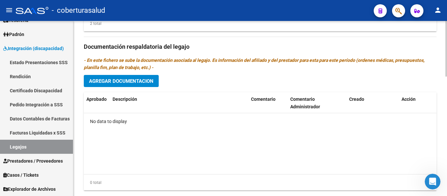
click at [150, 82] on span "Agregar Documentacion" at bounding box center [121, 81] width 64 height 6
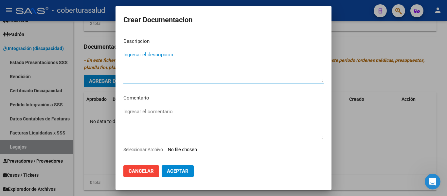
click at [201, 147] on input "Seleccionar Archivo" at bounding box center [211, 150] width 87 height 6
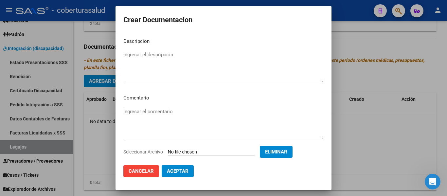
click at [143, 61] on textarea "Ingresar el descripcion" at bounding box center [223, 66] width 200 height 31
click at [189, 170] on button "Aceptar" at bounding box center [177, 171] width 32 height 12
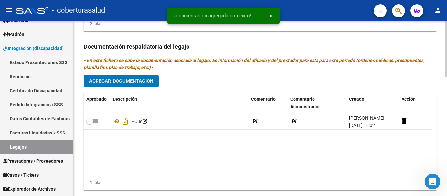
click at [143, 82] on span "Agregar Documentacion" at bounding box center [121, 81] width 64 height 6
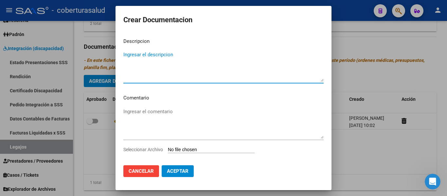
click at [183, 150] on input "Seleccionar Archivo" at bounding box center [211, 150] width 87 height 6
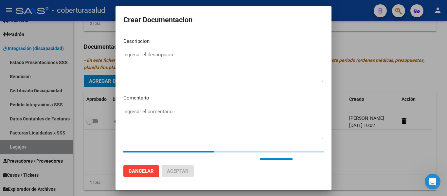
click at [133, 66] on textarea "Ingresar el descripcion" at bounding box center [223, 66] width 200 height 31
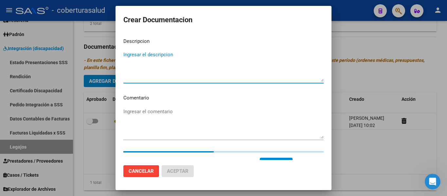
paste textarea "2 - FORMULARIOS"
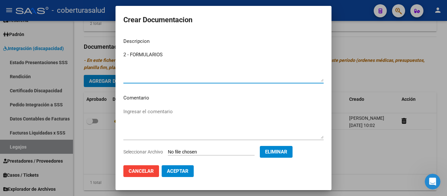
click at [180, 169] on span "Aceptar" at bounding box center [178, 171] width 22 height 6
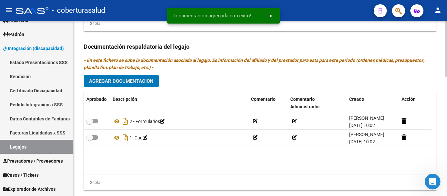
click at [129, 75] on div "Prestadores asociados al legajo Agregar Prestador Aprobado Prestador CUIT Comen…" at bounding box center [260, 45] width 352 height 299
click at [127, 83] on span "Agregar Documentacion" at bounding box center [121, 81] width 64 height 6
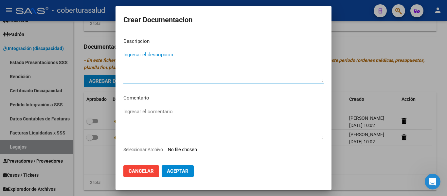
click at [187, 148] on input "Seleccionar Archivo" at bounding box center [211, 150] width 87 height 6
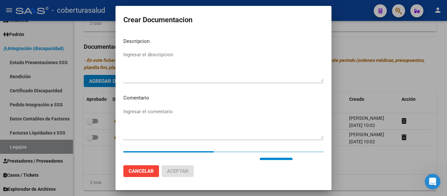
click at [149, 66] on textarea "Ingresar el descripcion" at bounding box center [223, 66] width 200 height 31
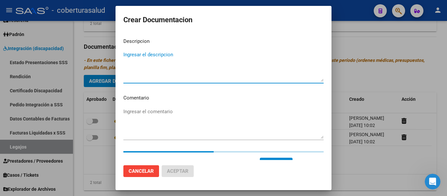
paste textarea "3-PRESTACION DE APOYO EN FONOAUDIOLOGIA"
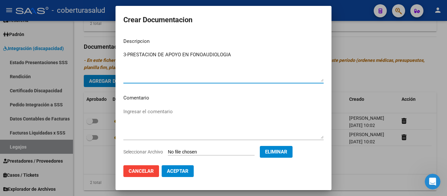
click at [128, 55] on textarea "3-PRESTACION DE APOYO EN FONOAUDIOLOGIA" at bounding box center [223, 66] width 200 height 31
click at [177, 169] on span "Aceptar" at bounding box center [178, 171] width 22 height 6
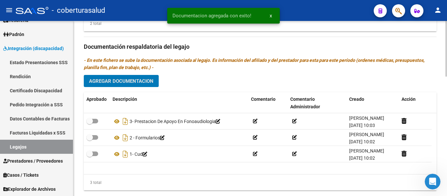
click at [143, 80] on span "Agregar Documentacion" at bounding box center [121, 81] width 64 height 6
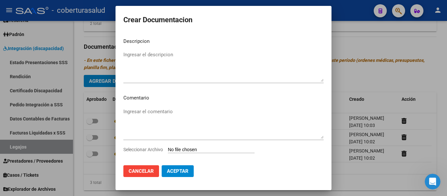
click at [198, 148] on input "Seleccionar Archivo" at bounding box center [211, 150] width 87 height 6
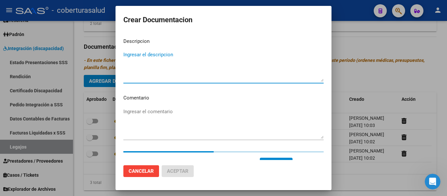
click at [180, 63] on textarea "Ingresar el descripcion" at bounding box center [223, 66] width 200 height 31
paste textarea "4-PRESTACION DE APOYO EN PSICOLOGIA"
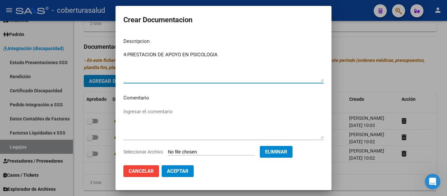
click at [128, 53] on textarea "4-PRESTACION DE APOYO EN PSICOLOGIA" at bounding box center [223, 66] width 200 height 31
click at [176, 167] on button "Aceptar" at bounding box center [177, 171] width 32 height 12
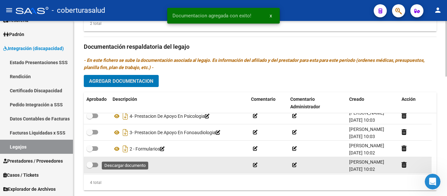
scroll to position [7, 0]
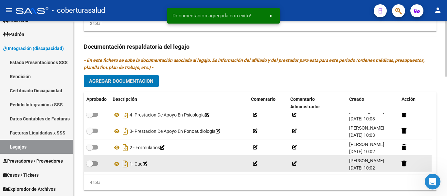
click at [93, 163] on span at bounding box center [92, 163] width 12 height 5
click at [90, 166] on input "checkbox" at bounding box center [89, 166] width 0 height 0
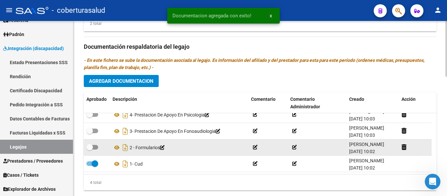
click at [91, 146] on span at bounding box center [89, 147] width 7 height 7
click at [90, 149] on input "checkbox" at bounding box center [89, 149] width 0 height 0
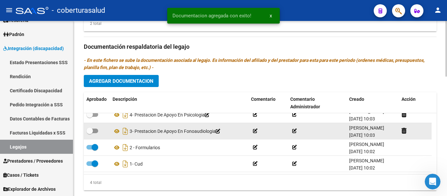
click at [94, 129] on span at bounding box center [92, 130] width 12 height 5
click at [90, 133] on input "checkbox" at bounding box center [89, 133] width 0 height 0
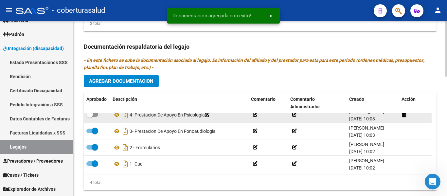
click at [93, 118] on label at bounding box center [92, 114] width 12 height 8
click at [90, 117] on input "checkbox" at bounding box center [89, 117] width 0 height 0
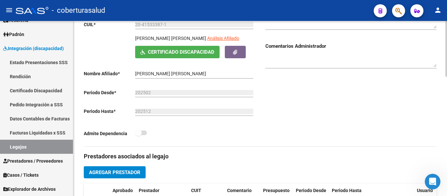
scroll to position [0, 0]
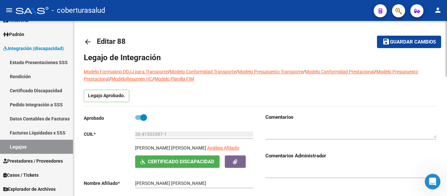
click at [414, 44] on span "Guardar cambios" at bounding box center [413, 42] width 46 height 6
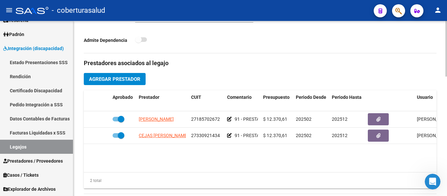
scroll to position [212, 0]
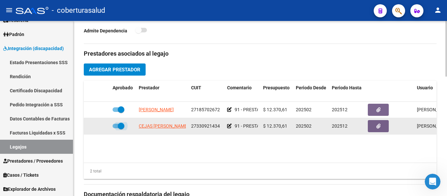
click at [118, 126] on span at bounding box center [118, 126] width 12 height 5
click at [116, 128] on input "checkbox" at bounding box center [115, 128] width 0 height 0
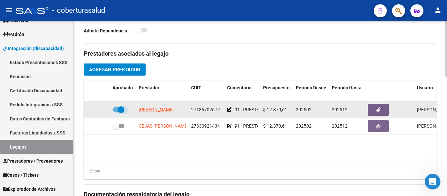
click at [122, 110] on span at bounding box center [121, 109] width 7 height 7
click at [116, 112] on input "checkbox" at bounding box center [115, 112] width 0 height 0
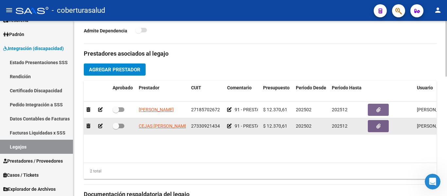
click at [100, 124] on icon at bounding box center [100, 126] width 5 height 5
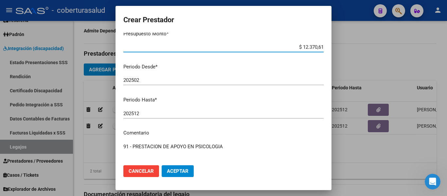
scroll to position [97, 0]
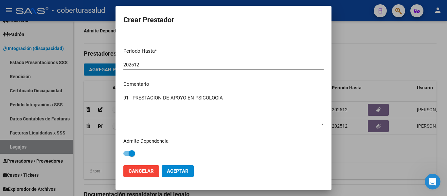
click at [132, 154] on span at bounding box center [131, 153] width 7 height 7
click at [127, 156] on input "checkbox" at bounding box center [126, 156] width 0 height 0
click at [174, 172] on span "Aceptar" at bounding box center [178, 171] width 22 height 6
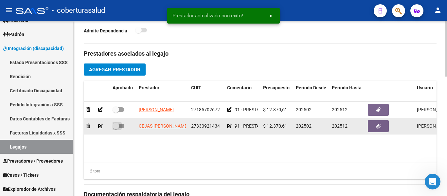
click at [119, 124] on span at bounding box center [118, 126] width 12 height 5
click at [116, 128] on input "checkbox" at bounding box center [115, 128] width 0 height 0
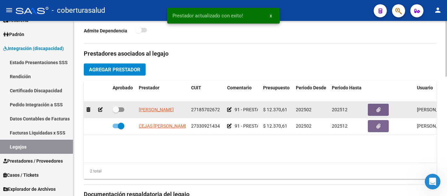
click at [123, 108] on span at bounding box center [118, 109] width 12 height 5
click at [116, 112] on input "checkbox" at bounding box center [115, 112] width 0 height 0
click at [123, 108] on span at bounding box center [121, 109] width 7 height 7
click at [116, 112] on input "checkbox" at bounding box center [115, 112] width 0 height 0
click at [101, 110] on icon at bounding box center [100, 109] width 5 height 5
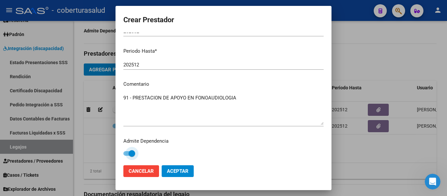
click at [132, 151] on span at bounding box center [131, 153] width 7 height 7
click at [127, 156] on input "checkbox" at bounding box center [126, 156] width 0 height 0
click at [184, 169] on span "Aceptar" at bounding box center [178, 171] width 22 height 6
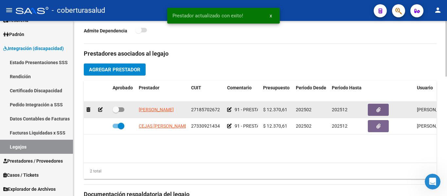
click at [121, 110] on span at bounding box center [118, 109] width 12 height 5
click at [116, 112] on input "checkbox" at bounding box center [115, 112] width 0 height 0
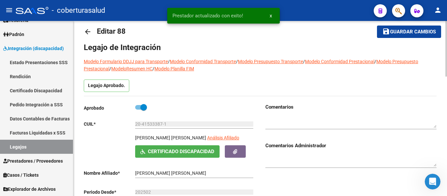
scroll to position [0, 0]
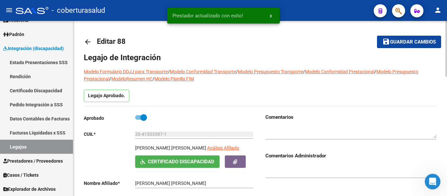
click at [406, 38] on button "save Guardar cambios" at bounding box center [409, 42] width 64 height 12
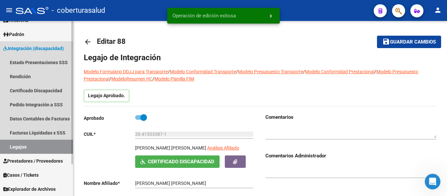
click at [25, 147] on link "Legajos" at bounding box center [36, 147] width 73 height 14
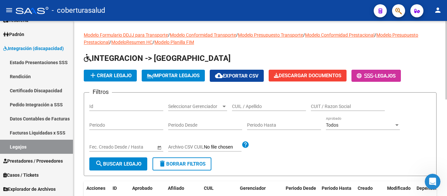
click at [250, 108] on input "CUIL / Apellido" at bounding box center [269, 107] width 74 height 6
paste input "20563259257"
click at [123, 163] on span "search Buscar Legajo" at bounding box center [118, 164] width 46 height 6
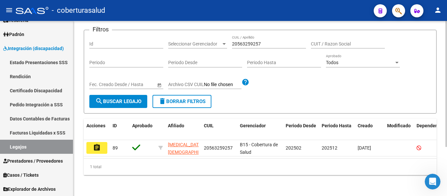
scroll to position [68, 0]
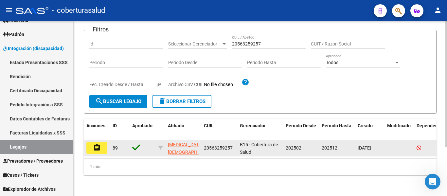
click at [100, 144] on mat-icon "assignment" at bounding box center [97, 148] width 8 height 8
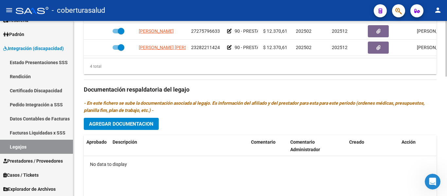
scroll to position [327, 0]
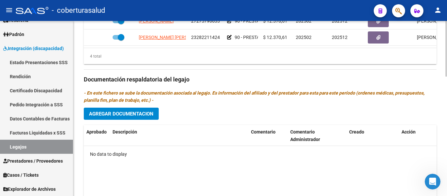
click at [148, 113] on span "Agregar Documentacion" at bounding box center [121, 114] width 64 height 6
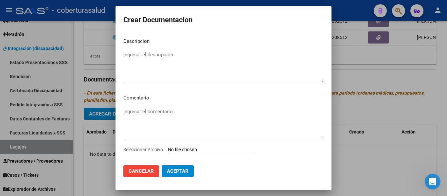
click at [181, 150] on input "Seleccionar Archivo" at bounding box center [211, 150] width 87 height 6
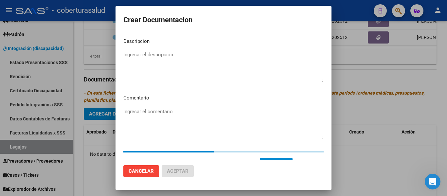
click at [171, 68] on textarea "Ingresar el descripcion" at bounding box center [223, 66] width 200 height 31
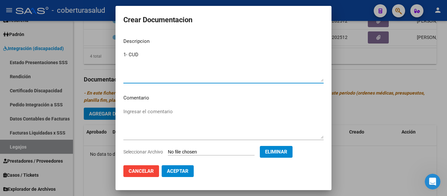
click at [180, 167] on button "Aceptar" at bounding box center [177, 171] width 32 height 12
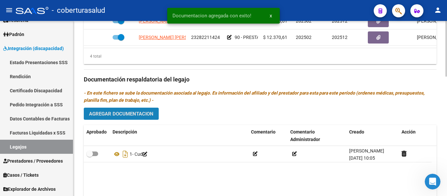
click at [152, 112] on span "Agregar Documentacion" at bounding box center [121, 114] width 64 height 6
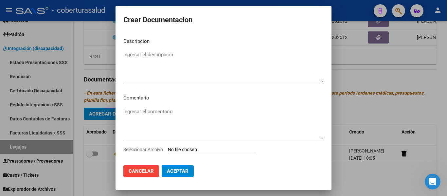
click at [199, 149] on input "Seleccionar Archivo" at bounding box center [211, 150] width 87 height 6
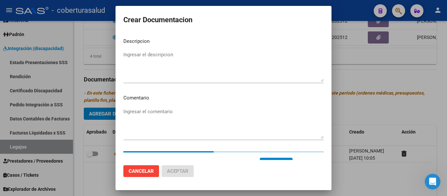
click at [184, 65] on textarea "Ingresar el descripcion" at bounding box center [223, 66] width 200 height 31
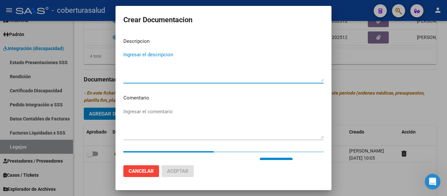
paste
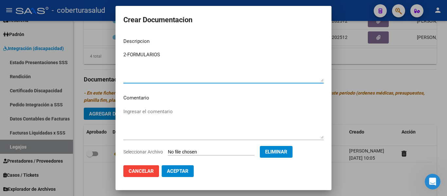
click at [128, 53] on textarea "2-FORMULARIOS" at bounding box center [223, 66] width 200 height 31
click at [184, 170] on span "Aceptar" at bounding box center [178, 171] width 22 height 6
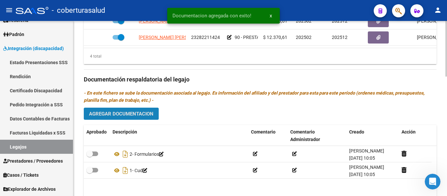
click at [142, 112] on span "Agregar Documentacion" at bounding box center [121, 114] width 64 height 6
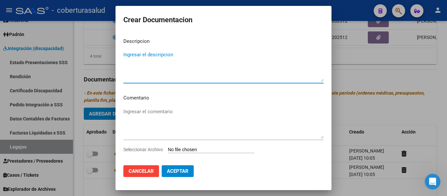
click at [180, 149] on input "Seleccionar Archivo" at bounding box center [211, 150] width 87 height 6
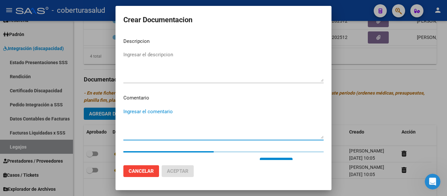
click at [158, 125] on textarea "Ingresar el comentario" at bounding box center [223, 123] width 200 height 31
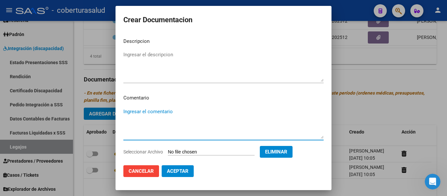
click at [153, 55] on textarea "Ingresar el descripcion" at bounding box center [223, 66] width 200 height 31
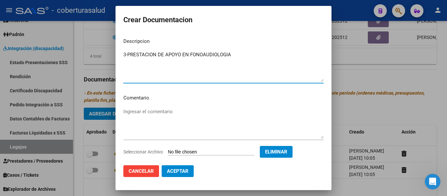
click at [129, 51] on textarea "3-PRESTACION DE APOYO EN FONOAUDIOLOGIA" at bounding box center [223, 66] width 200 height 31
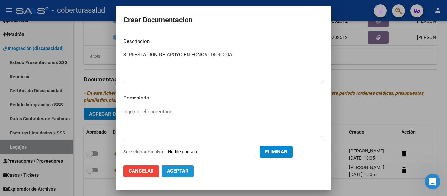
click at [183, 167] on button "Aceptar" at bounding box center [177, 171] width 32 height 12
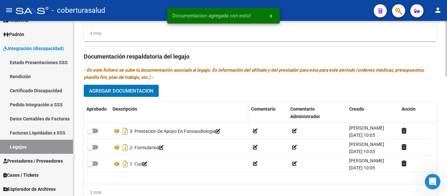
scroll to position [360, 0]
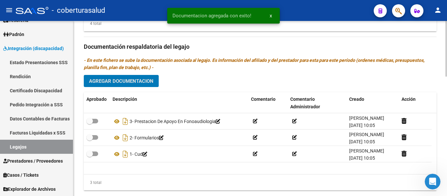
click at [131, 80] on span "Agregar Documentacion" at bounding box center [121, 81] width 64 height 6
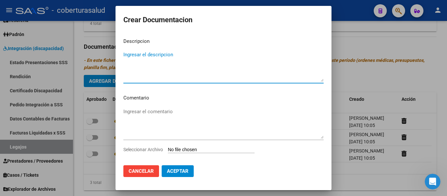
click at [180, 148] on input "Seleccionar Archivo" at bounding box center [211, 150] width 87 height 6
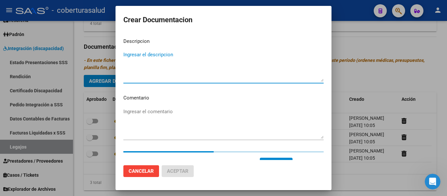
click at [140, 68] on textarea "Ingresar el descripcion" at bounding box center [223, 66] width 200 height 31
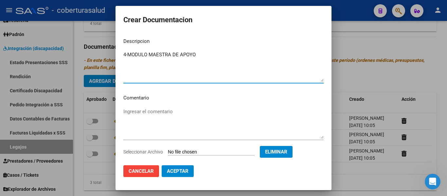
click at [127, 53] on textarea "4-MODULO MAESTRA DE APOYO" at bounding box center [223, 66] width 200 height 31
click at [186, 170] on span "Aceptar" at bounding box center [178, 171] width 22 height 6
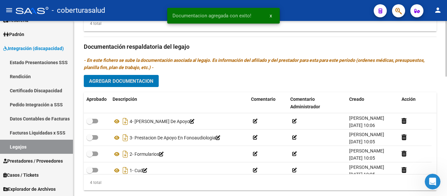
click at [128, 83] on span "Agregar Documentacion" at bounding box center [121, 81] width 64 height 6
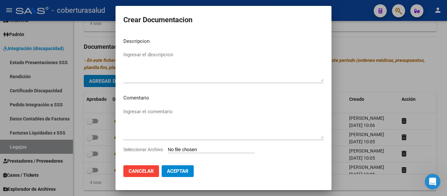
click at [190, 151] on input "Seleccionar Archivo" at bounding box center [211, 150] width 87 height 6
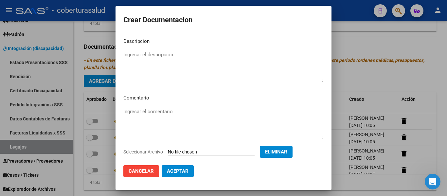
click at [204, 72] on textarea "Ingresar el descripcion" at bounding box center [223, 66] width 200 height 31
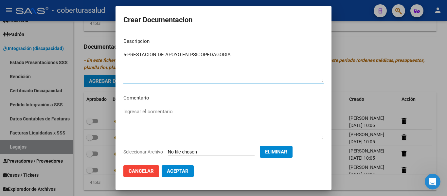
click at [127, 54] on textarea "6-PRESTACION DE APOYO EN PSICOPEDAGOGIA" at bounding box center [223, 66] width 200 height 31
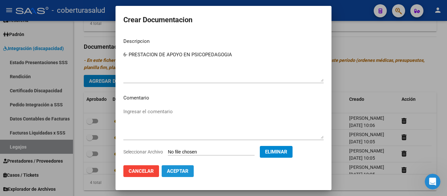
click at [181, 170] on span "Aceptar" at bounding box center [178, 171] width 22 height 6
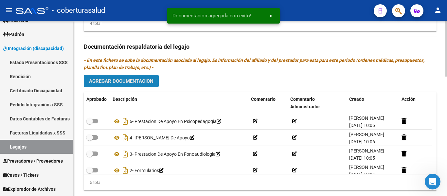
click at [156, 82] on button "Agregar Documentacion" at bounding box center [121, 81] width 75 height 12
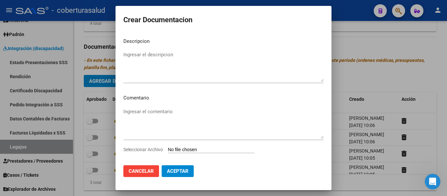
click at [203, 148] on input "Seleccionar Archivo" at bounding box center [211, 150] width 87 height 6
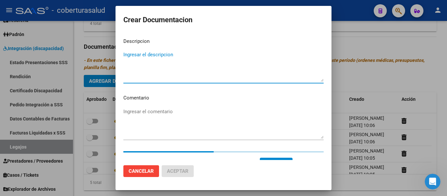
click at [182, 60] on textarea "Ingresar el descripcion" at bounding box center [223, 66] width 200 height 31
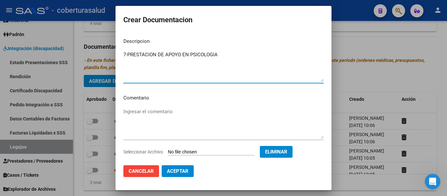
click at [127, 51] on textarea "7-PRESTACION DE APOYO EN PSICOLOGIA" at bounding box center [223, 66] width 200 height 31
click at [177, 168] on span "Aceptar" at bounding box center [178, 171] width 22 height 6
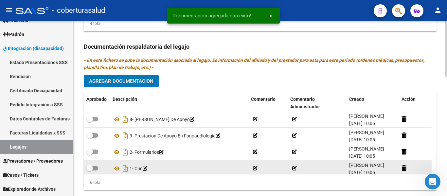
scroll to position [40, 0]
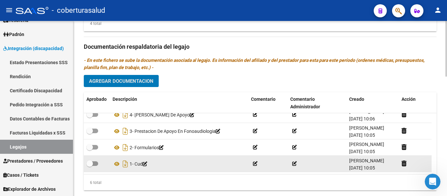
click at [93, 165] on span at bounding box center [92, 163] width 12 height 5
click at [90, 166] on input "checkbox" at bounding box center [89, 166] width 0 height 0
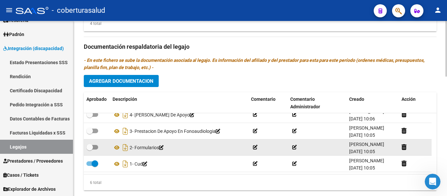
click at [94, 145] on span at bounding box center [92, 147] width 12 height 5
click at [90, 149] on input "checkbox" at bounding box center [89, 149] width 0 height 0
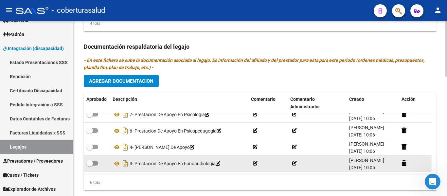
drag, startPoint x: 93, startPoint y: 162, endPoint x: 95, endPoint y: 159, distance: 3.7
click at [93, 162] on span at bounding box center [92, 163] width 12 height 5
click at [90, 165] on input "checkbox" at bounding box center [89, 165] width 0 height 0
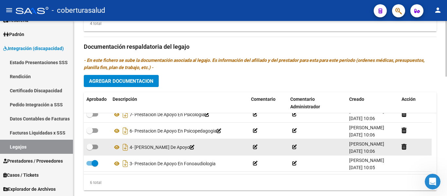
click at [96, 145] on span at bounding box center [92, 146] width 12 height 5
click at [90, 149] on input "checkbox" at bounding box center [89, 149] width 0 height 0
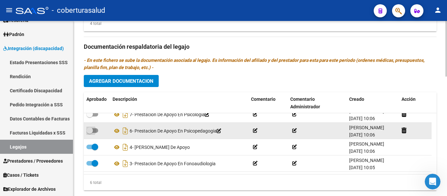
click at [93, 133] on span at bounding box center [92, 130] width 12 height 5
click at [90, 133] on input "checkbox" at bounding box center [89, 133] width 0 height 0
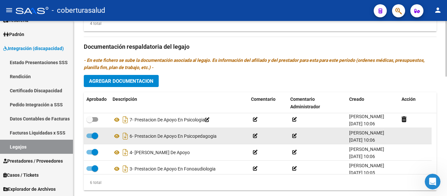
scroll to position [0, 0]
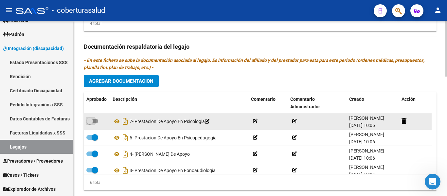
click at [92, 122] on span at bounding box center [89, 121] width 7 height 7
click at [90, 123] on input "checkbox" at bounding box center [89, 123] width 0 height 0
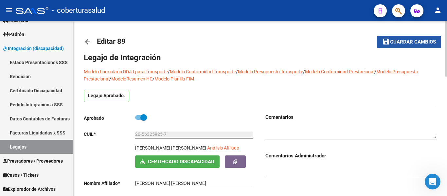
click at [422, 42] on span "Guardar cambios" at bounding box center [413, 42] width 46 height 6
click at [399, 40] on span "Guardar cambios" at bounding box center [413, 42] width 46 height 6
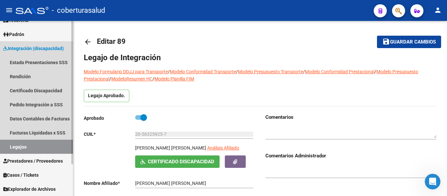
click at [27, 147] on link "Legajos" at bounding box center [36, 147] width 73 height 14
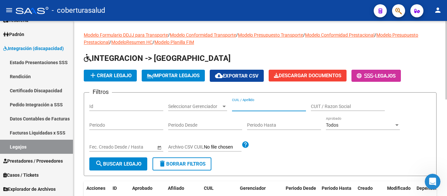
click at [257, 106] on input "CUIL / Apellido" at bounding box center [269, 107] width 74 height 6
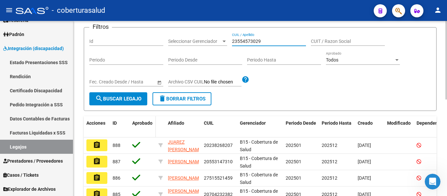
scroll to position [65, 0]
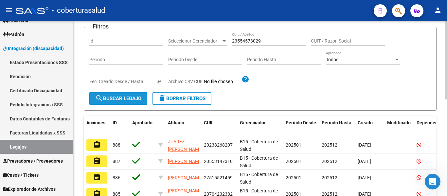
click at [128, 103] on button "search Buscar Legajo" at bounding box center [118, 98] width 58 height 13
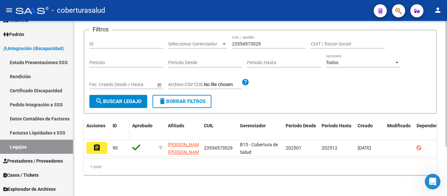
scroll to position [68, 0]
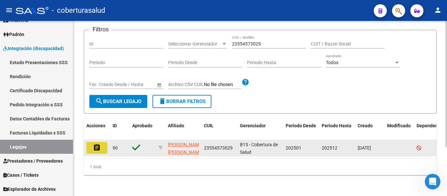
click at [103, 142] on button "assignment" at bounding box center [96, 148] width 21 height 12
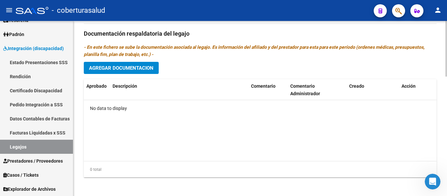
scroll to position [376, 0]
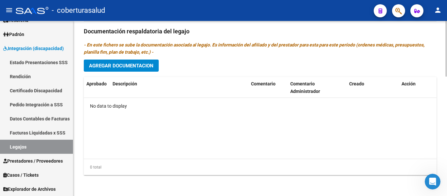
click at [106, 75] on div "Prestadores asociados al legajo Agregar Prestador Aprobado Prestador CUIT Comen…" at bounding box center [260, 30] width 352 height 299
click at [108, 65] on span "Agregar Documentacion" at bounding box center [121, 66] width 64 height 6
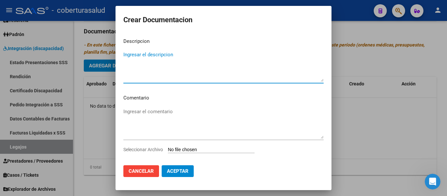
click at [186, 150] on input "Seleccionar Archivo" at bounding box center [211, 150] width 87 height 6
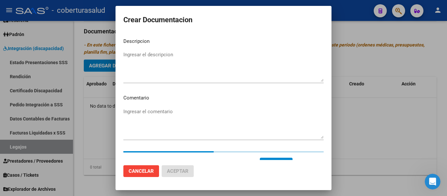
click at [197, 61] on textarea "Ingresar el descripcion" at bounding box center [223, 66] width 200 height 31
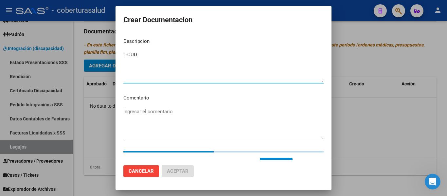
click at [129, 52] on textarea "1-CUD" at bounding box center [223, 66] width 200 height 31
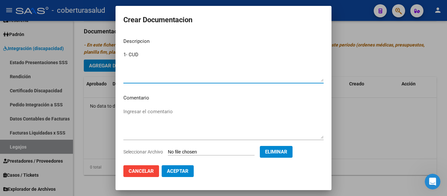
click at [179, 174] on span "Aceptar" at bounding box center [178, 171] width 22 height 6
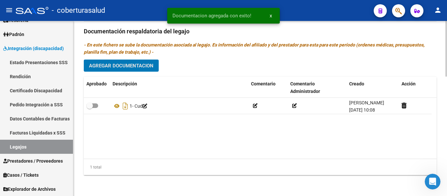
click at [137, 68] on span "Agregar Documentacion" at bounding box center [121, 66] width 64 height 6
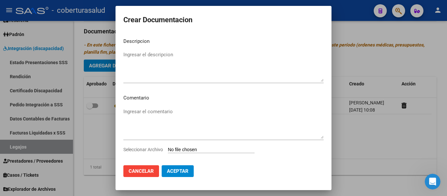
click at [190, 150] on input "Seleccionar Archivo" at bounding box center [211, 150] width 87 height 6
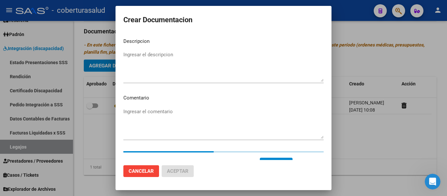
click at [134, 62] on textarea "Ingresar el descripcion" at bounding box center [223, 66] width 200 height 31
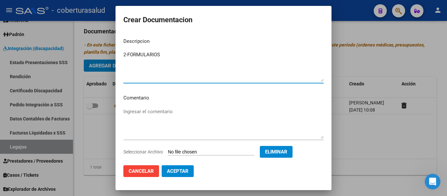
click at [126, 51] on textarea "2-FORMULARIOS" at bounding box center [223, 66] width 200 height 31
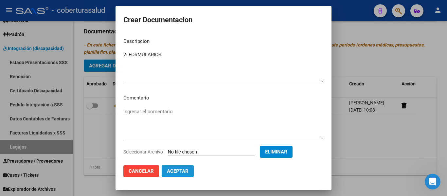
click at [179, 172] on span "Aceptar" at bounding box center [178, 171] width 22 height 6
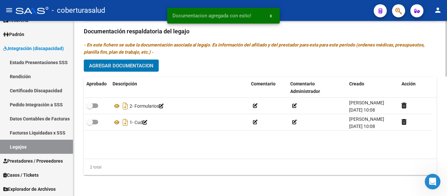
click at [141, 66] on span "Agregar Documentacion" at bounding box center [121, 66] width 64 height 6
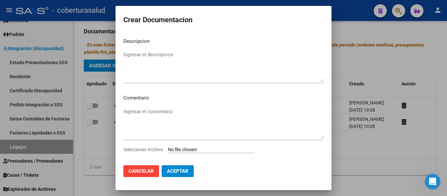
click at [218, 148] on input "Seleccionar Archivo" at bounding box center [211, 150] width 87 height 6
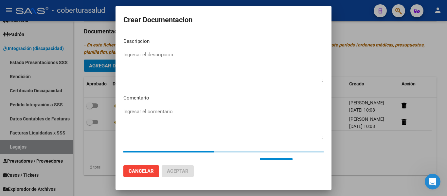
click at [159, 47] on mat-dialog-content "Descripcion Ingresar el descripcion Comentario Ingresar el comentario Seleccion…" at bounding box center [223, 96] width 216 height 127
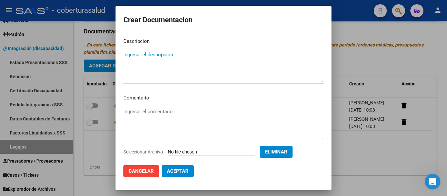
click at [160, 54] on textarea "Ingresar el descripcion" at bounding box center [223, 66] width 200 height 31
click at [127, 55] on textarea "3-MODULO INTEGRAL INTENSIVO" at bounding box center [223, 66] width 200 height 31
click at [177, 170] on span "Aceptar" at bounding box center [178, 171] width 22 height 6
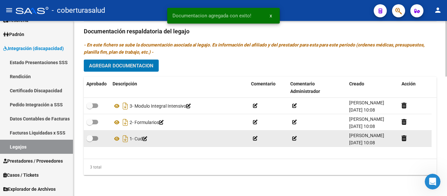
click at [95, 137] on span at bounding box center [92, 138] width 12 height 5
click at [90, 141] on input "checkbox" at bounding box center [89, 141] width 0 height 0
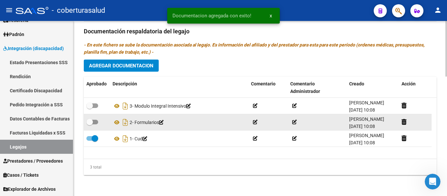
click at [95, 123] on span at bounding box center [92, 122] width 12 height 5
click at [90, 124] on input "checkbox" at bounding box center [89, 124] width 0 height 0
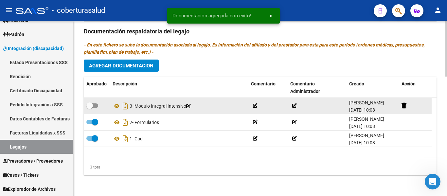
click at [97, 109] on label at bounding box center [92, 106] width 12 height 8
click at [90, 108] on input "checkbox" at bounding box center [89, 108] width 0 height 0
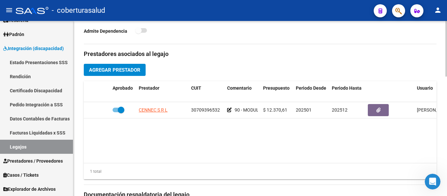
scroll to position [212, 0]
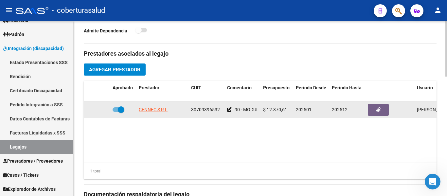
click at [116, 110] on span at bounding box center [118, 109] width 12 height 5
click at [116, 112] on input "checkbox" at bounding box center [115, 112] width 0 height 0
click at [101, 112] on icon at bounding box center [100, 109] width 5 height 5
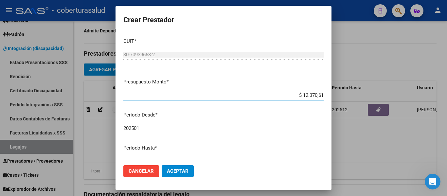
scroll to position [97, 0]
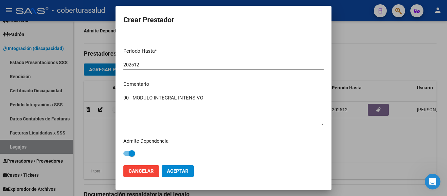
click at [135, 151] on div "Admite Dependencia" at bounding box center [223, 147] width 200 height 21
click at [131, 153] on span at bounding box center [131, 153] width 7 height 7
click at [127, 156] on input "checkbox" at bounding box center [126, 156] width 0 height 0
click at [173, 170] on span "Aceptar" at bounding box center [178, 171] width 22 height 6
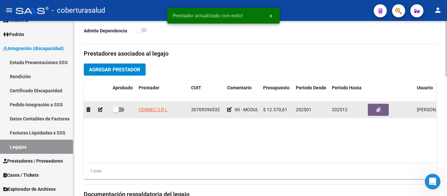
click at [116, 110] on span at bounding box center [115, 109] width 7 height 7
click at [116, 112] on input "checkbox" at bounding box center [115, 112] width 0 height 0
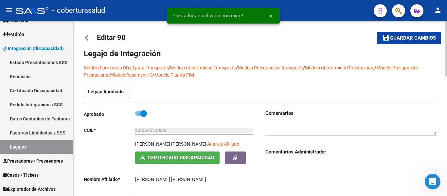
scroll to position [0, 0]
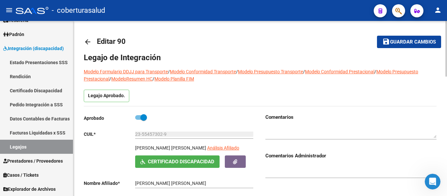
click at [401, 41] on span "Guardar cambios" at bounding box center [413, 42] width 46 height 6
click at [297, 53] on h1 "Legajo de Integración" at bounding box center [260, 57] width 352 height 10
click at [399, 41] on span "Guardar cambios" at bounding box center [413, 42] width 46 height 6
click at [26, 142] on link "Legajos" at bounding box center [36, 147] width 73 height 14
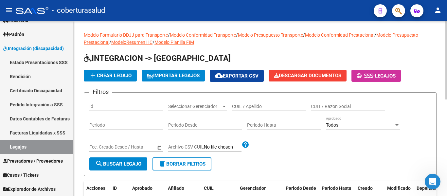
click at [284, 108] on input "CUIL / Apellido" at bounding box center [269, 107] width 74 height 6
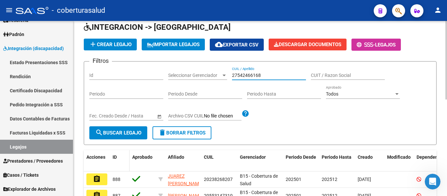
scroll to position [65, 0]
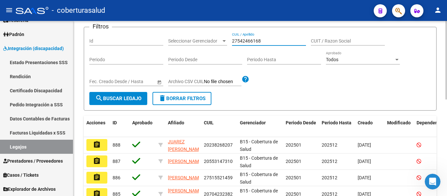
click at [122, 93] on button "search Buscar Legajo" at bounding box center [118, 98] width 58 height 13
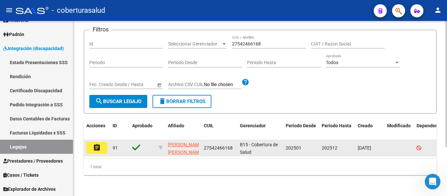
click at [98, 149] on mat-icon "assignment" at bounding box center [97, 148] width 8 height 8
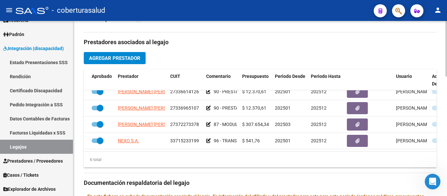
scroll to position [327, 0]
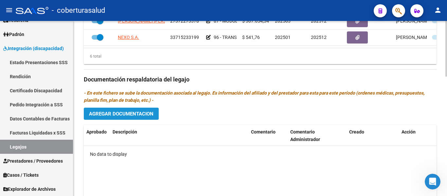
click at [123, 110] on button "Agregar Documentacion" at bounding box center [121, 114] width 75 height 12
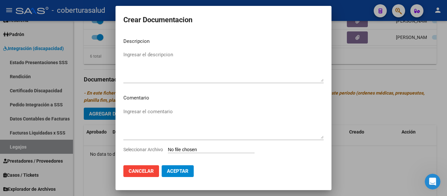
click at [188, 148] on input "Seleccionar Archivo" at bounding box center [211, 150] width 87 height 6
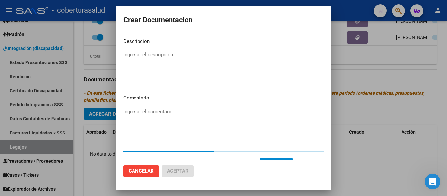
click at [170, 64] on textarea "Ingresar el descripcion" at bounding box center [223, 66] width 200 height 31
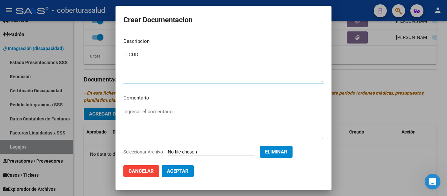
click at [181, 170] on span "Aceptar" at bounding box center [178, 171] width 22 height 6
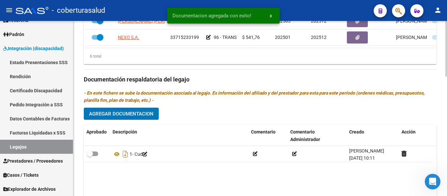
click at [140, 120] on button "Agregar Documentacion" at bounding box center [121, 114] width 75 height 12
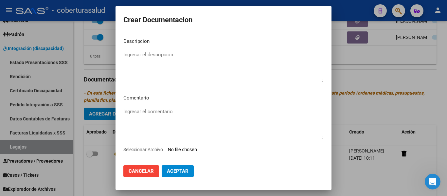
click at [184, 147] on input "Seleccionar Archivo" at bounding box center [211, 150] width 87 height 6
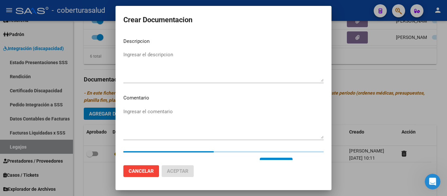
click at [199, 61] on textarea "Ingresar el descripcion" at bounding box center [223, 66] width 200 height 31
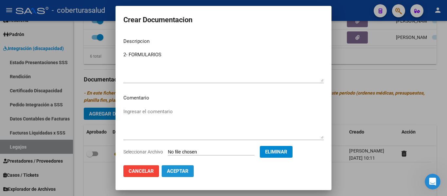
click at [177, 169] on span "Aceptar" at bounding box center [178, 171] width 22 height 6
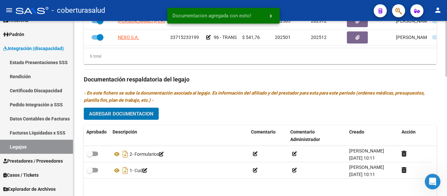
click at [138, 114] on span "Agregar Documentacion" at bounding box center [121, 114] width 64 height 6
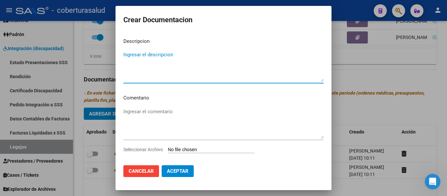
click at [189, 148] on input "Seleccionar Archivo" at bounding box center [211, 150] width 87 height 6
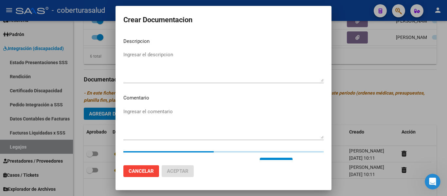
click at [145, 60] on textarea "Ingresar el descripcion" at bounding box center [223, 66] width 200 height 31
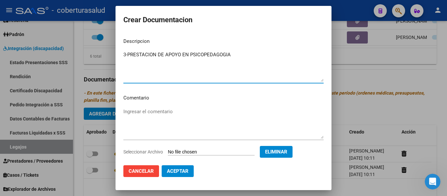
click at [127, 54] on textarea "3-PRESTACION DE APOYO EN PSICOPEDAGOGIA" at bounding box center [223, 66] width 200 height 31
click at [186, 169] on span "Aceptar" at bounding box center [178, 171] width 22 height 6
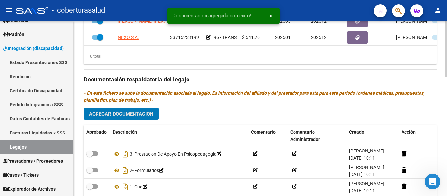
click at [138, 117] on span "Agregar Documentacion" at bounding box center [121, 114] width 64 height 6
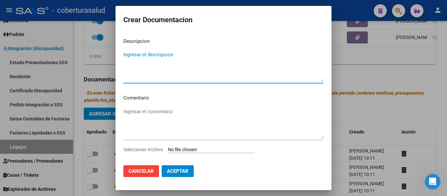
click at [198, 148] on input "Seleccionar Archivo" at bounding box center [211, 150] width 87 height 6
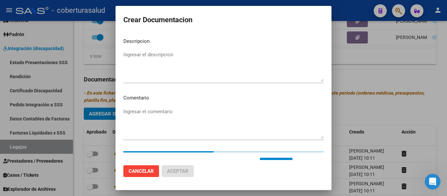
click at [162, 68] on textarea "Ingresar el descripcion" at bounding box center [223, 66] width 200 height 31
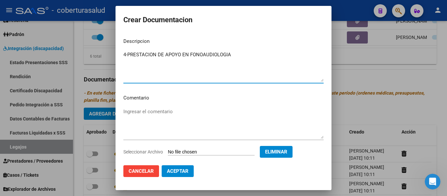
click at [128, 52] on textarea "4-PRESTACION DE APOYO EN FONOAUDIOLOGIA" at bounding box center [223, 66] width 200 height 31
click at [188, 166] on button "Aceptar" at bounding box center [177, 171] width 32 height 12
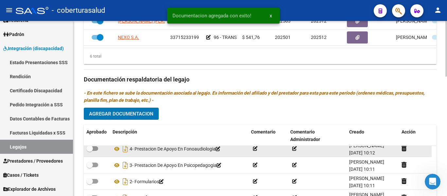
scroll to position [7, 0]
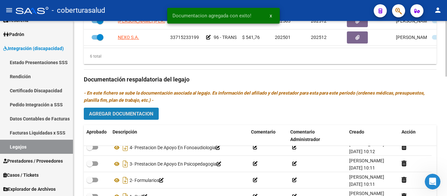
click at [146, 116] on span "Agregar Documentacion" at bounding box center [121, 114] width 64 height 6
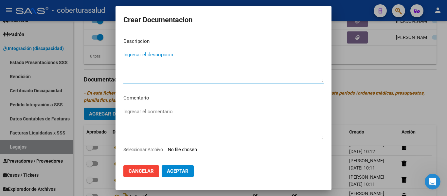
click at [190, 147] on input "Seleccionar Archivo" at bounding box center [211, 150] width 87 height 6
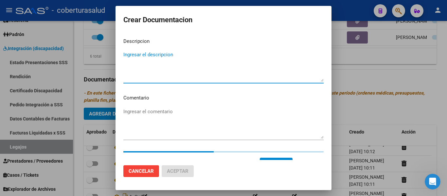
click at [164, 70] on textarea "Ingresar el descripcion" at bounding box center [223, 66] width 200 height 31
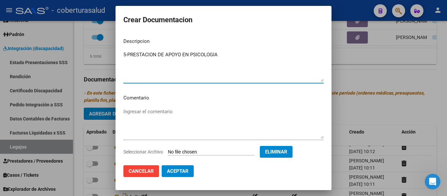
click at [128, 53] on textarea "5-PRESTACION DE APOYO EN PSICOLOGIA" at bounding box center [223, 66] width 200 height 31
click at [172, 169] on span "Aceptar" at bounding box center [178, 171] width 22 height 6
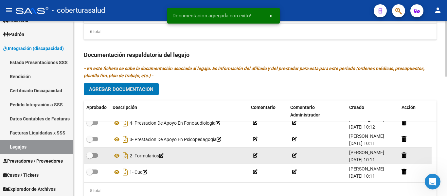
scroll to position [376, 0]
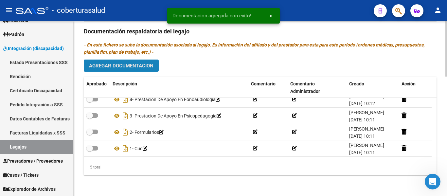
click at [140, 62] on button "Agregar Documentacion" at bounding box center [121, 65] width 75 height 12
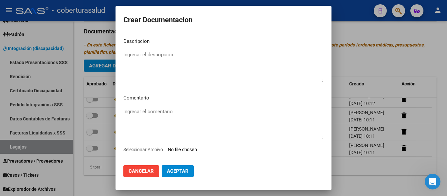
click at [183, 146] on div "Seleccionar Archivo" at bounding box center [223, 152] width 200 height 12
click at [183, 148] on input "Seleccionar Archivo" at bounding box center [211, 150] width 87 height 6
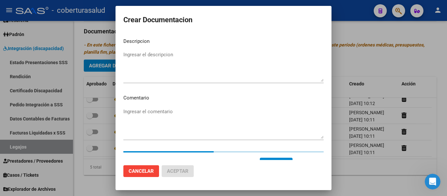
click at [186, 60] on textarea "Ingresar el descripcion" at bounding box center [223, 66] width 200 height 31
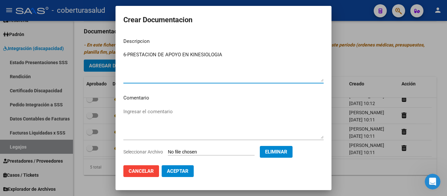
click at [128, 54] on textarea "6-PRESTACION DE APOYO EN KINESIOLOGIA" at bounding box center [223, 66] width 200 height 31
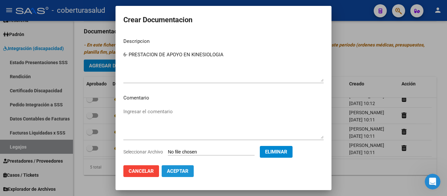
click at [189, 169] on button "Aceptar" at bounding box center [177, 171] width 32 height 12
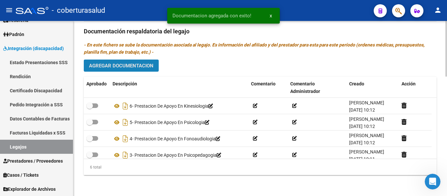
click at [123, 63] on span "Agregar Documentacion" at bounding box center [121, 66] width 64 height 6
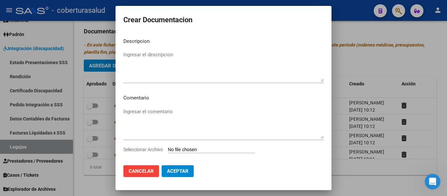
click at [197, 149] on input "Seleccionar Archivo" at bounding box center [211, 150] width 87 height 6
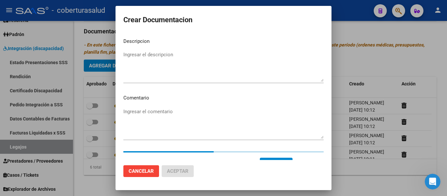
click at [168, 68] on textarea "Ingresar el descripcion" at bounding box center [223, 66] width 200 height 31
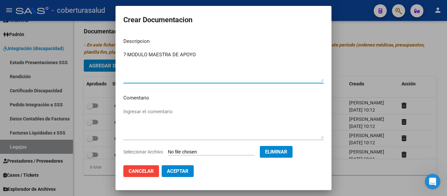
click at [127, 54] on textarea "7-MODULO MAESTRA DE APOYO" at bounding box center [223, 66] width 200 height 31
click at [179, 167] on button "Aceptar" at bounding box center [177, 171] width 32 height 12
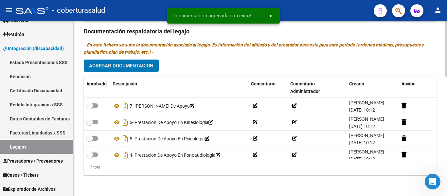
click at [132, 66] on span "Agregar Documentacion" at bounding box center [121, 66] width 64 height 6
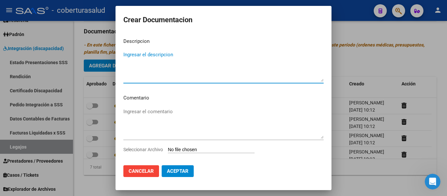
click at [188, 150] on input "Seleccionar Archivo" at bounding box center [211, 150] width 87 height 6
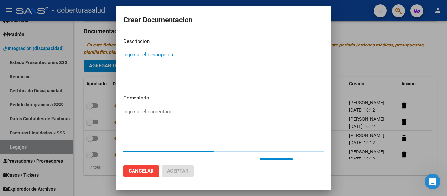
click at [174, 71] on textarea "Ingresar el descripcion" at bounding box center [223, 66] width 200 height 31
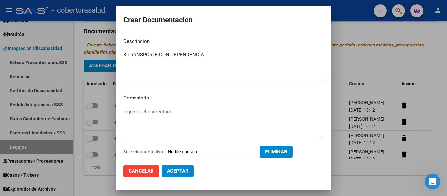
click at [127, 55] on textarea "8-TRANSPORTE CON DEPENDENCIA" at bounding box center [223, 66] width 200 height 31
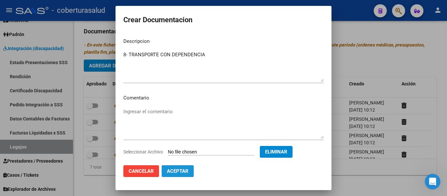
click at [189, 170] on button "Aceptar" at bounding box center [177, 171] width 32 height 12
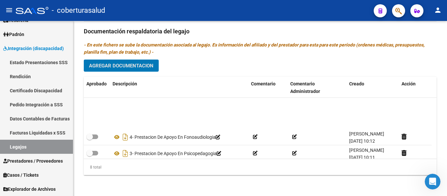
scroll to position [72, 0]
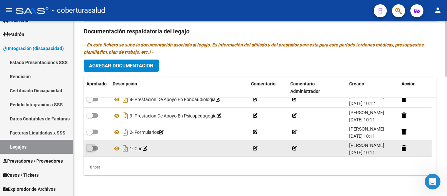
click at [92, 147] on span at bounding box center [89, 148] width 7 height 7
click at [90, 150] on input "checkbox" at bounding box center [89, 150] width 0 height 0
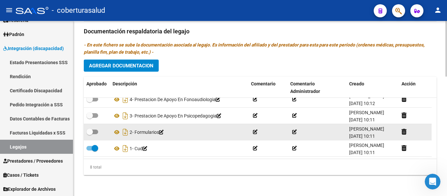
click at [89, 131] on span at bounding box center [89, 131] width 7 height 7
click at [89, 134] on input "checkbox" at bounding box center [89, 134] width 0 height 0
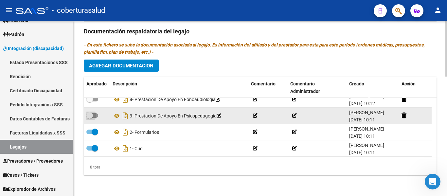
click at [91, 114] on span at bounding box center [89, 115] width 7 height 7
click at [90, 118] on input "checkbox" at bounding box center [89, 118] width 0 height 0
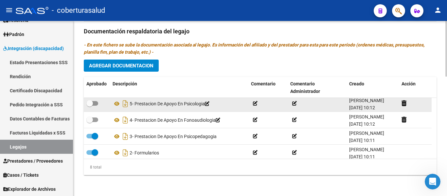
scroll to position [40, 0]
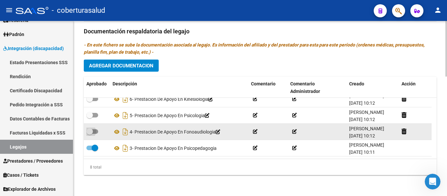
click at [94, 131] on span at bounding box center [92, 131] width 12 height 5
click at [90, 134] on input "checkbox" at bounding box center [89, 134] width 0 height 0
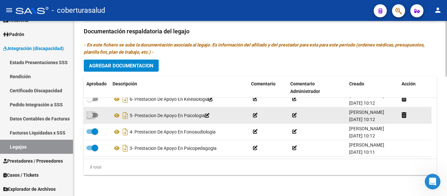
click at [93, 113] on span at bounding box center [92, 115] width 12 height 5
click at [90, 117] on input "checkbox" at bounding box center [89, 117] width 0 height 0
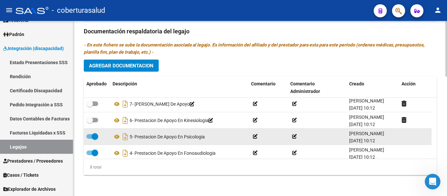
scroll to position [7, 0]
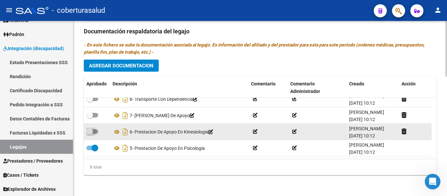
click at [93, 130] on span at bounding box center [89, 131] width 7 height 7
click at [90, 134] on input "checkbox" at bounding box center [89, 134] width 0 height 0
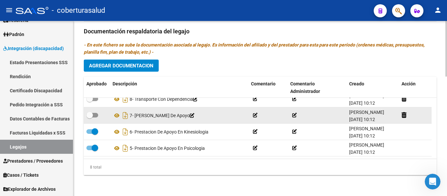
click at [93, 113] on span at bounding box center [92, 115] width 12 height 5
click at [90, 117] on input "checkbox" at bounding box center [89, 117] width 0 height 0
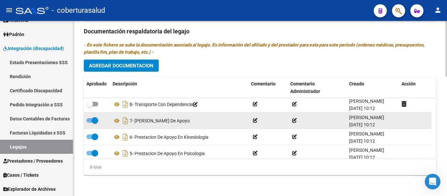
scroll to position [0, 0]
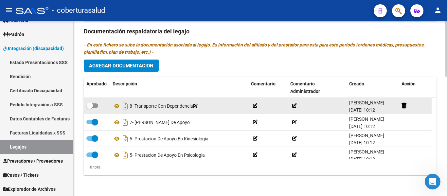
click at [93, 111] on datatable-body-cell at bounding box center [97, 106] width 26 height 16
click at [93, 107] on span at bounding box center [89, 105] width 7 height 7
click at [90, 108] on input "checkbox" at bounding box center [89, 108] width 0 height 0
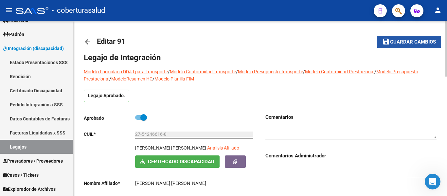
click at [390, 43] on span "Guardar cambios" at bounding box center [413, 42] width 46 height 6
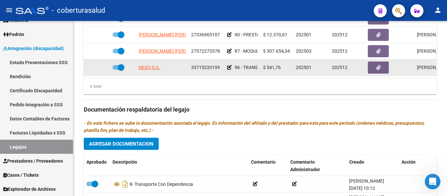
scroll to position [294, 0]
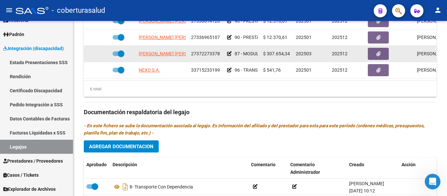
click at [118, 50] on span at bounding box center [121, 53] width 7 height 7
click at [116, 56] on input "checkbox" at bounding box center [115, 56] width 0 height 0
click at [102, 51] on icon at bounding box center [100, 53] width 5 height 5
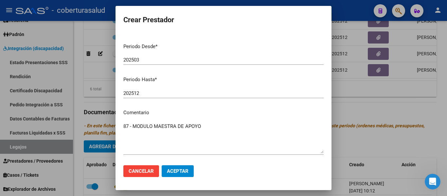
scroll to position [97, 0]
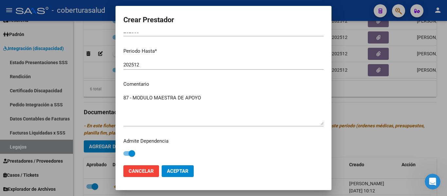
click at [132, 153] on span at bounding box center [131, 153] width 7 height 7
click at [127, 156] on input "checkbox" at bounding box center [126, 156] width 0 height 0
click at [173, 165] on button "Aceptar" at bounding box center [177, 171] width 32 height 12
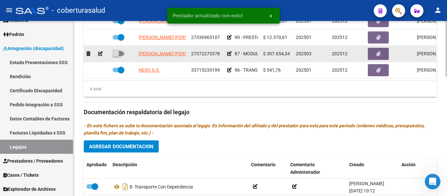
click at [114, 50] on span at bounding box center [115, 53] width 7 height 7
click at [115, 56] on input "checkbox" at bounding box center [115, 56] width 0 height 0
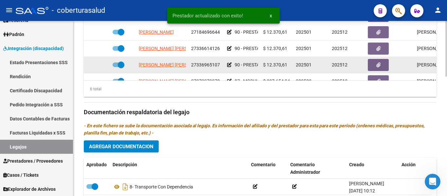
scroll to position [44, 0]
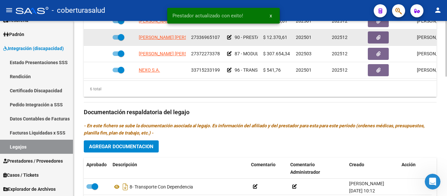
click at [120, 34] on span at bounding box center [121, 37] width 7 height 7
click at [116, 40] on input "checkbox" at bounding box center [115, 40] width 0 height 0
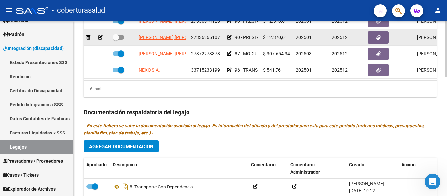
click at [99, 35] on icon at bounding box center [100, 37] width 5 height 5
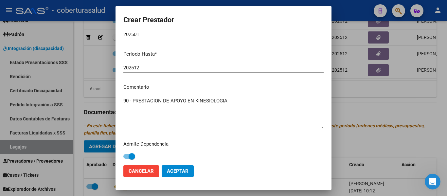
scroll to position [97, 0]
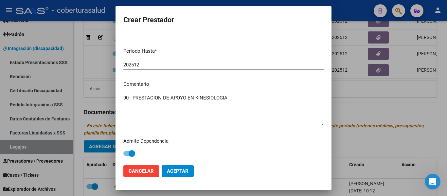
click at [128, 148] on div "Admite Dependencia" at bounding box center [223, 147] width 200 height 21
click at [132, 151] on span at bounding box center [131, 153] width 7 height 7
click at [127, 156] on input "checkbox" at bounding box center [126, 156] width 0 height 0
click at [169, 171] on span "Aceptar" at bounding box center [178, 171] width 22 height 6
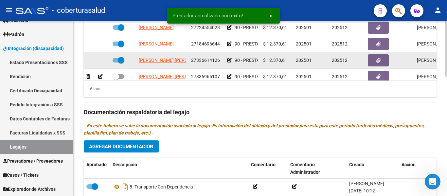
scroll to position [33, 0]
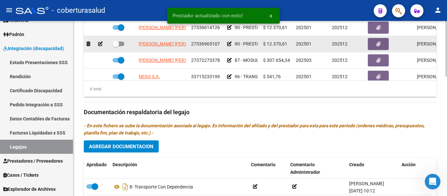
click at [122, 45] on span at bounding box center [118, 44] width 12 height 5
click at [116, 46] on input "checkbox" at bounding box center [115, 46] width 0 height 0
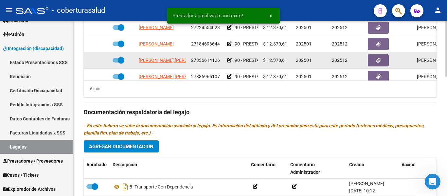
click at [122, 63] on span at bounding box center [121, 60] width 7 height 7
click at [116, 63] on input "checkbox" at bounding box center [115, 62] width 0 height 0
click at [100, 62] on icon at bounding box center [100, 60] width 5 height 5
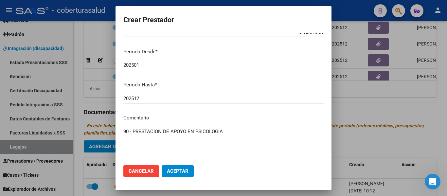
scroll to position [97, 0]
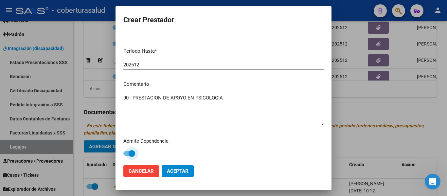
click at [132, 154] on span at bounding box center [131, 153] width 7 height 7
click at [127, 156] on input "checkbox" at bounding box center [126, 156] width 0 height 0
click at [170, 169] on span "Aceptar" at bounding box center [178, 171] width 22 height 6
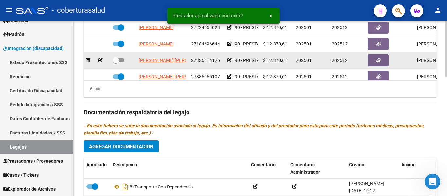
click at [118, 60] on span at bounding box center [115, 60] width 7 height 7
click at [116, 62] on input "checkbox" at bounding box center [115, 62] width 0 height 0
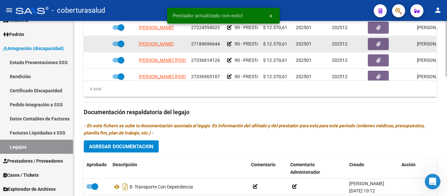
click at [122, 45] on span at bounding box center [121, 44] width 7 height 7
click at [116, 46] on input "checkbox" at bounding box center [115, 46] width 0 height 0
click at [99, 44] on icon at bounding box center [100, 44] width 5 height 5
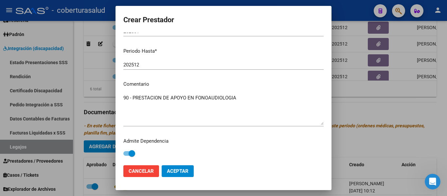
click at [128, 151] on label at bounding box center [129, 153] width 12 height 8
click at [127, 156] on input "checkbox" at bounding box center [126, 156] width 0 height 0
click at [176, 169] on span "Aceptar" at bounding box center [178, 171] width 22 height 6
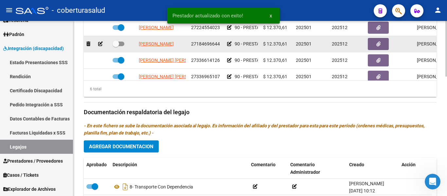
click at [117, 43] on span at bounding box center [115, 44] width 7 height 7
click at [116, 46] on input "checkbox" at bounding box center [115, 46] width 0 height 0
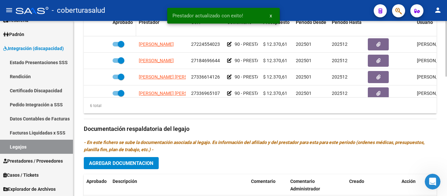
scroll to position [262, 0]
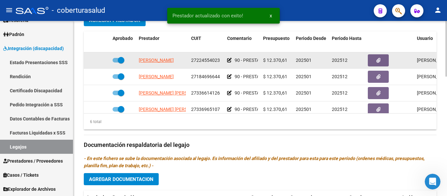
click at [121, 63] on span at bounding box center [121, 60] width 7 height 7
click at [116, 63] on input "checkbox" at bounding box center [115, 62] width 0 height 0
click at [101, 56] on datatable-body-cell at bounding box center [97, 60] width 26 height 16
click at [101, 60] on icon at bounding box center [100, 60] width 5 height 5
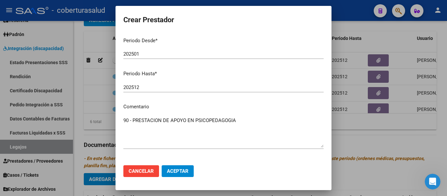
scroll to position [97, 0]
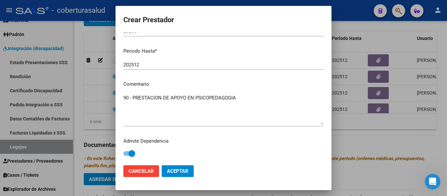
click at [131, 157] on span at bounding box center [131, 153] width 7 height 7
click at [127, 156] on input "checkbox" at bounding box center [126, 156] width 0 height 0
click at [170, 170] on span "Aceptar" at bounding box center [178, 171] width 22 height 6
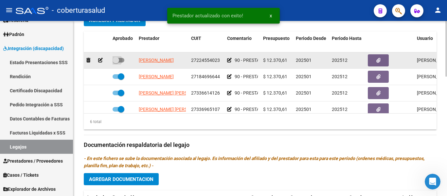
click at [119, 59] on span at bounding box center [115, 60] width 7 height 7
click at [116, 62] on input "checkbox" at bounding box center [115, 62] width 0 height 0
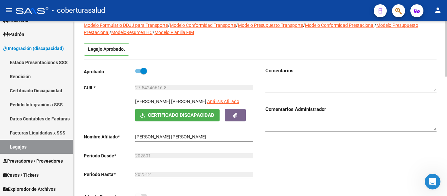
scroll to position [0, 0]
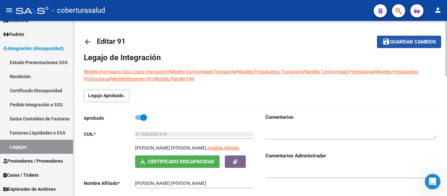
click at [405, 42] on span "Guardar cambios" at bounding box center [413, 42] width 46 height 6
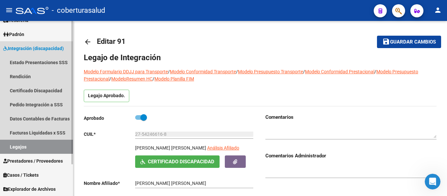
click at [16, 150] on link "Legajos" at bounding box center [36, 147] width 73 height 14
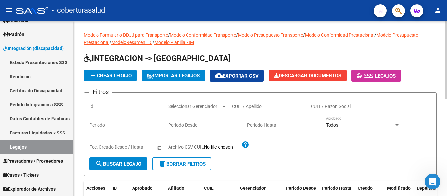
click at [265, 106] on input "CUIL / Apellido" at bounding box center [269, 107] width 74 height 6
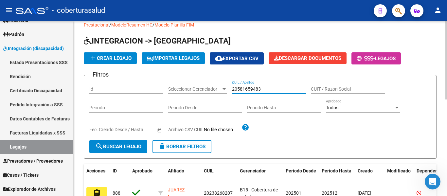
scroll to position [33, 0]
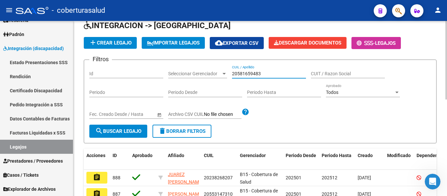
click at [120, 130] on span "search Buscar Legajo" at bounding box center [118, 131] width 46 height 6
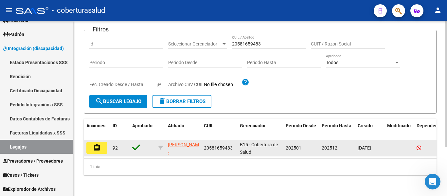
scroll to position [68, 0]
click at [102, 142] on button "assignment" at bounding box center [96, 148] width 21 height 12
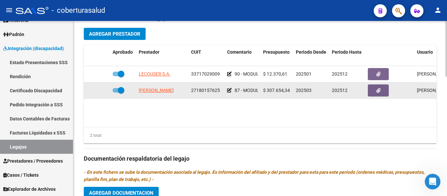
scroll to position [360, 0]
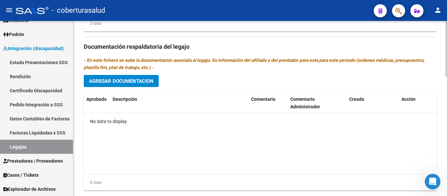
click at [137, 84] on span "Agregar Documentacion" at bounding box center [121, 81] width 64 height 6
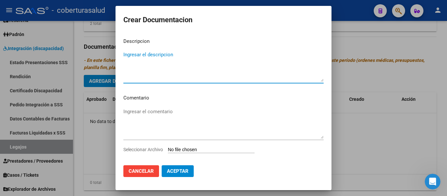
click at [204, 153] on div "Seleccionar Archivo" at bounding box center [223, 152] width 200 height 12
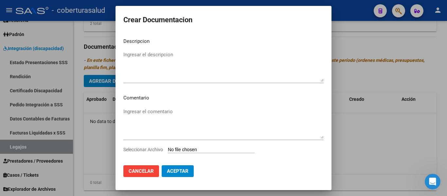
click at [205, 150] on input "Seleccionar Archivo" at bounding box center [211, 150] width 87 height 6
click at [134, 173] on span "Cancelar" at bounding box center [140, 171] width 25 height 6
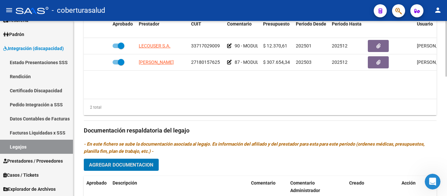
scroll to position [294, 0]
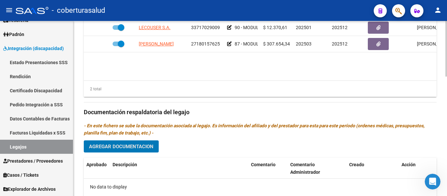
click at [123, 152] on button "Agregar Documentacion" at bounding box center [121, 146] width 75 height 12
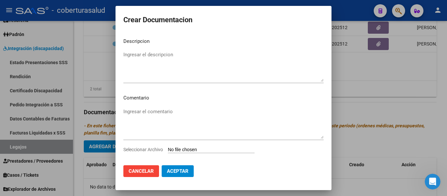
click at [186, 147] on input "Seleccionar Archivo" at bounding box center [211, 150] width 87 height 6
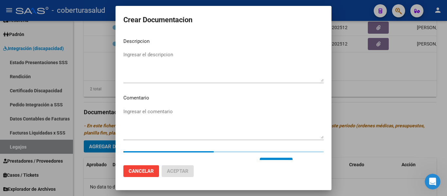
click at [162, 64] on textarea "Ingresar el descripcion" at bounding box center [223, 66] width 200 height 31
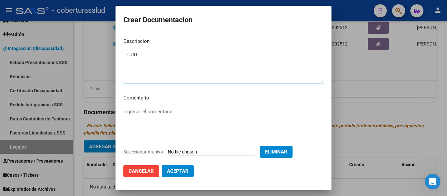
click at [128, 53] on textarea "1-CUD" at bounding box center [223, 66] width 200 height 31
click at [182, 170] on span "Aceptar" at bounding box center [178, 171] width 22 height 6
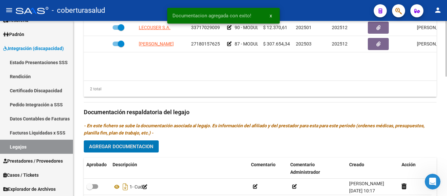
click at [148, 145] on span "Agregar Documentacion" at bounding box center [121, 147] width 64 height 6
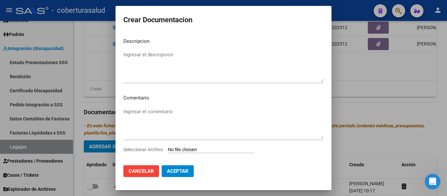
click at [197, 148] on input "Seleccionar Archivo" at bounding box center [211, 150] width 87 height 6
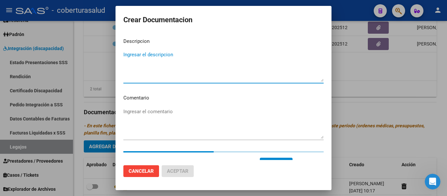
click at [207, 58] on textarea "Ingresar el descripcion" at bounding box center [223, 66] width 200 height 31
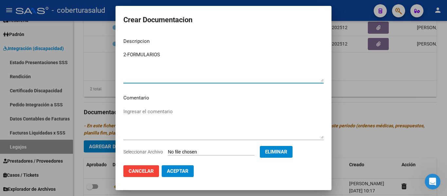
click at [127, 54] on textarea "2-FORMULARIOS" at bounding box center [223, 66] width 200 height 31
click at [178, 172] on span "Aceptar" at bounding box center [178, 171] width 22 height 6
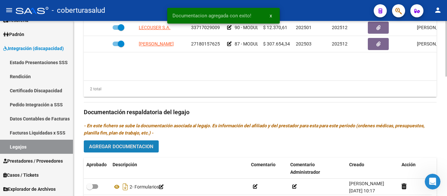
click at [148, 145] on span "Agregar Documentacion" at bounding box center [121, 147] width 64 height 6
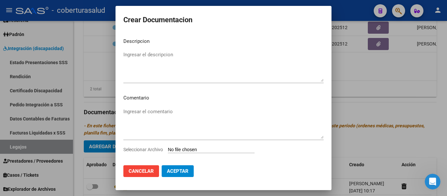
click at [184, 145] on div "Ingresar el comentario" at bounding box center [223, 127] width 200 height 40
click at [186, 146] on div "Seleccionar Archivo" at bounding box center [223, 152] width 200 height 12
click at [186, 149] on input "Seleccionar Archivo" at bounding box center [211, 150] width 87 height 6
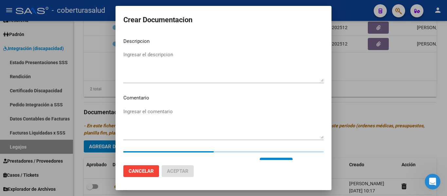
drag, startPoint x: 187, startPoint y: 75, endPoint x: 175, endPoint y: 68, distance: 14.4
click at [184, 72] on textarea "Ingresar el descripcion" at bounding box center [223, 66] width 200 height 31
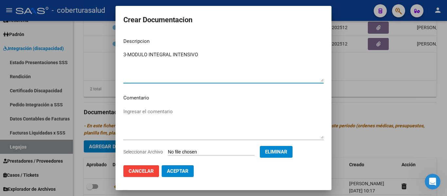
click at [127, 54] on textarea "3-MODULO INTEGRAL INTENSIVO" at bounding box center [223, 66] width 200 height 31
click at [181, 170] on span "Aceptar" at bounding box center [178, 171] width 22 height 6
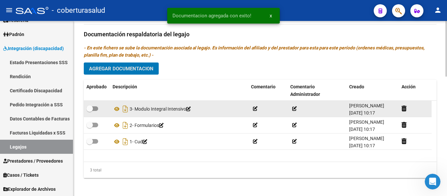
scroll to position [376, 0]
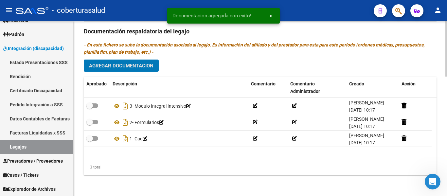
click at [123, 65] on span "Agregar Documentacion" at bounding box center [121, 66] width 64 height 6
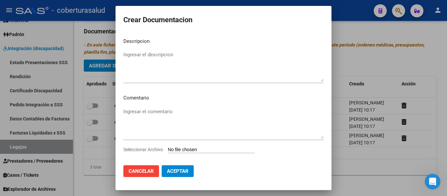
click at [203, 148] on input "Seleccionar Archivo" at bounding box center [211, 150] width 87 height 6
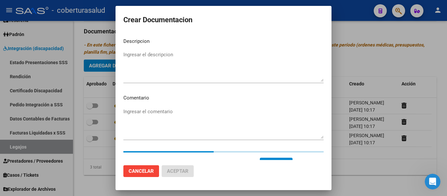
click at [169, 55] on textarea "Ingresar el descripcion" at bounding box center [223, 66] width 200 height 31
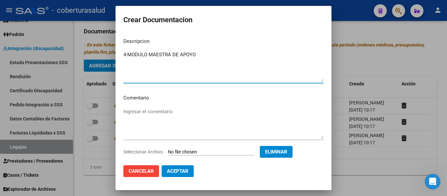
click at [127, 54] on textarea "4-MODULO MAESTRA DE APOYO" at bounding box center [223, 66] width 200 height 31
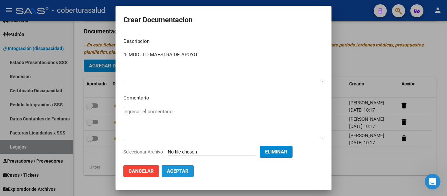
click at [183, 173] on span "Aceptar" at bounding box center [178, 171] width 22 height 6
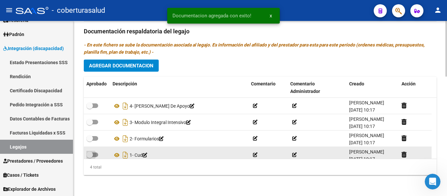
click at [97, 155] on span at bounding box center [92, 154] width 12 height 5
click at [90, 157] on input "checkbox" at bounding box center [89, 157] width 0 height 0
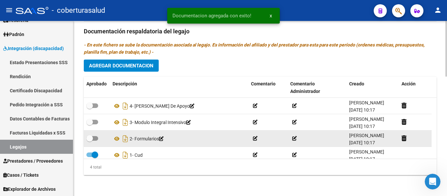
click at [95, 140] on span at bounding box center [92, 138] width 12 height 5
click at [90, 141] on input "checkbox" at bounding box center [89, 141] width 0 height 0
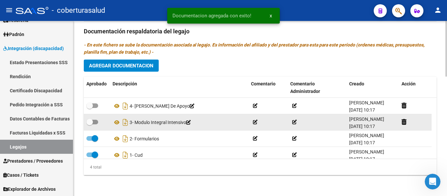
click at [94, 124] on label at bounding box center [92, 122] width 12 height 8
click at [90, 124] on input "checkbox" at bounding box center [89, 124] width 0 height 0
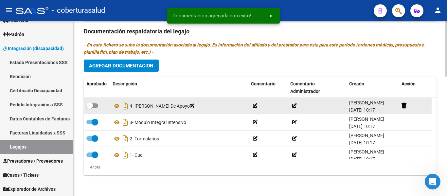
click at [96, 109] on label at bounding box center [92, 106] width 12 height 8
click at [90, 108] on input "checkbox" at bounding box center [89, 108] width 0 height 0
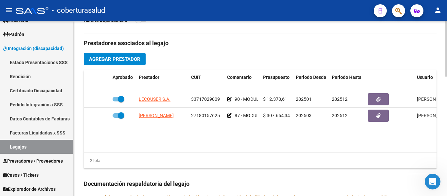
scroll to position [212, 0]
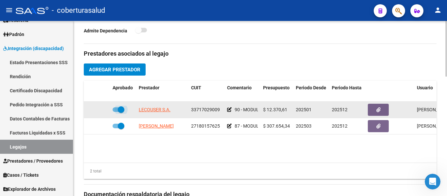
click at [122, 109] on span at bounding box center [121, 109] width 7 height 7
click at [116, 112] on input "checkbox" at bounding box center [115, 112] width 0 height 0
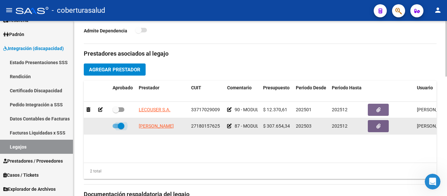
click at [122, 128] on span at bounding box center [121, 126] width 7 height 7
click at [116, 128] on input "checkbox" at bounding box center [115, 128] width 0 height 0
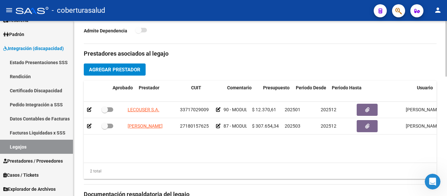
scroll to position [0, 0]
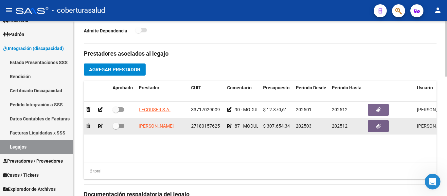
click at [119, 128] on span at bounding box center [115, 126] width 7 height 7
click at [116, 128] on input "checkbox" at bounding box center [115, 128] width 0 height 0
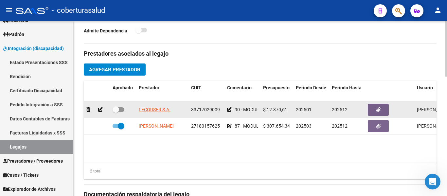
click at [101, 112] on icon at bounding box center [100, 109] width 5 height 5
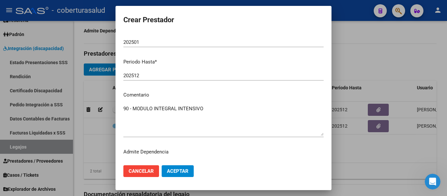
scroll to position [97, 0]
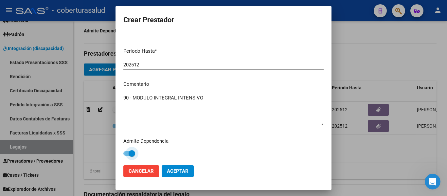
click at [127, 151] on span at bounding box center [129, 153] width 12 height 5
click at [127, 156] on input "checkbox" at bounding box center [126, 156] width 0 height 0
click at [174, 170] on span "Aceptar" at bounding box center [178, 171] width 22 height 6
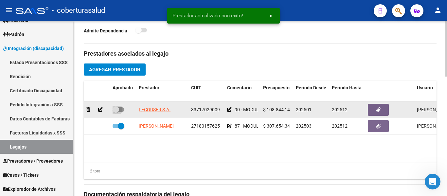
click at [121, 107] on label at bounding box center [118, 110] width 12 height 8
click at [116, 112] on input "checkbox" at bounding box center [115, 112] width 0 height 0
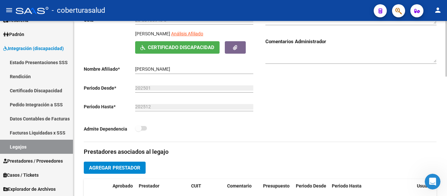
scroll to position [0, 0]
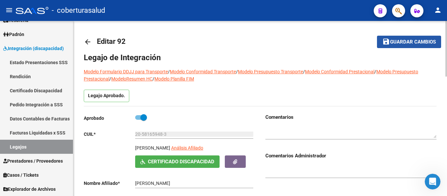
click at [410, 42] on span "Guardar cambios" at bounding box center [413, 42] width 46 height 6
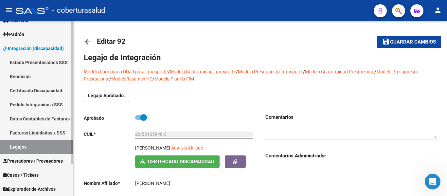
click at [28, 144] on link "Legajos" at bounding box center [36, 147] width 73 height 14
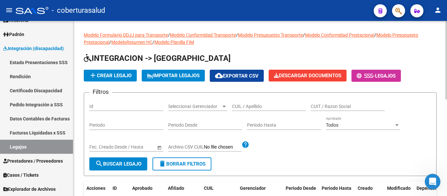
click at [257, 105] on input "CUIL / Apellido" at bounding box center [269, 107] width 74 height 6
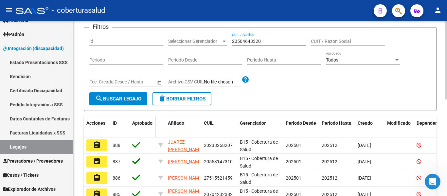
scroll to position [65, 0]
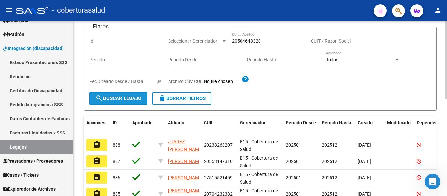
click at [140, 98] on span "search Buscar Legajo" at bounding box center [118, 98] width 46 height 6
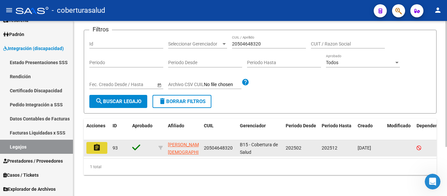
click at [96, 145] on mat-icon "assignment" at bounding box center [97, 148] width 8 height 8
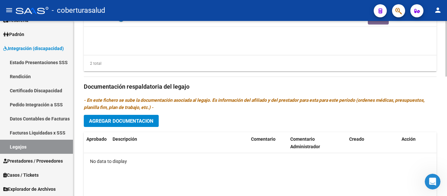
scroll to position [360, 0]
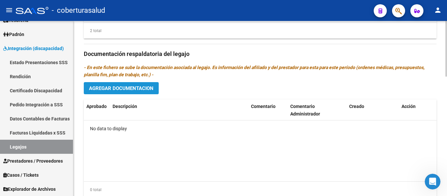
click at [143, 85] on span "Agregar Documentacion" at bounding box center [121, 88] width 64 height 6
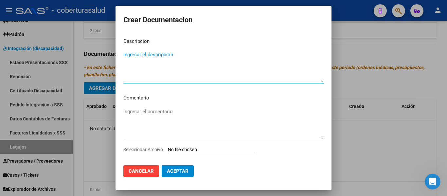
click at [187, 149] on input "Seleccionar Archivo" at bounding box center [211, 150] width 87 height 6
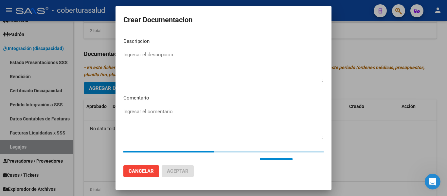
click at [188, 61] on textarea "Ingresar el descripcion" at bounding box center [223, 66] width 200 height 31
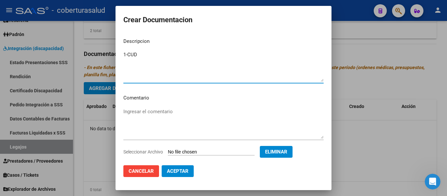
click at [127, 54] on textarea "1-CUD" at bounding box center [223, 66] width 200 height 31
click at [176, 169] on span "Aceptar" at bounding box center [178, 171] width 22 height 6
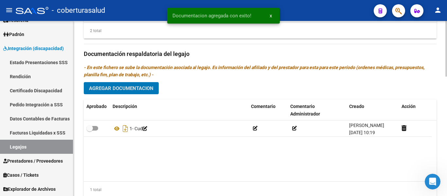
click at [144, 86] on button "Agregar Documentacion" at bounding box center [121, 88] width 75 height 12
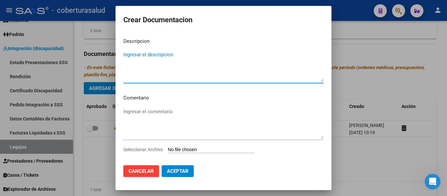
click at [196, 149] on input "Seleccionar Archivo" at bounding box center [211, 150] width 87 height 6
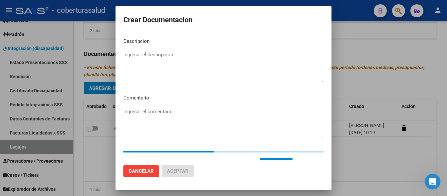
click at [268, 89] on mat-dialog-content "Descripcion Ingresar el descripcion Comentario Ingresar el comentario Seleccion…" at bounding box center [223, 96] width 216 height 127
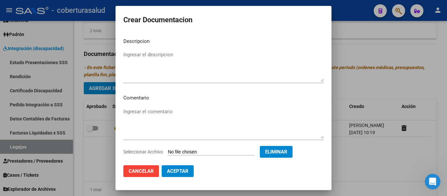
click at [247, 63] on textarea "Ingresar el descripcion" at bounding box center [223, 66] width 200 height 31
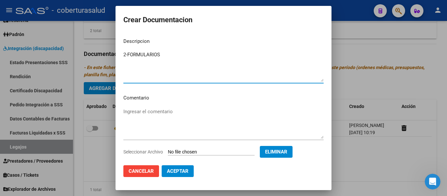
click at [128, 52] on textarea "2-FORMULARIOS" at bounding box center [223, 66] width 200 height 31
click at [184, 172] on span "Aceptar" at bounding box center [178, 171] width 22 height 6
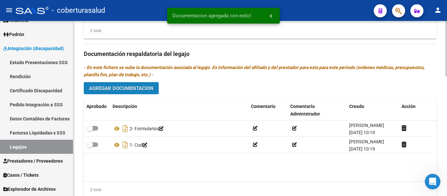
click at [131, 85] on span "Agregar Documentacion" at bounding box center [121, 88] width 64 height 6
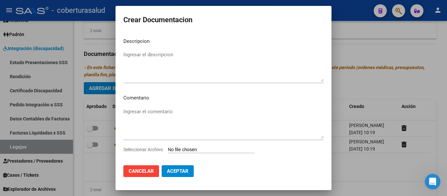
click at [183, 148] on input "Seleccionar Archivo" at bounding box center [211, 150] width 87 height 6
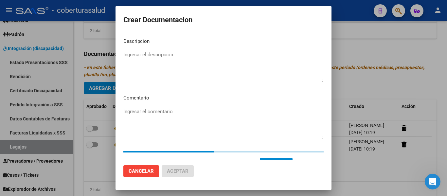
click at [156, 58] on textarea "Ingresar el descripcion" at bounding box center [223, 66] width 200 height 31
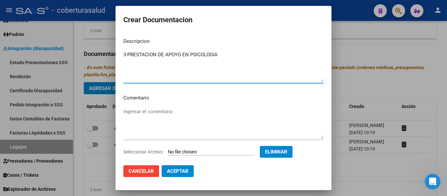
click at [128, 53] on textarea "3-PRESTACION DE APOYO EN PSICOLOGIA" at bounding box center [223, 66] width 200 height 31
click at [182, 170] on span "Aceptar" at bounding box center [178, 171] width 22 height 6
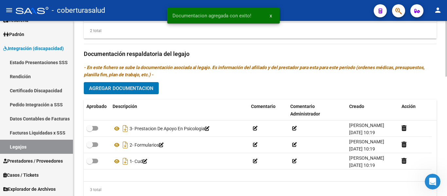
click at [144, 85] on span "Agregar Documentacion" at bounding box center [121, 88] width 64 height 6
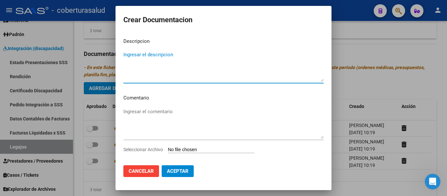
click at [196, 151] on input "Seleccionar Archivo" at bounding box center [211, 150] width 87 height 6
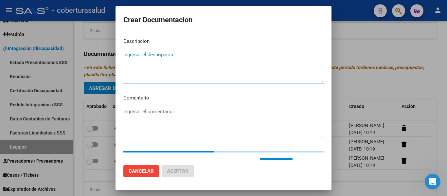
click at [178, 58] on textarea "Ingresar el descripcion" at bounding box center [223, 66] width 200 height 31
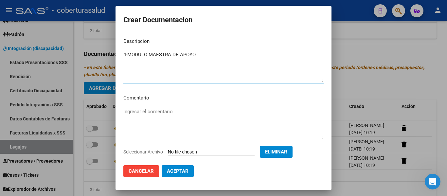
click at [127, 53] on textarea "4-MODULO MAESTRA DE APOYO" at bounding box center [223, 66] width 200 height 31
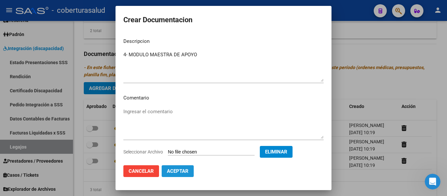
click at [174, 167] on button "Aceptar" at bounding box center [177, 171] width 32 height 12
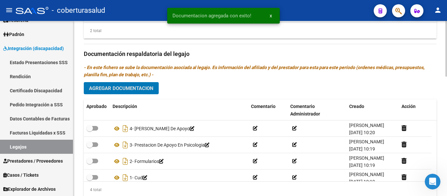
click at [124, 82] on button "Agregar Documentacion" at bounding box center [121, 88] width 75 height 12
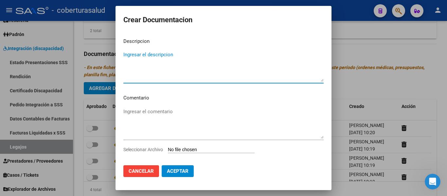
click at [191, 153] on input "Seleccionar Archivo" at bounding box center [211, 150] width 87 height 6
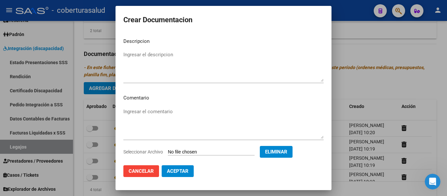
click at [127, 55] on textarea "Ingresar el descripcion" at bounding box center [223, 66] width 200 height 31
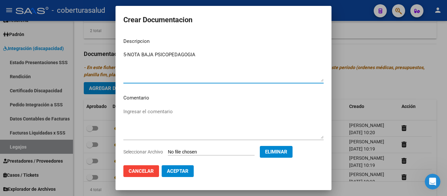
click at [126, 55] on textarea "5-NOTA BAJA PSICOPEDAGOGIA" at bounding box center [223, 66] width 200 height 31
click at [184, 172] on span "Aceptar" at bounding box center [178, 171] width 22 height 6
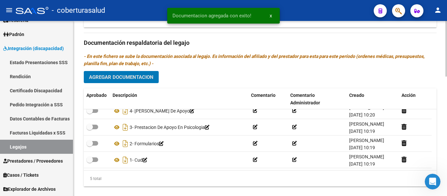
scroll to position [376, 0]
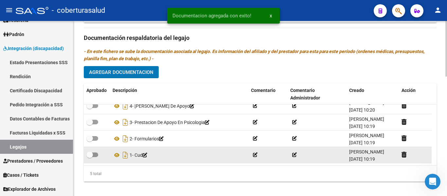
click at [92, 151] on span at bounding box center [89, 154] width 7 height 7
click at [90, 157] on input "checkbox" at bounding box center [89, 157] width 0 height 0
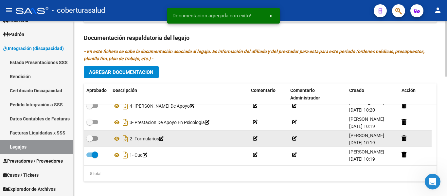
click at [90, 135] on span at bounding box center [89, 138] width 7 height 7
click at [90, 141] on input "checkbox" at bounding box center [89, 141] width 0 height 0
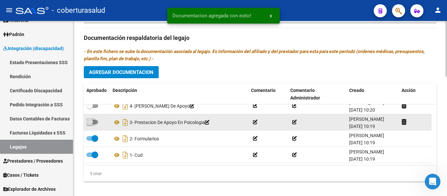
click at [92, 119] on span at bounding box center [89, 122] width 7 height 7
click at [90, 124] on input "checkbox" at bounding box center [89, 124] width 0 height 0
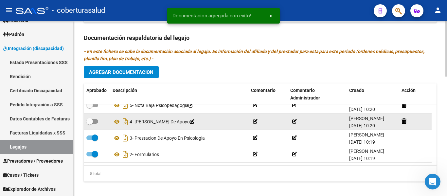
scroll to position [0, 0]
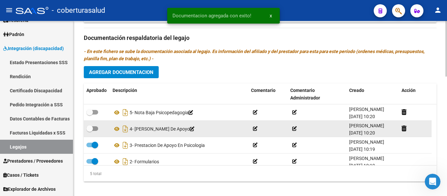
click at [94, 126] on span at bounding box center [92, 128] width 12 height 5
click at [90, 131] on input "checkbox" at bounding box center [89, 131] width 0 height 0
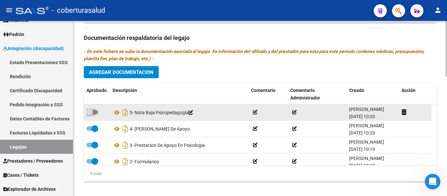
click at [93, 110] on span at bounding box center [92, 112] width 12 height 5
click at [90, 114] on input "checkbox" at bounding box center [89, 114] width 0 height 0
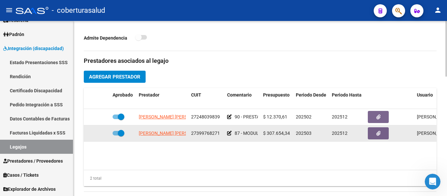
click at [120, 130] on span at bounding box center [121, 133] width 7 height 7
click at [116, 135] on input "checkbox" at bounding box center [115, 135] width 0 height 0
click at [100, 131] on icon at bounding box center [100, 133] width 5 height 5
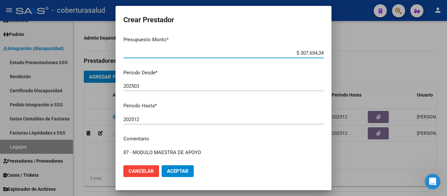
scroll to position [97, 0]
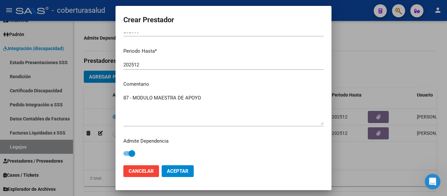
click at [132, 152] on span at bounding box center [131, 153] width 7 height 7
click at [127, 156] on input "checkbox" at bounding box center [126, 156] width 0 height 0
click at [177, 168] on span "Aceptar" at bounding box center [178, 171] width 22 height 6
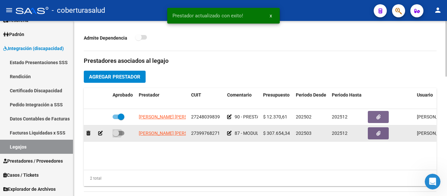
click at [119, 131] on span at bounding box center [118, 133] width 12 height 5
click at [116, 135] on input "checkbox" at bounding box center [115, 135] width 0 height 0
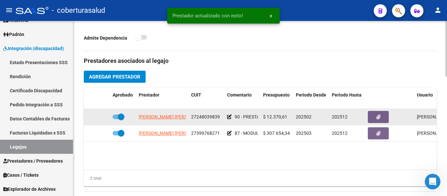
click at [122, 113] on span at bounding box center [121, 116] width 7 height 7
click at [116, 119] on input "checkbox" at bounding box center [115, 119] width 0 height 0
click at [100, 114] on icon at bounding box center [100, 116] width 5 height 5
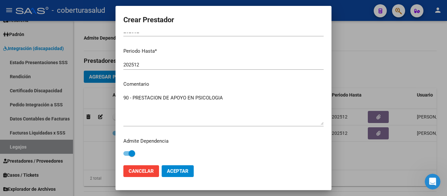
click at [130, 153] on span at bounding box center [131, 153] width 7 height 7
click at [127, 156] on input "checkbox" at bounding box center [126, 156] width 0 height 0
click at [178, 170] on span "Aceptar" at bounding box center [178, 171] width 22 height 6
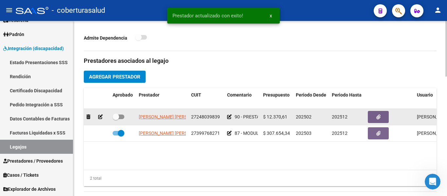
click at [119, 114] on span at bounding box center [118, 116] width 12 height 5
click at [116, 119] on input "checkbox" at bounding box center [115, 119] width 0 height 0
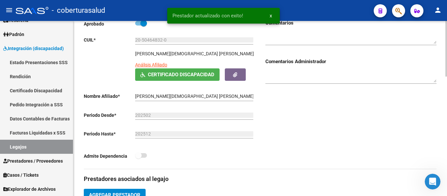
scroll to position [0, 0]
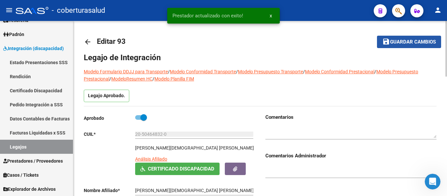
click at [432, 45] on button "save Guardar cambios" at bounding box center [409, 42] width 64 height 12
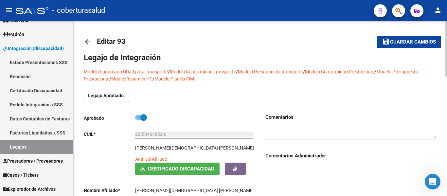
click at [421, 46] on button "save Guardar cambios" at bounding box center [409, 42] width 64 height 12
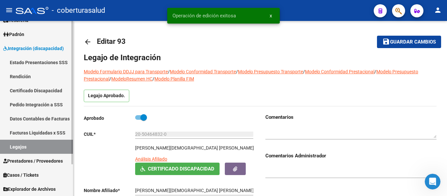
click at [31, 148] on link "Legajos" at bounding box center [36, 147] width 73 height 14
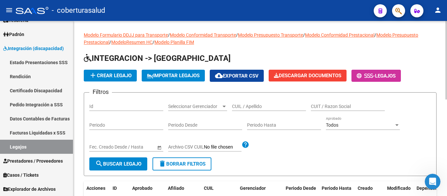
click at [249, 105] on input "CUIL / Apellido" at bounding box center [269, 107] width 74 height 6
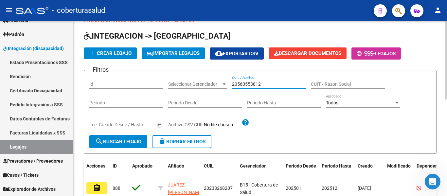
scroll to position [33, 0]
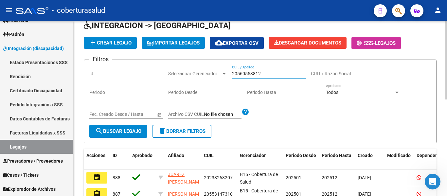
click at [136, 130] on span "search Buscar Legajo" at bounding box center [118, 131] width 46 height 6
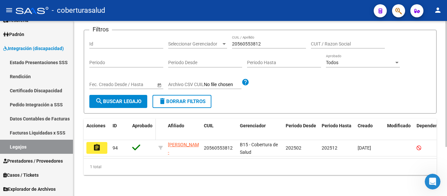
scroll to position [68, 0]
click at [99, 144] on mat-icon "assignment" at bounding box center [97, 148] width 8 height 8
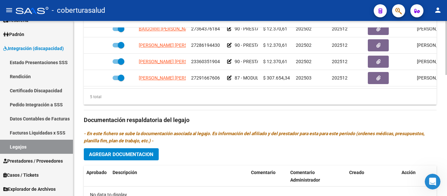
scroll to position [360, 0]
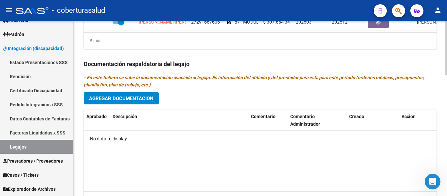
click at [136, 98] on span "Agregar Documentacion" at bounding box center [121, 98] width 64 height 6
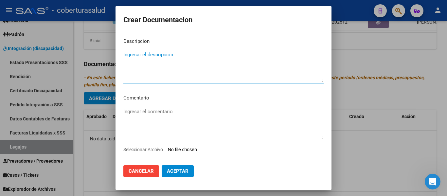
click at [192, 147] on input "Seleccionar Archivo" at bounding box center [211, 150] width 87 height 6
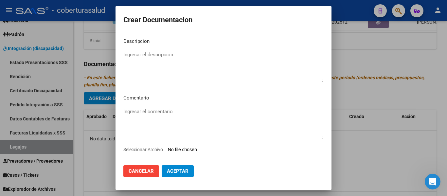
click at [192, 148] on input "Seleccionar Archivo" at bounding box center [211, 150] width 87 height 6
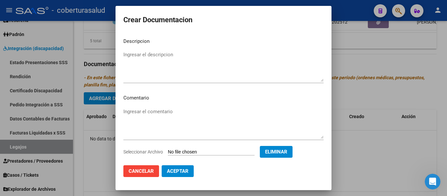
click at [148, 44] on p "Descripcion" at bounding box center [223, 42] width 200 height 8
click at [145, 60] on textarea "Ingresar el descripcion" at bounding box center [223, 66] width 200 height 31
click at [188, 171] on span "Aceptar" at bounding box center [178, 171] width 22 height 6
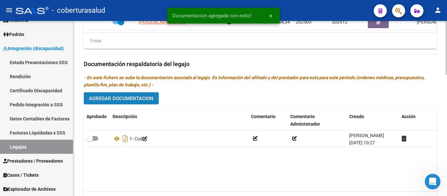
click at [133, 98] on span "Agregar Documentacion" at bounding box center [121, 98] width 64 height 6
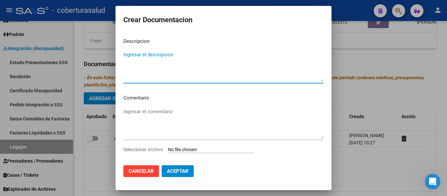
click at [201, 151] on input "Seleccionar Archivo" at bounding box center [211, 150] width 87 height 6
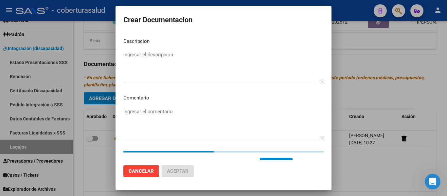
click at [177, 66] on textarea "Ingresar el descripcion" at bounding box center [223, 66] width 200 height 31
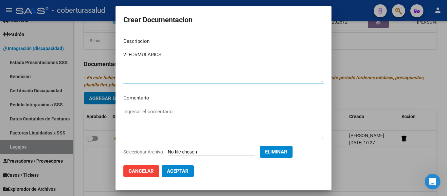
click at [173, 170] on span "Aceptar" at bounding box center [178, 171] width 22 height 6
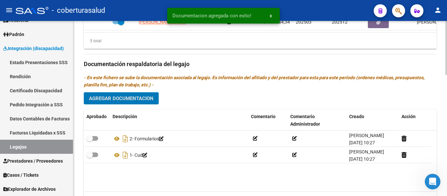
click at [141, 97] on span "Agregar Documentacion" at bounding box center [121, 98] width 64 height 6
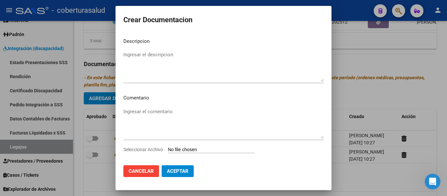
click at [176, 149] on input "Seleccionar Archivo" at bounding box center [211, 150] width 87 height 6
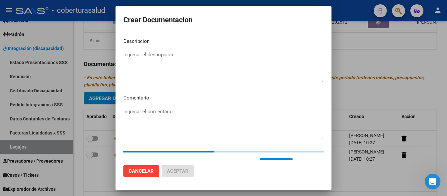
click at [128, 52] on textarea "Ingresar el descripcion" at bounding box center [223, 66] width 200 height 31
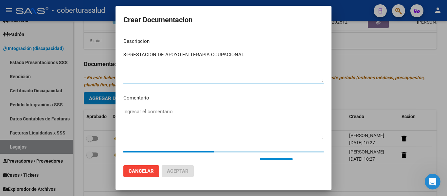
click at [127, 56] on textarea "3-PRESTACION DE APOYO EN TERAPIA OCUPACIONAL" at bounding box center [223, 66] width 200 height 31
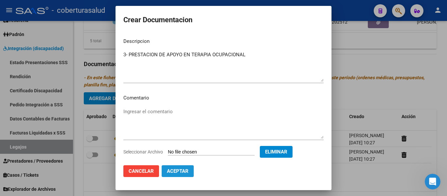
click at [186, 172] on span "Aceptar" at bounding box center [178, 171] width 22 height 6
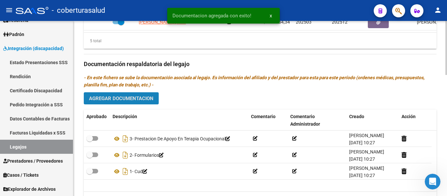
click at [146, 98] on span "Agregar Documentacion" at bounding box center [121, 98] width 64 height 6
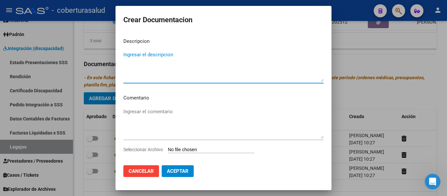
click at [216, 148] on input "Seleccionar Archivo" at bounding box center [211, 150] width 87 height 6
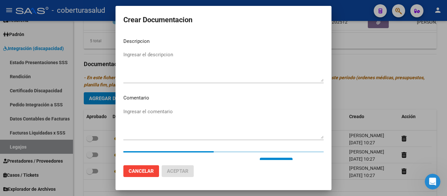
click at [165, 62] on textarea "Ingresar el descripcion" at bounding box center [223, 66] width 200 height 31
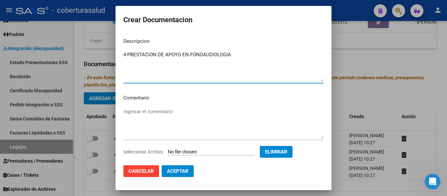
click at [127, 53] on textarea "4-PRESTACION DE APOYO EN FONOAUDIOLOGIA" at bounding box center [223, 66] width 200 height 31
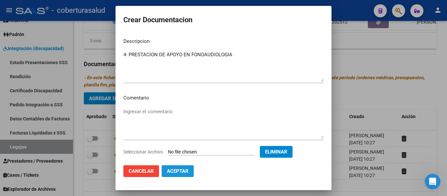
click at [188, 170] on span "Aceptar" at bounding box center [178, 171] width 22 height 6
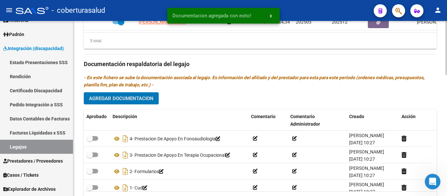
click at [131, 100] on span "Agregar Documentacion" at bounding box center [121, 98] width 64 height 6
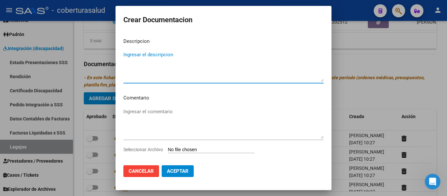
click at [186, 148] on input "Seleccionar Archivo" at bounding box center [211, 150] width 87 height 6
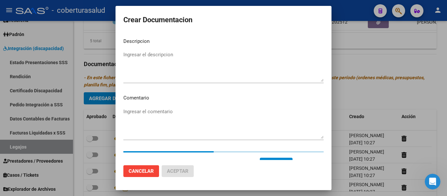
click at [161, 59] on textarea "Ingresar el descripcion" at bounding box center [223, 66] width 200 height 31
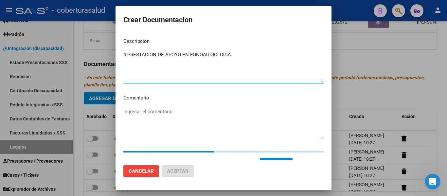
click at [127, 54] on textarea "4-PRESTACION DE APOYO EN FONOAUDIOLOGIA" at bounding box center [223, 66] width 200 height 31
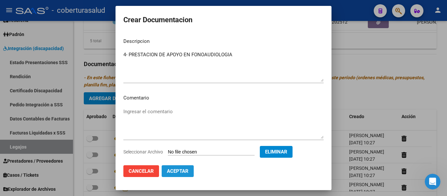
click at [178, 169] on span "Aceptar" at bounding box center [178, 171] width 22 height 6
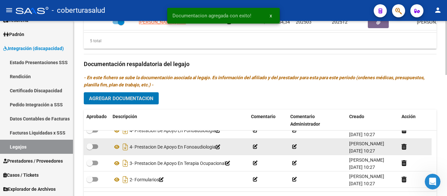
scroll to position [0, 0]
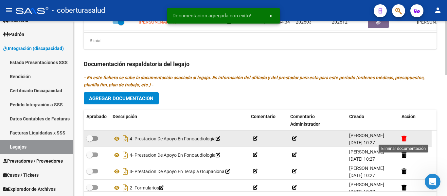
click at [405, 138] on icon at bounding box center [403, 138] width 5 height 6
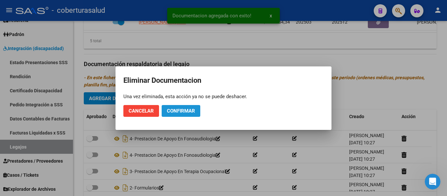
click at [189, 113] on span "Confirmar" at bounding box center [181, 111] width 28 height 6
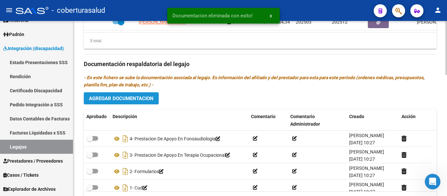
click at [141, 95] on button "Agregar Documentacion" at bounding box center [121, 98] width 75 height 12
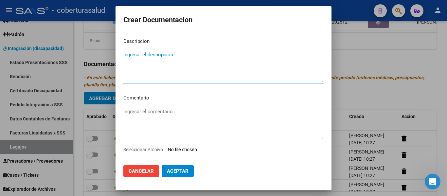
click at [194, 147] on input "Seleccionar Archivo" at bounding box center [211, 150] width 87 height 6
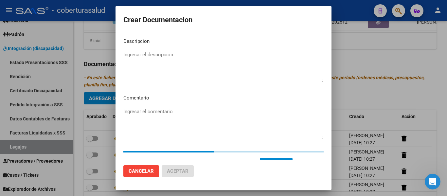
click at [154, 54] on textarea "Ingresar el descripcion" at bounding box center [223, 66] width 200 height 31
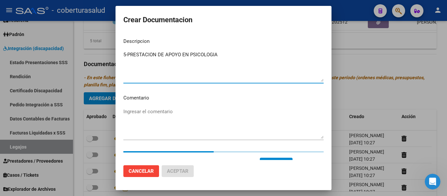
click at [128, 54] on textarea "5-PRESTACION DE APOYO EN PSICOLOGIA" at bounding box center [223, 66] width 200 height 31
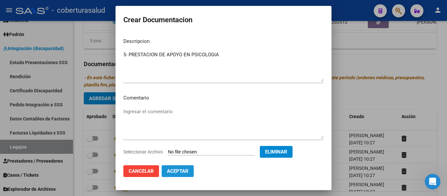
click at [187, 170] on span "Aceptar" at bounding box center [178, 171] width 22 height 6
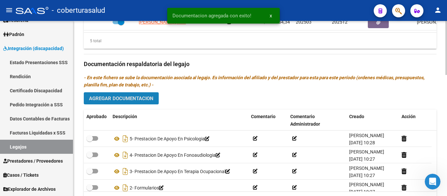
click at [148, 101] on span "Agregar Documentacion" at bounding box center [121, 98] width 64 height 6
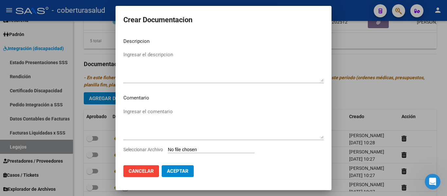
click at [203, 149] on input "Seleccionar Archivo" at bounding box center [211, 150] width 87 height 6
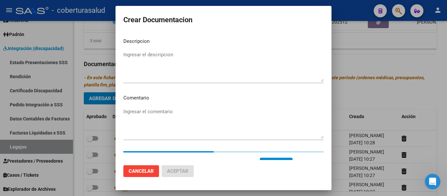
click at [186, 58] on textarea "Ingresar el descripcion" at bounding box center [223, 66] width 200 height 31
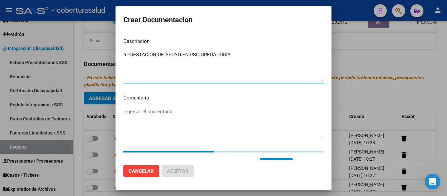
click at [128, 55] on textarea "6-PRESTACION DE APOYO EN PSICOPEDAGOGIA" at bounding box center [223, 66] width 200 height 31
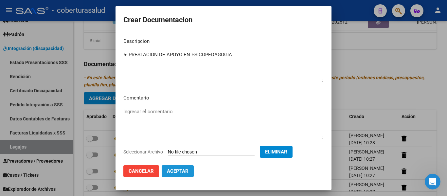
click at [172, 172] on span "Aceptar" at bounding box center [178, 171] width 22 height 6
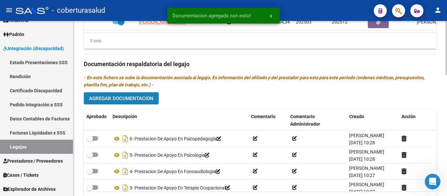
click at [124, 96] on span "Agregar Documentacion" at bounding box center [121, 98] width 64 height 6
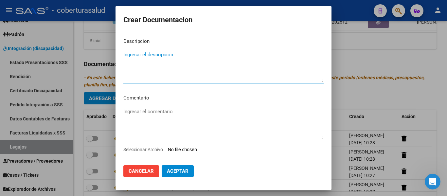
click at [192, 149] on input "Seleccionar Archivo" at bounding box center [211, 150] width 87 height 6
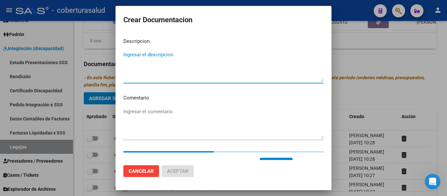
click at [171, 56] on textarea "Ingresar el descripcion" at bounding box center [223, 66] width 200 height 31
click at [128, 54] on textarea "7-MODULO MAESTRA DE APOYO" at bounding box center [223, 66] width 200 height 31
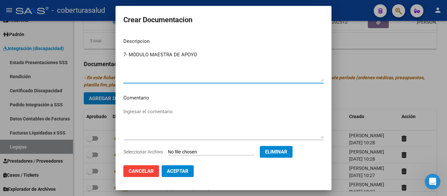
click at [177, 168] on span "Aceptar" at bounding box center [178, 171] width 22 height 6
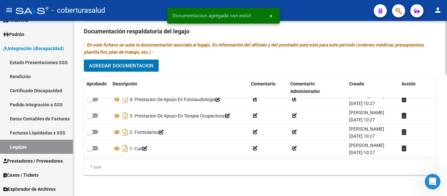
scroll to position [393, 0]
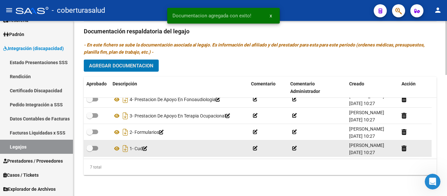
click at [95, 146] on span at bounding box center [92, 148] width 12 height 5
click at [90, 150] on input "checkbox" at bounding box center [89, 150] width 0 height 0
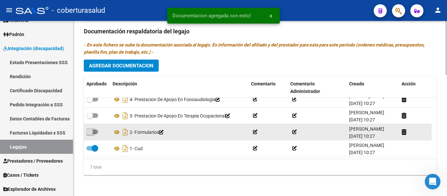
click at [96, 134] on label at bounding box center [92, 132] width 12 height 8
click at [90, 134] on input "checkbox" at bounding box center [89, 134] width 0 height 0
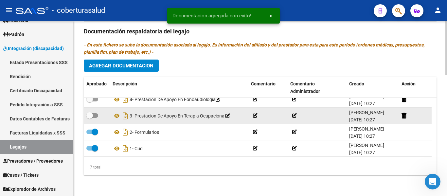
click at [94, 114] on span at bounding box center [92, 115] width 12 height 5
click at [90, 118] on input "checkbox" at bounding box center [89, 118] width 0 height 0
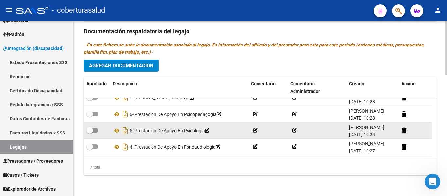
scroll to position [0, 0]
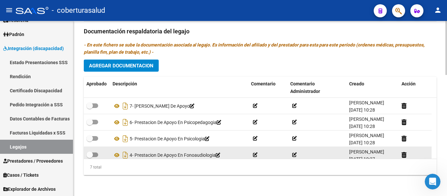
click at [95, 153] on span at bounding box center [92, 154] width 12 height 5
click at [90, 157] on input "checkbox" at bounding box center [89, 157] width 0 height 0
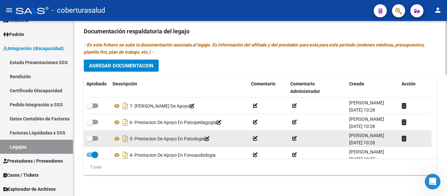
click at [92, 133] on datatable-body-cell at bounding box center [97, 138] width 26 height 16
click at [94, 138] on span at bounding box center [92, 138] width 12 height 5
click at [90, 141] on input "checkbox" at bounding box center [89, 141] width 0 height 0
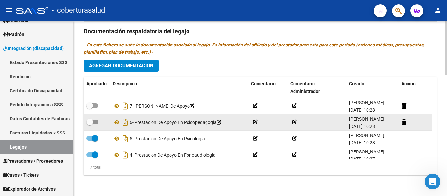
click at [93, 123] on span at bounding box center [92, 122] width 12 height 5
click at [90, 124] on input "checkbox" at bounding box center [89, 124] width 0 height 0
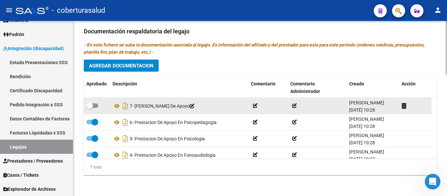
click at [90, 105] on span at bounding box center [89, 105] width 7 height 7
click at [90, 108] on input "checkbox" at bounding box center [89, 108] width 0 height 0
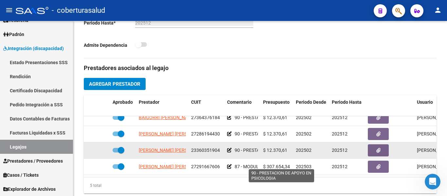
scroll to position [229, 0]
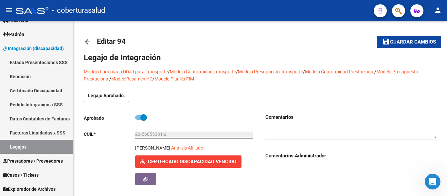
click at [405, 43] on span "Guardar cambios" at bounding box center [413, 42] width 46 height 6
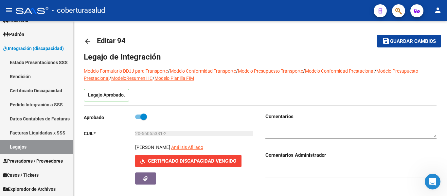
scroll to position [0, 0]
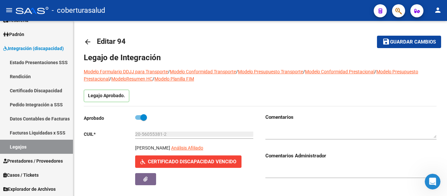
click at [404, 43] on span "Guardar cambios" at bounding box center [413, 42] width 46 height 6
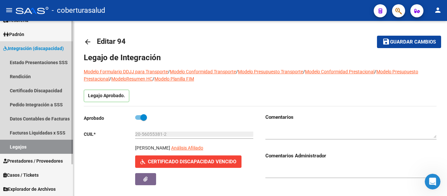
click at [35, 147] on link "Legajos" at bounding box center [36, 147] width 73 height 14
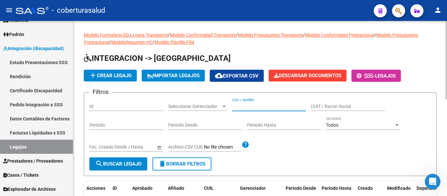
click at [266, 108] on input "CUIL / Apellido" at bounding box center [269, 107] width 74 height 6
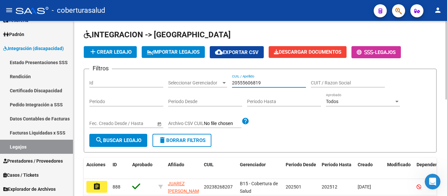
scroll to position [33, 0]
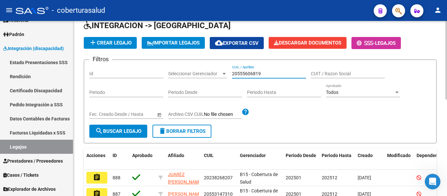
click at [130, 131] on span "search Buscar Legajo" at bounding box center [118, 131] width 46 height 6
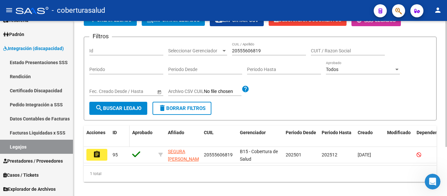
scroll to position [65, 0]
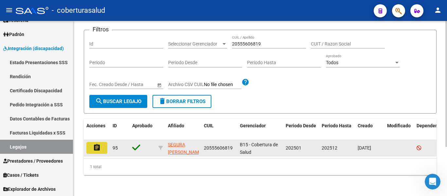
click at [94, 146] on mat-icon "assignment" at bounding box center [97, 148] width 8 height 8
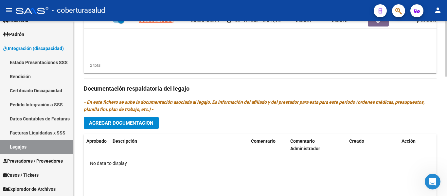
scroll to position [327, 0]
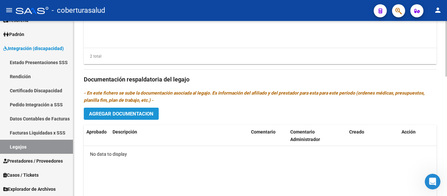
click at [141, 114] on span "Agregar Documentacion" at bounding box center [121, 114] width 64 height 6
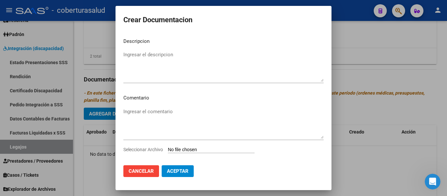
click at [189, 150] on input "Seleccionar Archivo" at bounding box center [211, 150] width 87 height 6
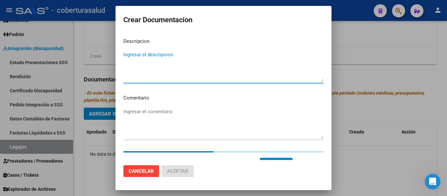
click at [149, 54] on textarea "Ingresar el descripcion" at bounding box center [223, 66] width 200 height 31
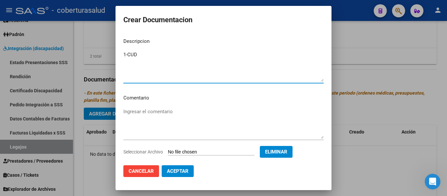
click at [127, 56] on textarea "1-CUD" at bounding box center [223, 66] width 200 height 31
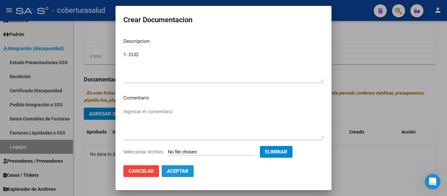
click at [177, 167] on button "Aceptar" at bounding box center [177, 171] width 32 height 12
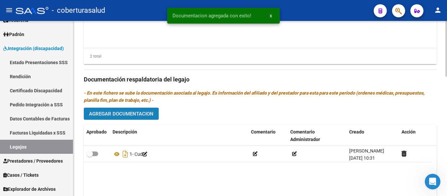
click at [127, 114] on span "Agregar Documentacion" at bounding box center [121, 114] width 64 height 6
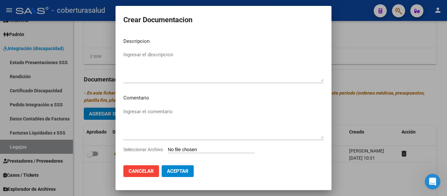
click at [206, 152] on input "Seleccionar Archivo" at bounding box center [211, 150] width 87 height 6
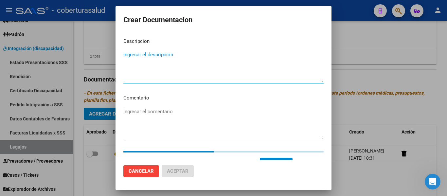
click at [173, 59] on textarea "Ingresar el descripcion" at bounding box center [223, 66] width 200 height 31
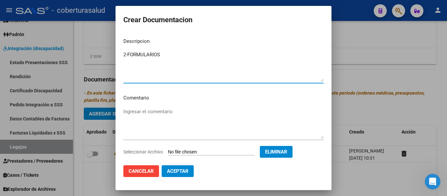
click at [129, 53] on textarea "2-FORMULARIOS" at bounding box center [223, 66] width 200 height 31
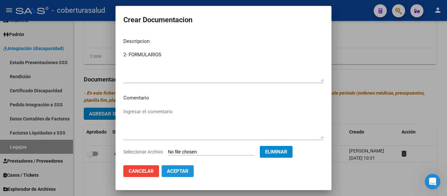
click at [181, 166] on button "Aceptar" at bounding box center [177, 171] width 32 height 12
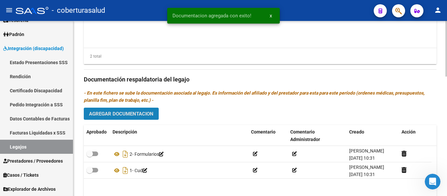
click at [148, 113] on span "Agregar Documentacion" at bounding box center [121, 114] width 64 height 6
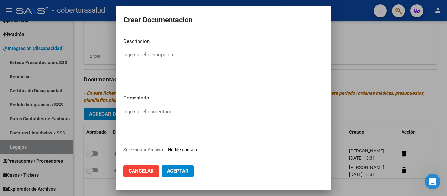
click at [196, 156] on div "Seleccionar Archivo" at bounding box center [223, 152] width 200 height 12
click at [198, 149] on input "Seleccionar Archivo" at bounding box center [211, 150] width 87 height 6
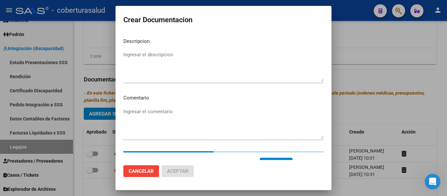
click at [169, 49] on mat-dialog-content "Descripcion Ingresar el descripcion Comentario Ingresar el comentario Seleccion…" at bounding box center [223, 96] width 216 height 127
click at [166, 57] on textarea "Ingresar el descripcion" at bounding box center [223, 66] width 200 height 31
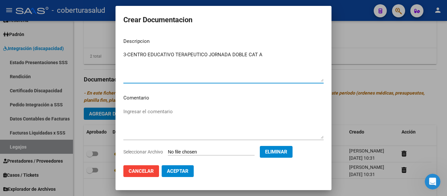
click at [127, 54] on textarea "3-CENTRO EDUCATIVO TERAPEUTICO JORNADA DOBLE CAT A" at bounding box center [223, 66] width 200 height 31
click at [186, 168] on span "Aceptar" at bounding box center [178, 171] width 22 height 6
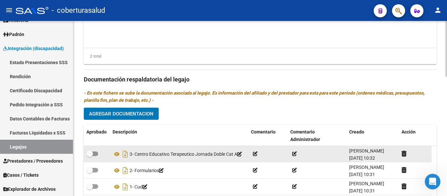
click at [117, 159] on div "3- Centro Educativo Terapeutico Jornada Doble Cat A" at bounding box center [178, 154] width 133 height 10
click at [237, 156] on icon at bounding box center [239, 154] width 5 height 5
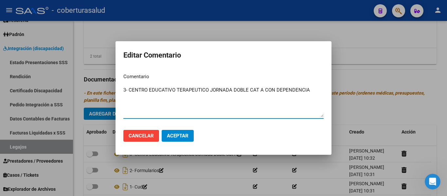
click at [183, 134] on span "Aceptar" at bounding box center [178, 136] width 22 height 6
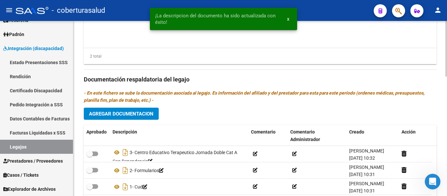
click at [136, 112] on span "Agregar Documentacion" at bounding box center [121, 114] width 64 height 6
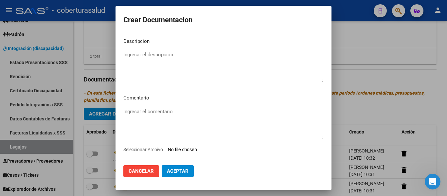
click at [188, 153] on input "Seleccionar Archivo" at bounding box center [211, 150] width 87 height 6
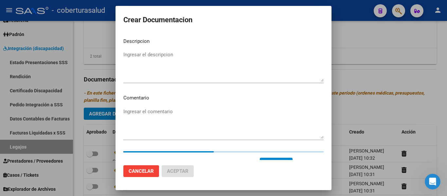
click at [178, 69] on textarea "Ingresar el descripcion" at bounding box center [223, 66] width 200 height 31
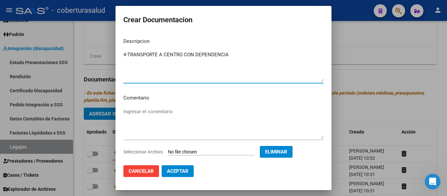
click at [127, 56] on textarea "4-TRANSPORTE A CENTRO CON DEPENDENCIA" at bounding box center [223, 66] width 200 height 31
click at [186, 171] on span "Aceptar" at bounding box center [178, 171] width 22 height 6
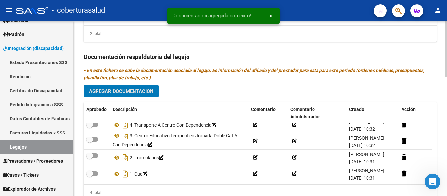
scroll to position [376, 0]
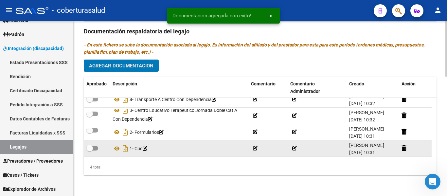
click at [95, 147] on span at bounding box center [92, 148] width 12 height 5
click at [90, 150] on input "checkbox" at bounding box center [89, 150] width 0 height 0
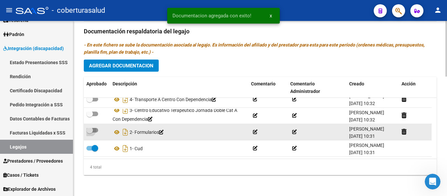
click at [94, 129] on span at bounding box center [92, 130] width 12 height 5
click at [90, 132] on input "checkbox" at bounding box center [89, 132] width 0 height 0
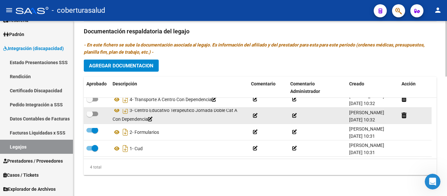
click at [92, 113] on span at bounding box center [89, 113] width 7 height 7
click at [90, 116] on input "checkbox" at bounding box center [89, 116] width 0 height 0
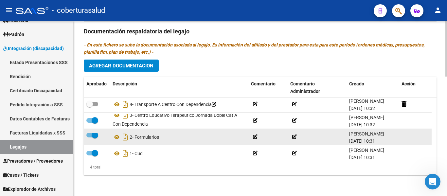
scroll to position [0, 0]
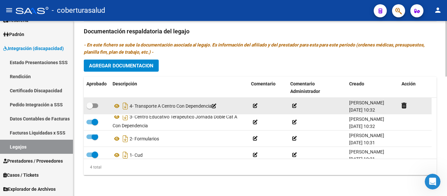
click at [94, 106] on span at bounding box center [92, 105] width 12 height 5
click at [90, 108] on input "checkbox" at bounding box center [89, 108] width 0 height 0
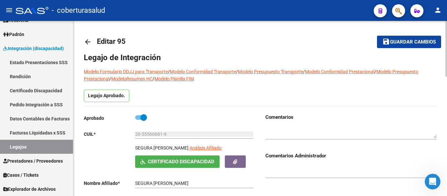
click at [399, 42] on span "Guardar cambios" at bounding box center [413, 42] width 46 height 6
click at [402, 43] on span "Guardar cambios" at bounding box center [413, 42] width 46 height 6
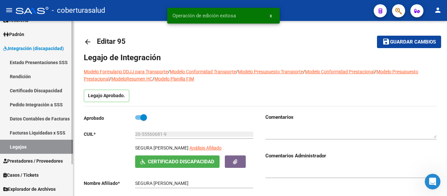
click at [26, 142] on link "Legajos" at bounding box center [36, 147] width 73 height 14
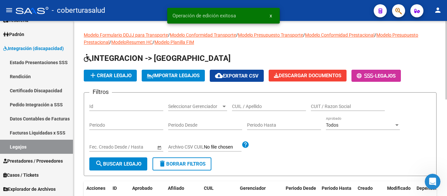
click at [266, 108] on input "CUIL / Apellido" at bounding box center [269, 107] width 74 height 6
click at [263, 105] on input "CUIL / Apellido" at bounding box center [269, 107] width 74 height 6
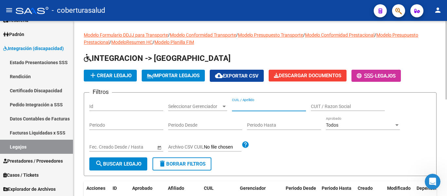
click at [269, 105] on input "CUIL / Apellido" at bounding box center [269, 107] width 74 height 6
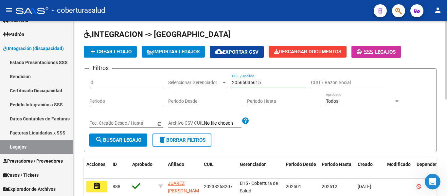
scroll to position [33, 0]
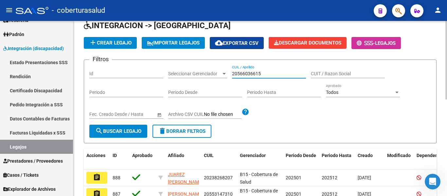
click at [125, 132] on span "search Buscar Legajo" at bounding box center [118, 131] width 46 height 6
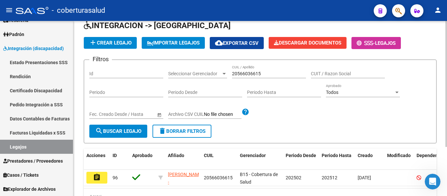
scroll to position [68, 0]
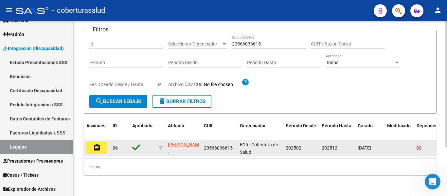
click at [97, 144] on mat-icon "assignment" at bounding box center [97, 148] width 8 height 8
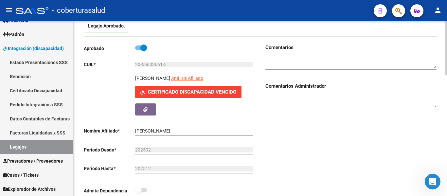
scroll to position [65, 0]
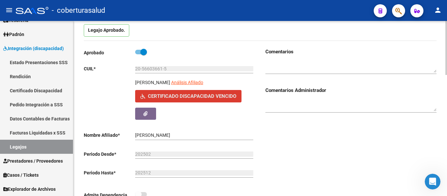
click at [170, 96] on span "Certificado Discapacidad Vencido" at bounding box center [192, 96] width 88 height 6
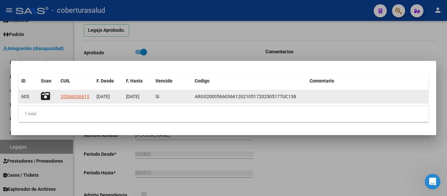
click at [40, 97] on datatable-body-cell at bounding box center [48, 96] width 20 height 13
click at [44, 97] on icon at bounding box center [45, 96] width 9 height 9
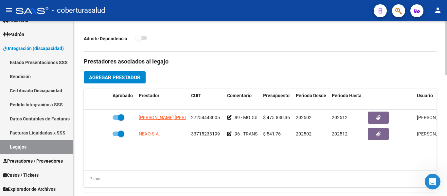
scroll to position [360, 0]
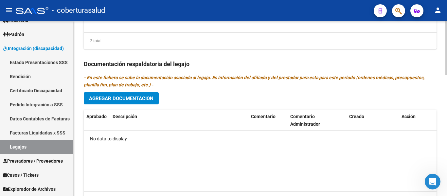
click at [148, 97] on span "Agregar Documentacion" at bounding box center [121, 98] width 64 height 6
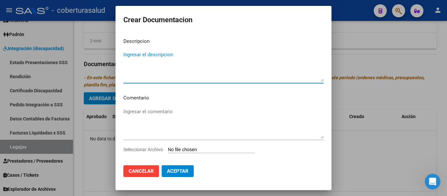
click at [196, 150] on input "Seleccionar Archivo" at bounding box center [211, 150] width 87 height 6
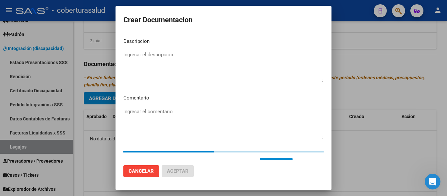
click at [189, 74] on textarea "Ingresar el descripcion" at bounding box center [223, 66] width 200 height 31
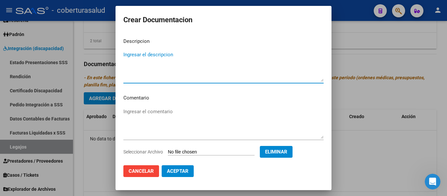
click at [156, 57] on textarea "Ingresar el descripcion" at bounding box center [223, 66] width 200 height 31
click at [180, 171] on span "Aceptar" at bounding box center [178, 171] width 22 height 6
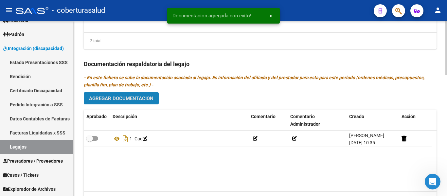
click at [144, 101] on span "Agregar Documentacion" at bounding box center [121, 98] width 64 height 6
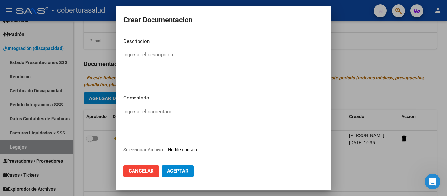
click at [199, 149] on input "Seleccionar Archivo" at bounding box center [211, 150] width 87 height 6
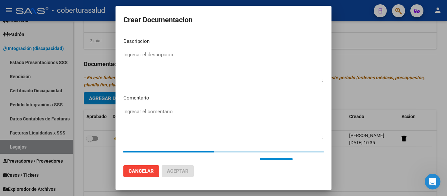
click at [167, 69] on textarea "Ingresar el descripcion" at bounding box center [223, 66] width 200 height 31
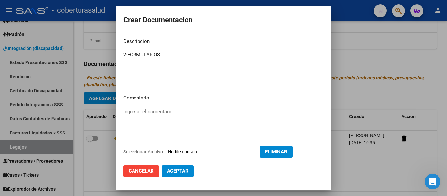
click at [127, 54] on textarea "2-FORMULARIOS" at bounding box center [223, 66] width 200 height 31
click at [174, 168] on button "Aceptar" at bounding box center [177, 171] width 32 height 12
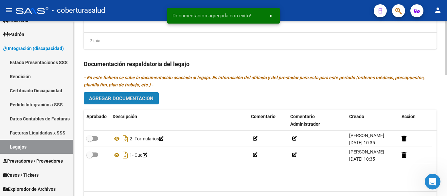
click at [144, 95] on button "Agregar Documentacion" at bounding box center [121, 98] width 75 height 12
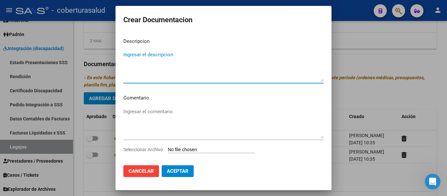
click at [187, 149] on input "Seleccionar Archivo" at bounding box center [211, 150] width 87 height 6
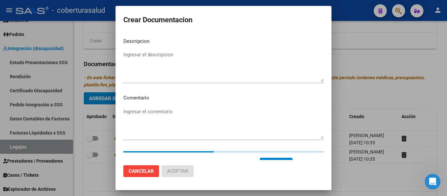
click at [198, 76] on textarea "Ingresar el descripcion" at bounding box center [223, 66] width 200 height 31
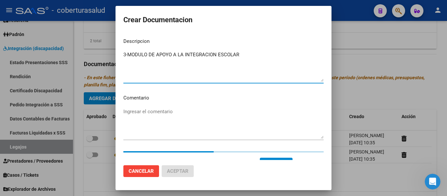
click at [128, 54] on textarea "3-MODULO DE APOYO A LA INTEGRACION ESCOLAR" at bounding box center [223, 66] width 200 height 31
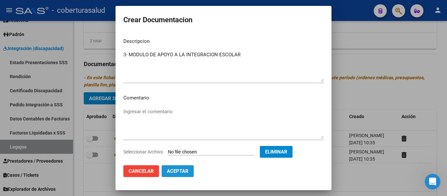
click at [178, 173] on span "Aceptar" at bounding box center [178, 171] width 22 height 6
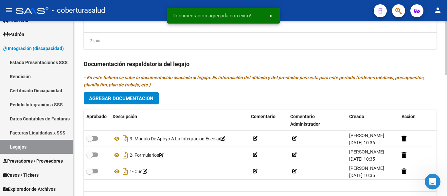
click at [125, 91] on div "Prestadores asociados al legajo Agregar Prestador Aprobado Prestador CUIT Comen…" at bounding box center [260, 63] width 352 height 299
click at [124, 98] on span "Agregar Documentacion" at bounding box center [121, 98] width 64 height 6
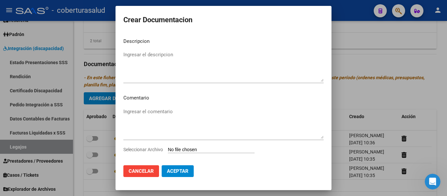
click at [196, 150] on input "Seleccionar Archivo" at bounding box center [211, 150] width 87 height 6
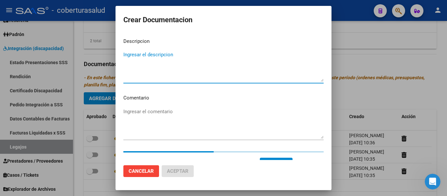
click at [200, 65] on textarea "Ingresar el descripcion" at bounding box center [223, 66] width 200 height 31
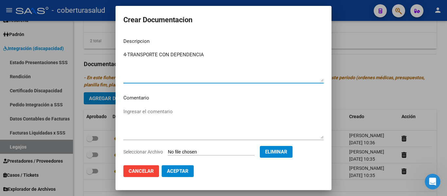
click at [180, 167] on button "Aceptar" at bounding box center [177, 171] width 32 height 12
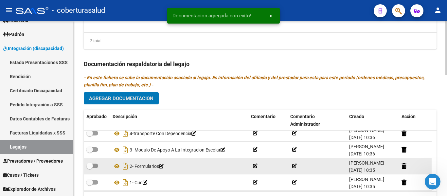
scroll to position [7, 0]
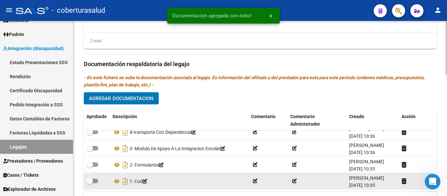
click at [91, 181] on span at bounding box center [89, 181] width 7 height 7
click at [90, 183] on input "checkbox" at bounding box center [89, 183] width 0 height 0
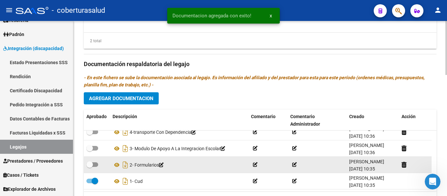
click at [89, 157] on datatable-body-cell at bounding box center [97, 165] width 26 height 16
click at [90, 163] on span at bounding box center [89, 164] width 7 height 7
click at [90, 167] on input "checkbox" at bounding box center [89, 167] width 0 height 0
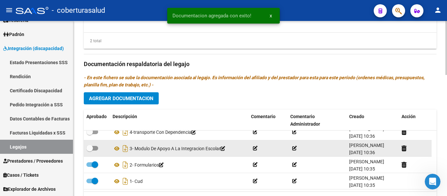
click at [91, 149] on span at bounding box center [89, 148] width 7 height 7
click at [90, 150] on input "checkbox" at bounding box center [89, 150] width 0 height 0
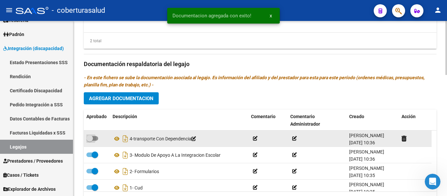
click at [92, 142] on label at bounding box center [92, 138] width 12 height 8
click at [90, 141] on input "checkbox" at bounding box center [89, 141] width 0 height 0
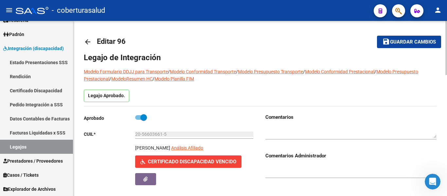
click at [397, 41] on span "Guardar cambios" at bounding box center [413, 42] width 46 height 6
click at [403, 39] on span "Guardar cambios" at bounding box center [413, 42] width 46 height 6
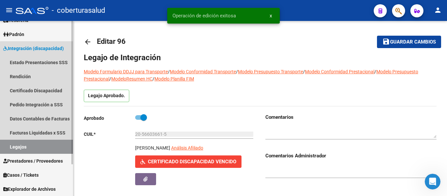
click at [45, 145] on link "Legajos" at bounding box center [36, 147] width 73 height 14
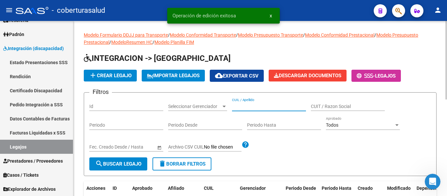
click at [267, 104] on input "CUIL / Apellido" at bounding box center [269, 107] width 74 height 6
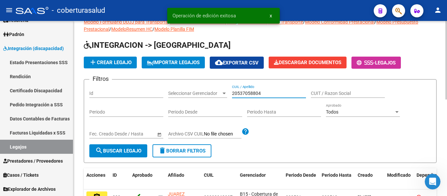
scroll to position [33, 0]
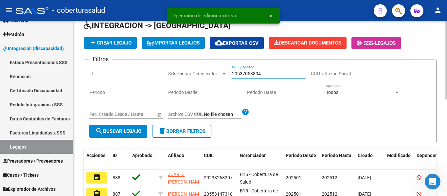
click at [131, 134] on span "search Buscar Legajo" at bounding box center [118, 131] width 46 height 6
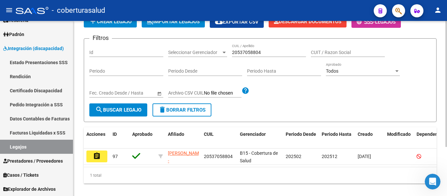
scroll to position [68, 0]
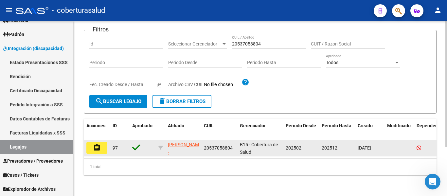
click at [96, 144] on mat-icon "assignment" at bounding box center [97, 148] width 8 height 8
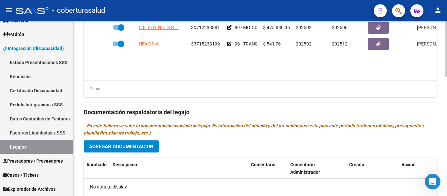
scroll to position [360, 0]
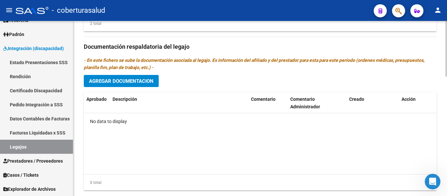
click at [149, 80] on span "Agregar Documentacion" at bounding box center [121, 81] width 64 height 6
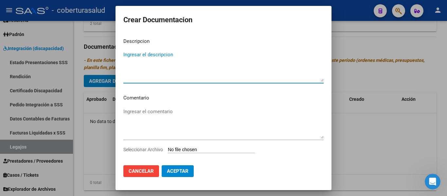
click at [209, 148] on input "Seleccionar Archivo" at bounding box center [211, 150] width 87 height 6
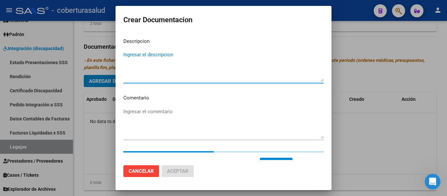
click at [178, 60] on textarea "Ingresar el descripcion" at bounding box center [223, 66] width 200 height 31
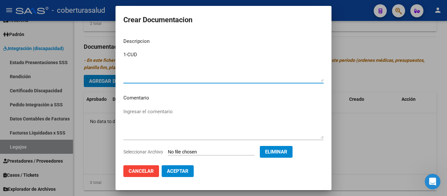
click at [127, 53] on textarea "1-CUD" at bounding box center [223, 66] width 200 height 31
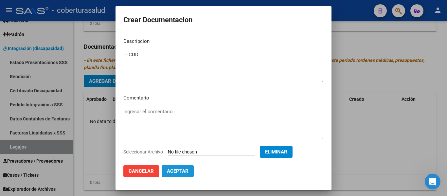
click at [178, 169] on span "Aceptar" at bounding box center [178, 171] width 22 height 6
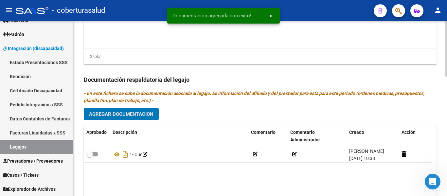
scroll to position [327, 0]
click at [142, 118] on button "Agregar Documentacion" at bounding box center [121, 114] width 75 height 12
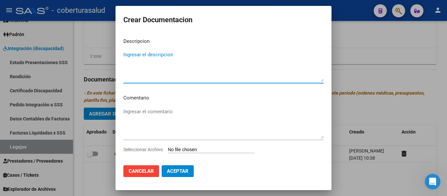
click at [210, 147] on input "Seleccionar Archivo" at bounding box center [211, 150] width 87 height 6
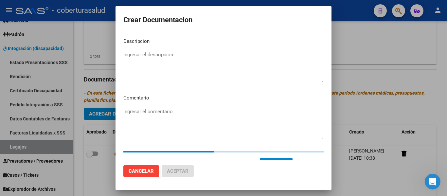
click at [149, 65] on textarea "Ingresar el descripcion" at bounding box center [223, 66] width 200 height 31
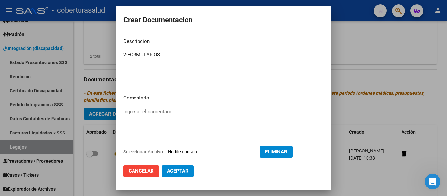
click at [126, 55] on textarea "2-FORMULARIOS" at bounding box center [223, 66] width 200 height 31
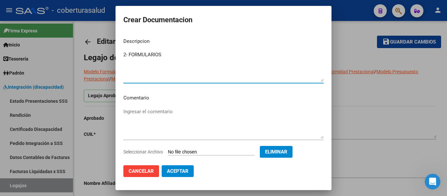
scroll to position [327, 0]
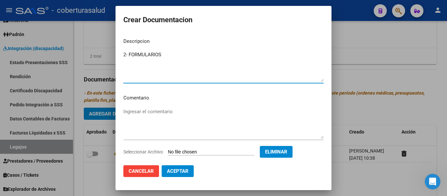
type textarea "2- FORMULARIOS"
click at [178, 171] on span "Aceptar" at bounding box center [178, 171] width 22 height 6
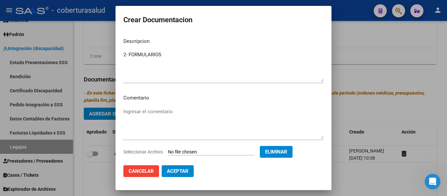
click at [178, 171] on span "Aceptar" at bounding box center [178, 171] width 22 height 6
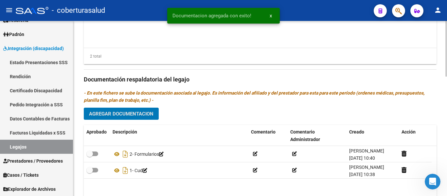
click at [139, 112] on span "Agregar Documentacion" at bounding box center [121, 114] width 64 height 6
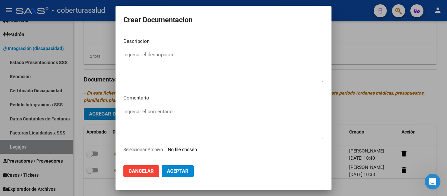
click at [185, 149] on input "Seleccionar Archivo" at bounding box center [211, 150] width 87 height 6
type input "C:\fakepath\3-MODULO DE APOYO A LA INTEGRACION ESCOLAR.pdf"
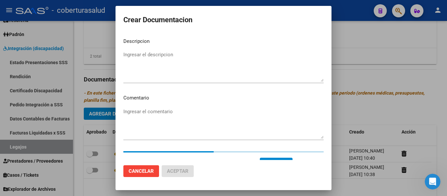
click at [178, 52] on textarea "Ingresar el descripcion" at bounding box center [223, 66] width 200 height 31
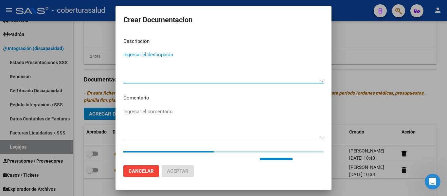
paste textarea "3-MODULO DE APOYO A LA INTEGRACION ESCOLAR"
click at [127, 57] on textarea "3-MODULO DE APOYO A LA INTEGRACION ESCOLAR" at bounding box center [223, 66] width 200 height 31
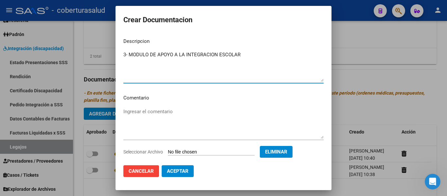
type textarea "3- MODULO DE APOYO A LA INTEGRACION ESCOLAR"
click at [185, 170] on span "Aceptar" at bounding box center [178, 171] width 22 height 6
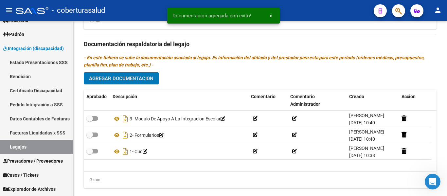
scroll to position [376, 0]
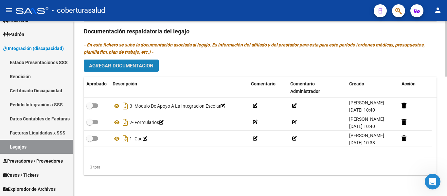
click at [119, 65] on span "Agregar Documentacion" at bounding box center [121, 66] width 64 height 6
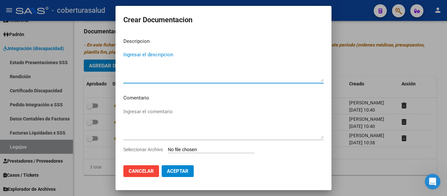
click at [209, 147] on app-file-uploader "Seleccionar Archivo" at bounding box center [191, 149] width 136 height 6
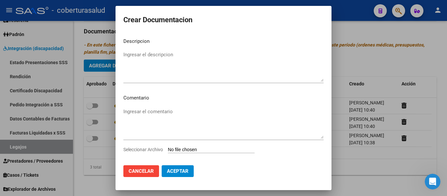
click at [207, 150] on input "Seleccionar Archivo" at bounding box center [211, 150] width 87 height 6
type input "C:\fakepath\4-TRANSPORTE CON DEPENDENCIA.pdf"
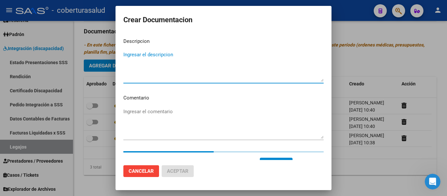
click at [169, 74] on textarea "Ingresar el descripcion" at bounding box center [223, 66] width 200 height 31
paste textarea "4-TRANSPORTE CON DEPENDENCIA"
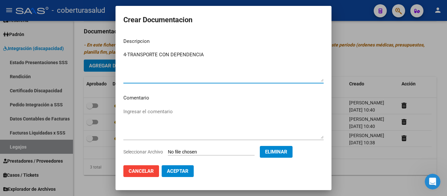
click at [127, 52] on textarea "4-TRANSPORTE CON DEPENDENCIA" at bounding box center [223, 66] width 200 height 31
type textarea "4- TRANSPORTE CON DEPENDENCIA"
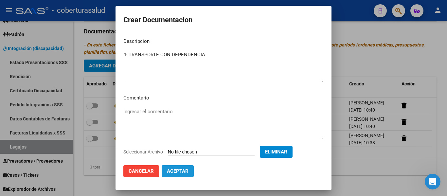
click at [180, 172] on span "Aceptar" at bounding box center [178, 171] width 22 height 6
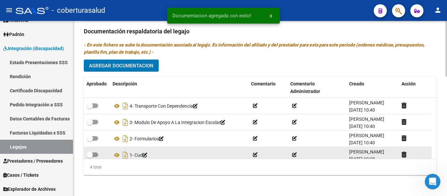
drag, startPoint x: 94, startPoint y: 155, endPoint x: 95, endPoint y: 150, distance: 4.9
click at [94, 155] on span at bounding box center [92, 154] width 12 height 5
click at [90, 157] on input "checkbox" at bounding box center [89, 157] width 0 height 0
checkbox input "true"
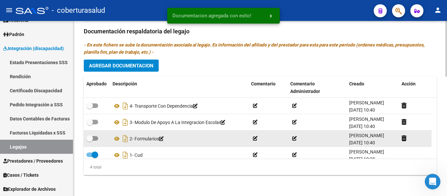
click at [98, 137] on div at bounding box center [96, 138] width 21 height 8
click at [94, 137] on span at bounding box center [92, 138] width 12 height 5
click at [90, 141] on input "checkbox" at bounding box center [89, 141] width 0 height 0
checkbox input "true"
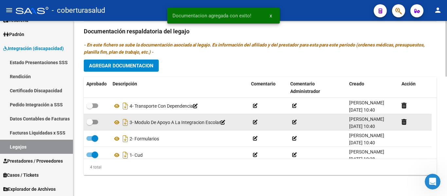
click at [94, 121] on span at bounding box center [92, 122] width 12 height 5
click at [90, 124] on input "checkbox" at bounding box center [89, 124] width 0 height 0
checkbox input "true"
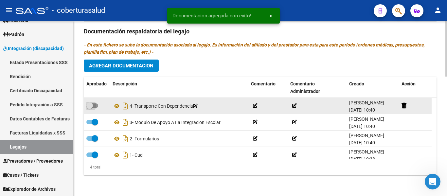
click at [94, 106] on span at bounding box center [92, 105] width 12 height 5
click at [90, 108] on input "checkbox" at bounding box center [89, 108] width 0 height 0
checkbox input "true"
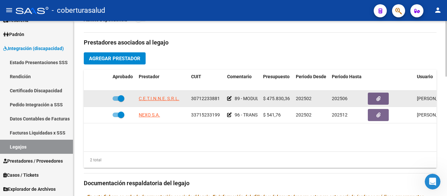
scroll to position [212, 0]
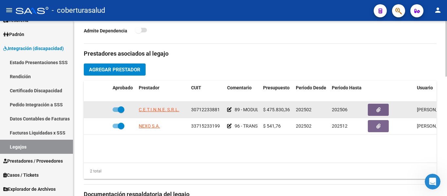
click at [119, 110] on span at bounding box center [121, 109] width 7 height 7
click at [116, 112] on input "checkbox" at bounding box center [115, 112] width 0 height 0
checkbox input "false"
click at [101, 110] on icon at bounding box center [100, 109] width 5 height 5
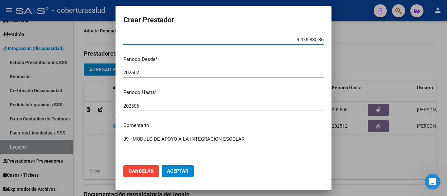
scroll to position [97, 0]
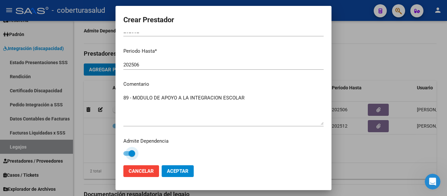
click at [128, 153] on span at bounding box center [131, 153] width 7 height 7
click at [127, 156] on input "checkbox" at bounding box center [126, 156] width 0 height 0
checkbox input "false"
click at [177, 171] on span "Aceptar" at bounding box center [178, 171] width 22 height 6
checkbox input "false"
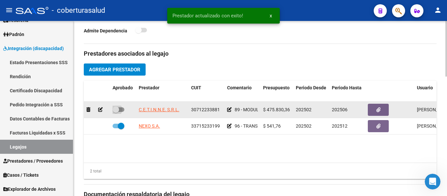
click at [118, 111] on span at bounding box center [115, 109] width 7 height 7
click at [116, 112] on input "checkbox" at bounding box center [115, 112] width 0 height 0
checkbox input "true"
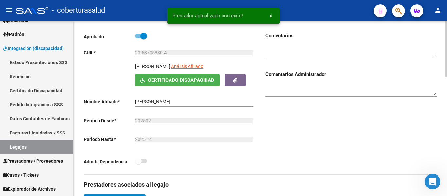
scroll to position [0, 0]
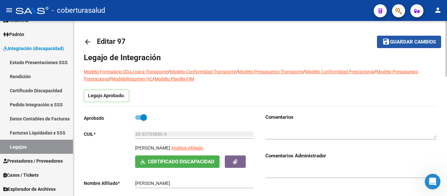
click at [396, 45] on button "save Guardar cambios" at bounding box center [409, 42] width 64 height 12
click at [400, 42] on span "Guardar cambios" at bounding box center [413, 42] width 46 height 6
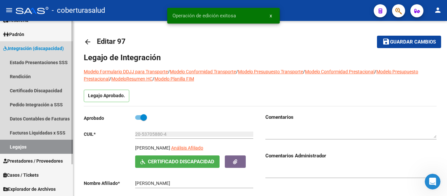
click at [16, 149] on link "Legajos" at bounding box center [36, 147] width 73 height 14
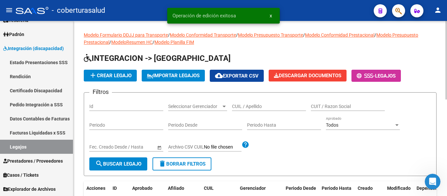
click at [256, 102] on div "CUIL / Apellido" at bounding box center [269, 104] width 74 height 13
paste input "20509468622"
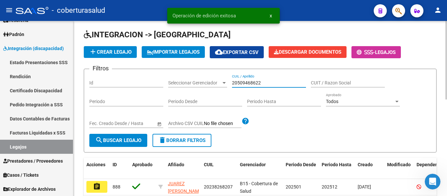
scroll to position [33, 0]
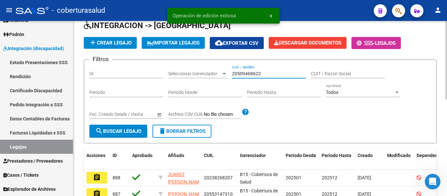
type input "20509468622"
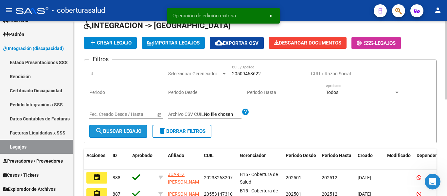
click at [130, 132] on span "search Buscar Legajo" at bounding box center [118, 131] width 46 height 6
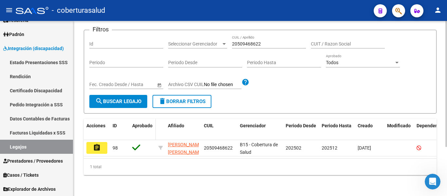
scroll to position [68, 0]
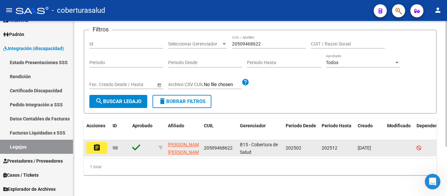
click at [96, 144] on mat-icon "assignment" at bounding box center [97, 148] width 8 height 8
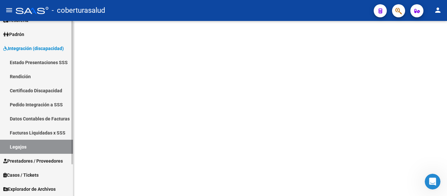
click at [9, 146] on link "Legajos" at bounding box center [36, 147] width 73 height 14
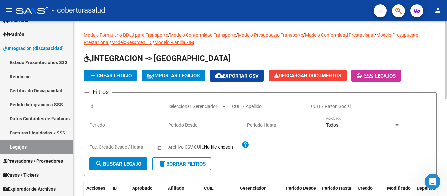
click at [257, 104] on input "CUIL / Apellido" at bounding box center [269, 107] width 74 height 6
paste input "20509468622"
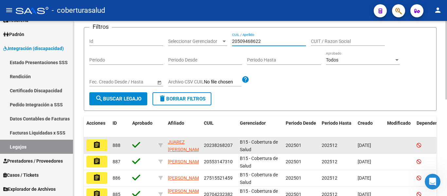
scroll to position [65, 0]
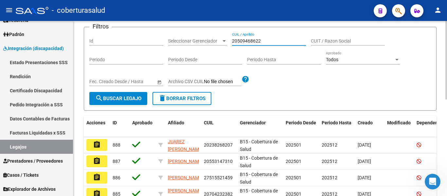
type input "20509468622"
click at [121, 102] on button "search Buscar Legajo" at bounding box center [118, 98] width 58 height 13
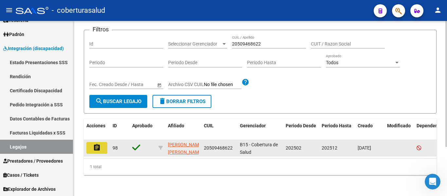
click at [100, 144] on button "assignment" at bounding box center [96, 148] width 21 height 12
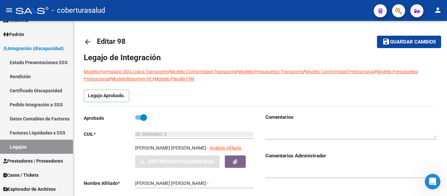
type input "ILLANEZ BRAVO GERONIMO LAUTARO"
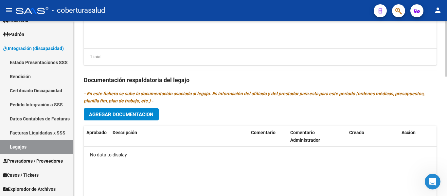
scroll to position [327, 0]
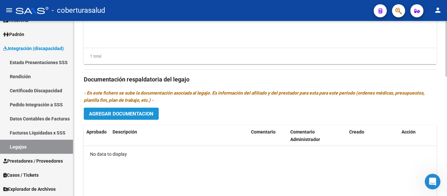
click at [144, 116] on span "Agregar Documentacion" at bounding box center [121, 114] width 64 height 6
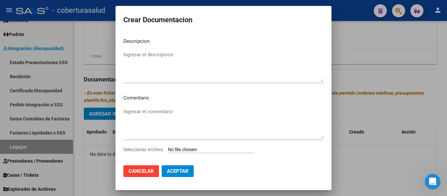
click at [188, 150] on input "Seleccionar Archivo" at bounding box center [211, 150] width 87 height 6
type input "C:\fakepath\1-CUD.pdf"
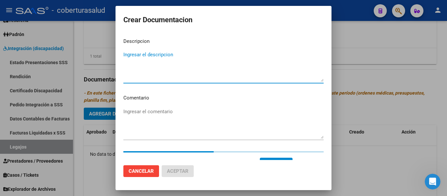
click at [153, 63] on textarea "Ingresar el descripcion" at bounding box center [223, 66] width 200 height 31
paste textarea "1-CUD"
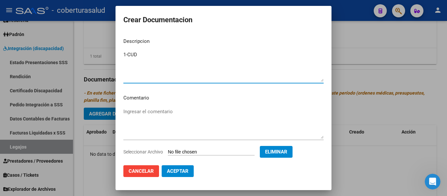
click at [127, 53] on textarea "1-CUD" at bounding box center [223, 66] width 200 height 31
type textarea "1- CUD"
click at [183, 177] on button "Aceptar" at bounding box center [177, 171] width 32 height 12
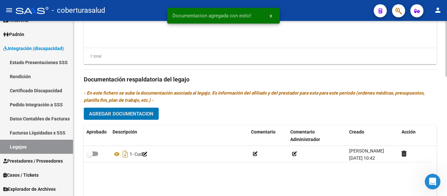
click at [146, 116] on span "Agregar Documentacion" at bounding box center [121, 114] width 64 height 6
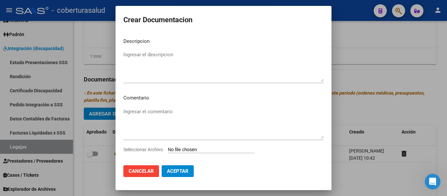
click at [184, 148] on input "Seleccionar Archivo" at bounding box center [211, 150] width 87 height 6
type input "C:\fakepath\2-FORMULARIOS.pdf"
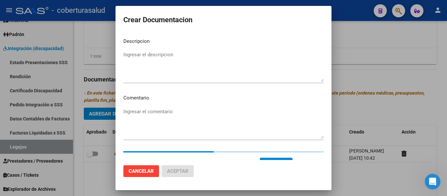
click at [201, 70] on textarea "Ingresar el descripcion" at bounding box center [223, 66] width 200 height 31
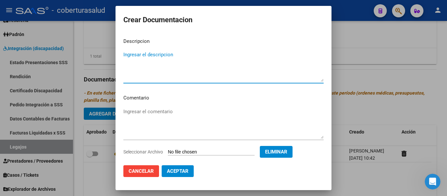
paste textarea "2-FORMULARIOS"
click at [127, 55] on textarea "2-FORMULARIOS" at bounding box center [223, 66] width 200 height 31
type textarea "2- FORMULARIOS"
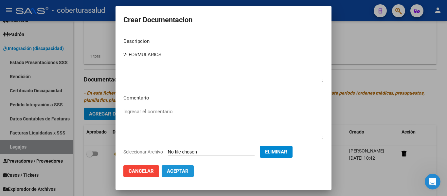
click at [181, 167] on button "Aceptar" at bounding box center [177, 171] width 32 height 12
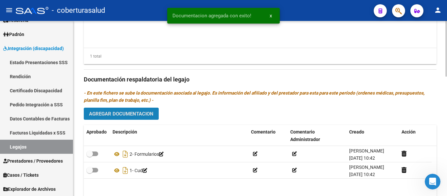
click at [153, 115] on span "Agregar Documentacion" at bounding box center [121, 114] width 64 height 6
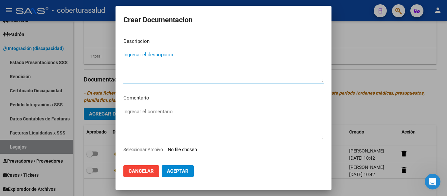
click at [191, 147] on input "Seleccionar Archivo" at bounding box center [211, 150] width 87 height 6
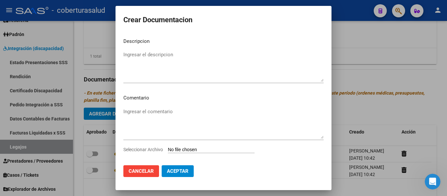
type input "C:\fakepath\3- MODULO INTEGRAL INTENSIVO.pdf"
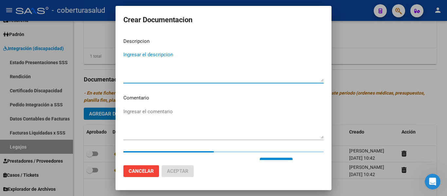
click at [169, 63] on textarea "Ingresar el descripcion" at bounding box center [223, 66] width 200 height 31
paste textarea "3- MODULO INTEGRAL INTENSIVO"
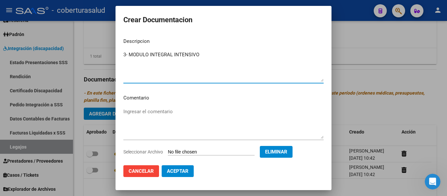
type textarea "3- MODULO INTEGRAL INTENSIVO"
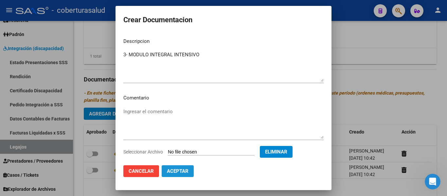
click at [181, 169] on span "Aceptar" at bounding box center [178, 171] width 22 height 6
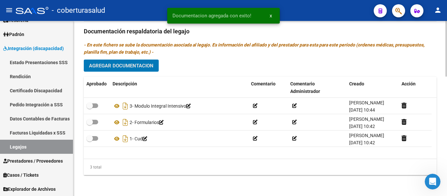
scroll to position [376, 0]
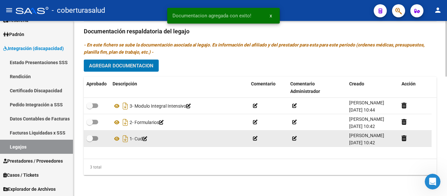
click at [92, 135] on span at bounding box center [89, 138] width 7 height 7
click at [90, 141] on input "checkbox" at bounding box center [89, 141] width 0 height 0
checkbox input "true"
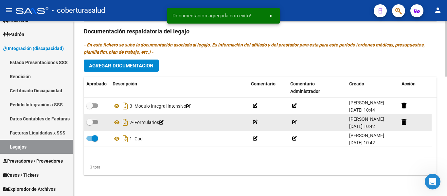
click at [95, 125] on label at bounding box center [92, 122] width 12 height 8
click at [90, 125] on input "checkbox" at bounding box center [89, 124] width 0 height 0
checkbox input "true"
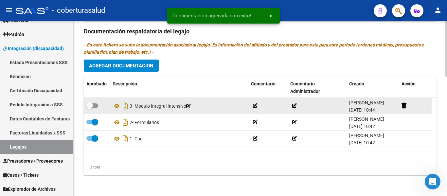
click at [92, 106] on span at bounding box center [89, 105] width 7 height 7
click at [90, 108] on input "checkbox" at bounding box center [89, 108] width 0 height 0
checkbox input "true"
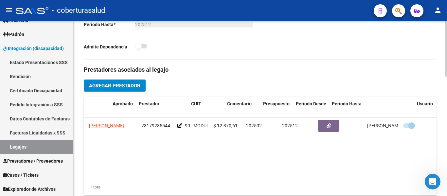
scroll to position [0, 0]
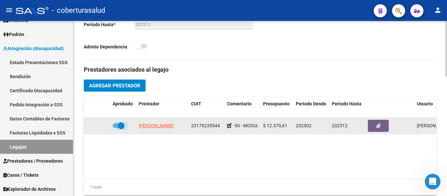
click at [118, 123] on span at bounding box center [121, 125] width 7 height 7
click at [116, 128] on input "checkbox" at bounding box center [115, 128] width 0 height 0
checkbox input "false"
click at [97, 127] on div at bounding box center [96, 126] width 21 height 8
click at [102, 127] on icon at bounding box center [100, 125] width 5 height 5
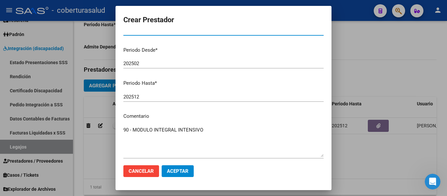
scroll to position [97, 0]
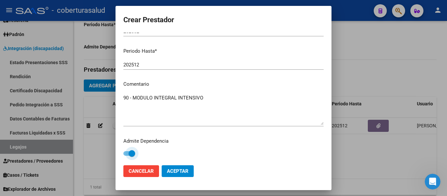
click at [129, 151] on label at bounding box center [129, 153] width 12 height 8
click at [127, 156] on input "checkbox" at bounding box center [126, 156] width 0 height 0
checkbox input "false"
click at [176, 171] on span "Aceptar" at bounding box center [178, 171] width 22 height 6
checkbox input "false"
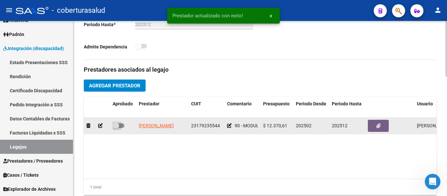
click at [117, 124] on span at bounding box center [115, 125] width 7 height 7
click at [116, 128] on input "checkbox" at bounding box center [115, 128] width 0 height 0
click at [118, 126] on span at bounding box center [121, 125] width 7 height 7
click at [116, 128] on input "checkbox" at bounding box center [115, 128] width 0 height 0
checkbox input "false"
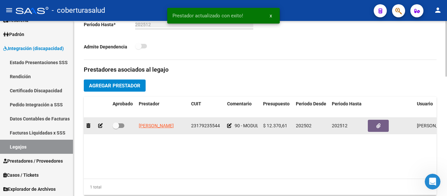
click at [99, 127] on icon at bounding box center [100, 125] width 5 height 5
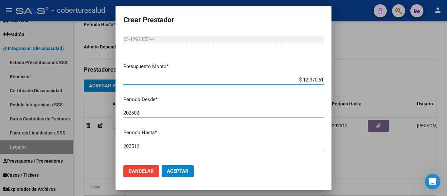
scroll to position [0, 0]
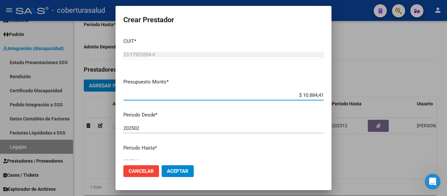
type input "$ 108.844,14"
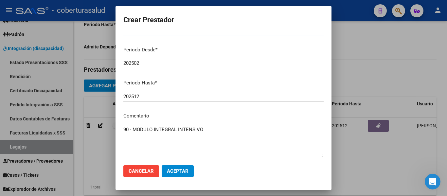
scroll to position [65, 0]
click at [182, 169] on span "Aceptar" at bounding box center [178, 171] width 22 height 6
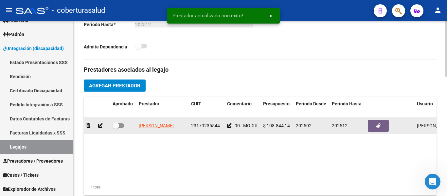
click at [117, 123] on span at bounding box center [115, 125] width 7 height 7
click at [116, 128] on input "checkbox" at bounding box center [115, 128] width 0 height 0
checkbox input "true"
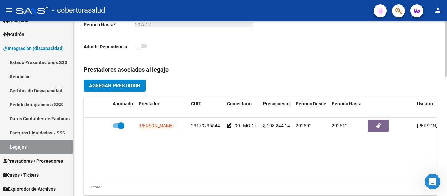
click at [193, 163] on datatable-body "GIMENEZ SILVIA LILIAN 23179235544 90 - MODULO INTEGRAL INTENSIVO $ 108.844,14 2…" at bounding box center [260, 148] width 352 height 61
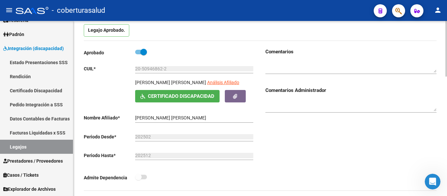
scroll to position [0, 0]
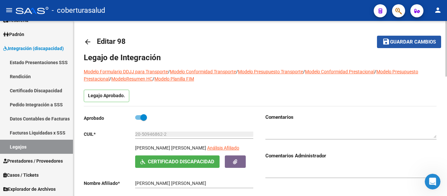
click at [415, 43] on span "Guardar cambios" at bounding box center [413, 42] width 46 height 6
click at [424, 41] on span "Guardar cambios" at bounding box center [413, 42] width 46 height 6
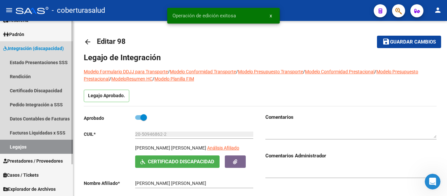
click at [34, 148] on link "Legajos" at bounding box center [36, 147] width 73 height 14
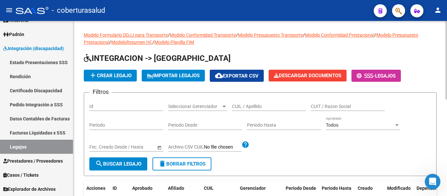
drag, startPoint x: 274, startPoint y: 116, endPoint x: 271, endPoint y: 107, distance: 8.8
click at [274, 115] on div "CUIL / Apellido" at bounding box center [269, 107] width 74 height 19
click at [271, 107] on input "CUIL / Apellido" at bounding box center [269, 107] width 74 height 6
paste input "20509468622"
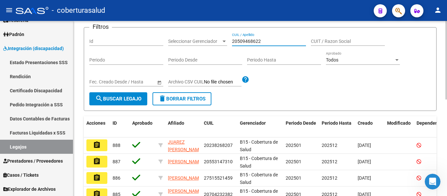
scroll to position [65, 0]
type input "20509468622"
click at [131, 94] on button "search Buscar Legajo" at bounding box center [118, 98] width 58 height 13
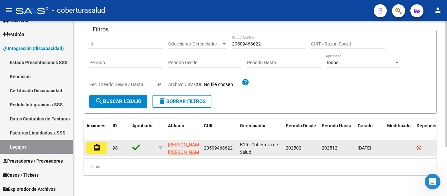
click at [103, 145] on button "assignment" at bounding box center [96, 148] width 21 height 12
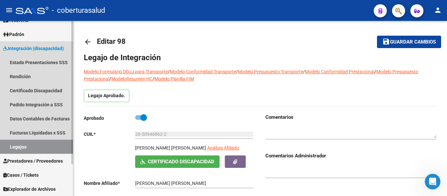
click at [33, 149] on link "Legajos" at bounding box center [36, 147] width 73 height 14
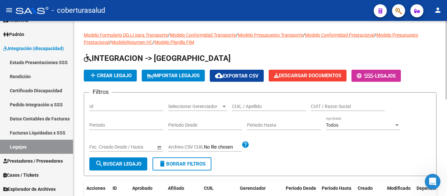
click at [268, 110] on div "CUIL / Apellido" at bounding box center [269, 104] width 74 height 13
paste input "20404362543"
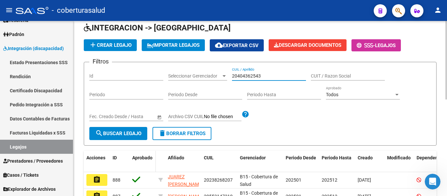
scroll to position [65, 0]
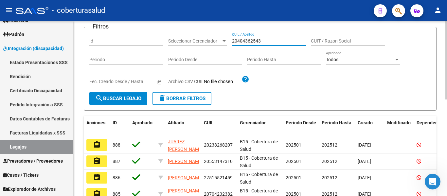
type input "20404362543"
click at [136, 103] on button "search Buscar Legajo" at bounding box center [118, 98] width 58 height 13
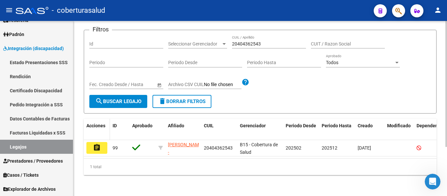
scroll to position [68, 0]
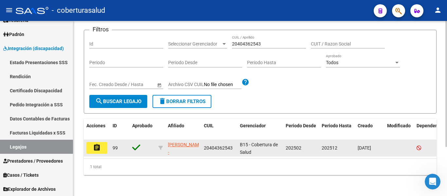
click at [103, 142] on button "assignment" at bounding box center [96, 148] width 21 height 12
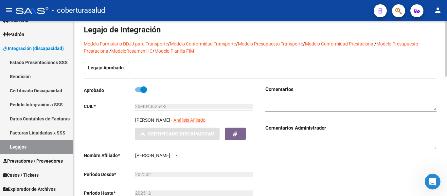
type input "MENENDEZ CARLOS ALEJANDRO"
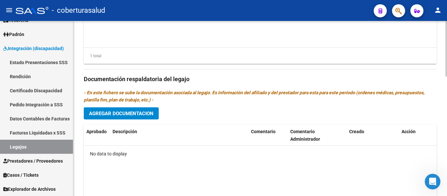
scroll to position [360, 0]
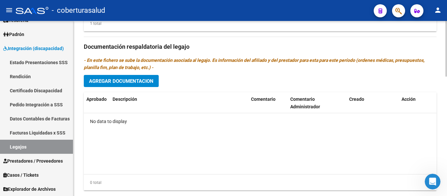
click at [128, 80] on span "Agregar Documentacion" at bounding box center [121, 81] width 64 height 6
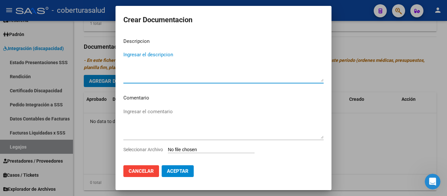
click at [191, 150] on input "Seleccionar Archivo" at bounding box center [211, 150] width 87 height 6
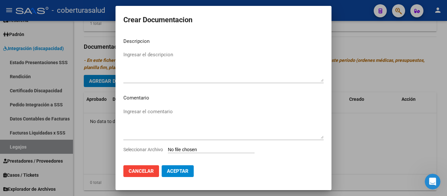
type input "C:\fakepath\1-CUD.pdf"
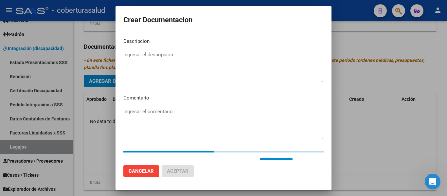
click at [185, 75] on textarea "Ingresar el descripcion" at bounding box center [223, 66] width 200 height 31
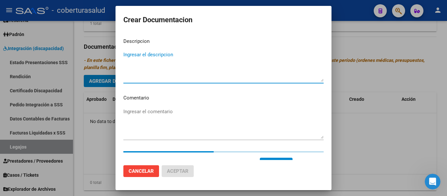
paste textarea "1-CUD"
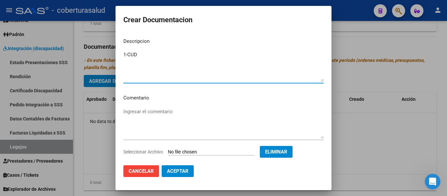
click at [127, 54] on textarea "1-CUD" at bounding box center [223, 66] width 200 height 31
type textarea "1- CUD"
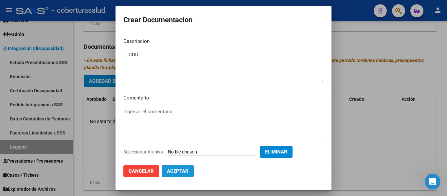
click at [179, 175] on button "Aceptar" at bounding box center [177, 171] width 32 height 12
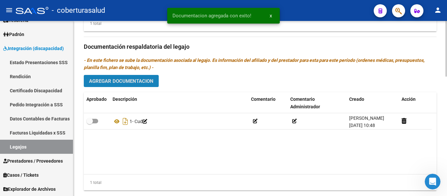
click at [143, 80] on span "Agregar Documentacion" at bounding box center [121, 81] width 64 height 6
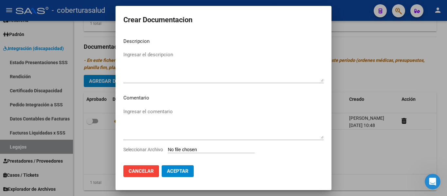
click at [197, 150] on input "Seleccionar Archivo" at bounding box center [211, 150] width 87 height 6
type input "C:\fakepath\2-FORMULARIOS.pdf"
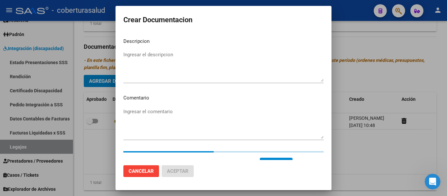
click at [172, 65] on textarea "Ingresar el descripcion" at bounding box center [223, 66] width 200 height 31
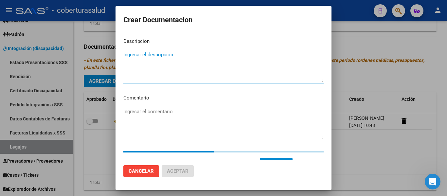
paste textarea "2-FORMULARIOS"
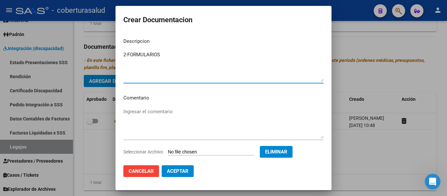
click at [127, 53] on textarea "2-FORMULARIOS" at bounding box center [223, 66] width 200 height 31
type textarea "2- FORMULARIOS"
click at [175, 170] on span "Aceptar" at bounding box center [178, 171] width 22 height 6
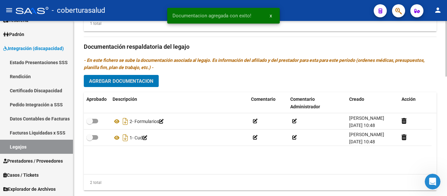
click at [124, 79] on span "Agregar Documentacion" at bounding box center [121, 81] width 64 height 6
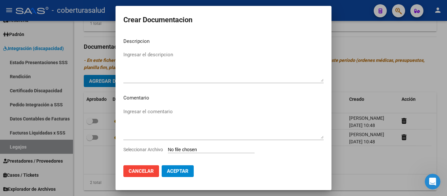
click at [192, 149] on input "Seleccionar Archivo" at bounding box center [211, 150] width 87 height 6
type input "C:\fakepath\3-PRESTACION DE APOYO EN PSICOLOGIA.pdf"
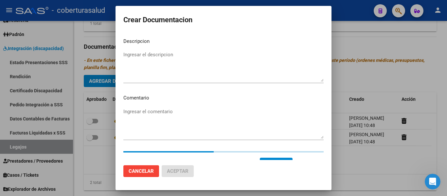
click at [178, 66] on textarea "Ingresar el descripcion" at bounding box center [223, 66] width 200 height 31
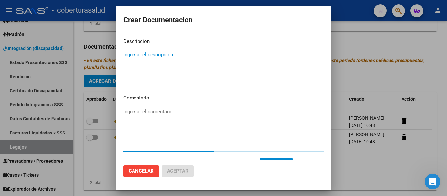
paste textarea "3-PRESTACION DE APOYO EN PSICOLOGIA"
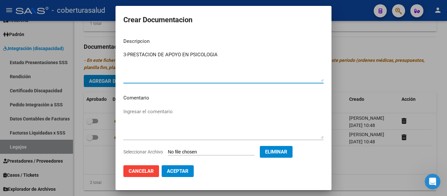
click at [129, 55] on textarea "3-PRESTACION DE APOYO EN PSICOLOGIA" at bounding box center [223, 66] width 200 height 31
type textarea "3- PRESTACION DE APOYO EN PSICOLOGIA"
click at [190, 172] on button "Aceptar" at bounding box center [177, 171] width 32 height 12
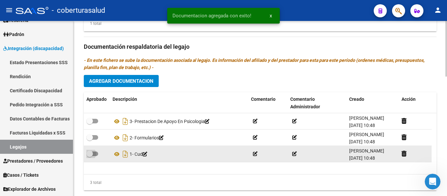
click at [93, 152] on span at bounding box center [92, 153] width 12 height 5
click at [90, 156] on input "checkbox" at bounding box center [89, 156] width 0 height 0
checkbox input "true"
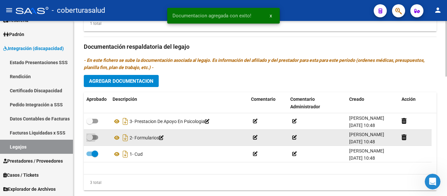
click at [97, 136] on span at bounding box center [92, 137] width 12 height 5
click at [90, 140] on input "checkbox" at bounding box center [89, 140] width 0 height 0
checkbox input "true"
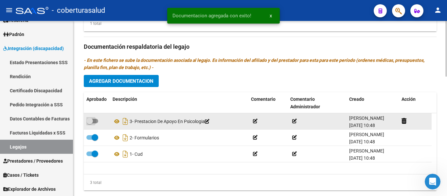
click at [93, 119] on span at bounding box center [92, 121] width 12 height 5
click at [90, 123] on input "checkbox" at bounding box center [89, 123] width 0 height 0
checkbox input "true"
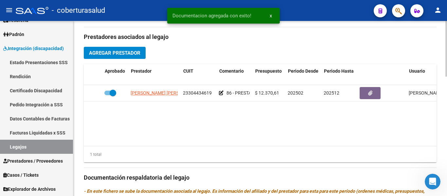
scroll to position [0, 8]
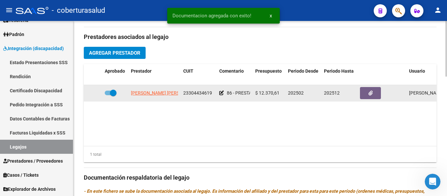
click at [115, 94] on span at bounding box center [113, 93] width 7 height 7
click at [108, 95] on input "checkbox" at bounding box center [108, 95] width 0 height 0
checkbox input "false"
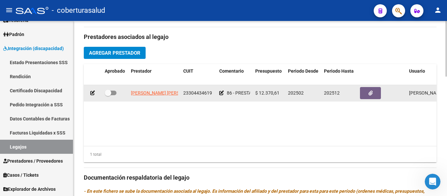
click at [92, 93] on icon at bounding box center [92, 93] width 5 height 5
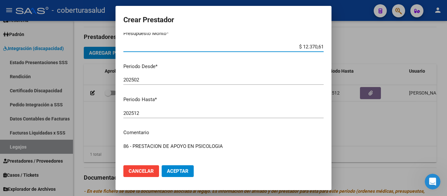
scroll to position [97, 0]
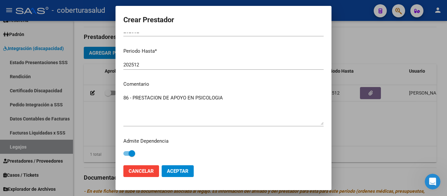
click at [128, 153] on span at bounding box center [129, 153] width 12 height 5
click at [127, 156] on input "checkbox" at bounding box center [126, 156] width 0 height 0
checkbox input "false"
click at [178, 168] on button "Aceptar" at bounding box center [177, 171] width 32 height 12
checkbox input "false"
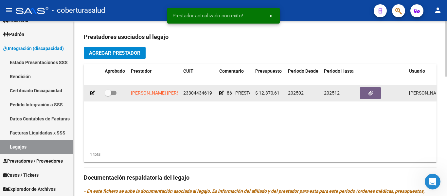
click at [112, 92] on span at bounding box center [111, 93] width 12 height 5
click at [108, 95] on input "checkbox" at bounding box center [108, 95] width 0 height 0
checkbox input "true"
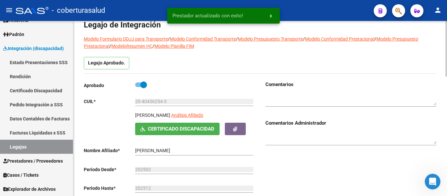
scroll to position [0, 0]
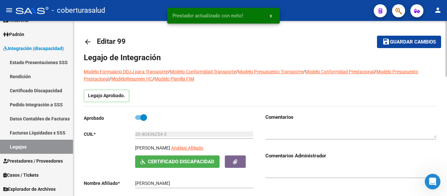
click at [394, 41] on span "Guardar cambios" at bounding box center [413, 42] width 46 height 6
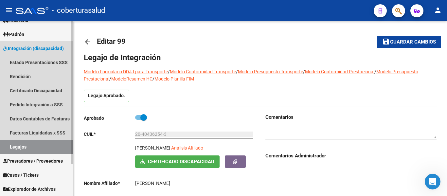
click at [41, 144] on link "Legajos" at bounding box center [36, 147] width 73 height 14
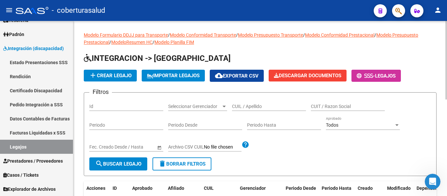
click at [261, 107] on input "CUIL / Apellido" at bounding box center [269, 107] width 74 height 6
paste input "20546893201"
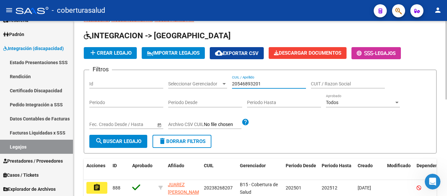
scroll to position [33, 0]
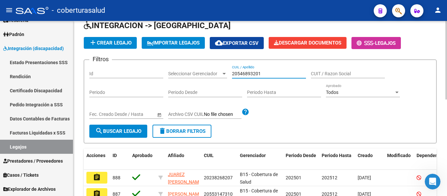
type input "20546893201"
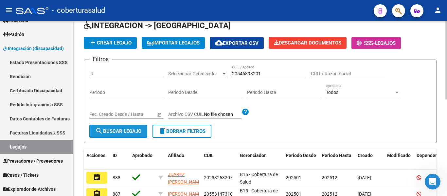
click at [136, 132] on span "search Buscar Legajo" at bounding box center [118, 131] width 46 height 6
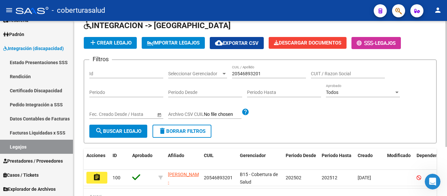
scroll to position [65, 0]
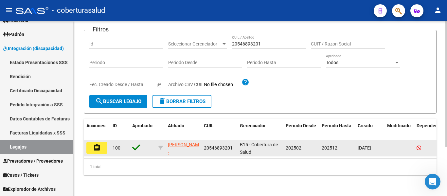
click at [97, 149] on mat-icon "assignment" at bounding box center [97, 148] width 8 height 8
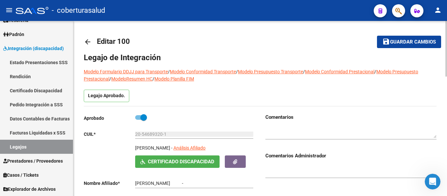
type input "OCHOA DIEGO RODRIGO"
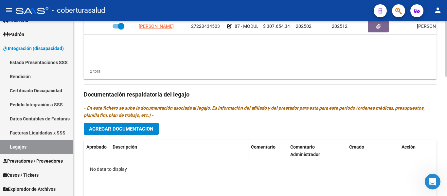
scroll to position [327, 0]
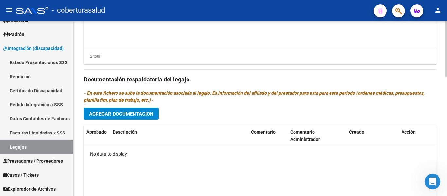
click at [142, 116] on span "Agregar Documentacion" at bounding box center [121, 114] width 64 height 6
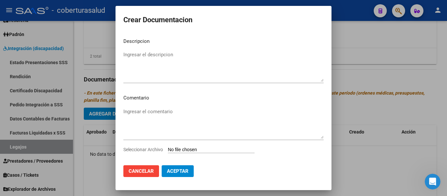
click at [192, 151] on input "Seleccionar Archivo" at bounding box center [211, 150] width 87 height 6
type input "C:\fakepath\1-CUD.pdf"
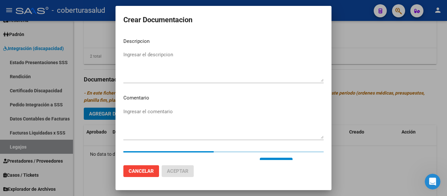
drag, startPoint x: 137, startPoint y: 47, endPoint x: 140, endPoint y: 51, distance: 4.8
click at [139, 48] on mat-dialog-content "Descripcion Ingresar el descripcion Comentario Ingresar el comentario Seleccion…" at bounding box center [223, 96] width 216 height 127
click at [140, 54] on textarea "Ingresar el descripcion" at bounding box center [223, 66] width 200 height 31
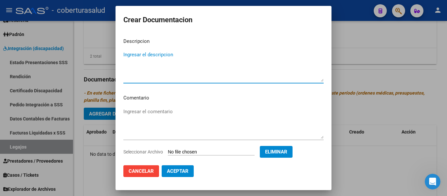
paste textarea "1-CUD"
click at [128, 55] on textarea "1-CUD" at bounding box center [223, 66] width 200 height 31
type textarea "1- CUD"
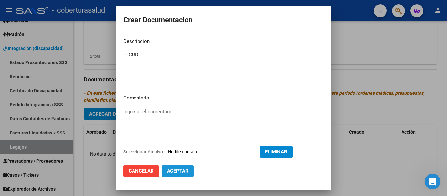
click at [172, 170] on span "Aceptar" at bounding box center [178, 171] width 22 height 6
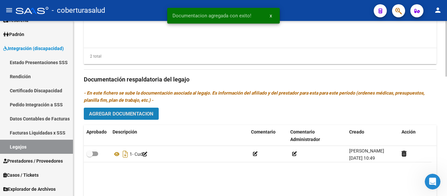
click at [132, 116] on span "Agregar Documentacion" at bounding box center [121, 114] width 64 height 6
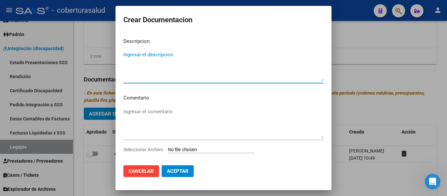
click at [181, 151] on input "Seleccionar Archivo" at bounding box center [211, 150] width 87 height 6
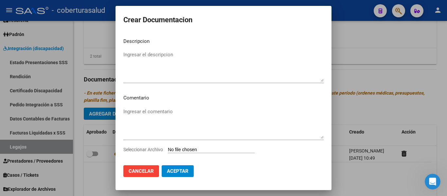
type input "C:\fakepath\2-FORMULARIOS.pdf"
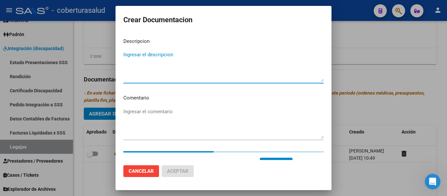
click at [177, 63] on textarea "Ingresar el descripcion" at bounding box center [223, 66] width 200 height 31
paste textarea "2-FORMULARIOS"
click at [128, 53] on textarea "2-FORMULARIOS" at bounding box center [223, 66] width 200 height 31
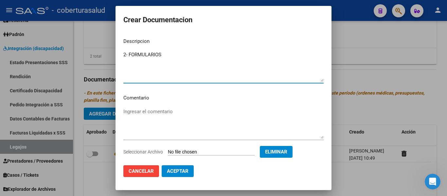
type textarea "2- FORMULARIOS"
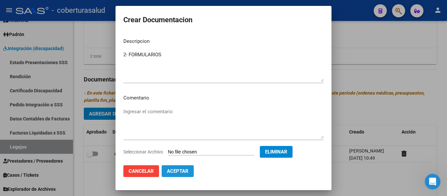
click at [187, 169] on span "Aceptar" at bounding box center [178, 171] width 22 height 6
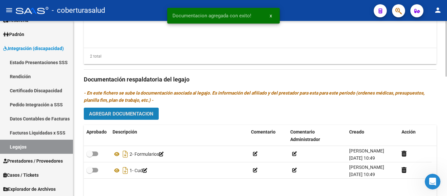
click at [144, 109] on button "Agregar Documentacion" at bounding box center [121, 114] width 75 height 12
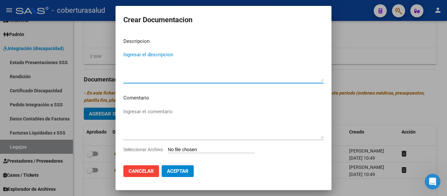
click at [192, 148] on input "Seleccionar Archivo" at bounding box center [211, 150] width 87 height 6
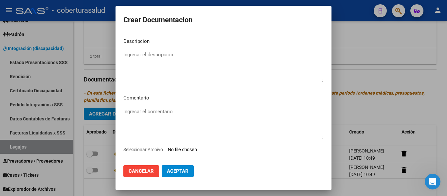
type input "C:\fakepath\3-PRESTACION DE APOYO EN FONOAUDIOLOGIA.pdf"
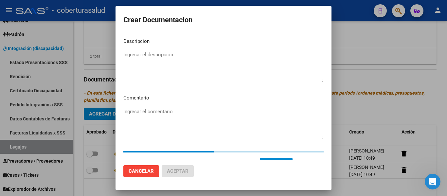
click at [191, 57] on textarea "Ingresar el descripcion" at bounding box center [223, 66] width 200 height 31
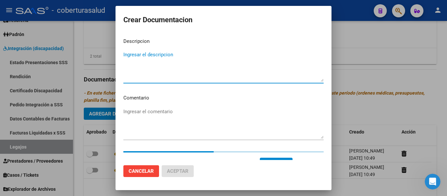
paste textarea "3-PRESTACION DE APOYO EN FONOAUDIOLOGIA"
click at [127, 55] on textarea "3-PRESTACION DE APOYO EN FONOAUDIOLOGIA" at bounding box center [223, 66] width 200 height 31
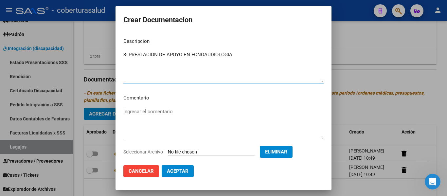
type textarea "3- PRESTACION DE APOYO EN FONOAUDIOLOGIA"
click at [178, 173] on span "Aceptar" at bounding box center [178, 171] width 22 height 6
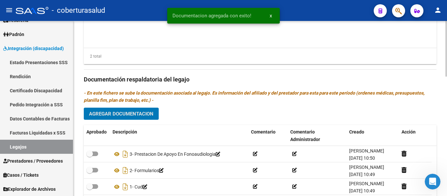
click at [144, 115] on span "Agregar Documentacion" at bounding box center [121, 114] width 64 height 6
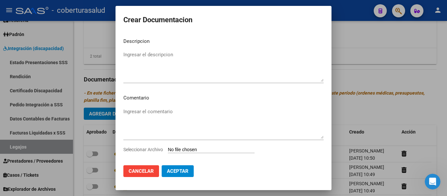
click at [197, 151] on input "Seleccionar Archivo" at bounding box center [211, 150] width 87 height 6
type input "C:\fakepath\4-MODULO MAESTRA DE APOYO.pdf"
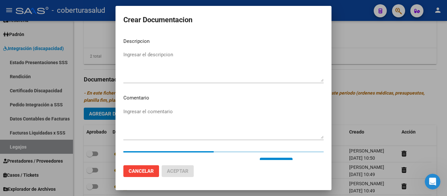
click at [206, 62] on textarea "Ingresar el descripcion" at bounding box center [223, 66] width 200 height 31
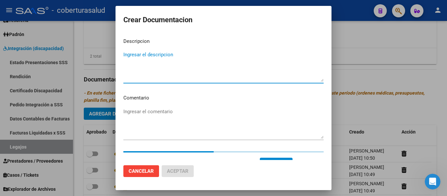
paste textarea "4-MODULO MAESTRA DE APOYO"
click at [128, 54] on textarea "4-MODULO MAESTRA DE APOYO" at bounding box center [223, 66] width 200 height 31
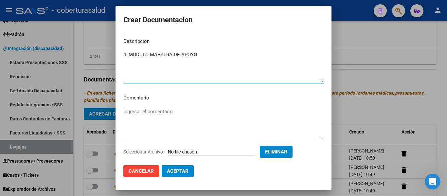
type textarea "4- MODULO MAESTRA DE APOYO"
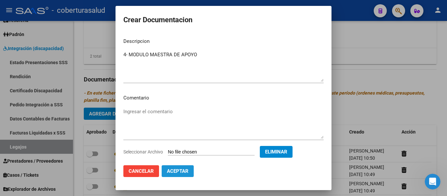
click at [175, 172] on span "Aceptar" at bounding box center [178, 171] width 22 height 6
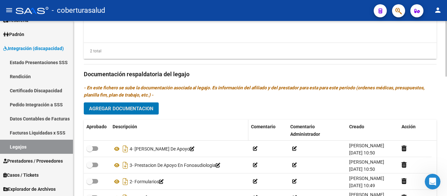
scroll to position [360, 0]
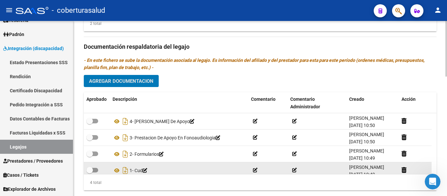
click at [91, 172] on span at bounding box center [89, 170] width 7 height 7
click at [90, 172] on input "checkbox" at bounding box center [89, 172] width 0 height 0
checkbox input "true"
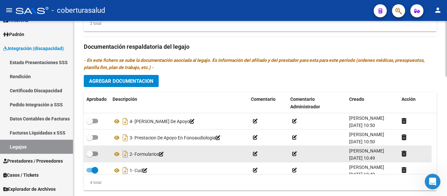
click at [94, 155] on span at bounding box center [92, 153] width 12 height 5
click at [90, 156] on input "checkbox" at bounding box center [89, 156] width 0 height 0
checkbox input "true"
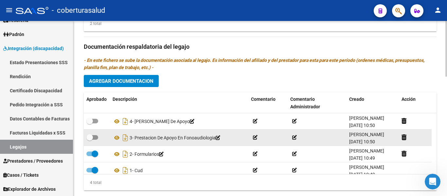
click at [92, 138] on span at bounding box center [89, 137] width 7 height 7
click at [90, 140] on input "checkbox" at bounding box center [89, 140] width 0 height 0
checkbox input "true"
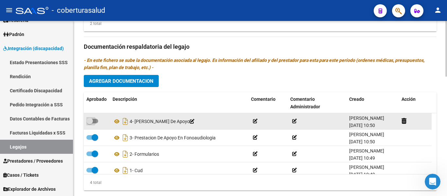
click at [92, 123] on span at bounding box center [89, 121] width 7 height 7
click at [90, 123] on input "checkbox" at bounding box center [89, 123] width 0 height 0
checkbox input "true"
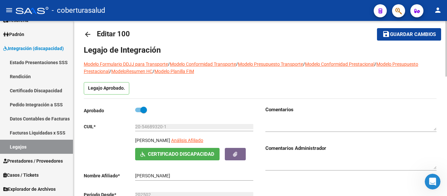
scroll to position [0, 0]
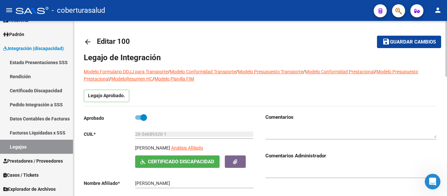
click at [400, 43] on span "Guardar cambios" at bounding box center [413, 42] width 46 height 6
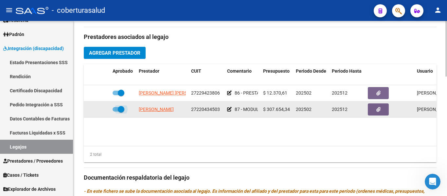
click at [118, 109] on span at bounding box center [121, 109] width 7 height 7
click at [116, 111] on input "checkbox" at bounding box center [115, 111] width 0 height 0
checkbox input "false"
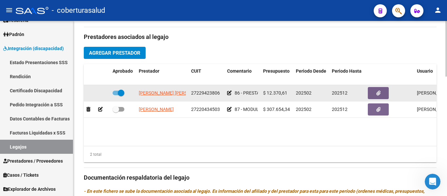
click at [118, 89] on datatable-body-cell at bounding box center [123, 93] width 26 height 16
click at [118, 96] on span at bounding box center [121, 93] width 7 height 7
click at [116, 95] on input "checkbox" at bounding box center [115, 95] width 0 height 0
checkbox input "false"
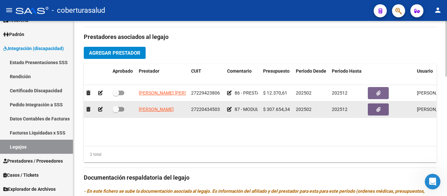
click at [101, 111] on icon at bounding box center [100, 109] width 5 height 5
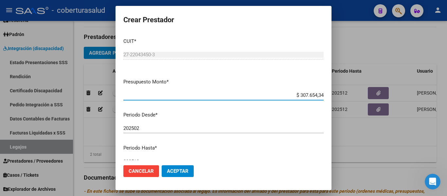
scroll to position [97, 0]
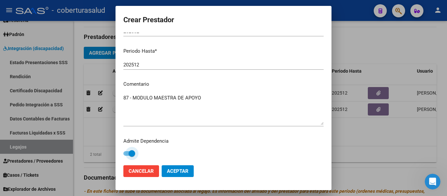
click at [130, 151] on span at bounding box center [131, 153] width 7 height 7
click at [127, 156] on input "checkbox" at bounding box center [126, 156] width 0 height 0
checkbox input "false"
click at [174, 168] on span "Aceptar" at bounding box center [178, 171] width 22 height 6
checkbox input "false"
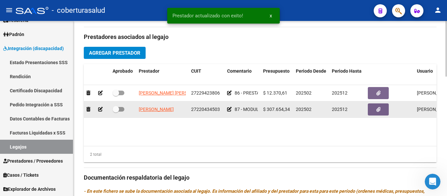
click at [122, 110] on span at bounding box center [118, 109] width 12 height 5
click at [116, 111] on input "checkbox" at bounding box center [115, 111] width 0 height 0
checkbox input "true"
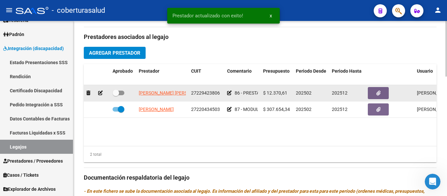
click at [97, 93] on div at bounding box center [96, 93] width 21 height 8
click at [100, 94] on icon at bounding box center [100, 93] width 5 height 5
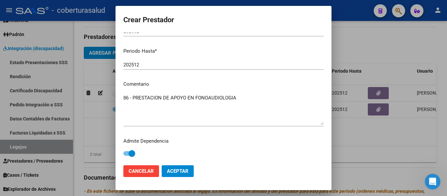
click at [130, 149] on div "Admite Dependencia" at bounding box center [223, 147] width 200 height 21
click at [131, 152] on span at bounding box center [131, 153] width 7 height 7
click at [127, 156] on input "checkbox" at bounding box center [126, 156] width 0 height 0
checkbox input "false"
click at [176, 169] on span "Aceptar" at bounding box center [178, 171] width 22 height 6
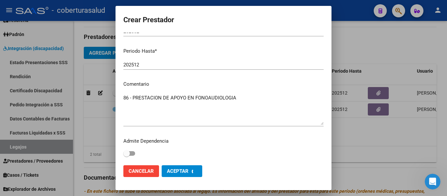
checkbox input "false"
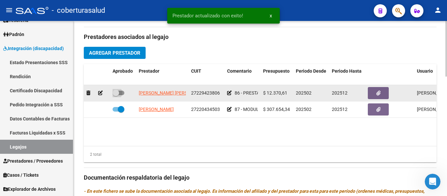
click at [118, 94] on span at bounding box center [115, 93] width 7 height 7
click at [116, 95] on input "checkbox" at bounding box center [115, 95] width 0 height 0
checkbox input "true"
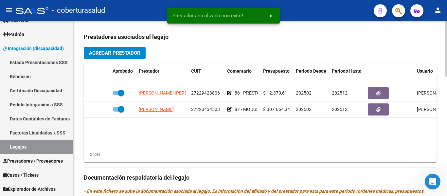
click at [157, 125] on datatable-body "MENEGHELLI MARIA ALEJANDRA 27229423806 86 - PRESTACION DE APOYO EN FONOAUDIOLOG…" at bounding box center [260, 115] width 352 height 61
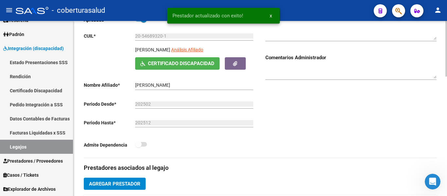
scroll to position [0, 0]
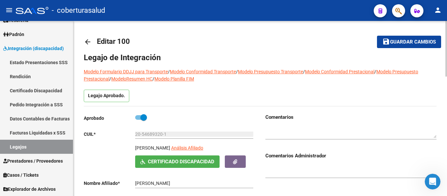
click at [410, 42] on span "Guardar cambios" at bounding box center [413, 42] width 46 height 6
click at [36, 147] on link "Legajos" at bounding box center [36, 147] width 73 height 14
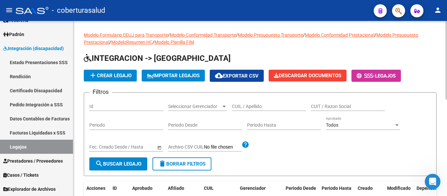
click at [247, 102] on div "CUIL / Apellido" at bounding box center [269, 104] width 74 height 13
paste input "20577713732"
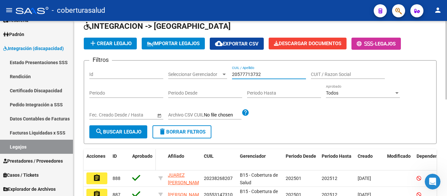
scroll to position [65, 0]
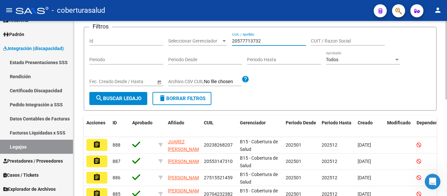
type input "20577713732"
click at [128, 101] on span "search Buscar Legajo" at bounding box center [118, 98] width 46 height 6
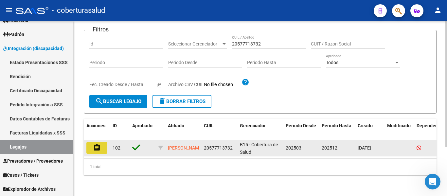
click at [97, 144] on mat-icon "assignment" at bounding box center [97, 148] width 8 height 8
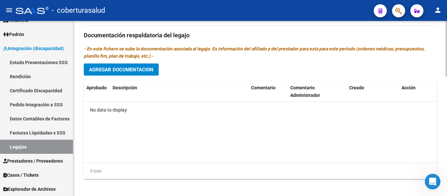
scroll to position [376, 0]
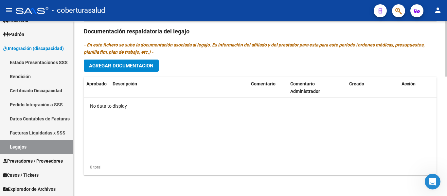
click at [152, 67] on span "Agregar Documentacion" at bounding box center [121, 66] width 64 height 6
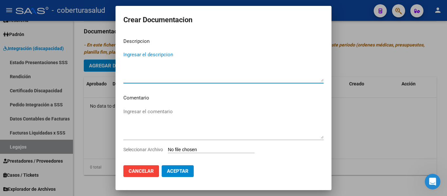
click at [192, 147] on input "Seleccionar Archivo" at bounding box center [211, 150] width 87 height 6
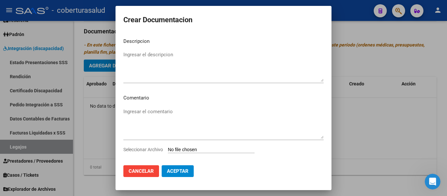
click at [154, 172] on button "Cancelar" at bounding box center [141, 171] width 36 height 12
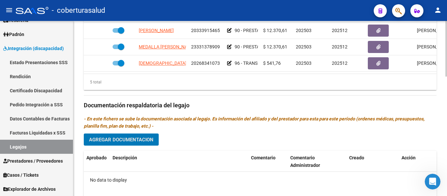
scroll to position [310, 0]
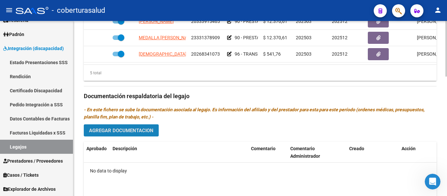
click at [148, 128] on span "Agregar Documentacion" at bounding box center [121, 130] width 64 height 6
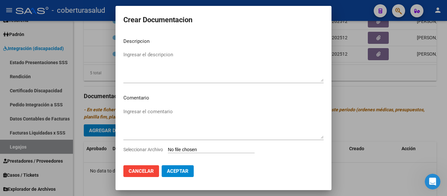
click at [192, 150] on input "Seleccionar Archivo" at bounding box center [211, 150] width 87 height 6
type input "C:\fakepath\1-CUD.pdf"
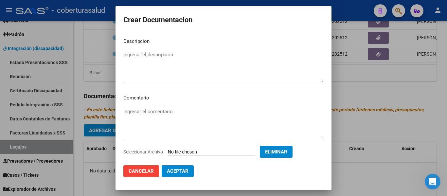
click at [136, 168] on span "Cancelar" at bounding box center [140, 171] width 25 height 6
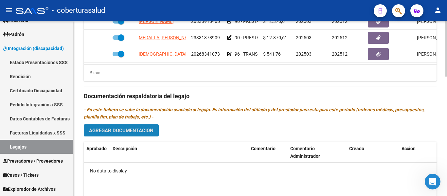
click at [113, 131] on span "Agregar Documentacion" at bounding box center [121, 130] width 64 height 6
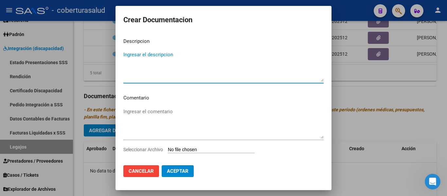
click at [193, 148] on input "Seleccionar Archivo" at bounding box center [211, 150] width 87 height 6
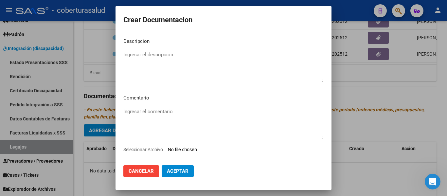
type input "C:\fakepath\1-CUD.pdf"
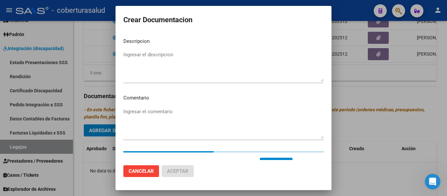
click at [200, 49] on mat-dialog-content "Descripcion Ingresar el descripcion Comentario Ingresar el comentario Seleccion…" at bounding box center [223, 96] width 216 height 127
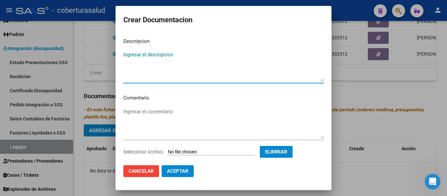
click at [191, 63] on textarea "Ingresar el descripcion" at bounding box center [223, 66] width 200 height 31
paste textarea "1-CUD"
click at [128, 53] on textarea "1-CUD" at bounding box center [223, 66] width 200 height 31
type textarea "1- CUD"
click at [181, 168] on button "Aceptar" at bounding box center [177, 171] width 32 height 12
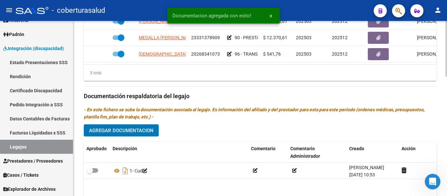
click at [141, 129] on span "Agregar Documentacion" at bounding box center [121, 130] width 64 height 6
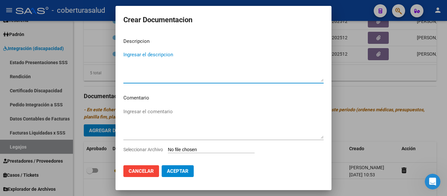
click at [188, 148] on input "Seleccionar Archivo" at bounding box center [211, 150] width 87 height 6
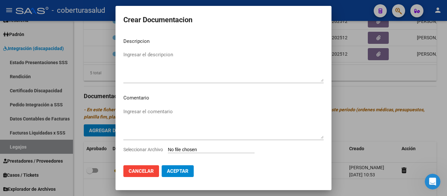
type input "C:\fakepath\2- FORMULARIOS.pdf"
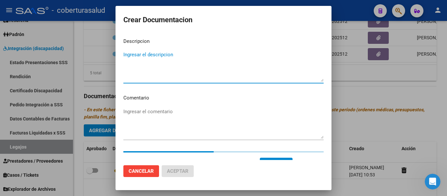
click at [179, 63] on textarea "Ingresar el descripcion" at bounding box center [223, 66] width 200 height 31
paste textarea "2- FORMULARIOS"
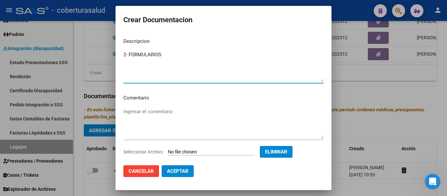
type textarea "2- FORMULARIOS"
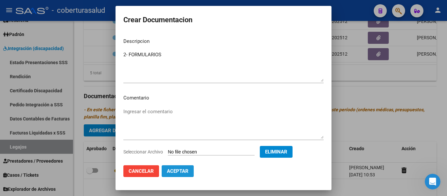
click at [187, 171] on span "Aceptar" at bounding box center [178, 171] width 22 height 6
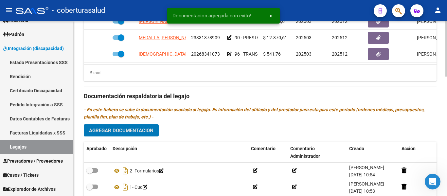
click at [135, 133] on span "Agregar Documentacion" at bounding box center [121, 130] width 64 height 6
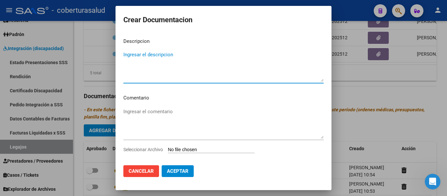
click at [193, 148] on input "Seleccionar Archivo" at bounding box center [211, 150] width 87 height 6
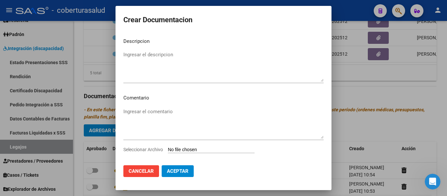
type input "C:\fakepath\3-PRESTACION DE APOYO EN FONOAUDIOLOGIA.pdf"
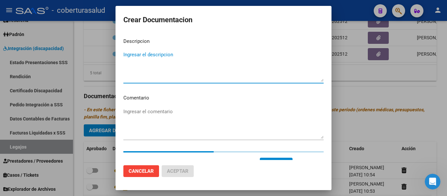
click at [164, 65] on textarea "Ingresar el descripcion" at bounding box center [223, 66] width 200 height 31
paste textarea "3-PRESTACION DE APOYO EN FONOAUDIOLOGIA"
click at [126, 54] on textarea "3-PRESTACION DE APOYO EN FONOAUDIOLOGIA" at bounding box center [223, 66] width 200 height 31
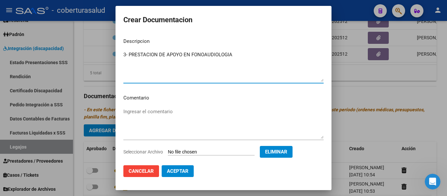
type textarea "3- PRESTACION DE APOYO EN FONOAUDIOLOGIA"
click at [182, 175] on button "Aceptar" at bounding box center [177, 171] width 32 height 12
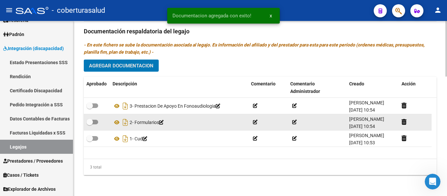
scroll to position [376, 0]
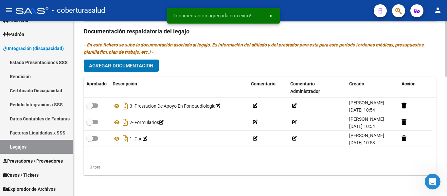
click at [136, 63] on span "Agregar Documentacion" at bounding box center [121, 66] width 64 height 6
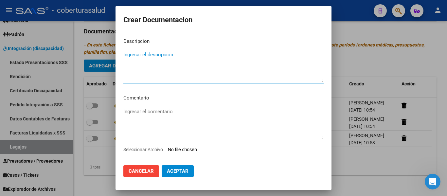
click at [198, 149] on input "Seleccionar Archivo" at bounding box center [211, 150] width 87 height 6
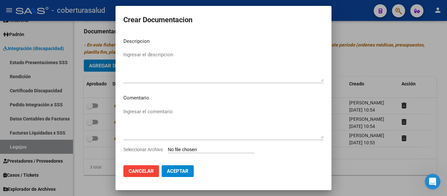
type input "C:\fakepath\4-PRESTACION DE APOYO EN PSICOLOGIA.pdf"
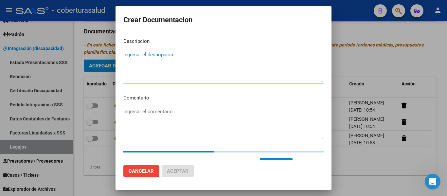
click at [210, 62] on textarea "Ingresar el descripcion" at bounding box center [223, 66] width 200 height 31
paste textarea "4-PRESTACION DE APOYO EN PSICOLOGIA"
click at [127, 53] on textarea "4-PRESTACION DE APOYO EN PSICOLOGIA" at bounding box center [223, 66] width 200 height 31
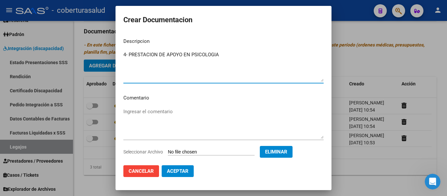
type textarea "4- PRESTACION DE APOYO EN PSICOLOGIA"
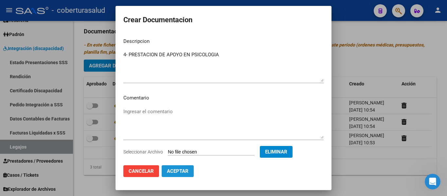
click at [186, 170] on span "Aceptar" at bounding box center [178, 171] width 22 height 6
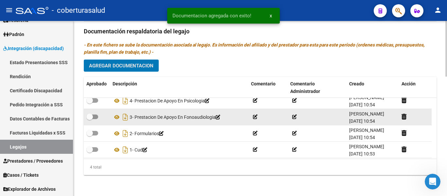
scroll to position [7, 0]
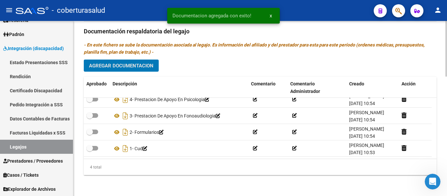
click at [144, 68] on span "Agregar Documentacion" at bounding box center [121, 66] width 64 height 6
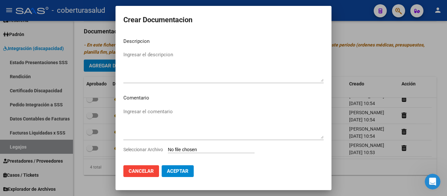
click at [204, 150] on input "Seleccionar Archivo" at bounding box center [211, 150] width 87 height 6
type input "C:\fakepath\5-PRESTACION DE APOYO EN PSICOPEDAGOGIA.pdf"
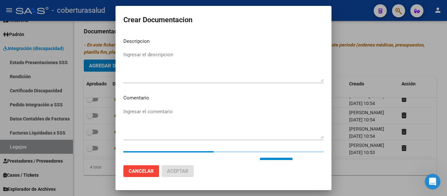
click at [168, 58] on textarea "Ingresar el descripcion" at bounding box center [223, 66] width 200 height 31
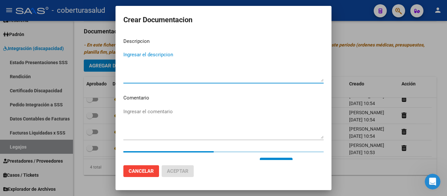
paste textarea "5-PRESTACION DE APOYO EN PSICOPEDAGOGIA"
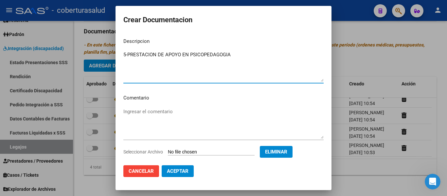
click at [127, 55] on textarea "5-PRESTACION DE APOYO EN PSICOPEDAGOGIA" at bounding box center [223, 66] width 200 height 31
type textarea "5- PRESTACION DE APOYO EN PSICOPEDAGOGIA"
click at [191, 170] on button "Aceptar" at bounding box center [177, 171] width 32 height 12
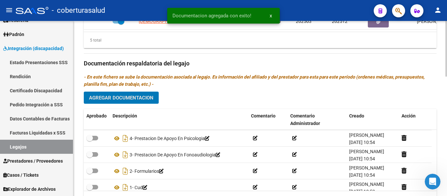
scroll to position [23, 0]
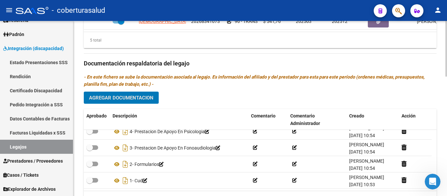
click at [124, 97] on span "Agregar Documentacion" at bounding box center [121, 98] width 64 height 6
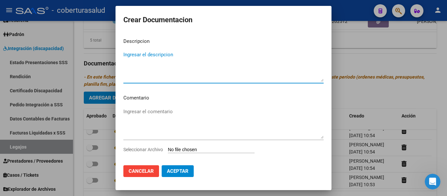
click at [191, 148] on input "Seleccionar Archivo" at bounding box center [211, 150] width 87 height 6
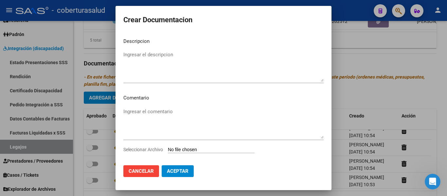
type input "C:\fakepath\6-PRESTACION DE APOYO EN TERAPIA OCUPACIONAL.pdf"
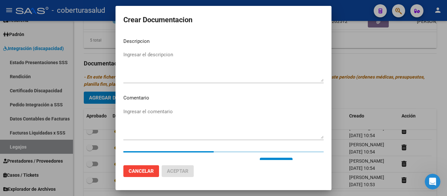
click at [158, 56] on textarea "Ingresar el descripcion" at bounding box center [223, 66] width 200 height 31
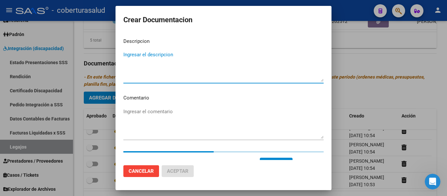
paste textarea "6-PRESTACION DE APOYO EN TERAPIA OCUPACIONAL"
click at [127, 55] on textarea "6-PRESTACION DE APOYO EN TERAPIA OCUPACIONAL" at bounding box center [223, 66] width 200 height 31
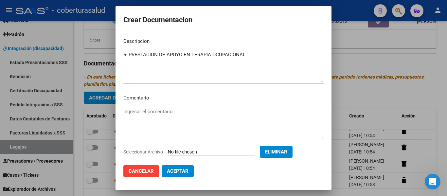
type textarea "6- PRESTACION DE APOYO EN TERAPIA OCUPACIONAL"
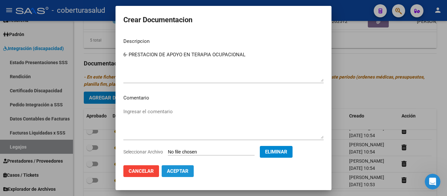
click at [180, 174] on button "Aceptar" at bounding box center [177, 171] width 32 height 12
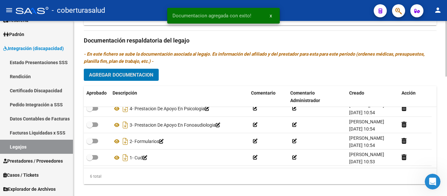
scroll to position [376, 0]
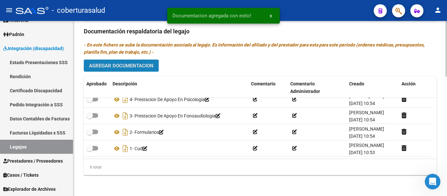
click at [130, 65] on span "Agregar Documentacion" at bounding box center [121, 66] width 64 height 6
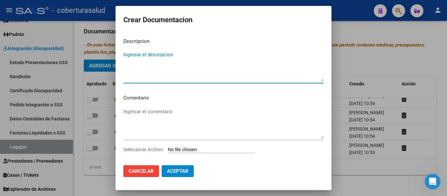
click at [188, 149] on input "Seleccionar Archivo" at bounding box center [211, 150] width 87 height 6
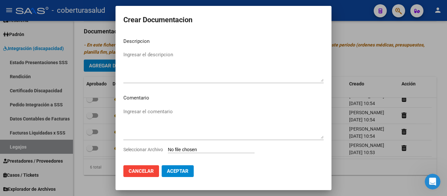
type input "C:\fakepath\7- TRANSPORTE SIN DEPENDENCIA.pdf"
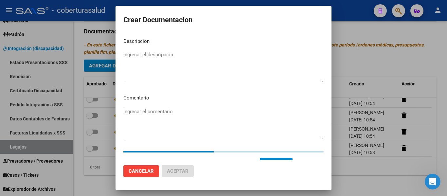
click at [182, 77] on textarea "Ingresar el descripcion" at bounding box center [223, 66] width 200 height 31
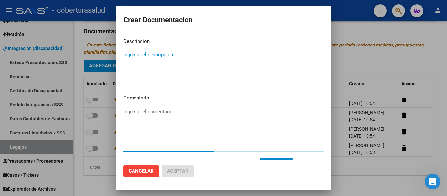
paste textarea "7- TRANSPORTE SIN DEPENDENCIA"
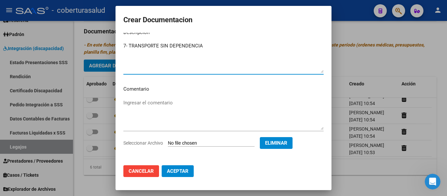
scroll to position [11, 0]
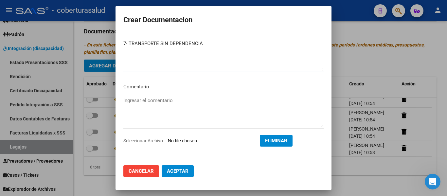
type textarea "7- TRANSPORTE SIN DEPENDENCIA"
click at [176, 169] on span "Aceptar" at bounding box center [178, 171] width 22 height 6
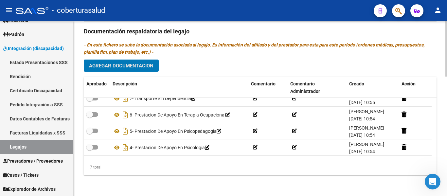
scroll to position [0, 0]
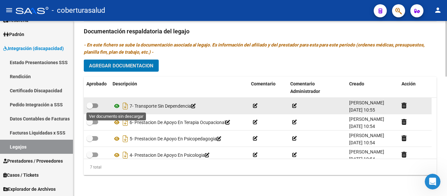
click at [118, 104] on icon at bounding box center [116, 106] width 8 height 8
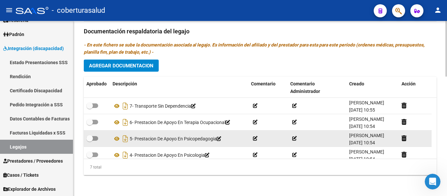
scroll to position [56, 0]
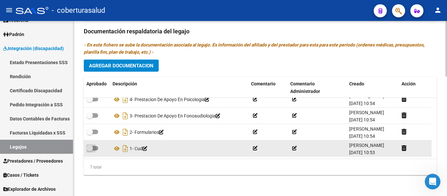
click at [93, 148] on span at bounding box center [92, 148] width 12 height 5
click at [90, 150] on input "checkbox" at bounding box center [89, 150] width 0 height 0
checkbox input "true"
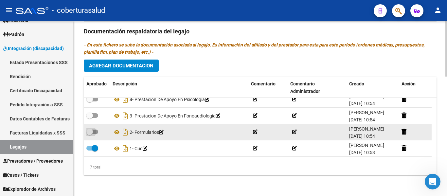
click at [93, 129] on span at bounding box center [92, 131] width 12 height 5
click at [90, 134] on input "checkbox" at bounding box center [89, 134] width 0 height 0
checkbox input "true"
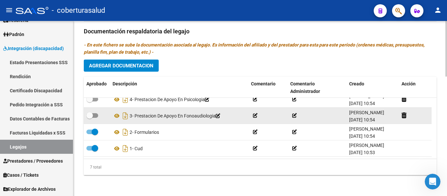
click at [95, 114] on span at bounding box center [92, 115] width 12 height 5
click at [90, 118] on input "checkbox" at bounding box center [89, 118] width 0 height 0
checkbox input "true"
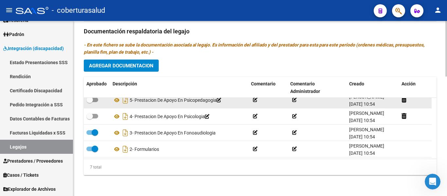
scroll to position [23, 0]
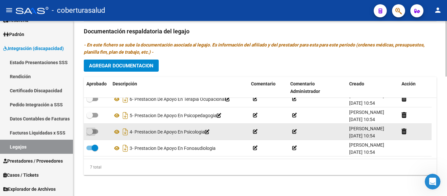
click at [95, 133] on span at bounding box center [92, 131] width 12 height 5
click at [90, 134] on input "checkbox" at bounding box center [89, 134] width 0 height 0
checkbox input "true"
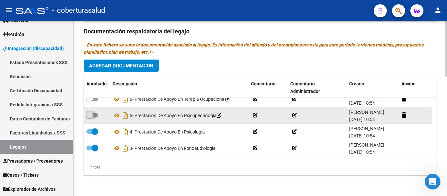
click at [95, 115] on span at bounding box center [92, 115] width 12 height 5
click at [90, 117] on input "checkbox" at bounding box center [89, 117] width 0 height 0
checkbox input "true"
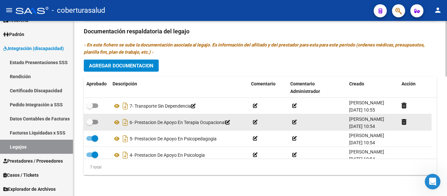
click at [95, 123] on span at bounding box center [92, 122] width 12 height 5
click at [90, 124] on input "checkbox" at bounding box center [89, 124] width 0 height 0
checkbox input "true"
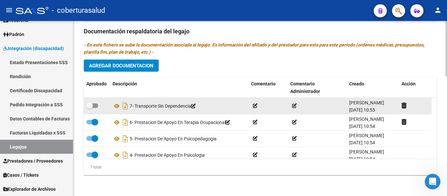
click at [96, 107] on span at bounding box center [92, 105] width 12 height 5
click at [90, 108] on input "checkbox" at bounding box center [89, 108] width 0 height 0
checkbox input "true"
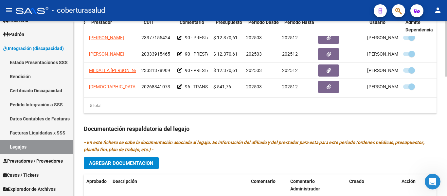
scroll to position [28, 0]
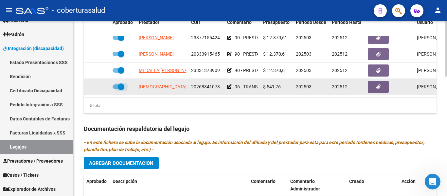
click at [122, 83] on span at bounding box center [121, 86] width 7 height 7
click at [116, 89] on input "checkbox" at bounding box center [115, 89] width 0 height 0
checkbox input "false"
click at [100, 84] on icon at bounding box center [100, 86] width 5 height 5
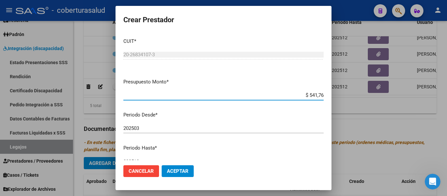
scroll to position [97, 0]
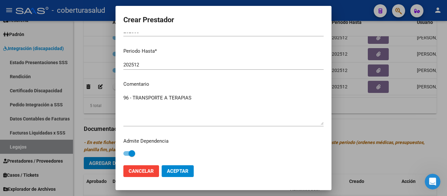
click at [135, 149] on div "Admite Dependencia" at bounding box center [223, 147] width 200 height 21
click at [130, 153] on span at bounding box center [131, 153] width 7 height 7
click at [127, 156] on input "checkbox" at bounding box center [126, 156] width 0 height 0
checkbox input "false"
click at [173, 169] on span "Aceptar" at bounding box center [178, 171] width 22 height 6
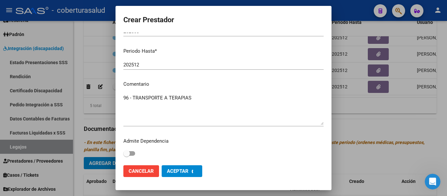
checkbox input "false"
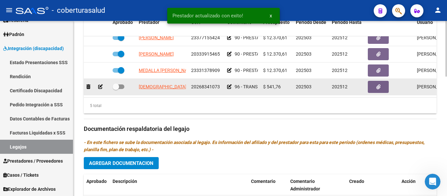
click at [117, 83] on span at bounding box center [115, 86] width 7 height 7
click at [116, 89] on input "checkbox" at bounding box center [115, 89] width 0 height 0
checkbox input "true"
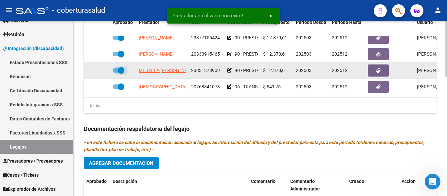
click at [123, 67] on span at bounding box center [121, 70] width 7 height 7
click at [116, 73] on input "checkbox" at bounding box center [115, 73] width 0 height 0
checkbox input "false"
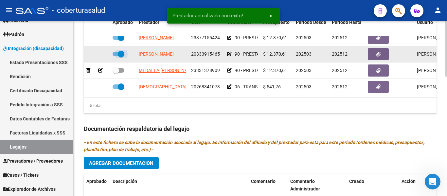
click at [117, 52] on span at bounding box center [118, 54] width 12 height 5
click at [116, 56] on input "checkbox" at bounding box center [115, 56] width 0 height 0
checkbox input "false"
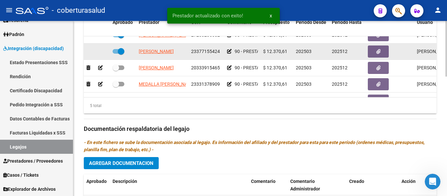
scroll to position [0, 0]
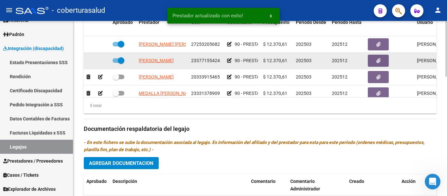
click at [116, 61] on span at bounding box center [118, 60] width 12 height 5
click at [116, 63] on input "checkbox" at bounding box center [115, 63] width 0 height 0
checkbox input "false"
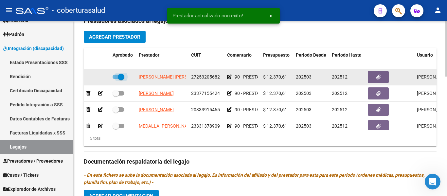
click at [120, 74] on span at bounding box center [121, 77] width 7 height 7
click at [116, 79] on input "checkbox" at bounding box center [115, 79] width 0 height 0
checkbox input "false"
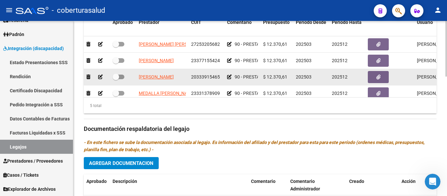
scroll to position [28, 0]
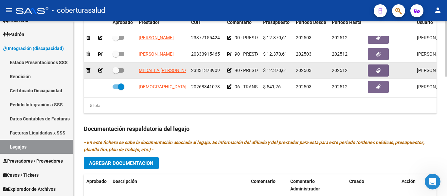
click at [99, 68] on icon at bounding box center [100, 70] width 5 height 5
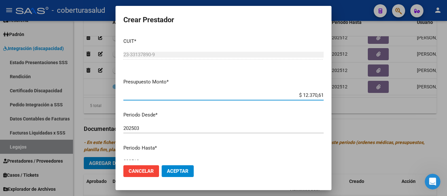
scroll to position [97, 0]
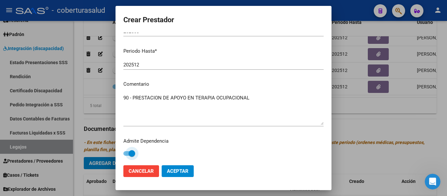
click at [132, 152] on span at bounding box center [131, 153] width 7 height 7
click at [127, 156] on input "checkbox" at bounding box center [126, 156] width 0 height 0
checkbox input "false"
click at [179, 169] on span "Aceptar" at bounding box center [178, 171] width 22 height 6
checkbox input "false"
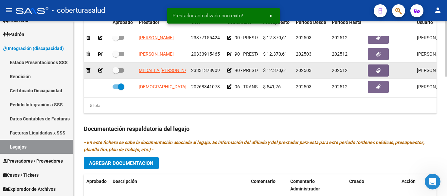
click at [113, 67] on span at bounding box center [115, 70] width 7 height 7
click at [115, 73] on input "checkbox" at bounding box center [115, 73] width 0 height 0
checkbox input "true"
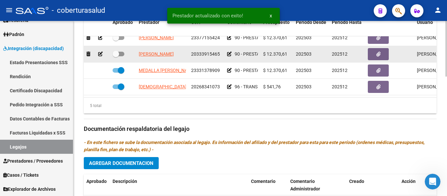
click at [101, 52] on icon at bounding box center [100, 54] width 5 height 5
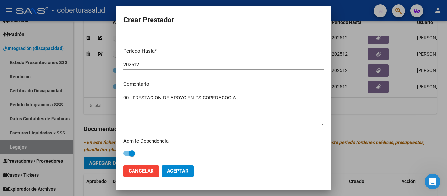
click at [135, 151] on div "Admite Dependencia" at bounding box center [223, 147] width 200 height 21
click at [133, 151] on span at bounding box center [131, 153] width 7 height 7
click at [127, 156] on input "checkbox" at bounding box center [126, 156] width 0 height 0
checkbox input "false"
click at [176, 169] on span "Aceptar" at bounding box center [178, 171] width 22 height 6
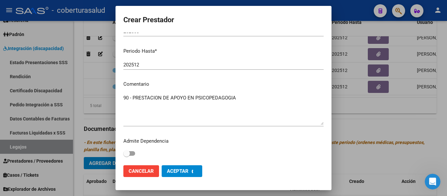
checkbox input "false"
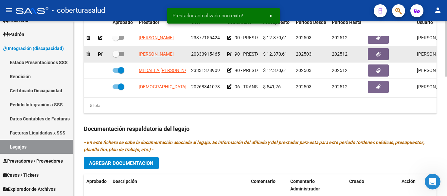
click at [120, 52] on span at bounding box center [118, 54] width 12 height 5
click at [116, 56] on input "checkbox" at bounding box center [115, 56] width 0 height 0
checkbox input "true"
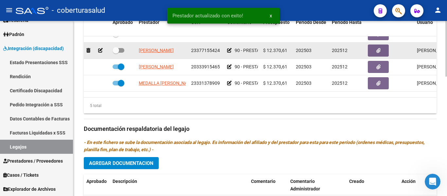
scroll to position [0, 0]
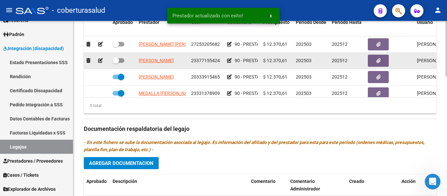
click at [101, 61] on icon at bounding box center [100, 60] width 5 height 5
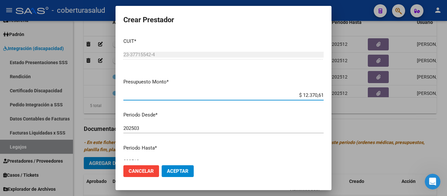
scroll to position [97, 0]
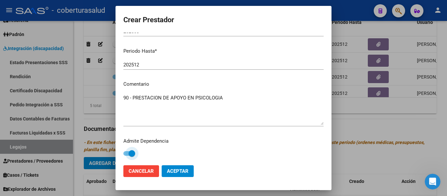
click at [133, 151] on span at bounding box center [131, 153] width 7 height 7
click at [127, 156] on input "checkbox" at bounding box center [126, 156] width 0 height 0
checkbox input "false"
click at [177, 173] on span "Aceptar" at bounding box center [178, 171] width 22 height 6
checkbox input "false"
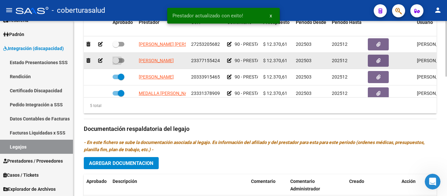
click at [118, 59] on span at bounding box center [115, 60] width 7 height 7
click at [116, 63] on input "checkbox" at bounding box center [115, 63] width 0 height 0
checkbox input "true"
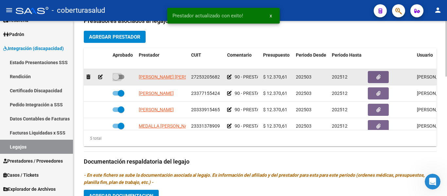
click at [123, 76] on span at bounding box center [118, 77] width 12 height 5
click at [116, 79] on input "checkbox" at bounding box center [115, 79] width 0 height 0
click at [120, 80] on span at bounding box center [121, 77] width 7 height 7
click at [116, 79] on input "checkbox" at bounding box center [115, 79] width 0 height 0
checkbox input "false"
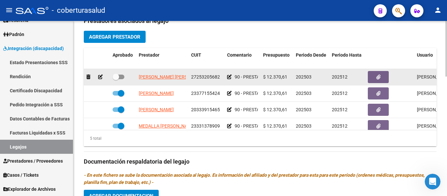
click at [101, 78] on icon at bounding box center [100, 77] width 5 height 5
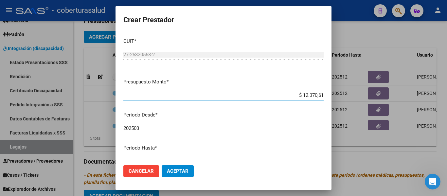
scroll to position [97, 0]
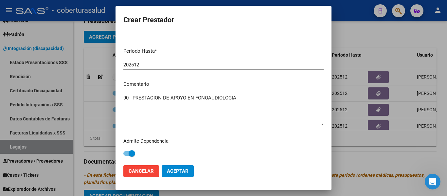
click at [134, 152] on span at bounding box center [131, 153] width 7 height 7
click at [127, 156] on input "checkbox" at bounding box center [126, 156] width 0 height 0
checkbox input "false"
click at [174, 172] on span "Aceptar" at bounding box center [178, 171] width 22 height 6
checkbox input "false"
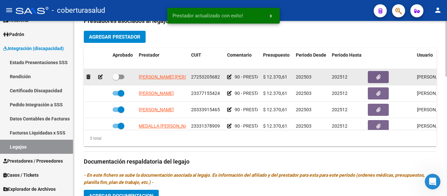
click at [119, 76] on span at bounding box center [115, 77] width 7 height 7
click at [116, 79] on input "checkbox" at bounding box center [115, 79] width 0 height 0
checkbox input "true"
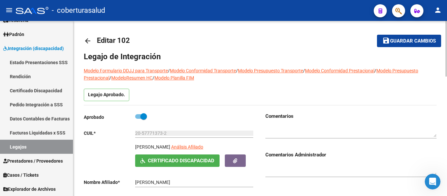
scroll to position [0, 0]
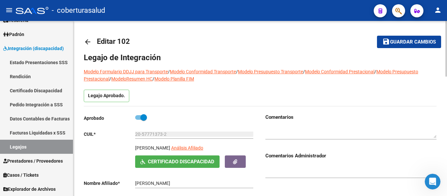
click at [408, 41] on span "Guardar cambios" at bounding box center [413, 42] width 46 height 6
click at [437, 40] on button "save Guardar cambios" at bounding box center [409, 42] width 64 height 12
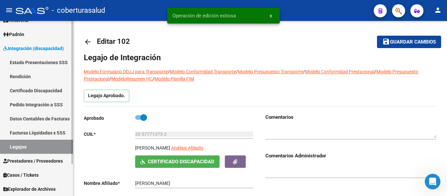
click at [26, 145] on link "Legajos" at bounding box center [36, 147] width 73 height 14
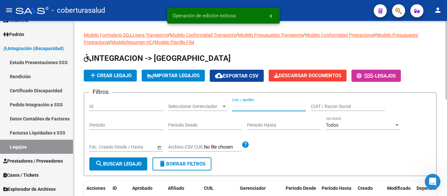
click at [246, 106] on input "CUIL / Apellido" at bounding box center [269, 107] width 74 height 6
paste input "27570994560"
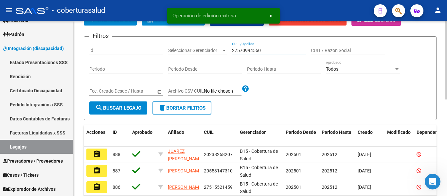
scroll to position [65, 0]
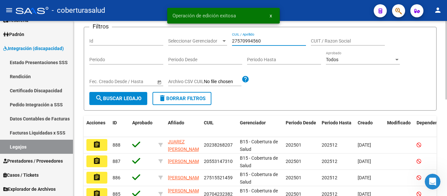
type input "27570994560"
click at [134, 100] on span "search Buscar Legajo" at bounding box center [118, 98] width 46 height 6
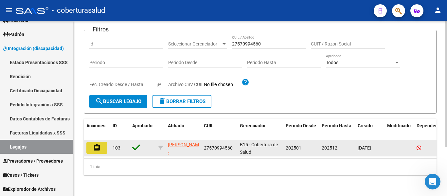
click at [92, 146] on button "assignment" at bounding box center [96, 148] width 21 height 12
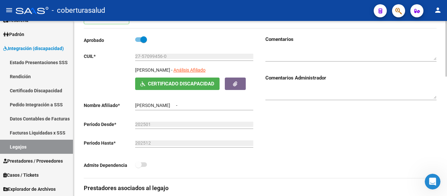
type input "BUSTAMANTE LOURDES AMANDA"
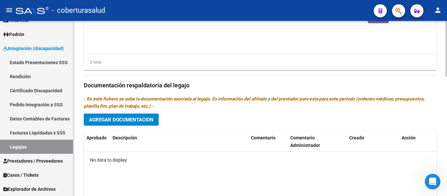
scroll to position [327, 0]
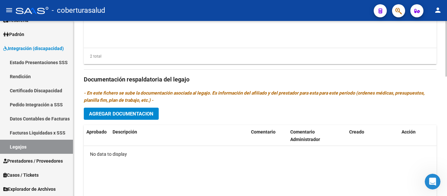
click at [115, 114] on span "Agregar Documentacion" at bounding box center [121, 114] width 64 height 6
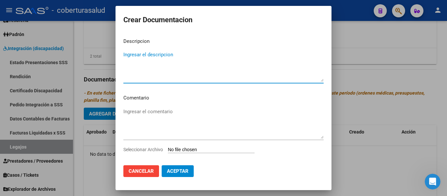
click at [185, 151] on input "Seleccionar Archivo" at bounding box center [211, 150] width 87 height 6
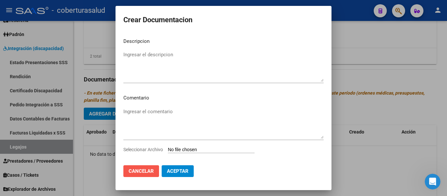
click at [153, 167] on button "Cancelar" at bounding box center [141, 171] width 36 height 12
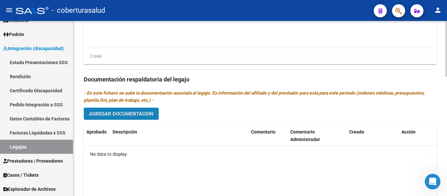
click at [150, 115] on span "Agregar Documentacion" at bounding box center [121, 114] width 64 height 6
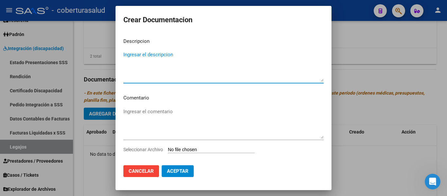
click at [199, 145] on div "Ingresar el comentario" at bounding box center [223, 127] width 200 height 40
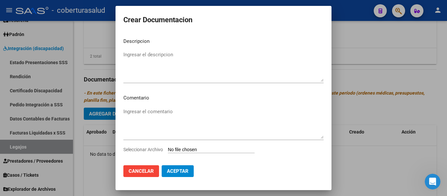
click at [199, 148] on input "Seleccionar Archivo" at bounding box center [211, 150] width 87 height 6
type input "C:\fakepath\1-CUD.pdf"
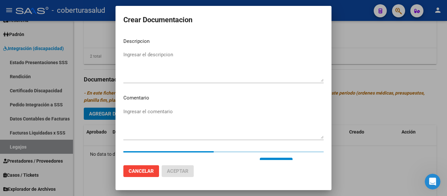
click at [168, 47] on mat-dialog-content "Descripcion Ingresar el descripcion Comentario Ingresar el comentario Seleccion…" at bounding box center [223, 96] width 216 height 127
click at [166, 54] on textarea "Ingresar el descripcion" at bounding box center [223, 66] width 200 height 31
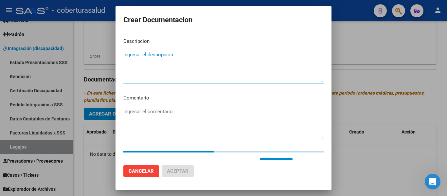
paste textarea "1-CUD"
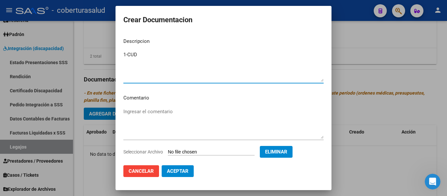
click at [127, 54] on textarea "1-CUD" at bounding box center [223, 66] width 200 height 31
type textarea "1- CUD"
click at [176, 171] on span "Aceptar" at bounding box center [178, 171] width 22 height 6
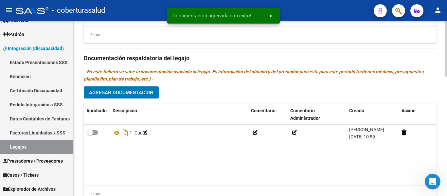
scroll to position [360, 0]
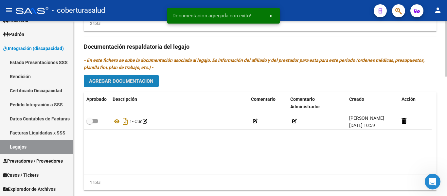
click at [143, 84] on span "Agregar Documentacion" at bounding box center [121, 81] width 64 height 6
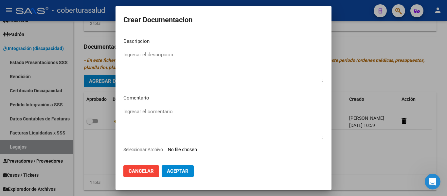
click at [191, 152] on input "Seleccionar Archivo" at bounding box center [211, 150] width 87 height 6
type input "C:\fakepath\2-FORMULARIOS.pdf"
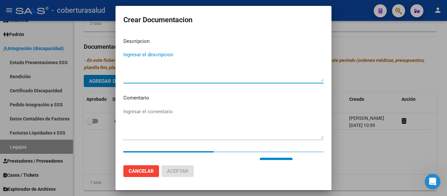
click at [181, 58] on textarea "Ingresar el descripcion" at bounding box center [223, 66] width 200 height 31
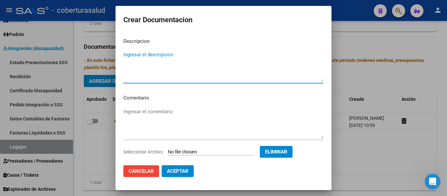
paste textarea "2-FORMULARIOS"
click at [128, 56] on textarea "2-FORMULARIOS" at bounding box center [223, 66] width 200 height 31
type textarea "2- FORMULARIOS"
click at [173, 173] on span "Aceptar" at bounding box center [178, 171] width 22 height 6
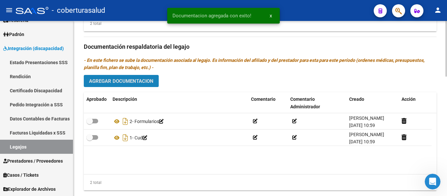
click at [127, 77] on button "Agregar Documentacion" at bounding box center [121, 81] width 75 height 12
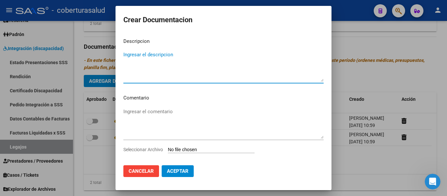
click at [195, 147] on input "Seleccionar Archivo" at bounding box center [211, 150] width 87 height 6
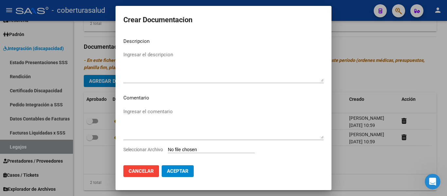
type input "C:\fakepath\3-CENTRO EDUCATIVO TERAPEUTICO JORNADA SIMPLE CAT A CON DEPENDENCIA…"
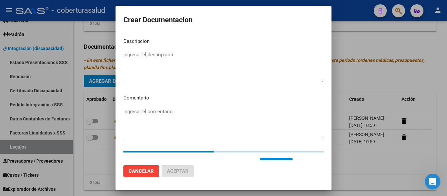
click at [206, 41] on p "Descripcion" at bounding box center [223, 42] width 200 height 8
click at [192, 57] on textarea "Ingresar el descripcion" at bounding box center [223, 66] width 200 height 31
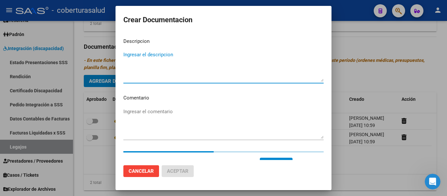
paste textarea "3-CENTRO EDUCATIVO TERAPEUTICO JORNADA SIMPLE CAT A CON DEPENDENCIA"
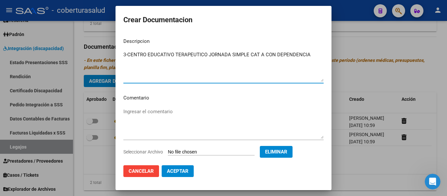
click at [128, 53] on textarea "3-CENTRO EDUCATIVO TERAPEUTICO JORNADA SIMPLE CAT A CON DEPENDENCIA" at bounding box center [223, 66] width 200 height 31
type textarea "3- CENTRO EDUCATIVO TERAPEUTICO JORNADA SIMPLE CAT A CON DEPENDENCIA"
click at [178, 171] on span "Aceptar" at bounding box center [178, 171] width 22 height 6
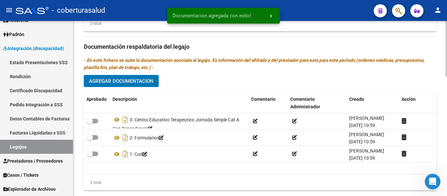
click at [132, 80] on span "Agregar Documentacion" at bounding box center [121, 81] width 64 height 6
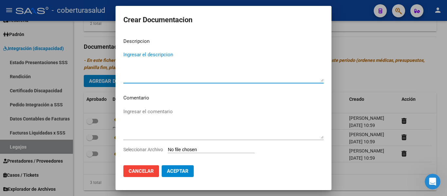
click at [187, 152] on input "Seleccionar Archivo" at bounding box center [211, 150] width 87 height 6
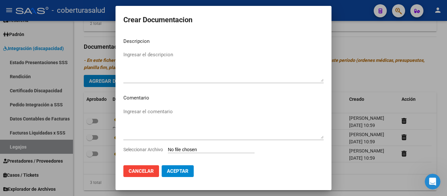
type input "C:\fakepath\4-TRANSPORTE CON DEPENDENCIA.pdf"
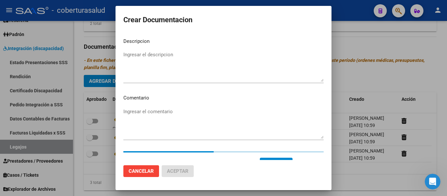
click at [164, 58] on textarea "Ingresar el descripcion" at bounding box center [223, 66] width 200 height 31
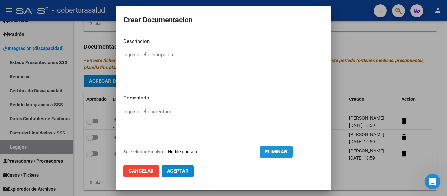
click at [285, 154] on span "Eliminar" at bounding box center [276, 152] width 22 height 6
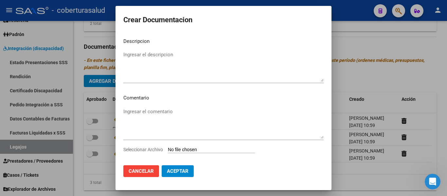
click at [186, 151] on input "Seleccionar Archivo" at bounding box center [211, 150] width 87 height 6
type input "C:\fakepath\4-TRANSPORTE CON DEPENDENCIA.pdf"
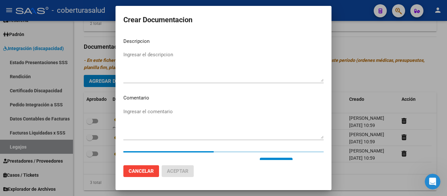
click at [201, 71] on textarea "Ingresar el descripcion" at bounding box center [223, 66] width 200 height 31
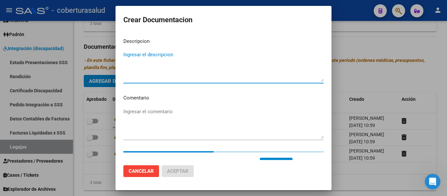
paste textarea "4-TRANSPORTE CON DEPENDENCIA"
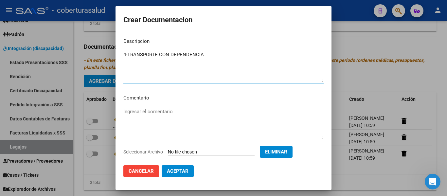
click at [127, 55] on textarea "4-TRANSPORTE CON DEPENDENCIA" at bounding box center [223, 66] width 200 height 31
type textarea "4- TRANSPORTE CON DEPENDENCIA"
click at [177, 169] on span "Aceptar" at bounding box center [178, 171] width 22 height 6
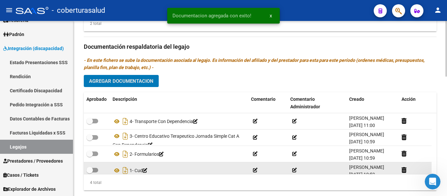
click at [94, 166] on datatable-body-cell at bounding box center [97, 170] width 26 height 16
click at [93, 169] on span at bounding box center [92, 170] width 12 height 5
click at [90, 172] on input "checkbox" at bounding box center [89, 172] width 0 height 0
checkbox input "true"
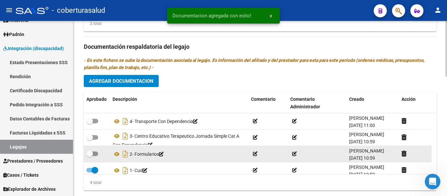
click at [98, 154] on span at bounding box center [92, 153] width 12 height 5
click at [90, 156] on input "checkbox" at bounding box center [89, 156] width 0 height 0
checkbox input "true"
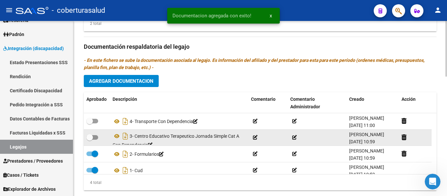
click at [96, 139] on span at bounding box center [92, 137] width 12 height 5
click at [90, 140] on input "checkbox" at bounding box center [89, 140] width 0 height 0
checkbox input "true"
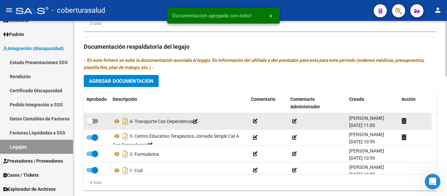
click at [95, 123] on span at bounding box center [92, 121] width 12 height 5
click at [90, 124] on input "checkbox" at bounding box center [89, 123] width 0 height 0
checkbox input "true"
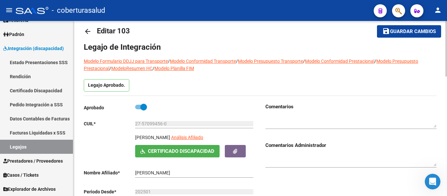
scroll to position [0, 0]
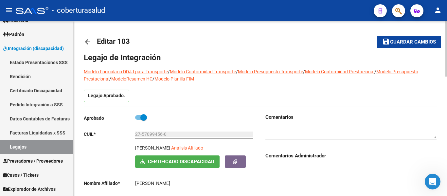
click at [409, 39] on span "Guardar cambios" at bounding box center [413, 42] width 46 height 6
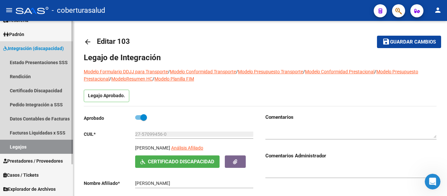
click at [29, 143] on link "Legajos" at bounding box center [36, 147] width 73 height 14
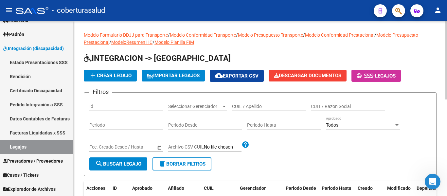
click at [260, 107] on input "CUIL / Apellido" at bounding box center [269, 107] width 74 height 6
paste input "20537042150"
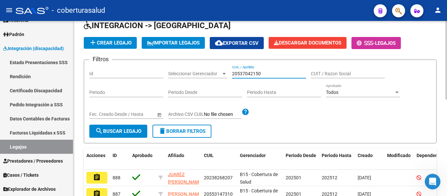
type input "20537042150"
click at [141, 129] on span "search Buscar Legajo" at bounding box center [118, 131] width 46 height 6
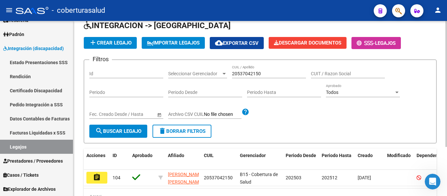
scroll to position [65, 0]
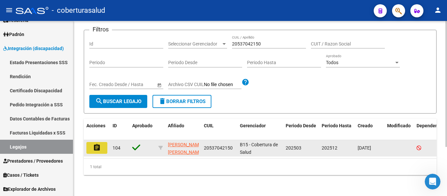
click at [96, 146] on mat-icon "assignment" at bounding box center [97, 148] width 8 height 8
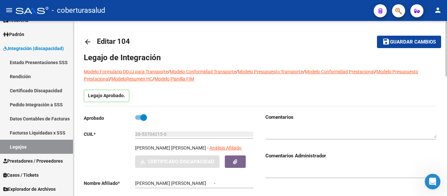
type input "OSORIO LUNA PABLO JONAS"
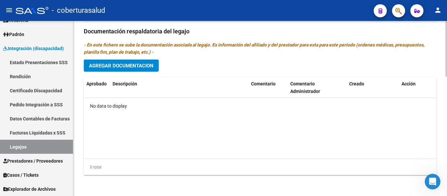
scroll to position [343, 0]
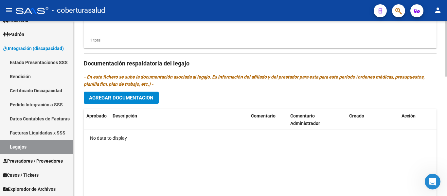
click at [138, 97] on span "Agregar Documentacion" at bounding box center [121, 98] width 64 height 6
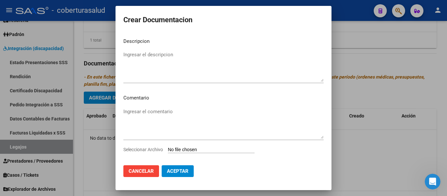
click at [192, 149] on input "Seleccionar Archivo" at bounding box center [211, 150] width 87 height 6
type input "C:\fakepath\1- CUD.pdf"
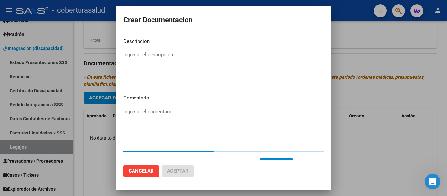
click at [154, 56] on textarea "Ingresar el descripcion" at bounding box center [223, 66] width 200 height 31
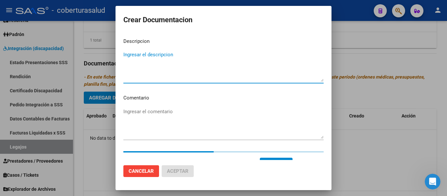
paste textarea "1- CUD"
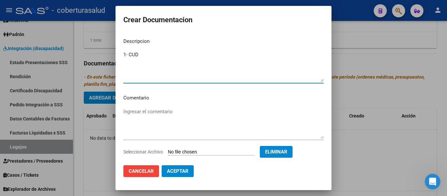
click at [129, 54] on textarea "1- CUD" at bounding box center [223, 66] width 200 height 31
type textarea "1- CUD"
click at [181, 170] on span "Aceptar" at bounding box center [178, 171] width 22 height 6
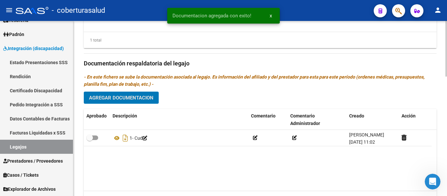
click at [147, 98] on span "Agregar Documentacion" at bounding box center [121, 98] width 64 height 6
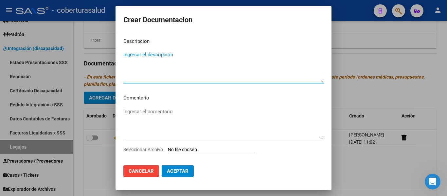
click at [195, 147] on app-file-uploader "Seleccionar Archivo" at bounding box center [191, 149] width 136 height 6
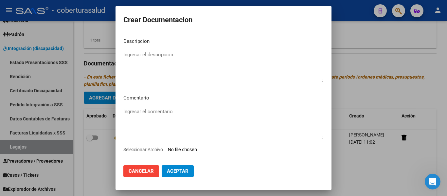
click at [195, 151] on input "Seleccionar Archivo" at bounding box center [211, 150] width 87 height 6
type input "C:\fakepath\2 - FORMULARIOS.pdf"
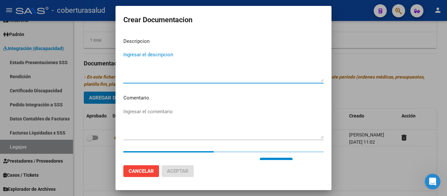
click at [182, 68] on textarea "Ingresar el descripcion" at bounding box center [223, 66] width 200 height 31
paste textarea "2 - FORMULARIOS"
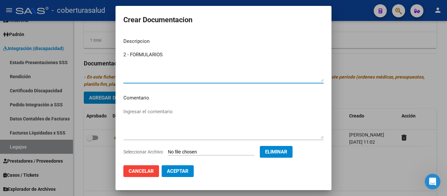
type textarea "2 - FORMULARIOS"
click at [184, 171] on span "Aceptar" at bounding box center [178, 171] width 22 height 6
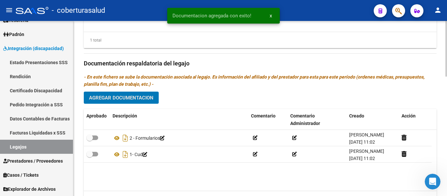
click at [145, 97] on span "Agregar Documentacion" at bounding box center [121, 98] width 64 height 6
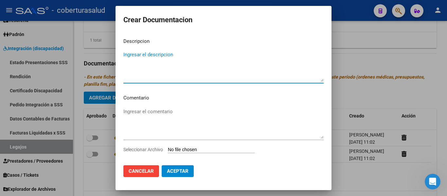
click at [195, 151] on input "Seleccionar Archivo" at bounding box center [211, 150] width 87 height 6
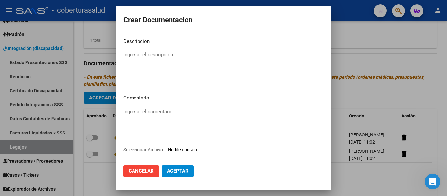
type input "C:\fakepath\3 - MODULO APOYO A LA INTEGRACION ESCOLAR.pdf"
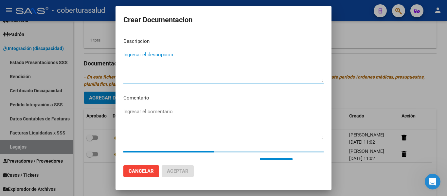
click at [199, 69] on textarea "Ingresar el descripcion" at bounding box center [223, 66] width 200 height 31
paste textarea "3 - MODULO APOYO A LA INTEGRACION ESCOLAR"
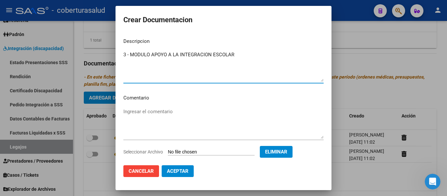
type textarea "3 - MODULO APOYO A LA INTEGRACION ESCOLAR"
click at [184, 170] on span "Aceptar" at bounding box center [178, 171] width 22 height 6
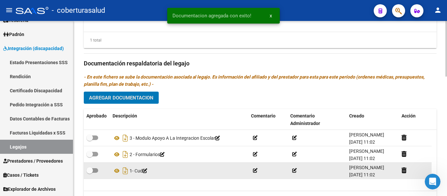
click at [91, 171] on span at bounding box center [89, 170] width 7 height 7
click at [90, 173] on input "checkbox" at bounding box center [89, 173] width 0 height 0
checkbox input "true"
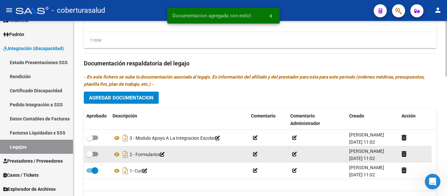
click at [94, 153] on span at bounding box center [92, 154] width 12 height 5
click at [90, 156] on input "checkbox" at bounding box center [89, 156] width 0 height 0
checkbox input "true"
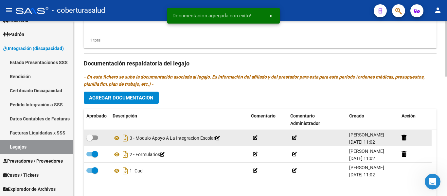
click at [94, 135] on label at bounding box center [92, 138] width 12 height 8
click at [90, 140] on input "checkbox" at bounding box center [89, 140] width 0 height 0
checkbox input "true"
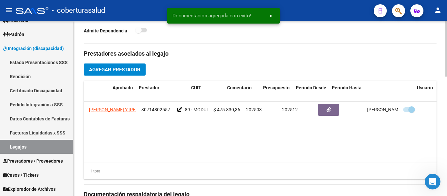
scroll to position [0, 0]
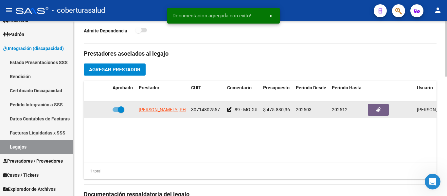
click at [118, 108] on span at bounding box center [121, 109] width 7 height 7
click at [116, 112] on input "checkbox" at bounding box center [115, 112] width 0 height 0
checkbox input "false"
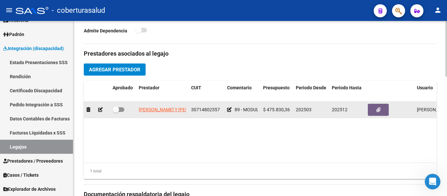
click at [99, 109] on icon at bounding box center [100, 109] width 5 height 5
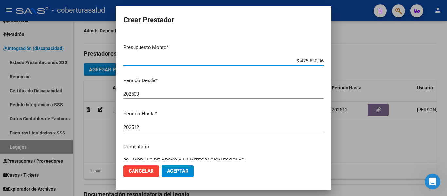
scroll to position [97, 0]
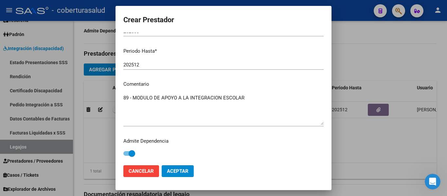
click at [132, 153] on span at bounding box center [131, 153] width 7 height 7
click at [127, 156] on input "checkbox" at bounding box center [126, 156] width 0 height 0
checkbox input "false"
click at [177, 171] on span "Aceptar" at bounding box center [178, 171] width 22 height 6
checkbox input "false"
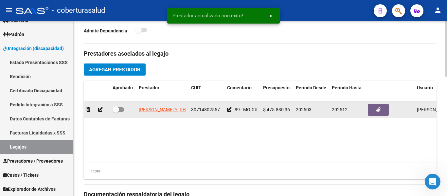
click at [115, 109] on span at bounding box center [115, 109] width 7 height 7
click at [115, 112] on input "checkbox" at bounding box center [115, 112] width 0 height 0
checkbox input "true"
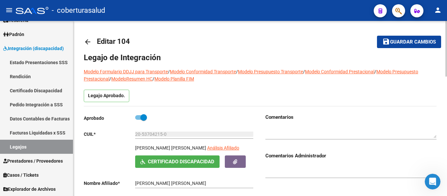
scroll to position [0, 0]
click at [397, 37] on button "save Guardar cambios" at bounding box center [409, 42] width 64 height 12
click at [390, 42] on span "Guardar cambios" at bounding box center [413, 42] width 46 height 6
click at [47, 145] on link "Legajos" at bounding box center [36, 147] width 73 height 14
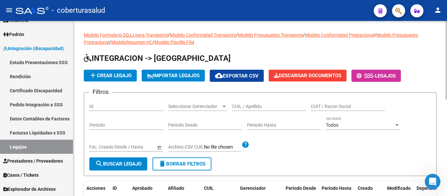
click at [275, 109] on div "CUIL / Apellido" at bounding box center [269, 104] width 74 height 13
paste input "20532622167"
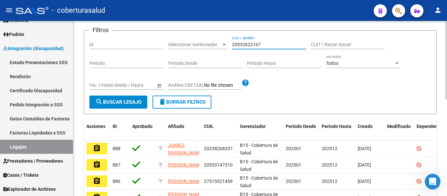
scroll to position [65, 0]
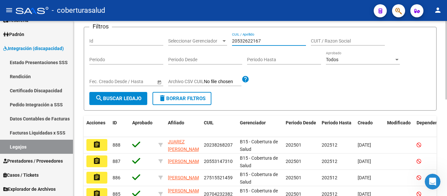
type input "20532622167"
click at [120, 95] on button "search Buscar Legajo" at bounding box center [118, 98] width 58 height 13
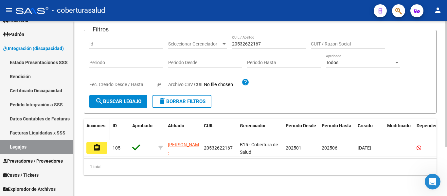
scroll to position [68, 0]
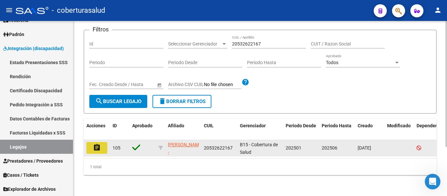
click at [93, 144] on mat-icon "assignment" at bounding box center [97, 148] width 8 height 8
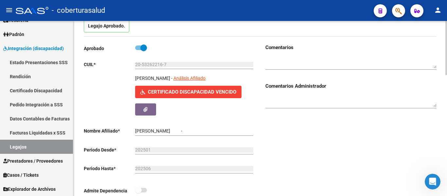
type input "SORIA CIRO VALENTINO"
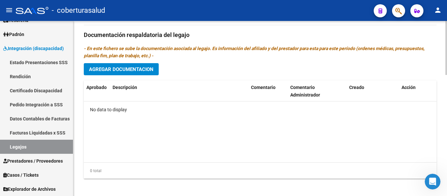
scroll to position [392, 0]
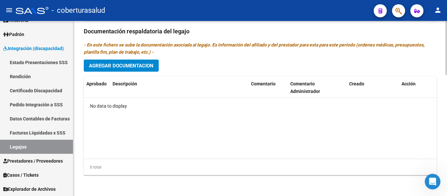
click at [134, 68] on span "Agregar Documentacion" at bounding box center [121, 66] width 64 height 6
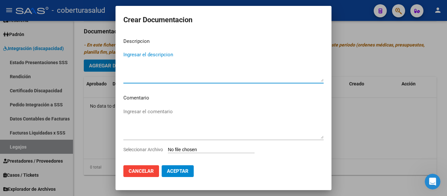
click at [185, 149] on input "Seleccionar Archivo" at bounding box center [211, 150] width 87 height 6
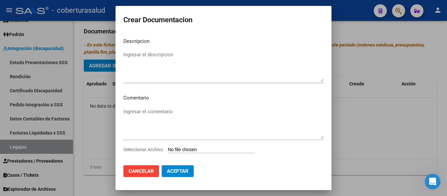
click at [198, 152] on input "Seleccionar Archivo" at bounding box center [211, 150] width 87 height 6
click at [201, 148] on input "Seleccionar Archivo" at bounding box center [211, 150] width 87 height 6
type input "C:\fakepath\1- CUD.pdf"
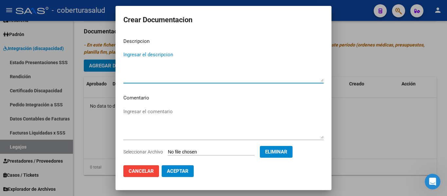
click at [140, 59] on textarea "Ingresar el descripcion" at bounding box center [223, 66] width 200 height 31
click at [140, 59] on textarea "1- CUD" at bounding box center [223, 66] width 200 height 31
click at [142, 54] on textarea "1- CUD" at bounding box center [223, 66] width 200 height 31
type textarea "1- CUD"
click at [175, 169] on span "Aceptar" at bounding box center [178, 171] width 22 height 6
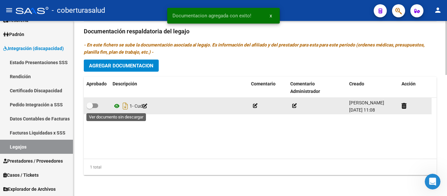
click at [114, 107] on icon at bounding box center [116, 106] width 8 height 8
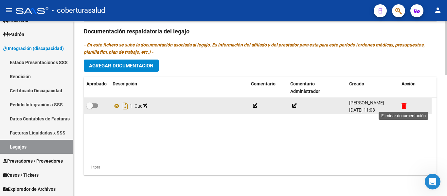
click at [402, 106] on icon at bounding box center [403, 106] width 5 height 6
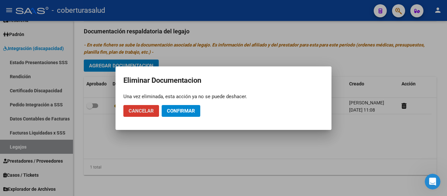
click at [184, 112] on span "Confirmar" at bounding box center [181, 111] width 28 height 6
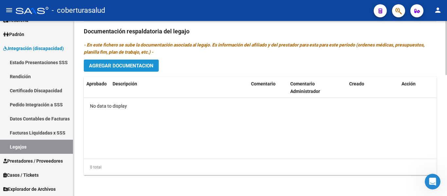
click at [147, 63] on span "Agregar Documentacion" at bounding box center [121, 66] width 64 height 6
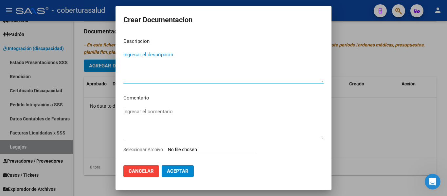
click at [190, 150] on input "Seleccionar Archivo" at bounding box center [211, 150] width 87 height 6
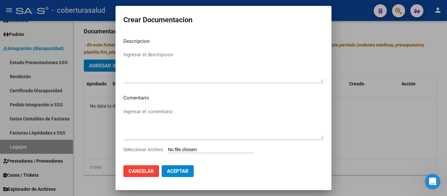
click at [145, 171] on span "Cancelar" at bounding box center [140, 171] width 25 height 6
